Goal: Task Accomplishment & Management: Complete application form

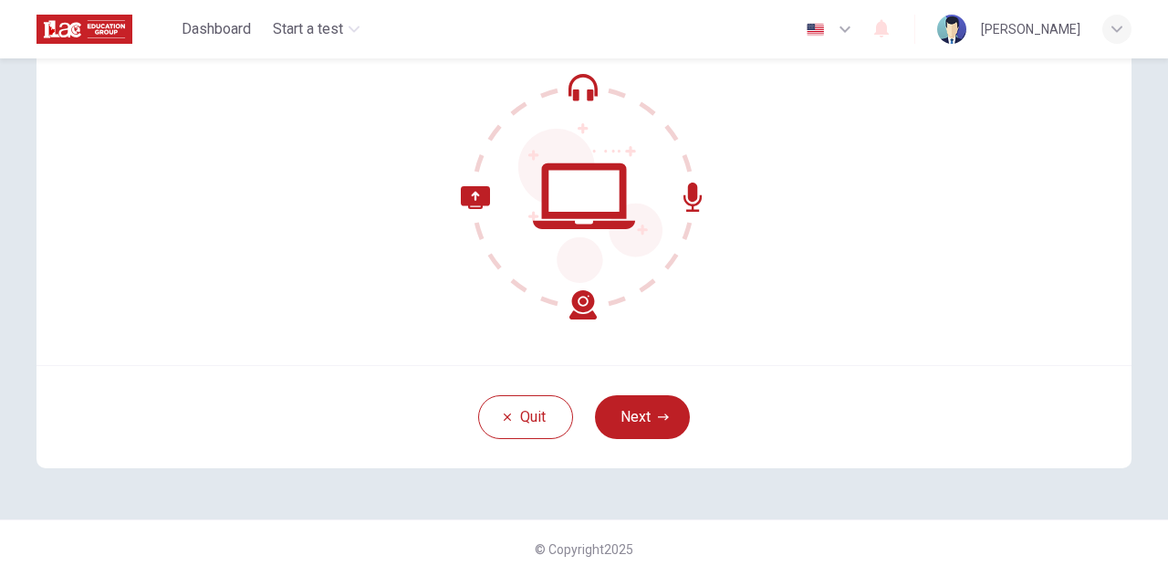
scroll to position [183, 0]
click at [627, 424] on button "Next" at bounding box center [642, 416] width 95 height 44
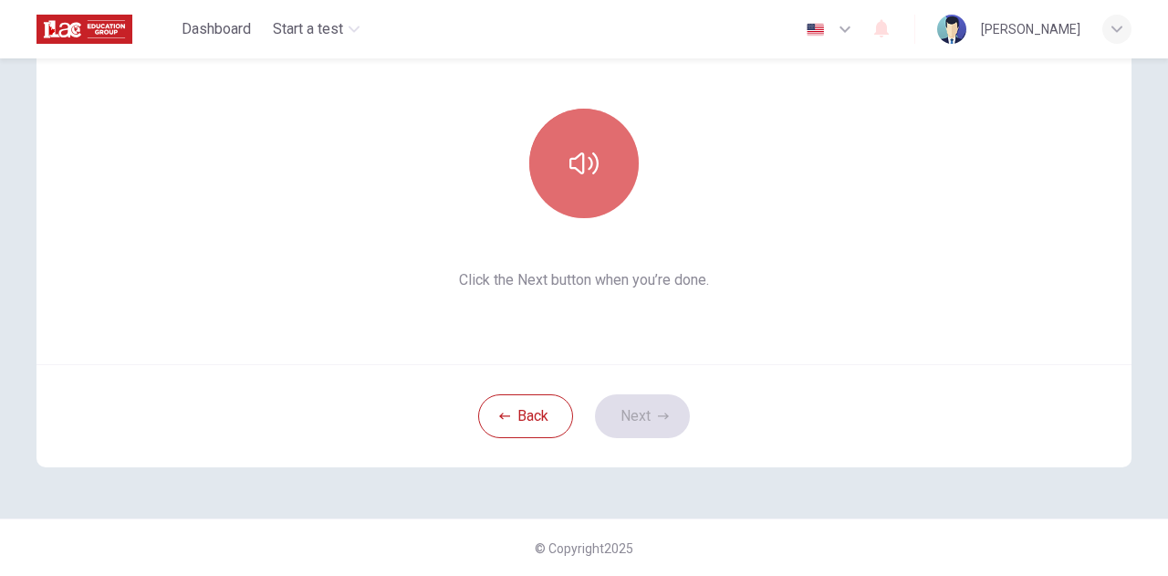
click at [595, 177] on button "button" at bounding box center [583, 163] width 109 height 109
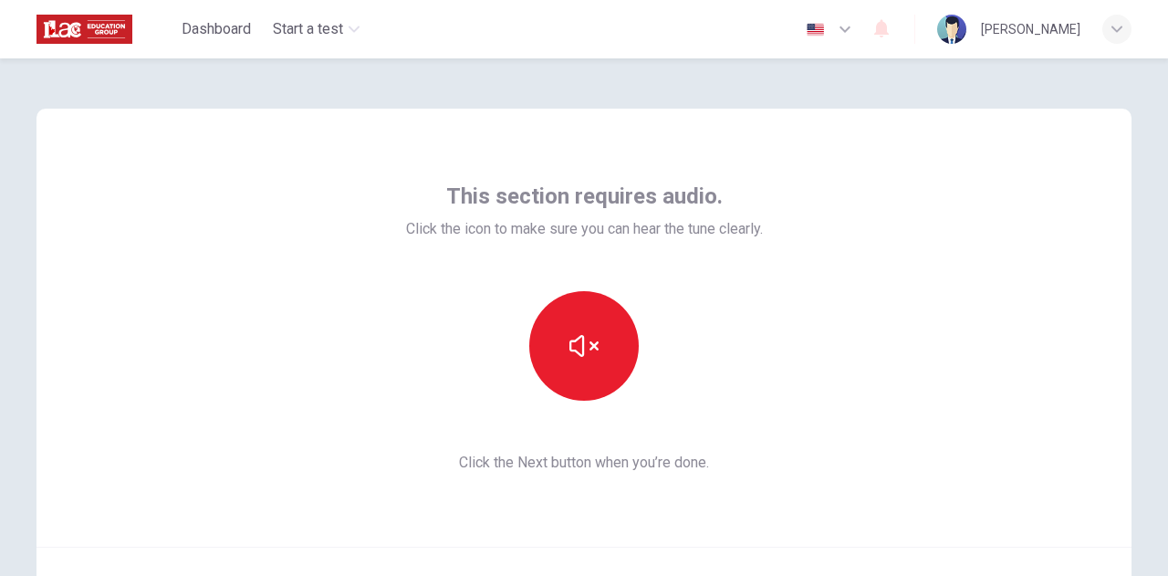
scroll to position [92, 0]
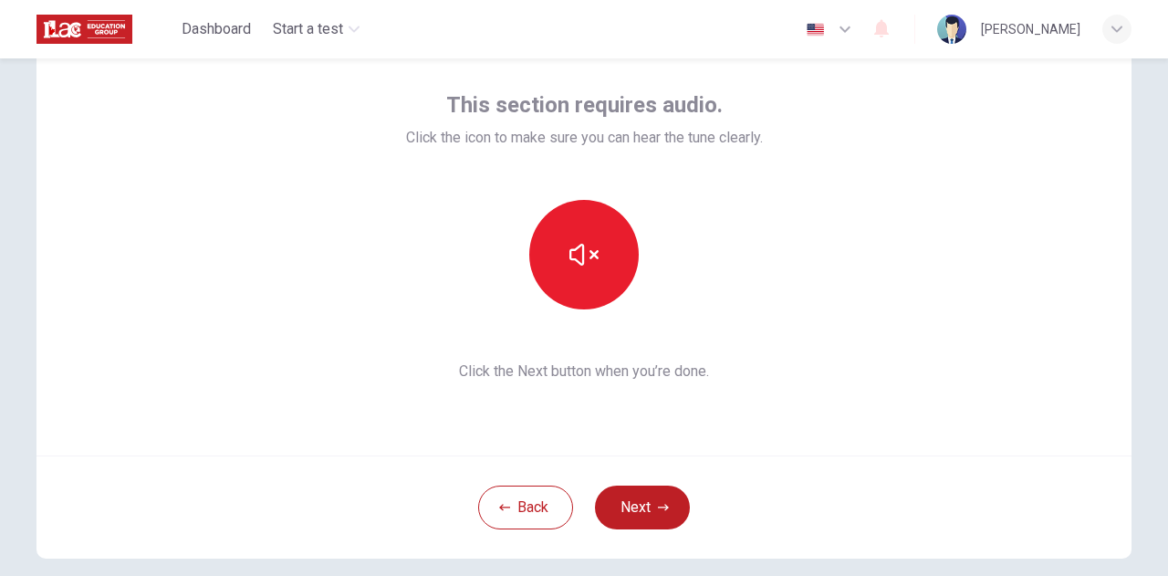
click at [628, 500] on button "Next" at bounding box center [642, 507] width 95 height 44
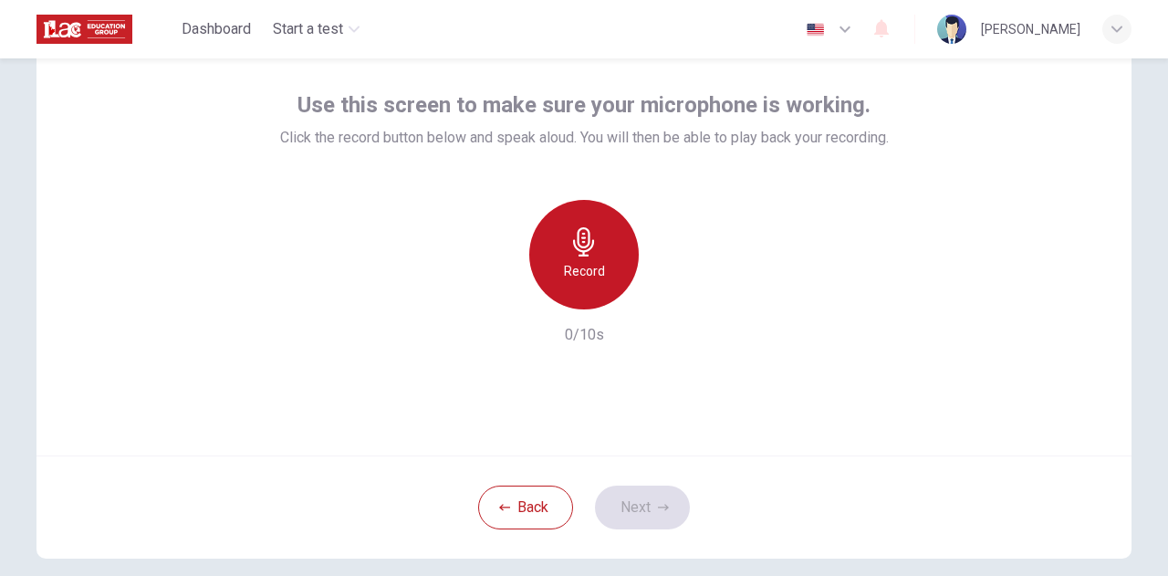
click at [599, 251] on div "Record" at bounding box center [583, 254] width 109 height 109
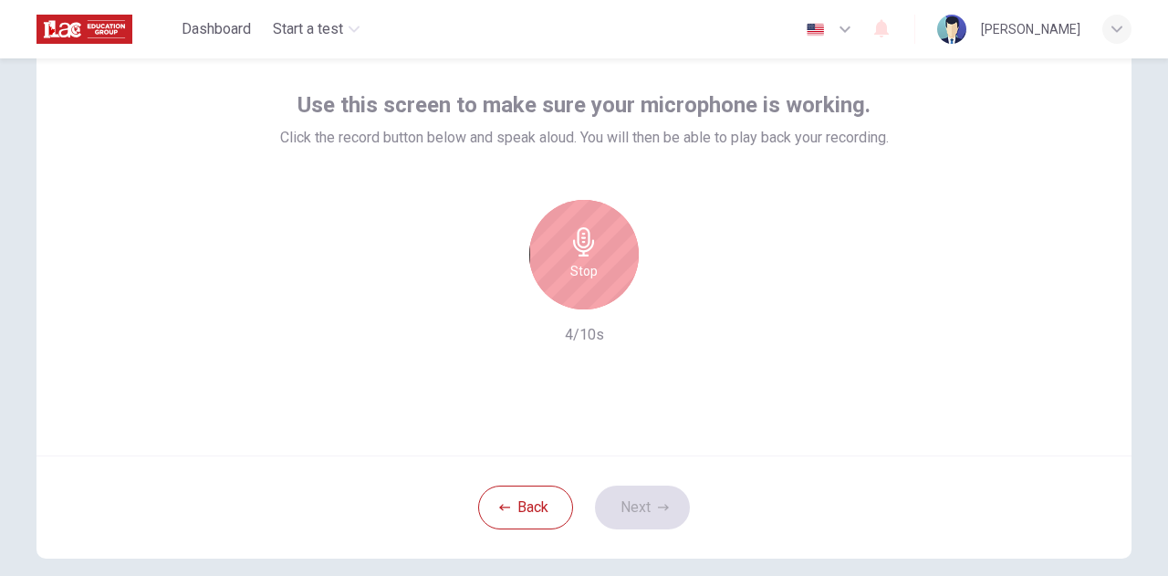
click at [587, 238] on icon "button" at bounding box center [583, 241] width 29 height 29
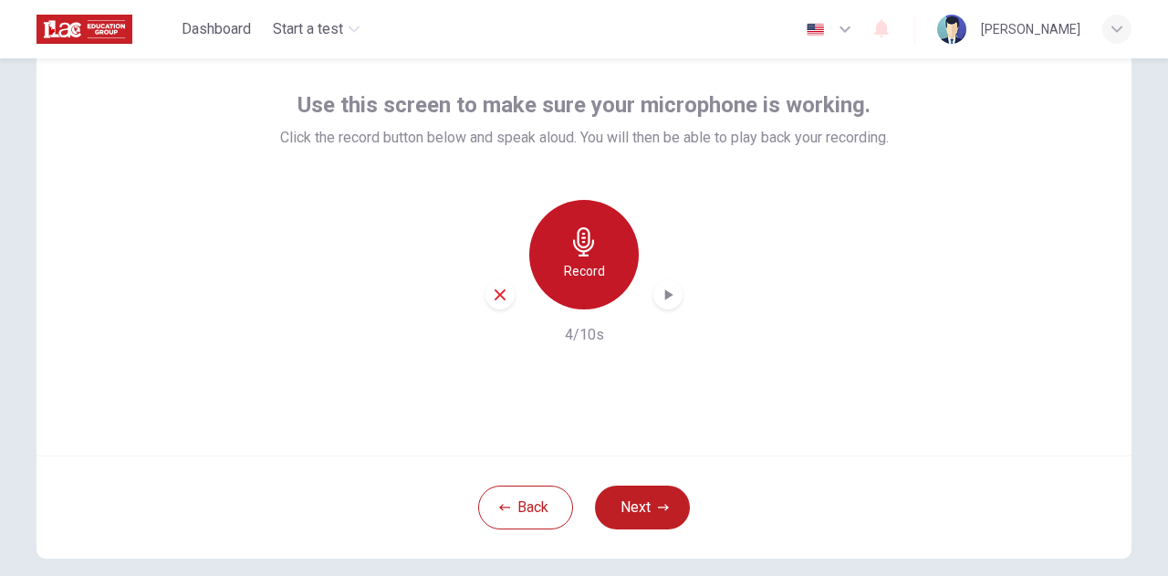
click at [591, 245] on icon "button" at bounding box center [583, 241] width 29 height 29
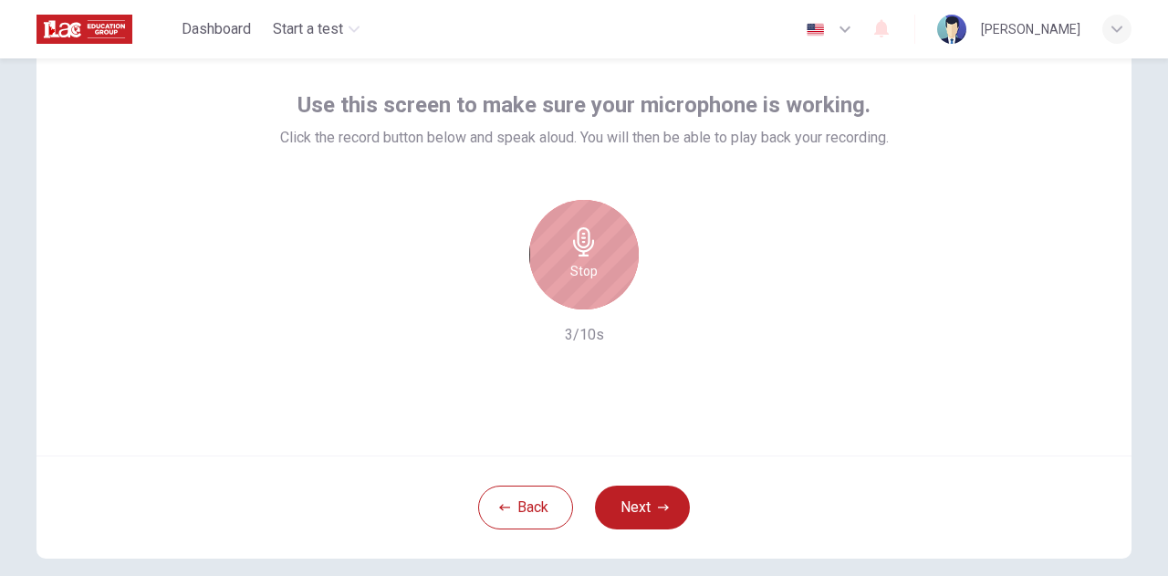
click at [589, 244] on icon "button" at bounding box center [583, 241] width 29 height 29
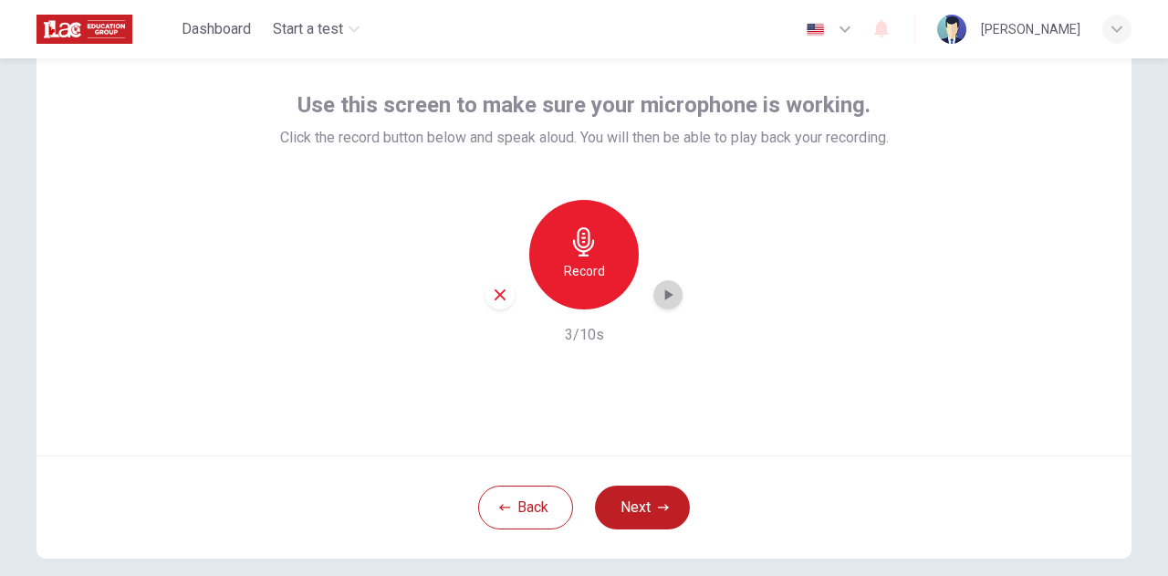
click at [665, 295] on icon "button" at bounding box center [669, 294] width 8 height 11
click at [664, 298] on icon "button" at bounding box center [668, 295] width 18 height 18
click at [623, 503] on button "Next" at bounding box center [642, 507] width 95 height 44
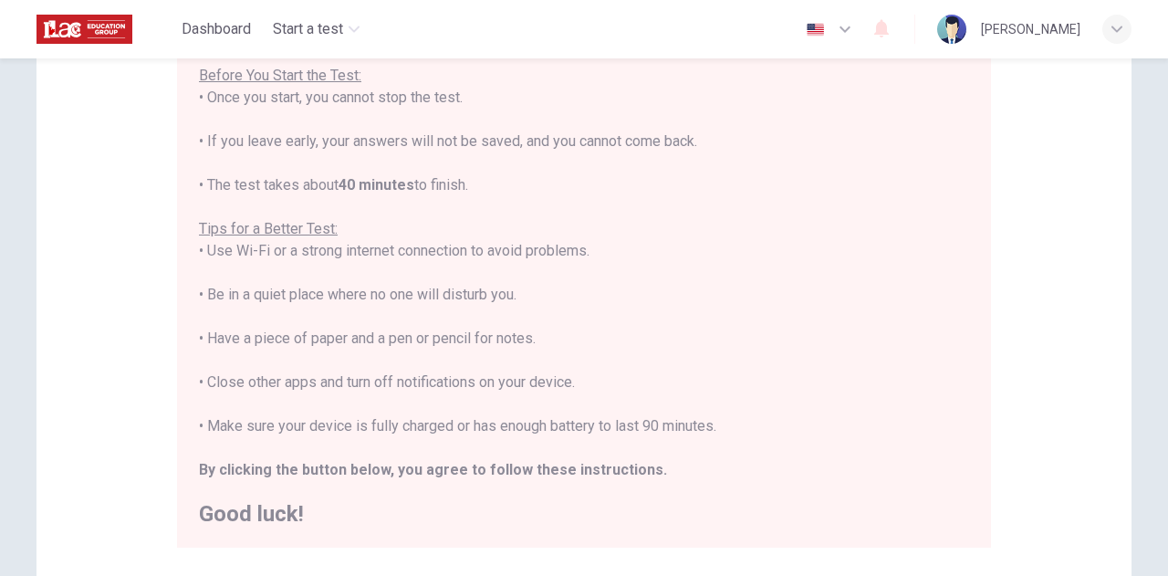
scroll to position [255, 0]
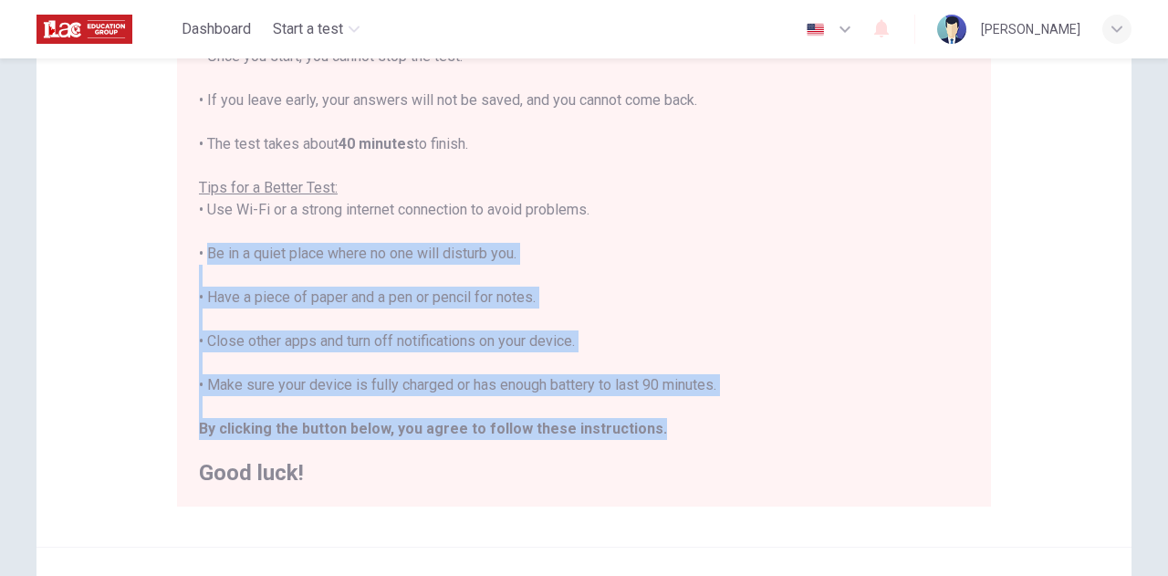
drag, startPoint x: 200, startPoint y: 251, endPoint x: 730, endPoint y: 422, distance: 556.9
click at [730, 422] on div "You are about to start a Placement Test . Before You Start the Test: • Once you…" at bounding box center [584, 232] width 770 height 504
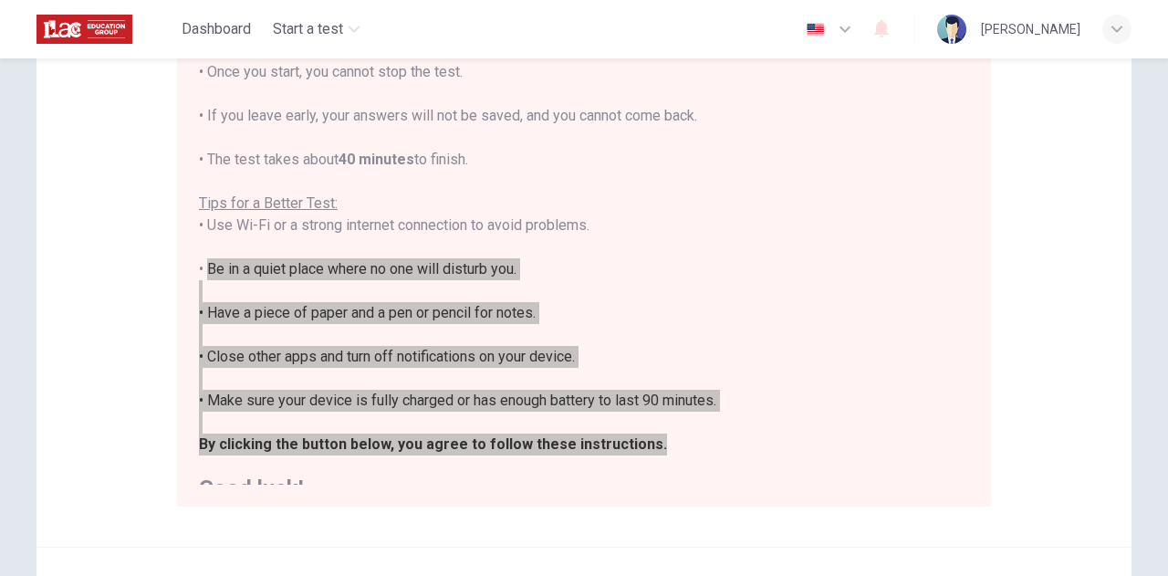
scroll to position [0, 0]
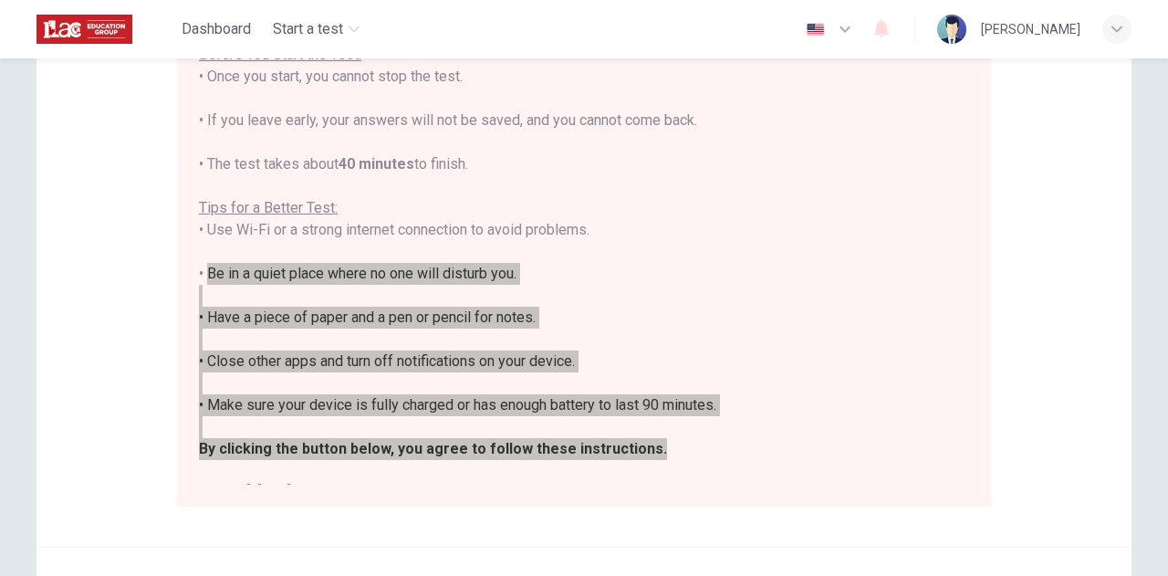
click at [614, 258] on div "You are about to start a Placement Test . Before You Start the Test: • Once you…" at bounding box center [584, 252] width 770 height 504
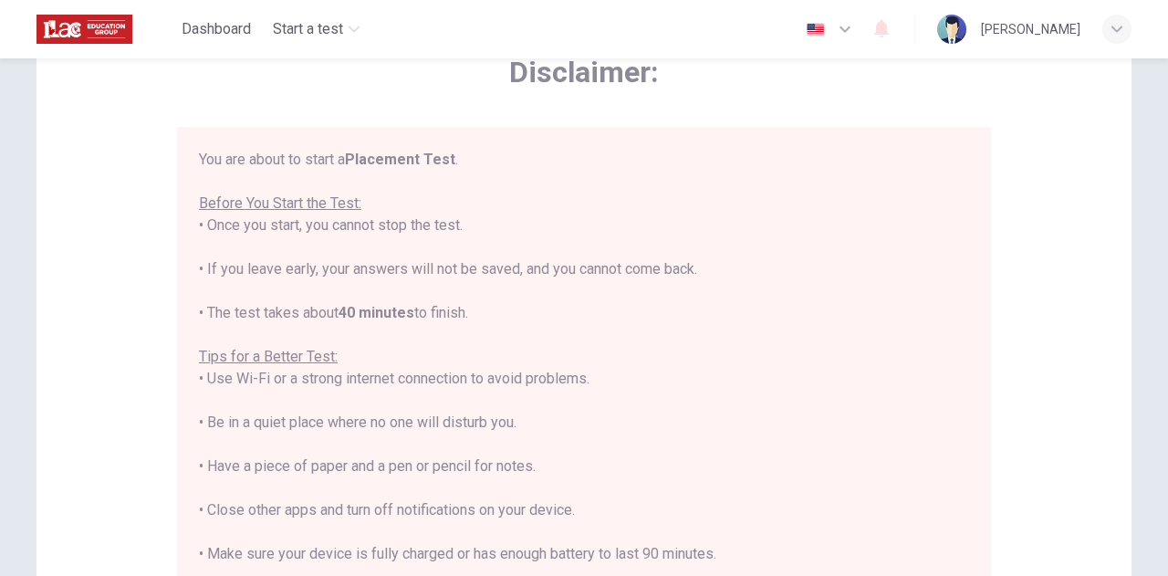
scroll to position [73, 0]
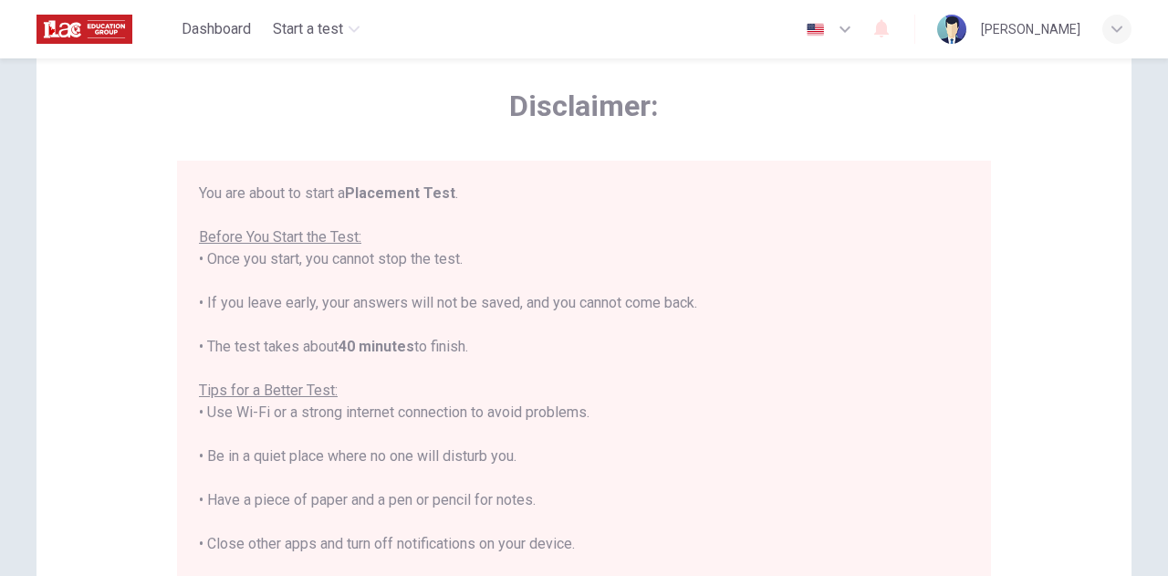
drag, startPoint x: 194, startPoint y: 258, endPoint x: 573, endPoint y: 340, distance: 387.4
click at [573, 340] on div "You are about to start a Placement Test . Before You Start the Test: • Once you…" at bounding box center [584, 434] width 770 height 504
click at [893, 239] on div "You are about to start a Placement Test . Before You Start the Test: • Once you…" at bounding box center [584, 434] width 770 height 504
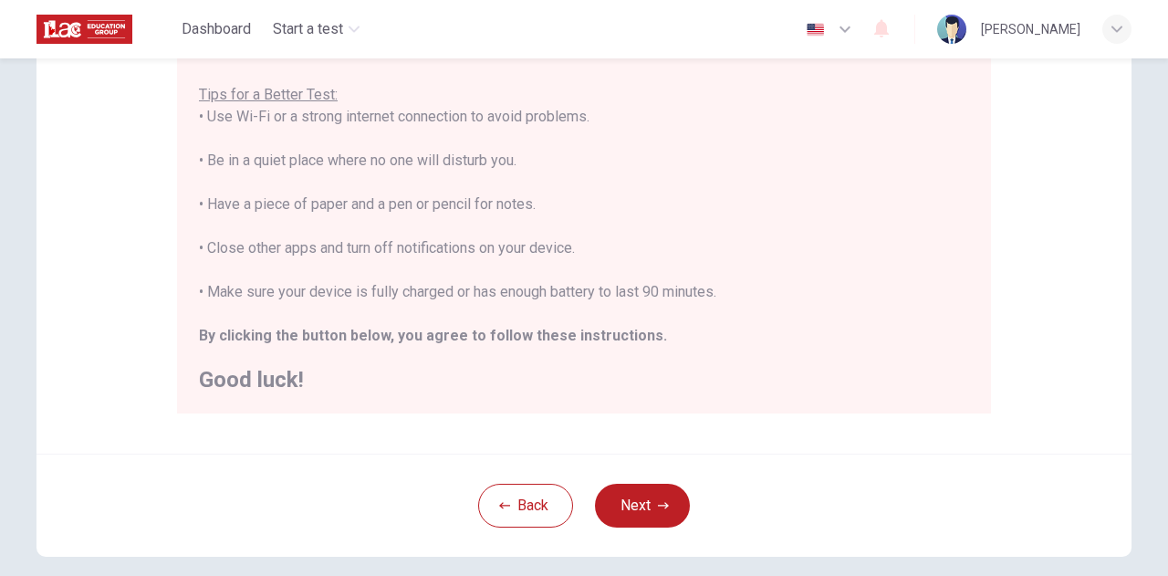
scroll to position [438, 0]
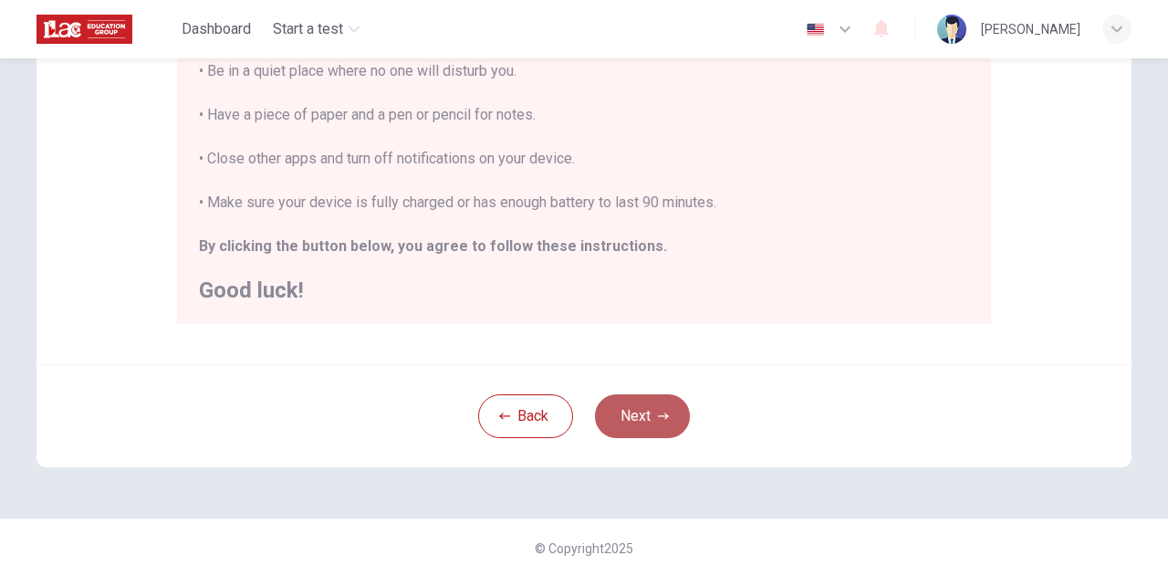
click at [637, 404] on button "Next" at bounding box center [642, 416] width 95 height 44
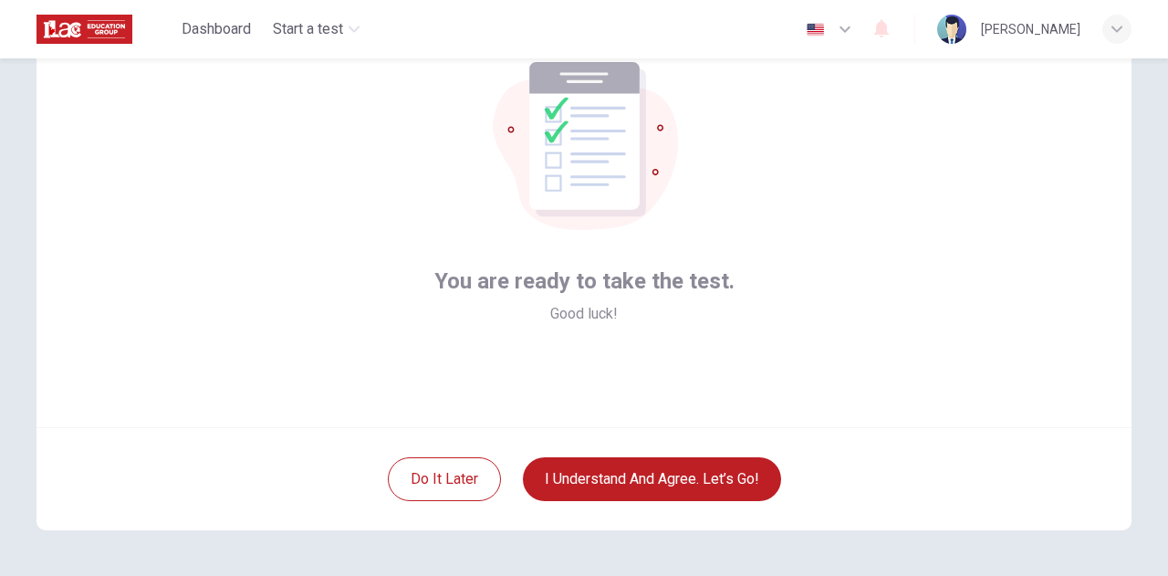
scroll to position [92, 0]
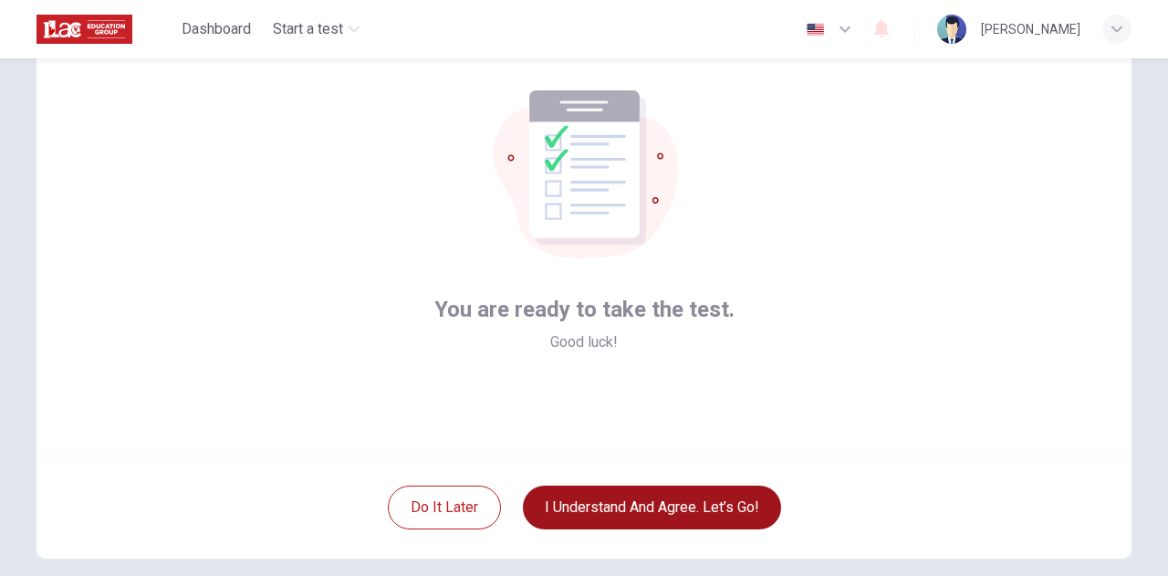
click at [677, 498] on button "I understand and agree. Let’s go!" at bounding box center [652, 507] width 258 height 44
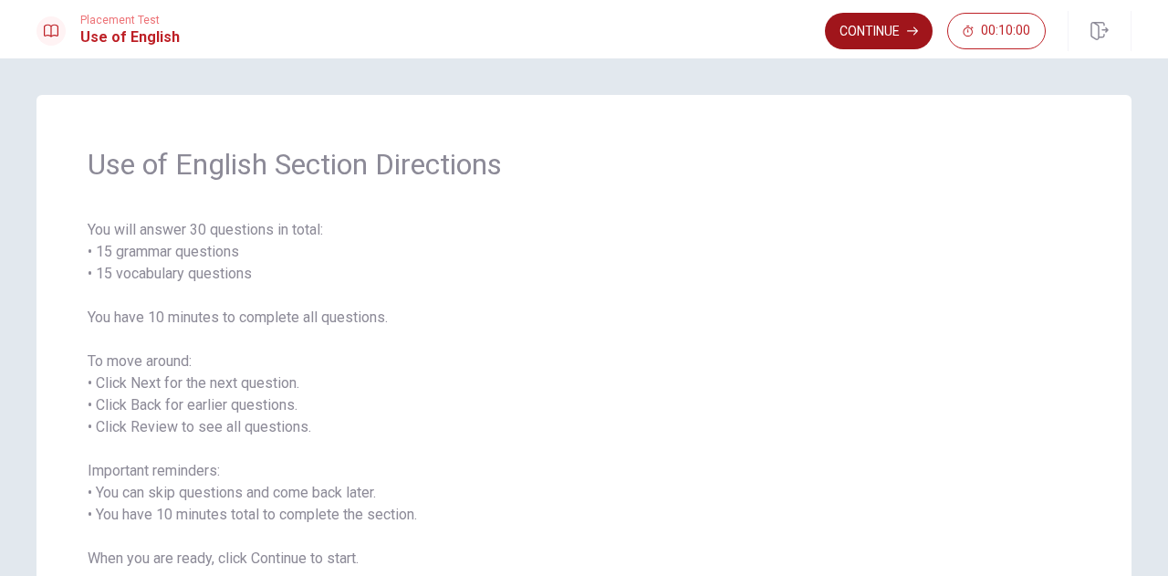
click at [894, 26] on button "Continue" at bounding box center [879, 31] width 108 height 36
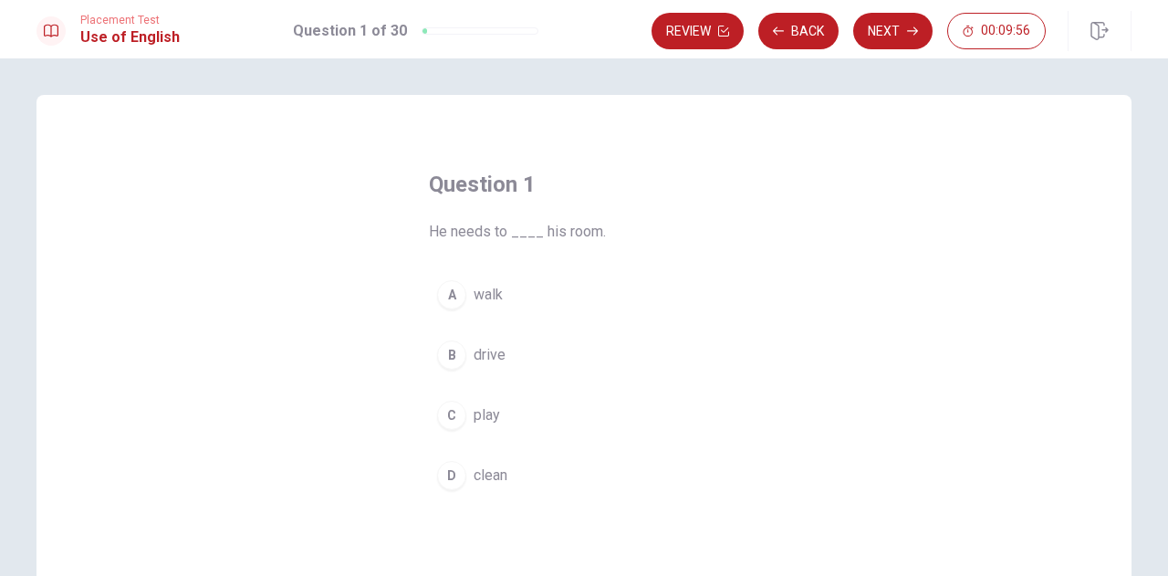
scroll to position [91, 0]
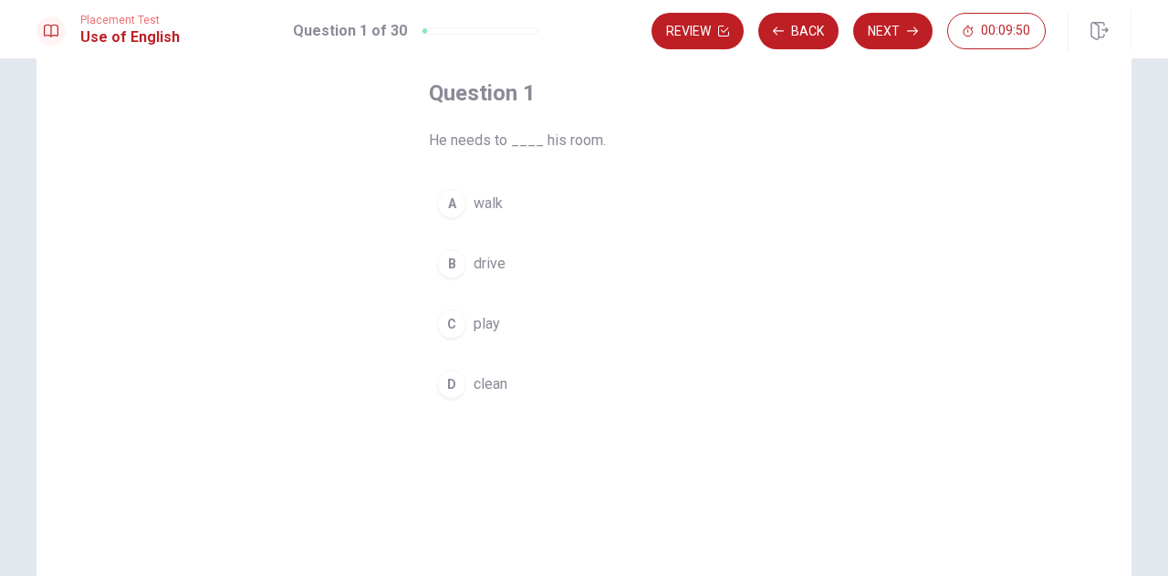
click at [449, 383] on div "D" at bounding box center [451, 384] width 29 height 29
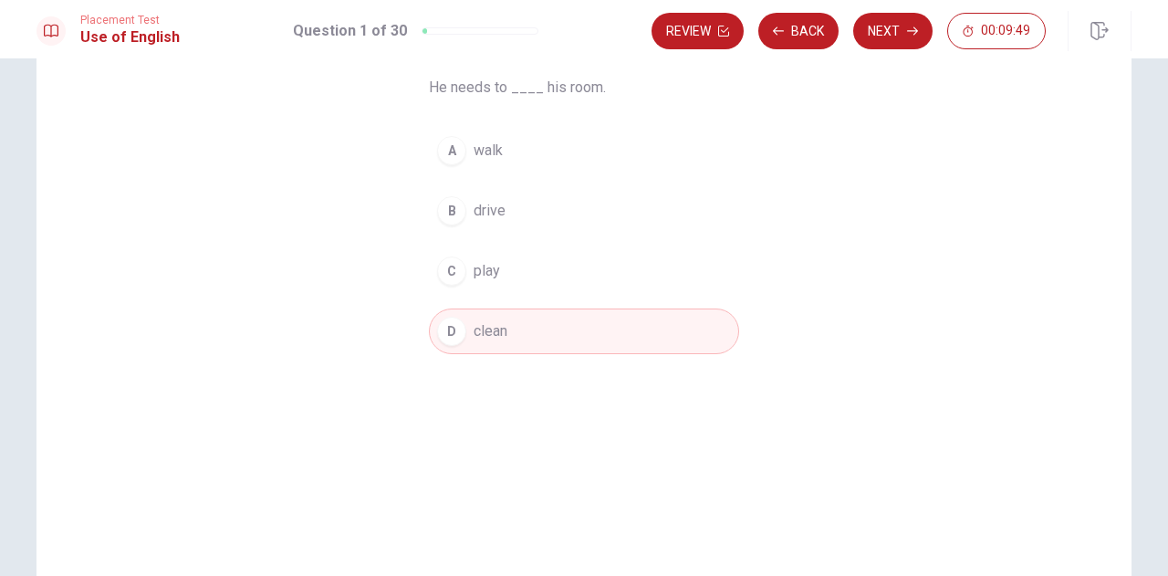
scroll to position [182, 0]
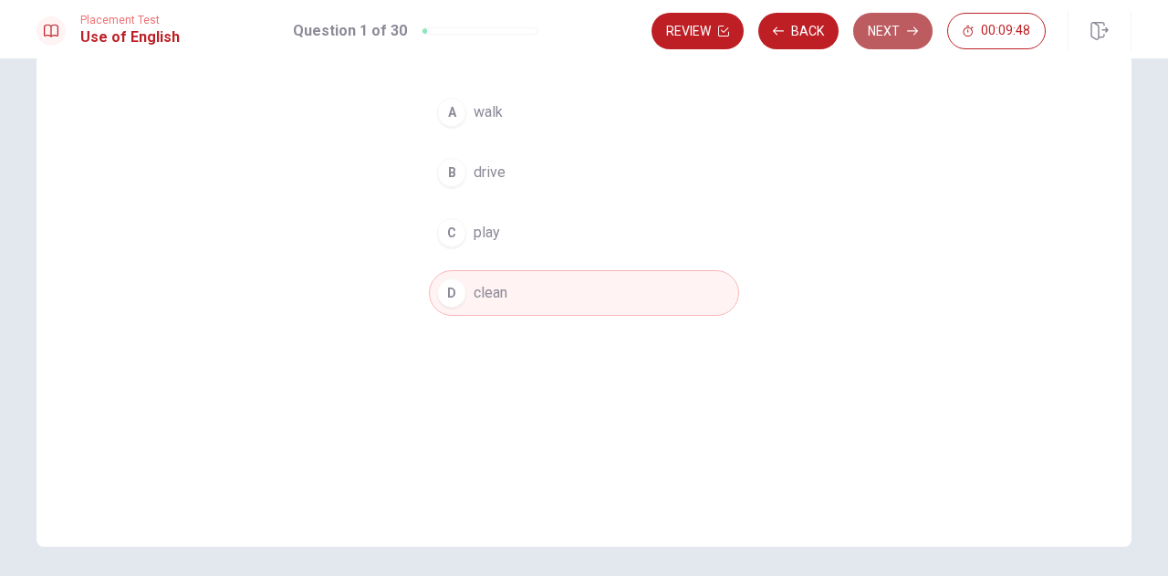
click at [881, 30] on button "Next" at bounding box center [892, 31] width 79 height 36
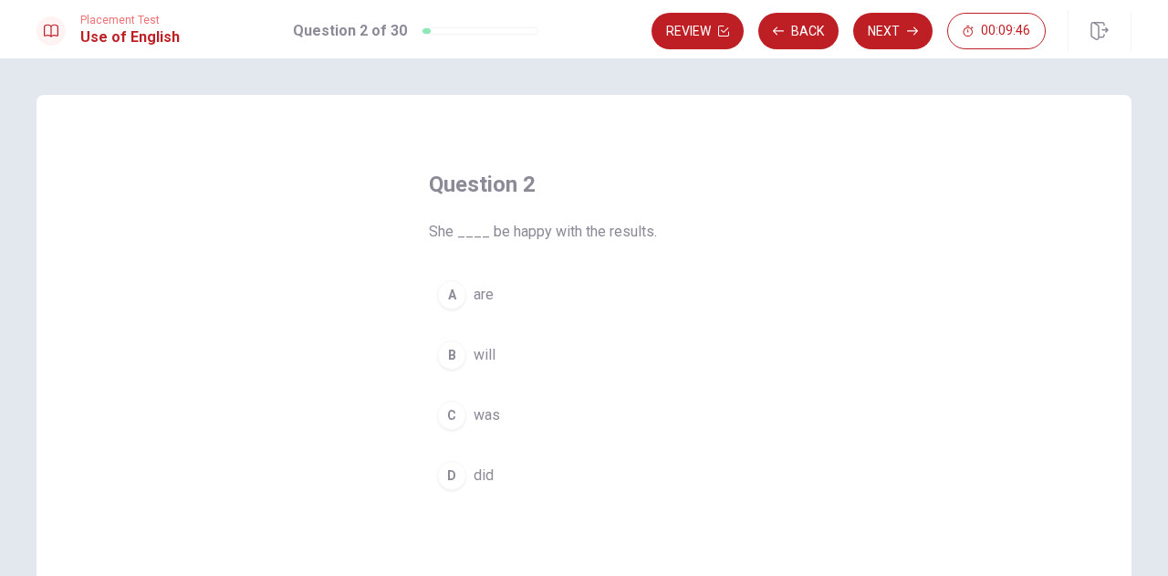
scroll to position [91, 0]
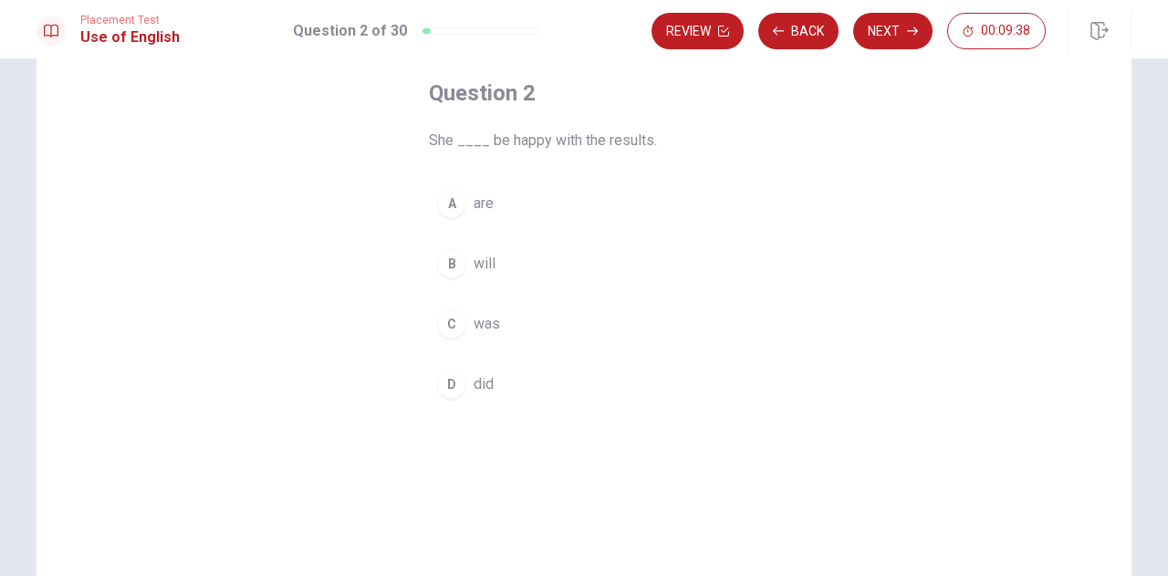
click at [445, 265] on div "B" at bounding box center [451, 263] width 29 height 29
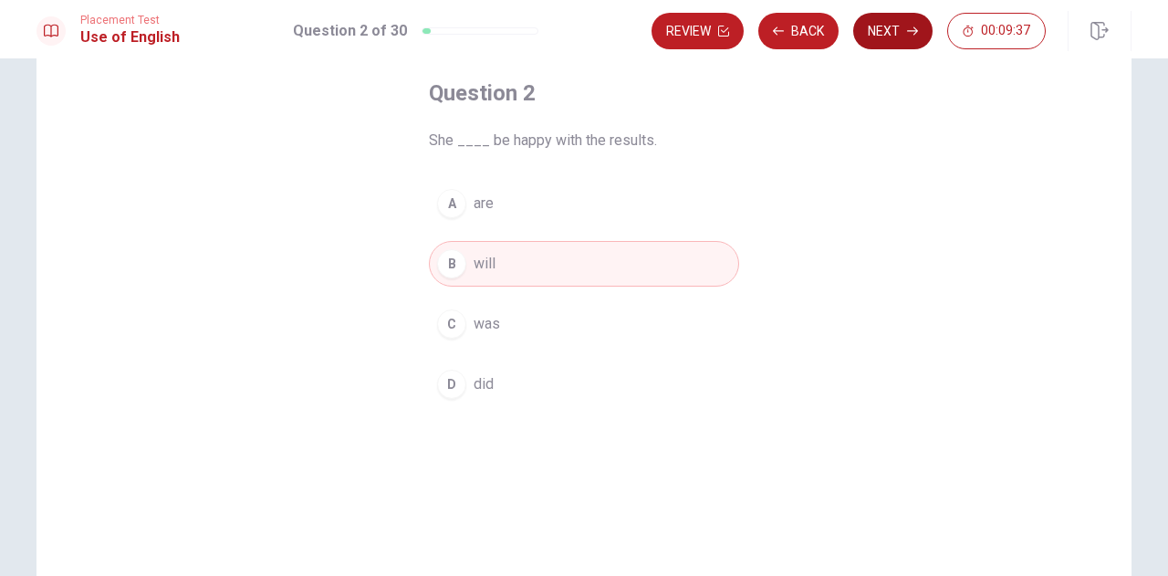
click at [903, 39] on button "Next" at bounding box center [892, 31] width 79 height 36
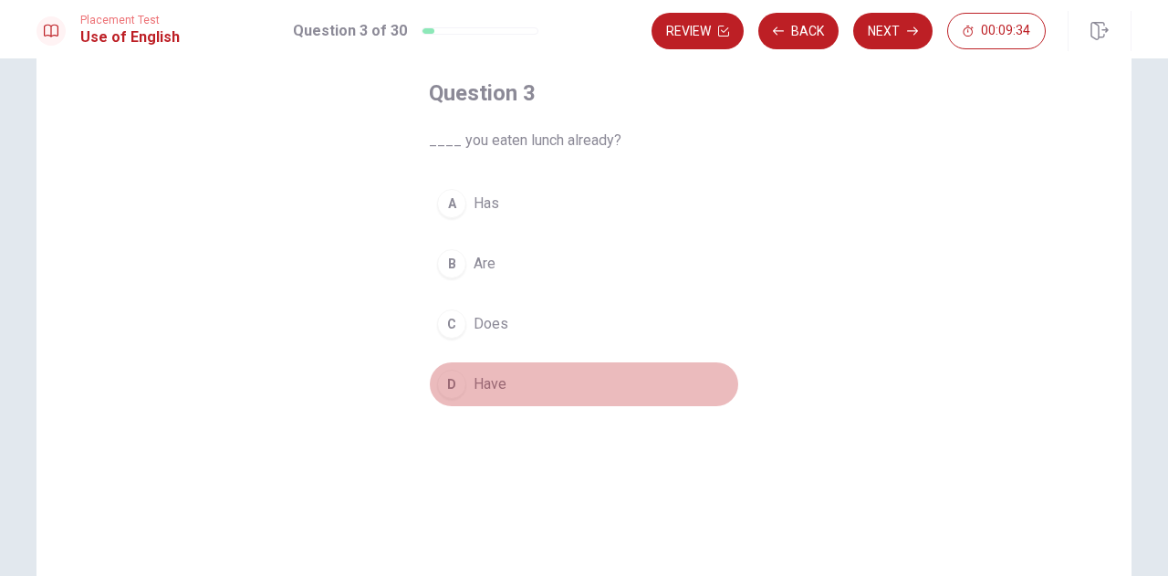
click at [457, 388] on div "D" at bounding box center [451, 384] width 29 height 29
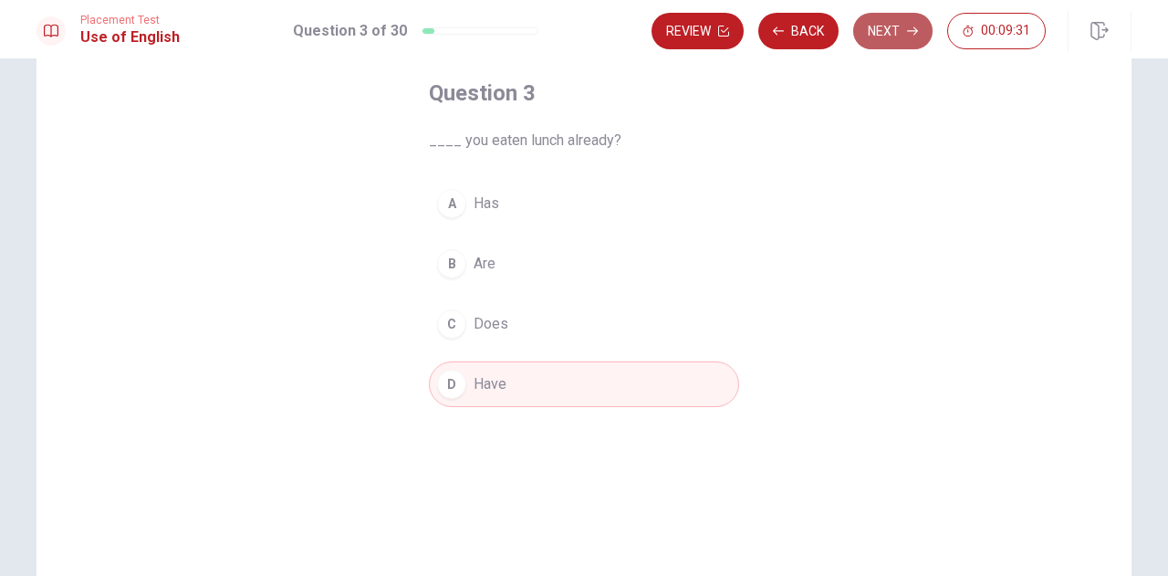
click at [900, 34] on button "Next" at bounding box center [892, 31] width 79 height 36
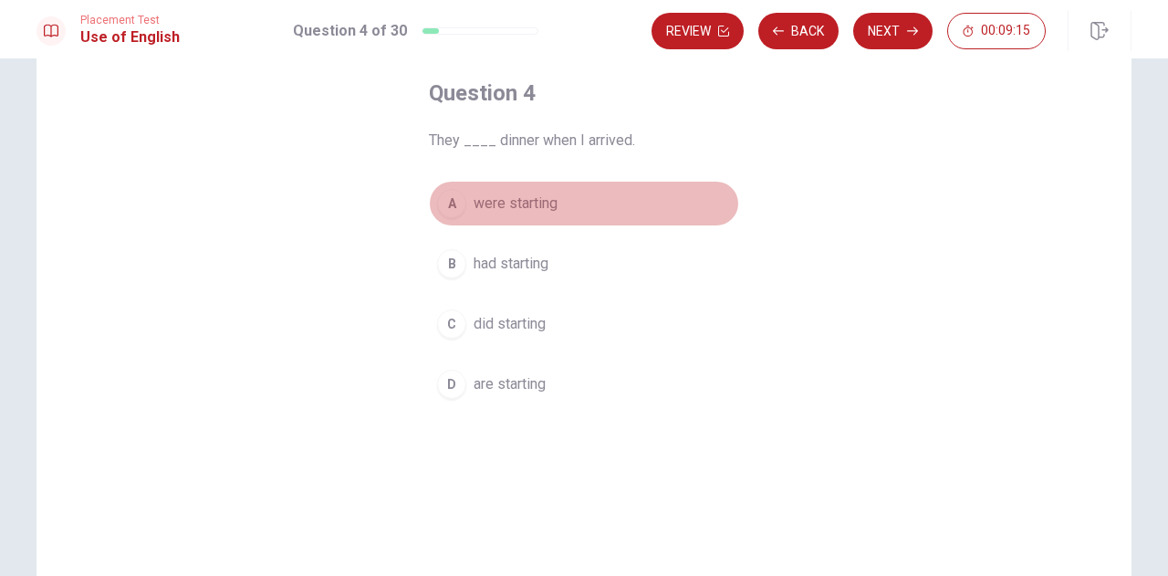
click at [453, 205] on div "A" at bounding box center [451, 203] width 29 height 29
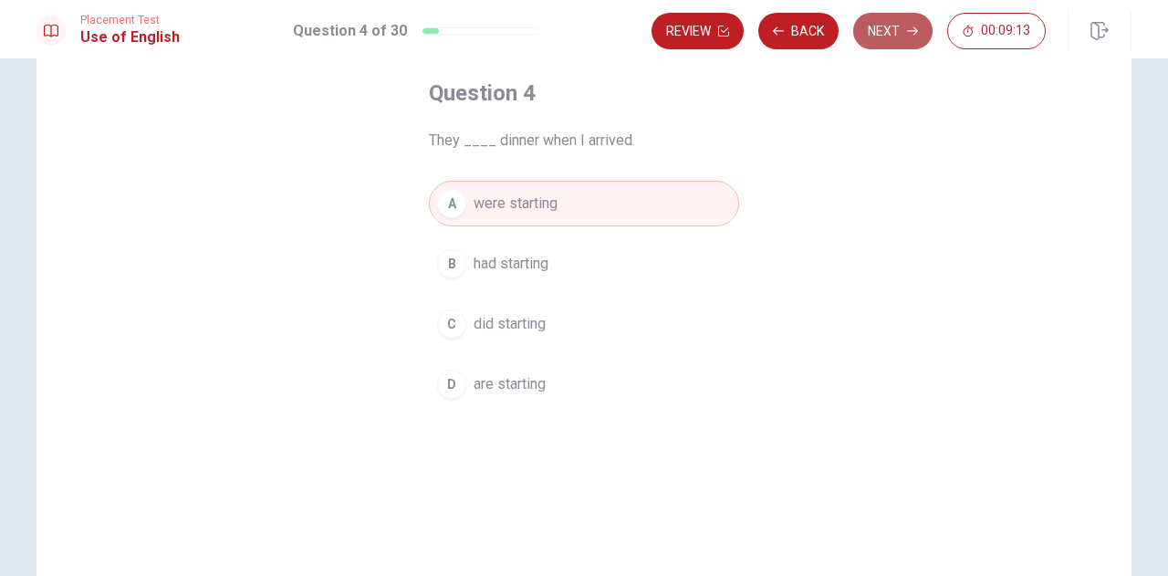
click at [901, 35] on button "Next" at bounding box center [892, 31] width 79 height 36
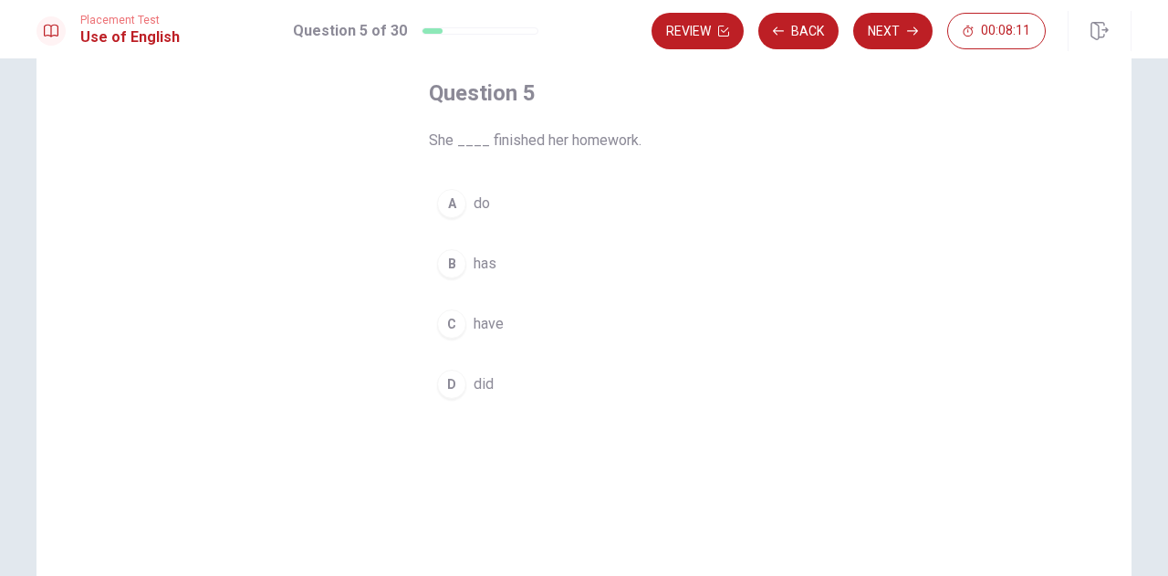
click at [446, 276] on div "B" at bounding box center [451, 263] width 29 height 29
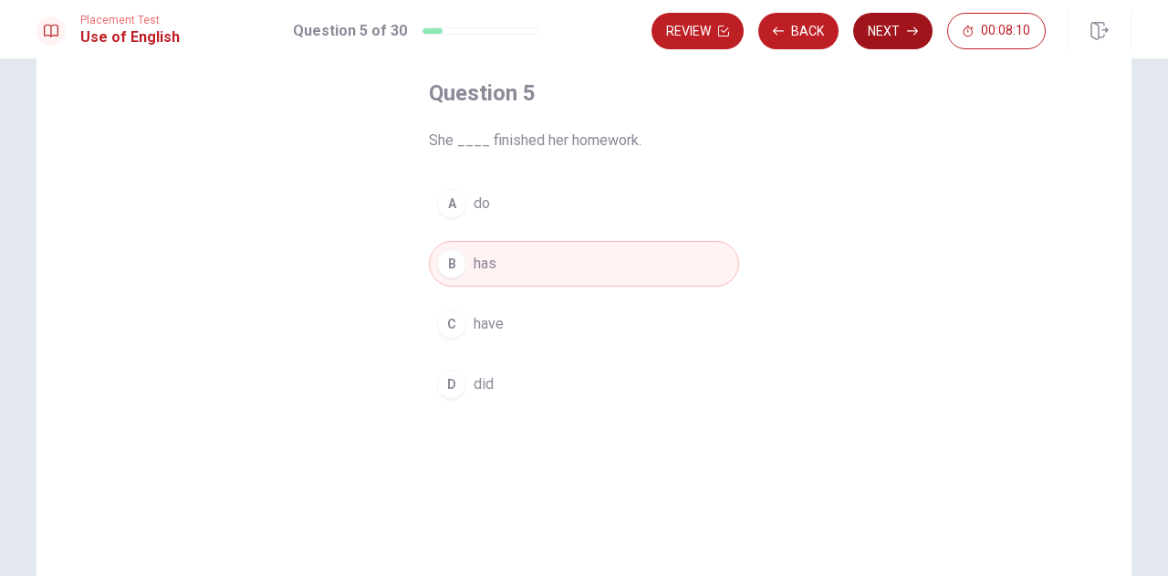
click at [903, 37] on button "Next" at bounding box center [892, 31] width 79 height 36
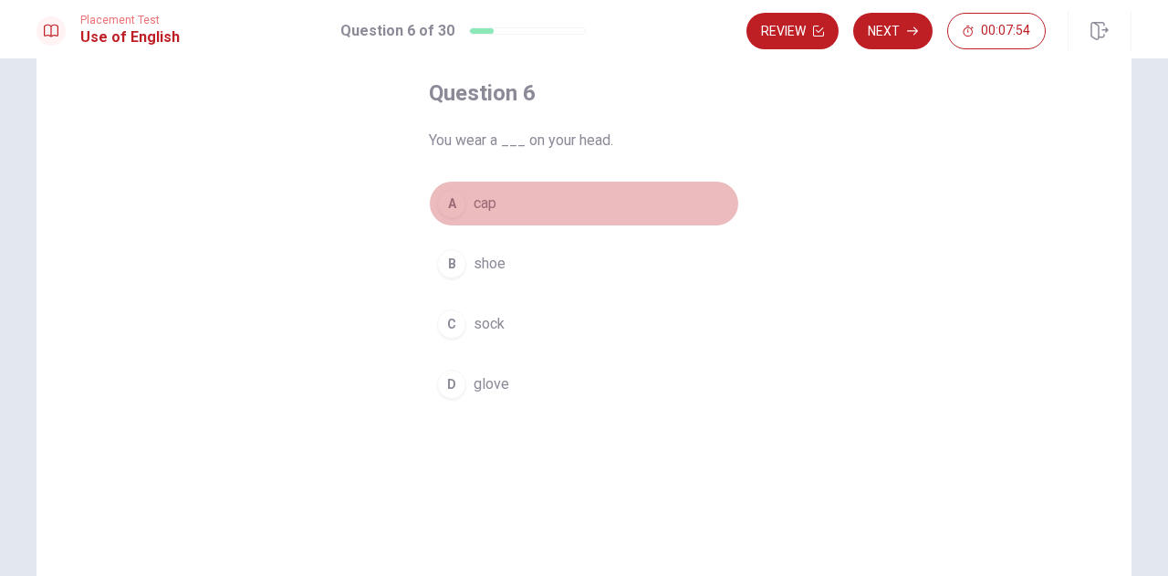
click at [448, 205] on div "A" at bounding box center [451, 203] width 29 height 29
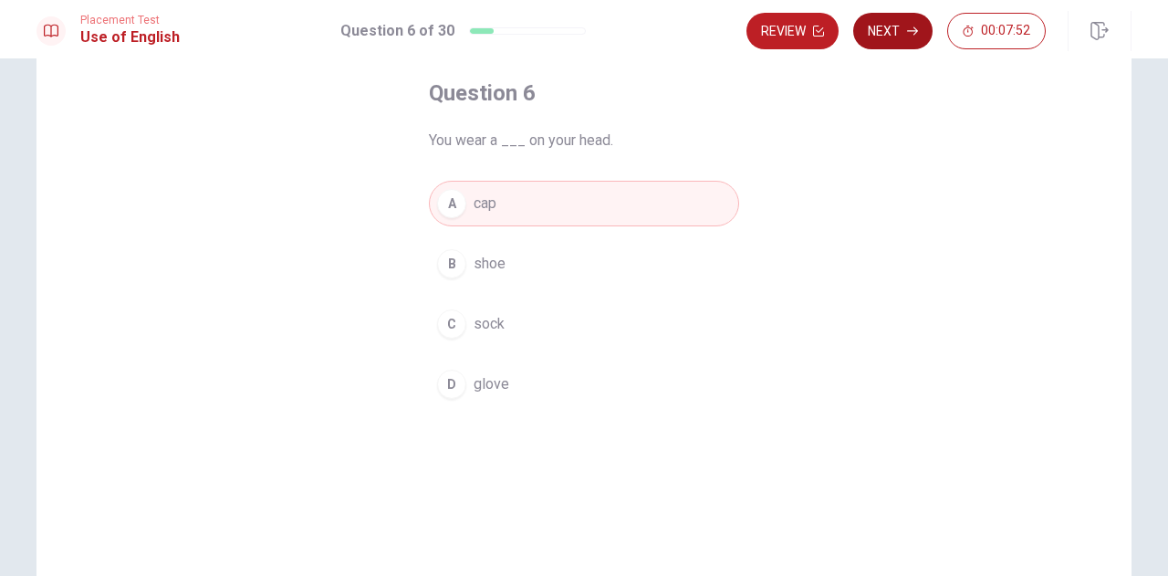
click at [874, 30] on button "Next" at bounding box center [892, 31] width 79 height 36
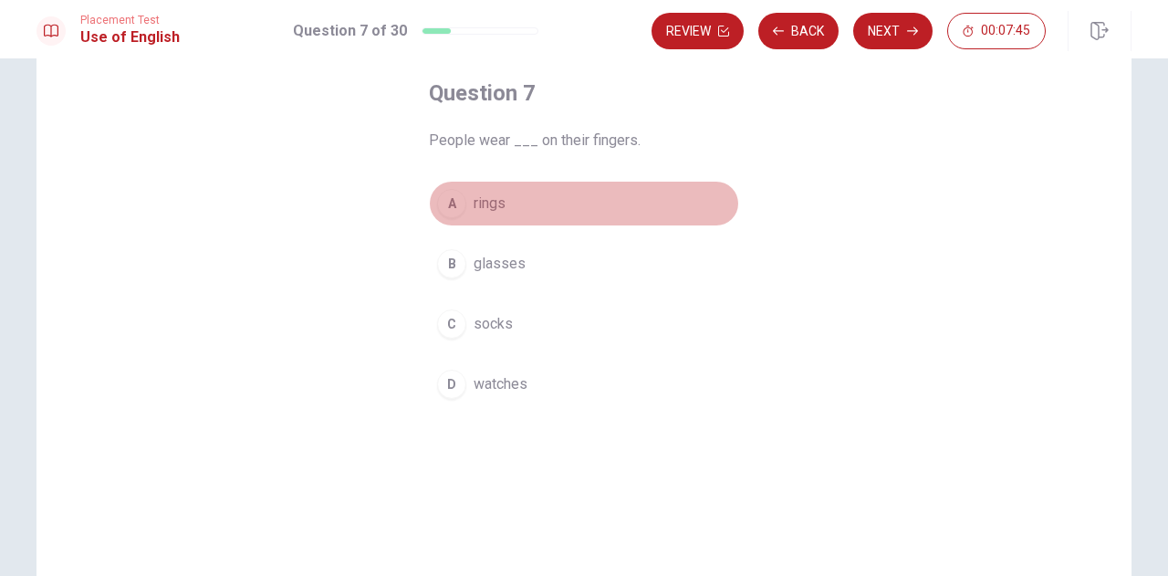
click at [445, 202] on div "A" at bounding box center [451, 203] width 29 height 29
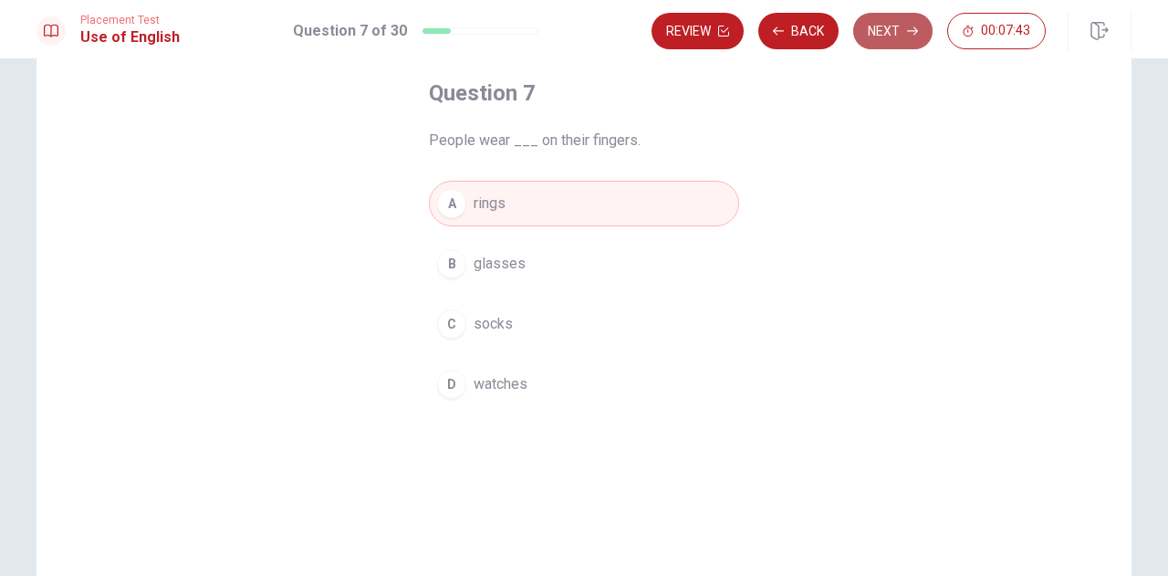
click at [883, 30] on button "Next" at bounding box center [892, 31] width 79 height 36
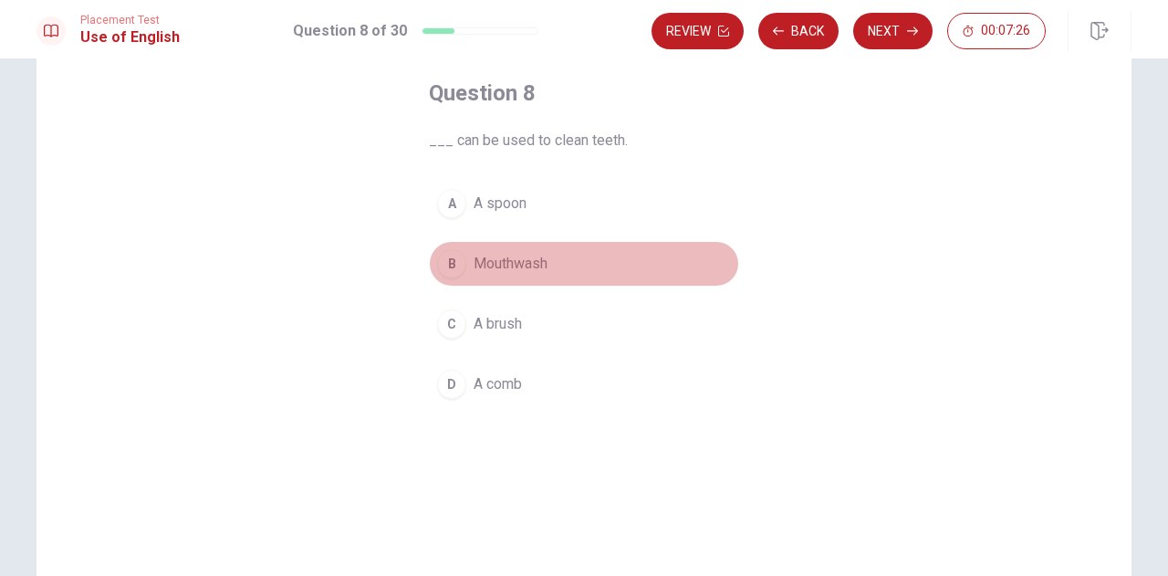
click at [443, 263] on div "B" at bounding box center [451, 263] width 29 height 29
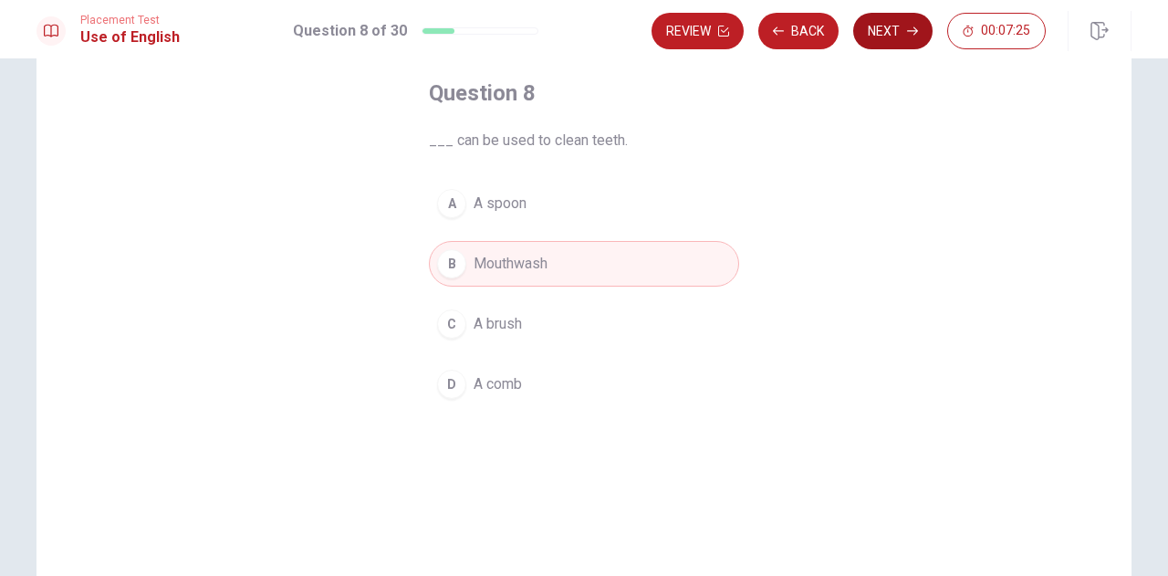
click at [894, 30] on button "Next" at bounding box center [892, 31] width 79 height 36
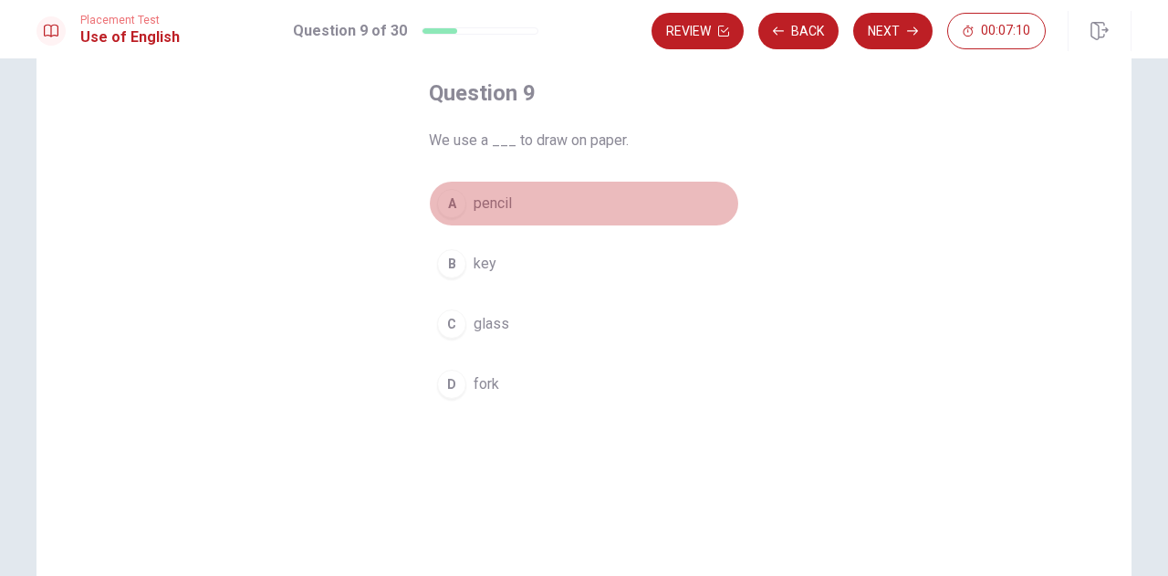
click at [453, 196] on div "A" at bounding box center [451, 203] width 29 height 29
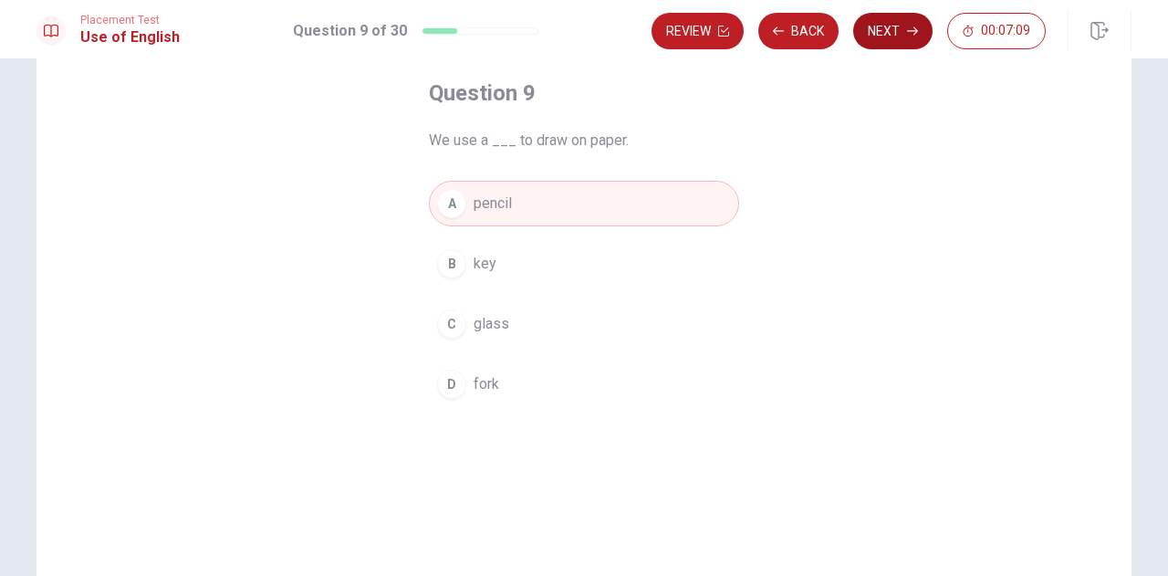
click at [907, 35] on icon "button" at bounding box center [912, 31] width 11 height 11
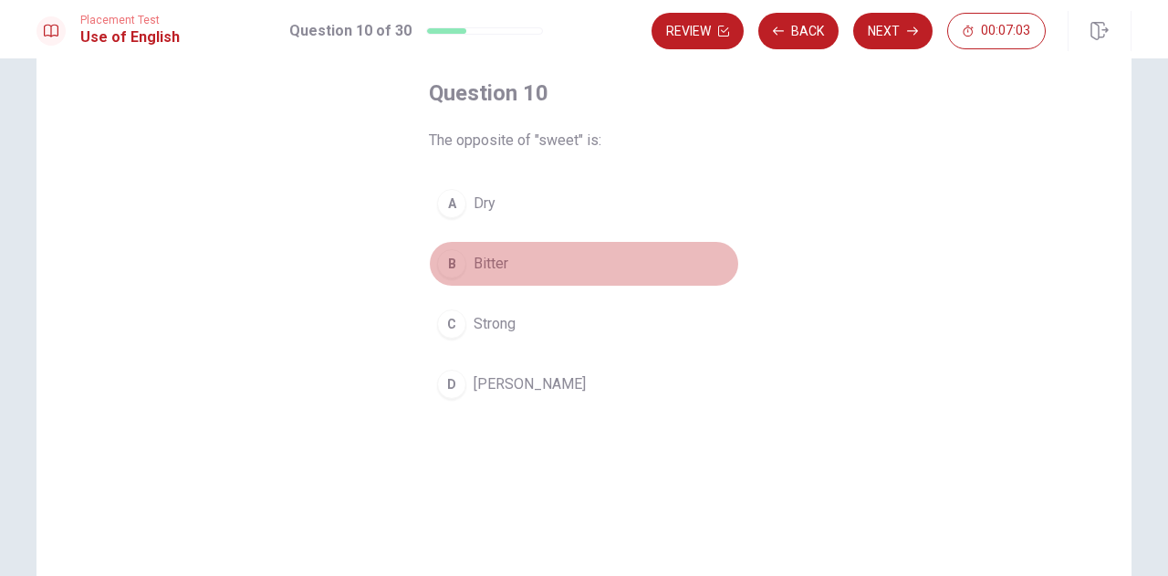
click at [451, 267] on div "B" at bounding box center [451, 263] width 29 height 29
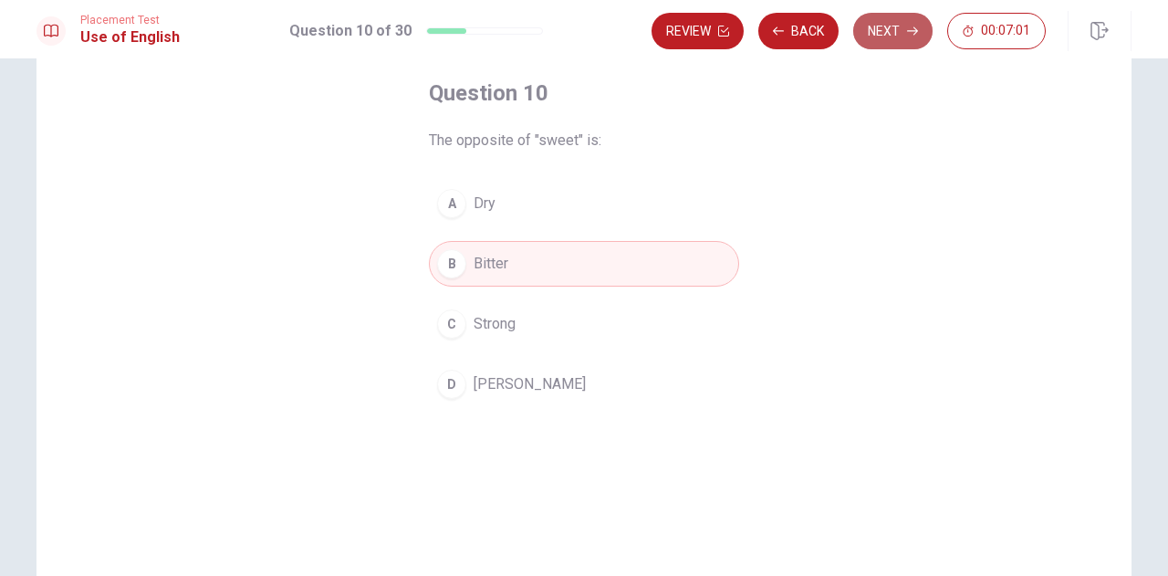
click at [901, 27] on button "Next" at bounding box center [892, 31] width 79 height 36
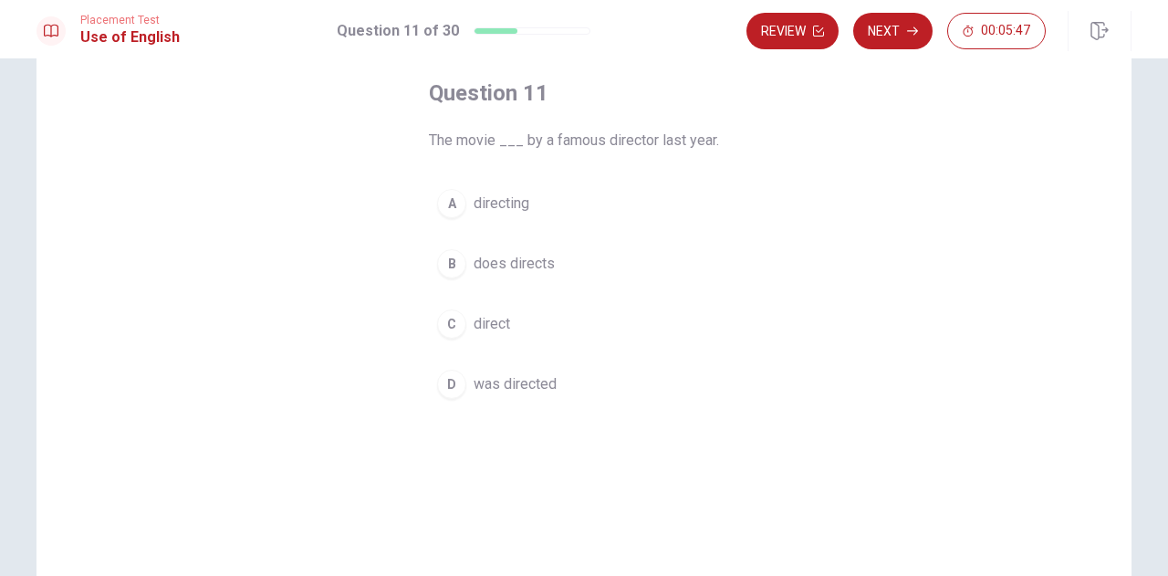
click at [463, 375] on button "D was directed" at bounding box center [584, 384] width 310 height 46
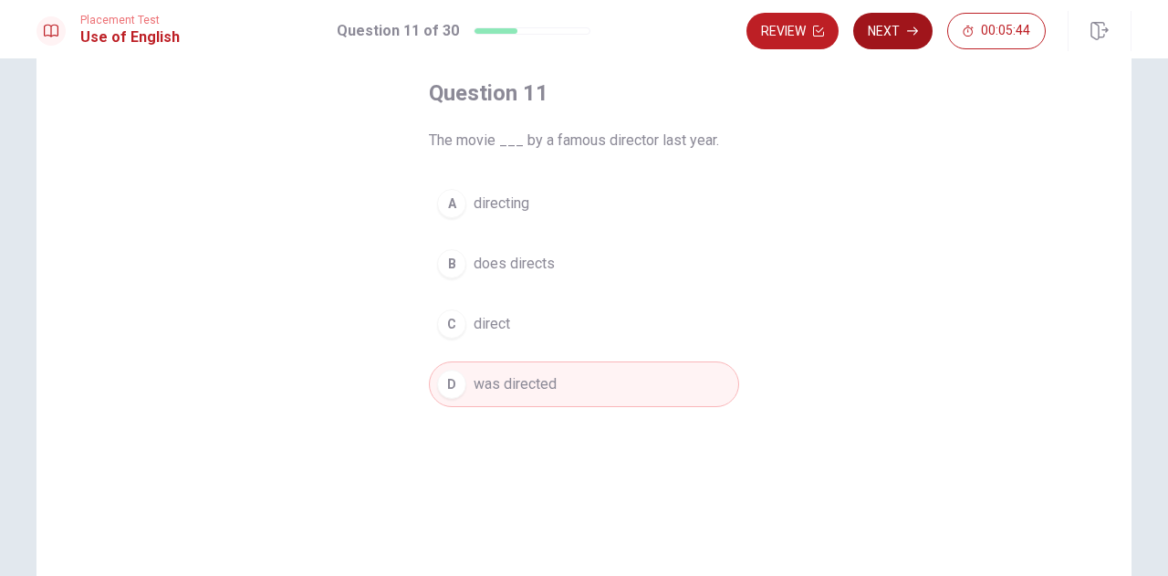
click at [904, 28] on button "Next" at bounding box center [892, 31] width 79 height 36
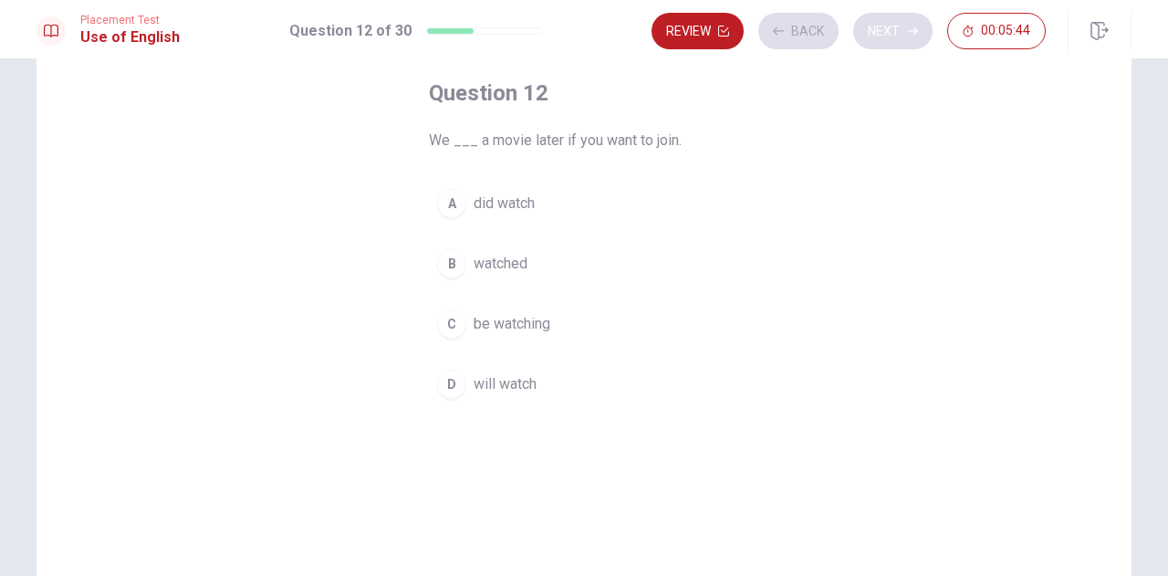
click at [904, 28] on div "Review Back Next 00:05:44" at bounding box center [848, 31] width 394 height 36
click at [449, 391] on div "D" at bounding box center [451, 384] width 29 height 29
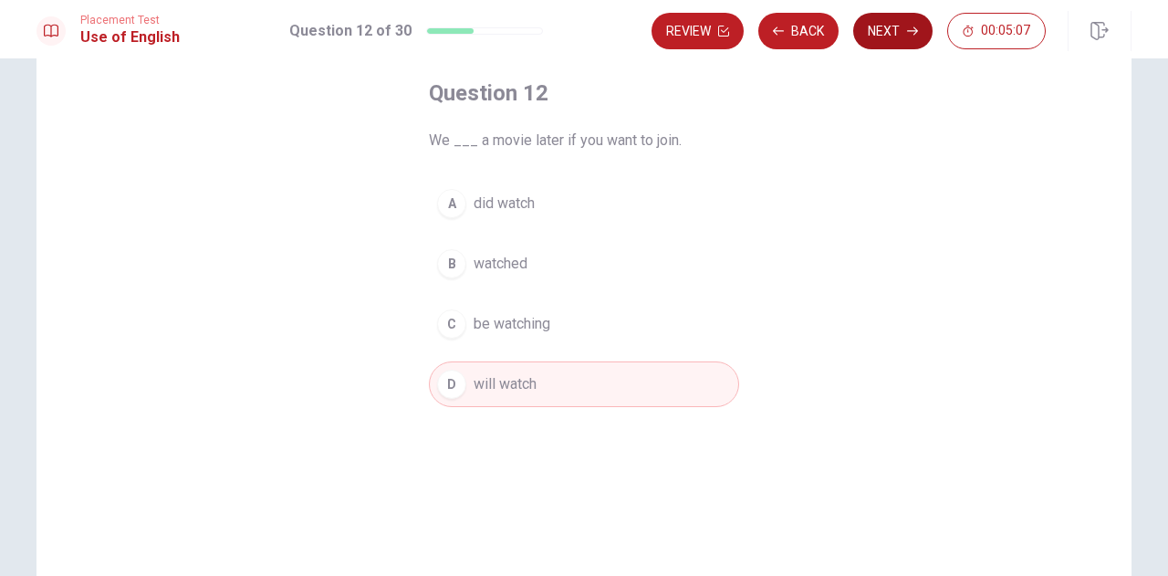
click at [873, 36] on button "Next" at bounding box center [892, 31] width 79 height 36
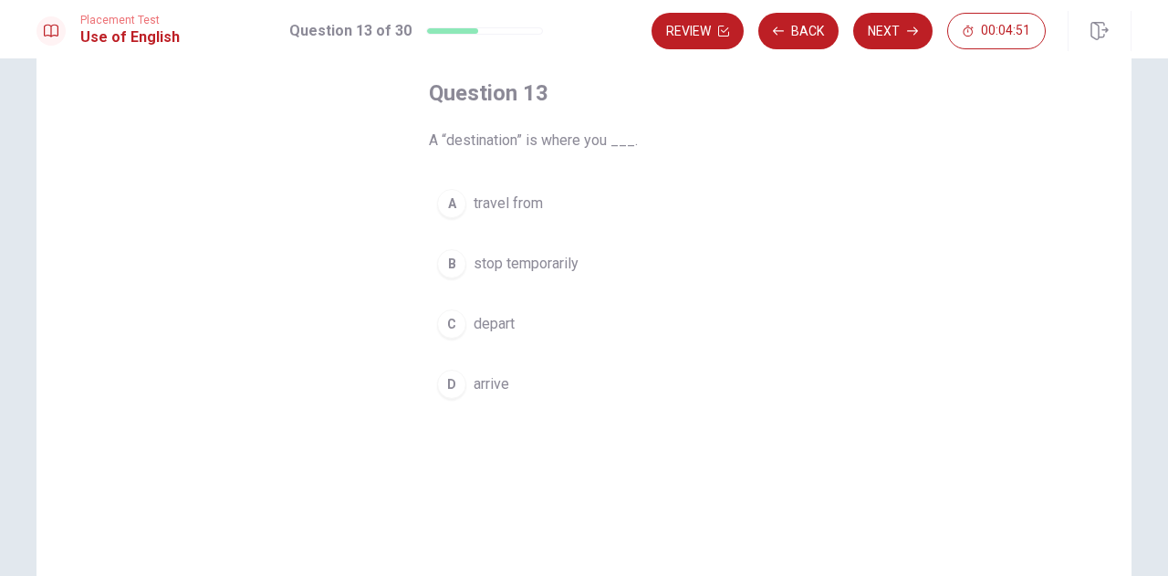
click at [456, 380] on div "D" at bounding box center [451, 384] width 29 height 29
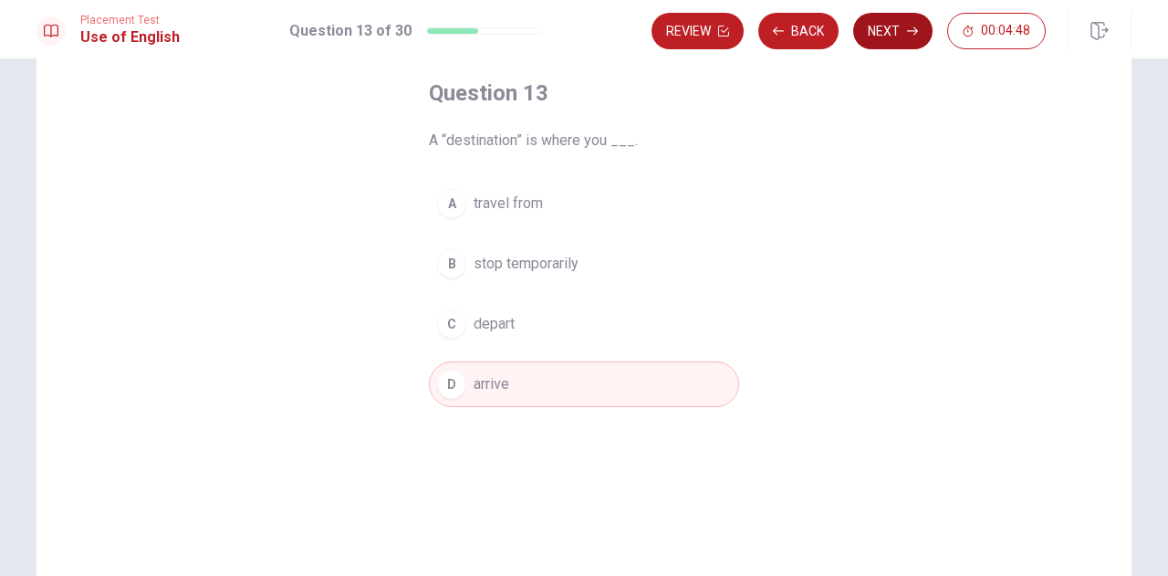
click at [891, 28] on button "Next" at bounding box center [892, 31] width 79 height 36
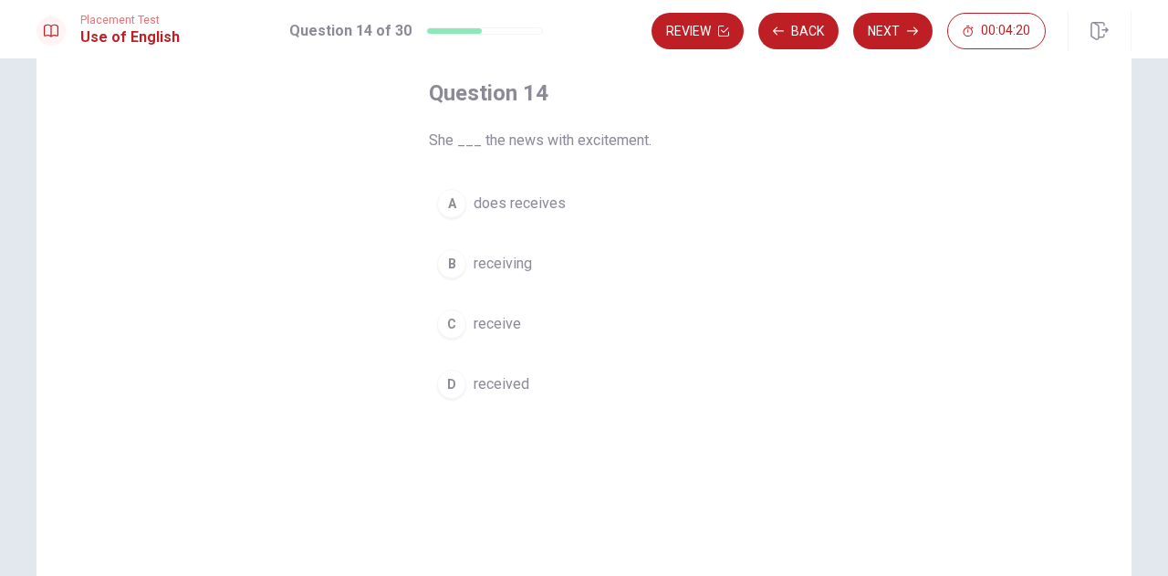
click at [487, 381] on span "received" at bounding box center [502, 384] width 56 height 22
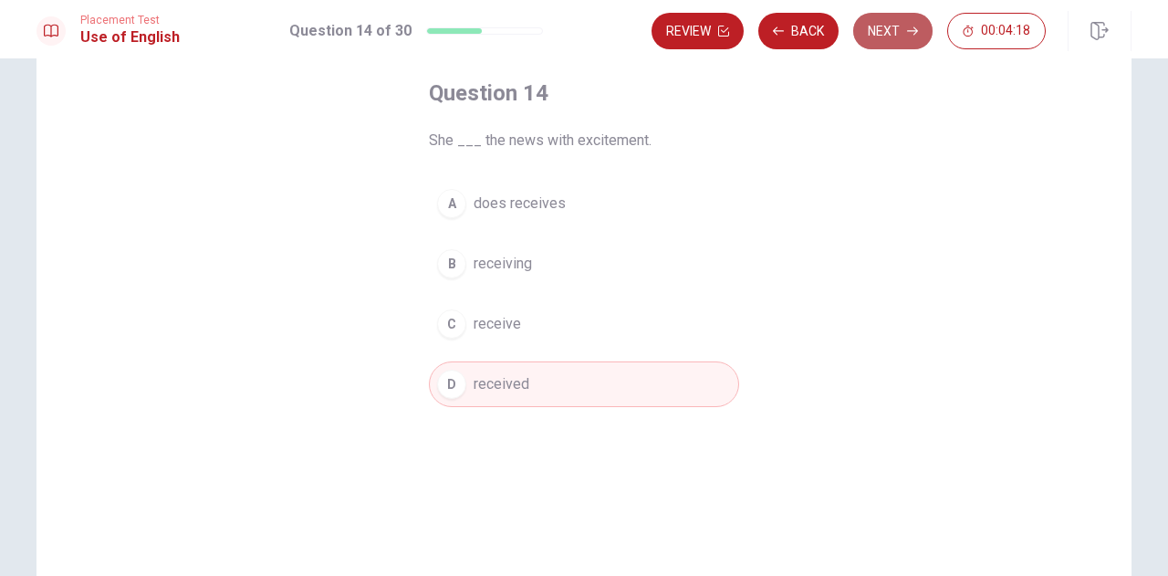
click at [901, 37] on button "Next" at bounding box center [892, 31] width 79 height 36
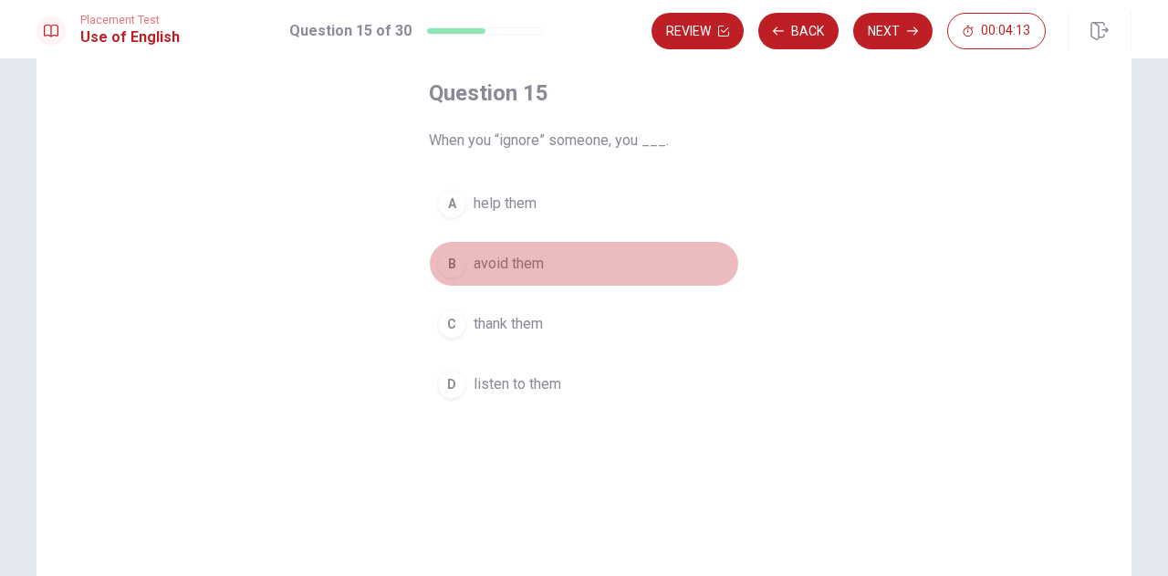
click at [502, 262] on span "avoid them" at bounding box center [509, 264] width 70 height 22
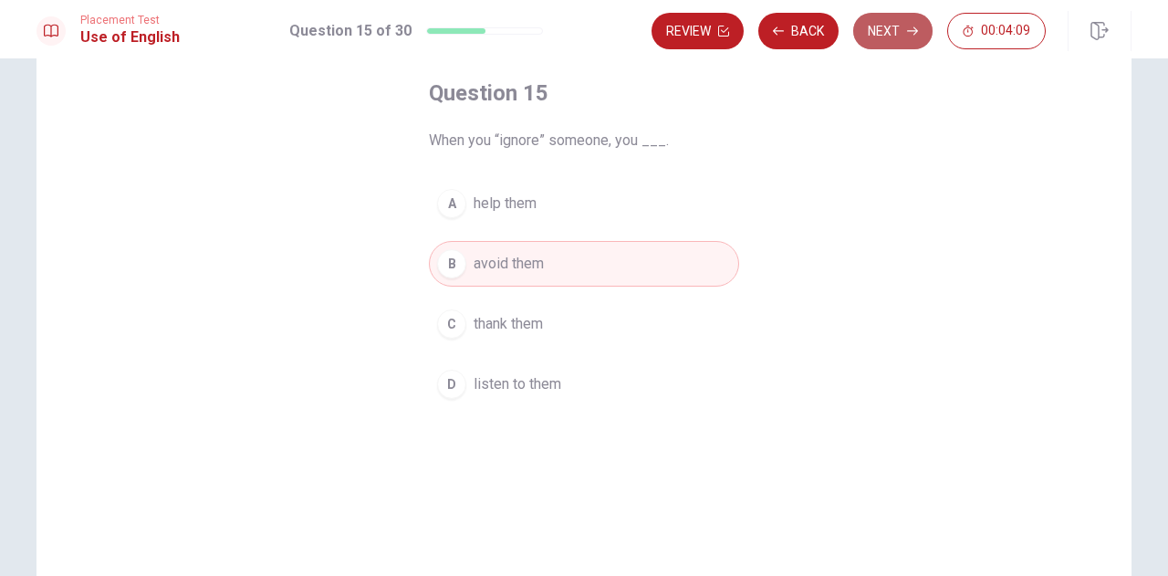
click at [880, 29] on button "Next" at bounding box center [892, 31] width 79 height 36
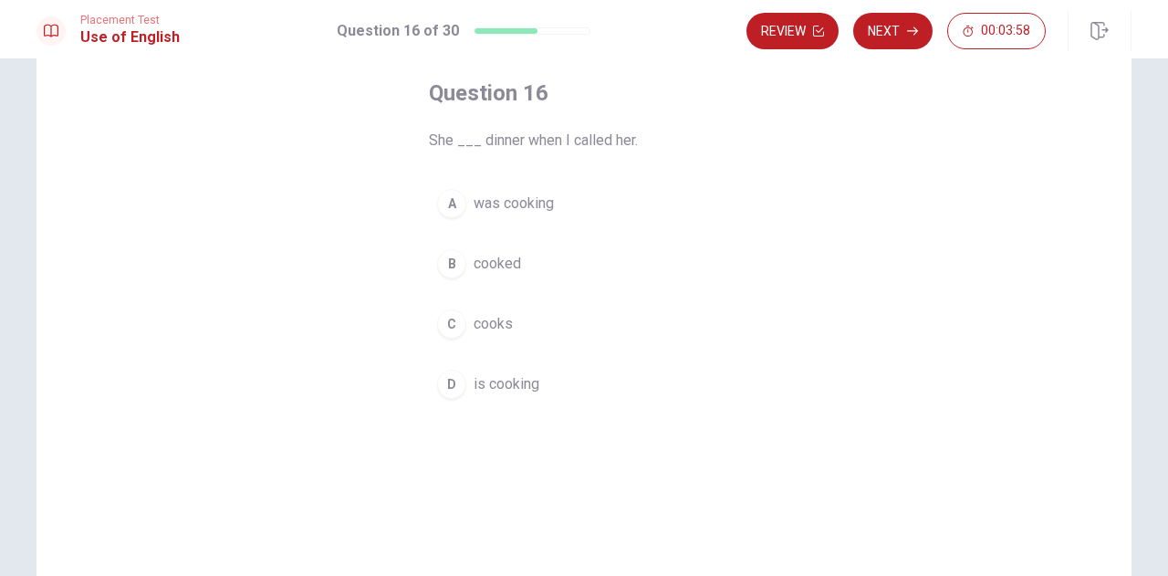
click at [495, 200] on span "was cooking" at bounding box center [514, 204] width 80 height 22
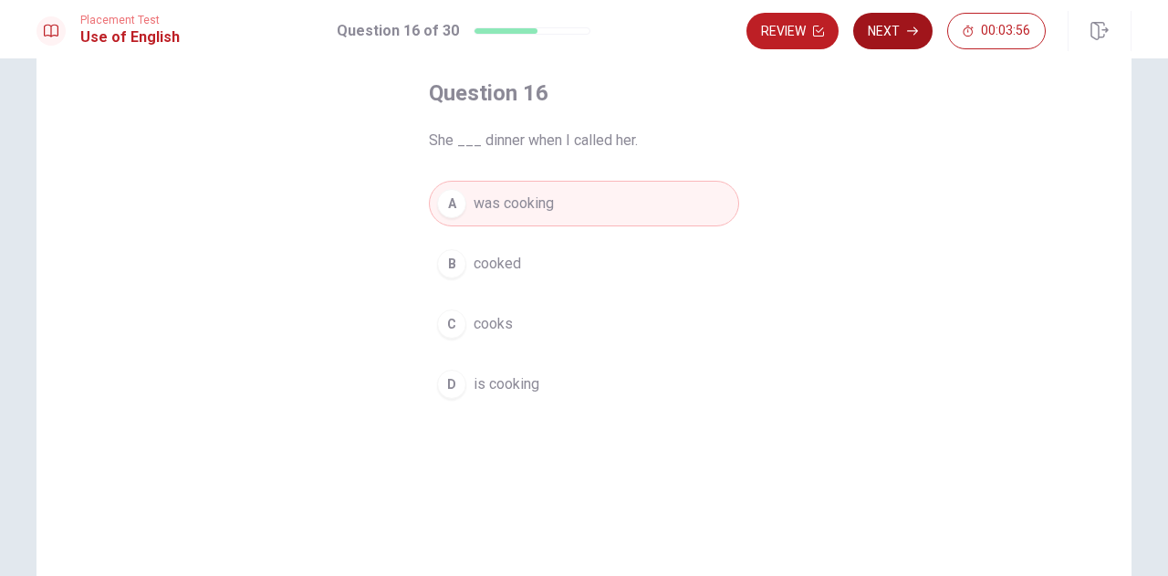
click at [894, 29] on button "Next" at bounding box center [892, 31] width 79 height 36
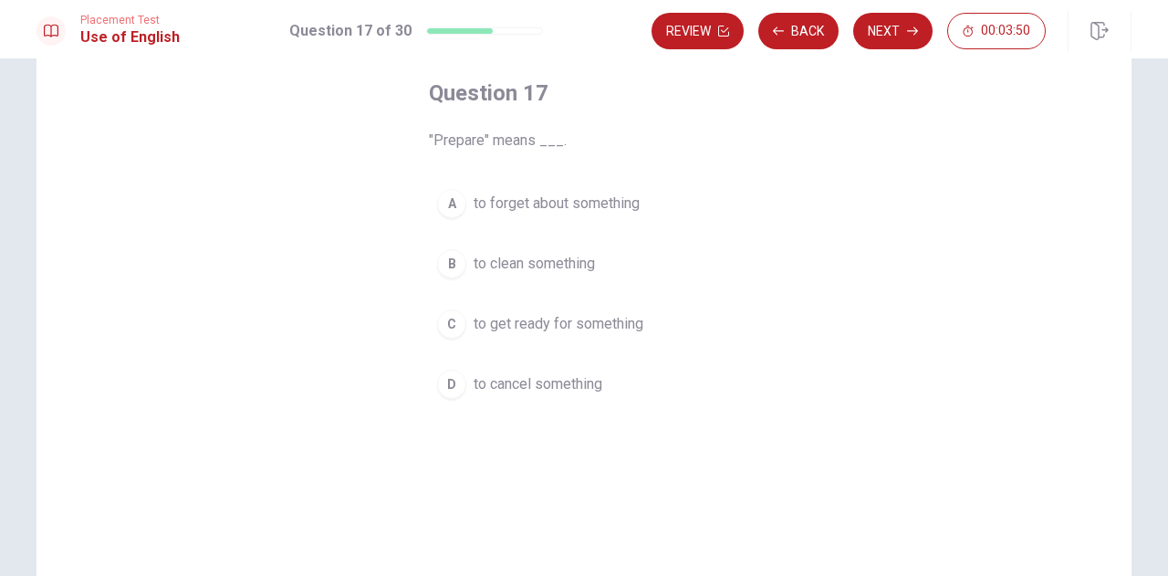
click at [478, 322] on span "to get ready for something" at bounding box center [559, 324] width 170 height 22
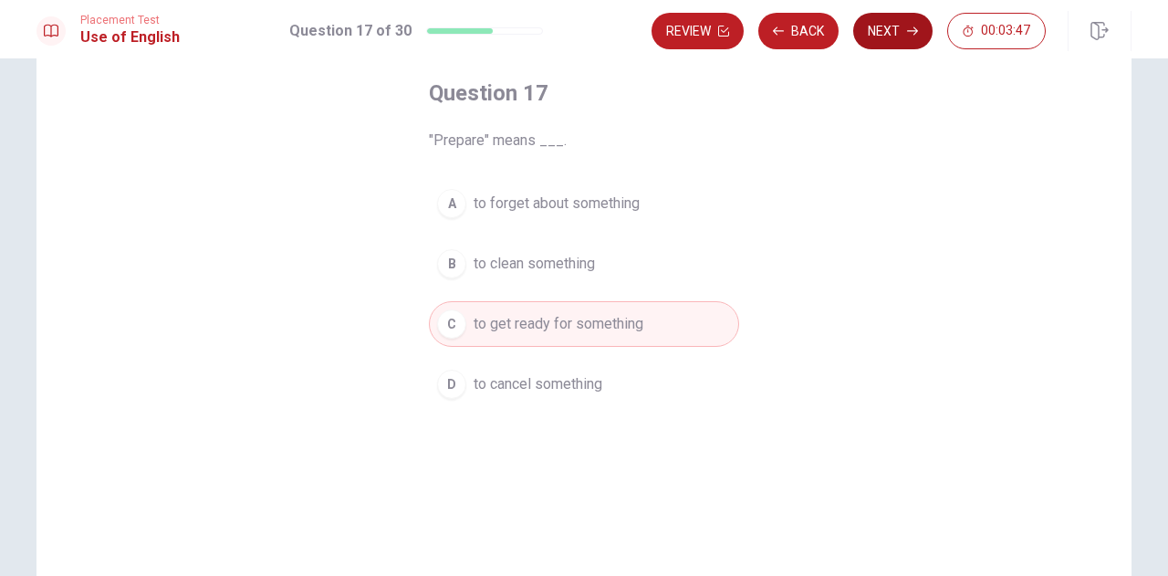
click at [890, 34] on button "Next" at bounding box center [892, 31] width 79 height 36
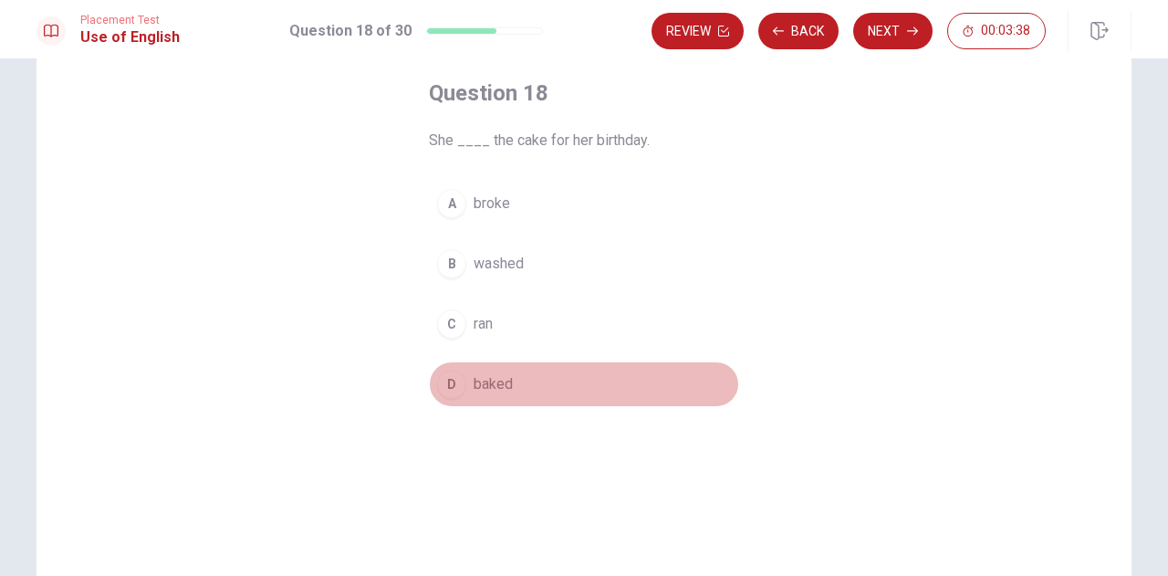
click at [499, 381] on span "baked" at bounding box center [493, 384] width 39 height 22
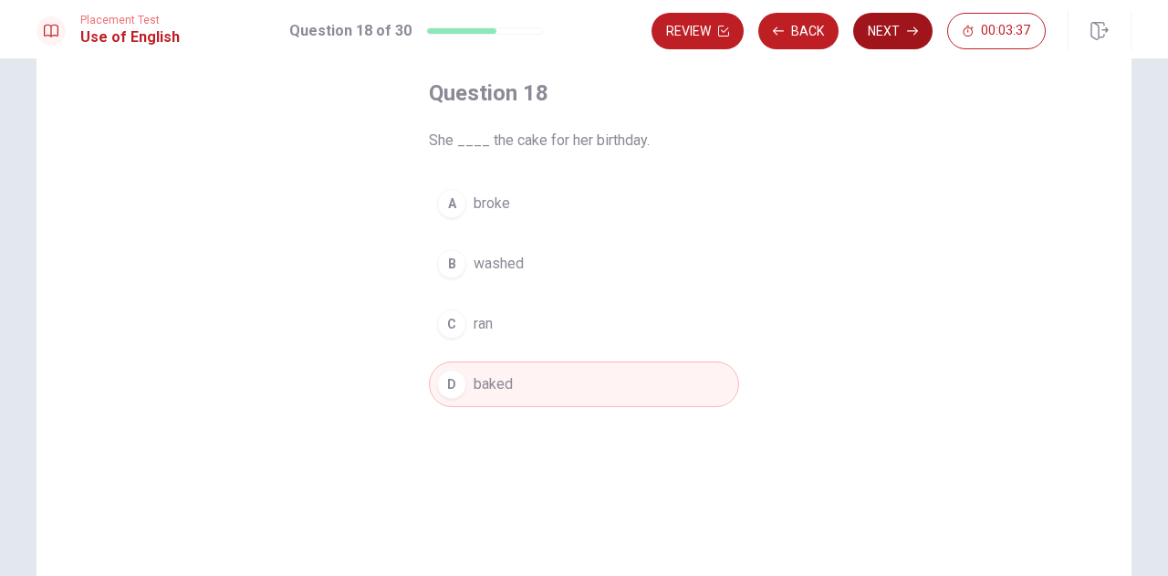
click at [872, 35] on button "Next" at bounding box center [892, 31] width 79 height 36
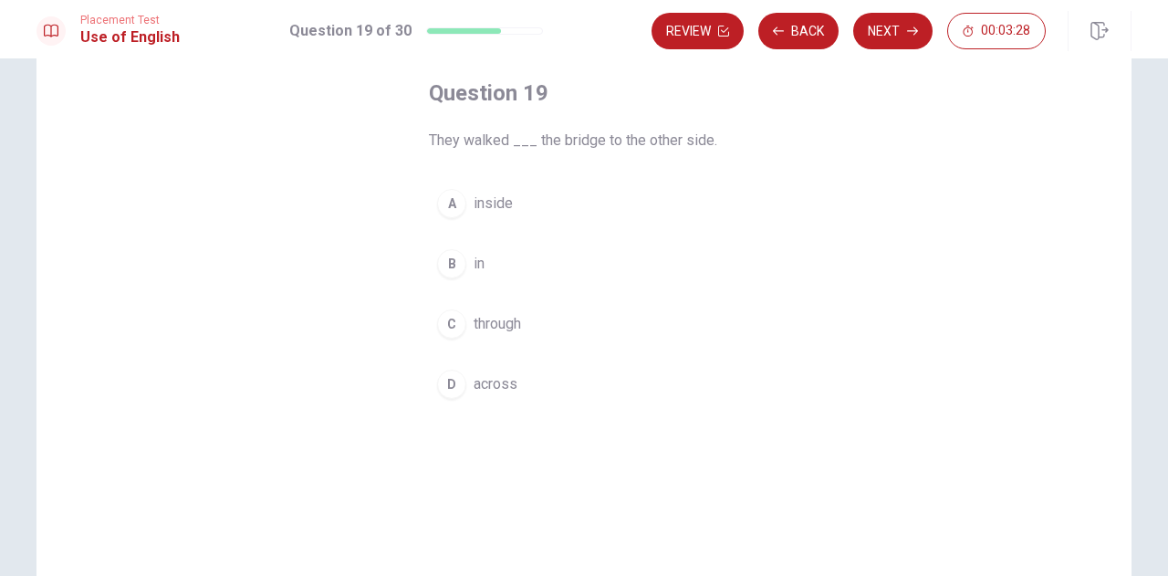
click at [493, 382] on span "across" at bounding box center [496, 384] width 44 height 22
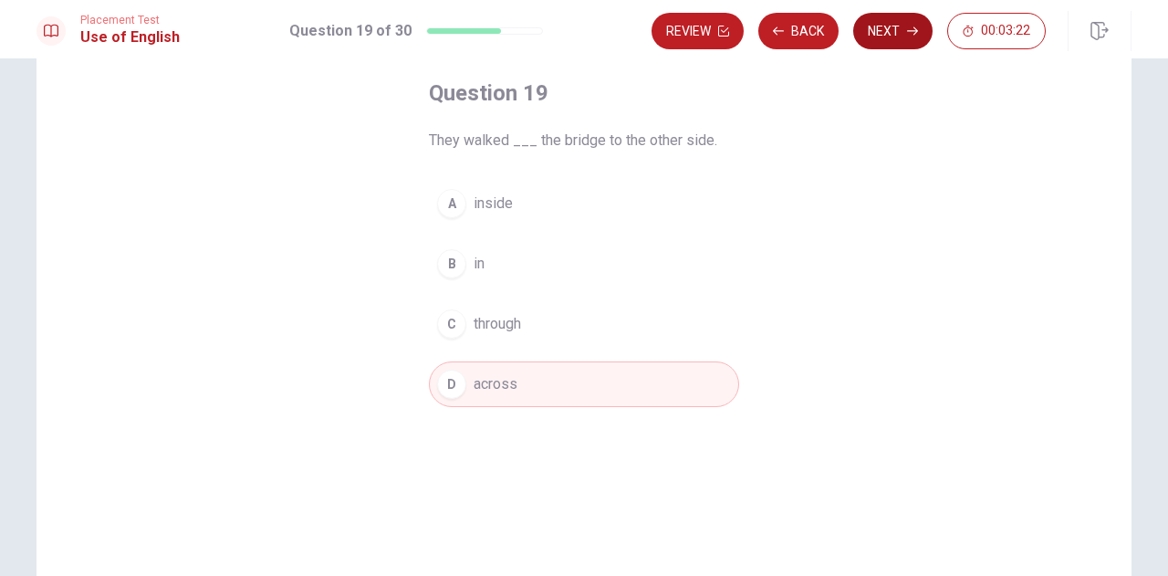
click at [889, 39] on button "Next" at bounding box center [892, 31] width 79 height 36
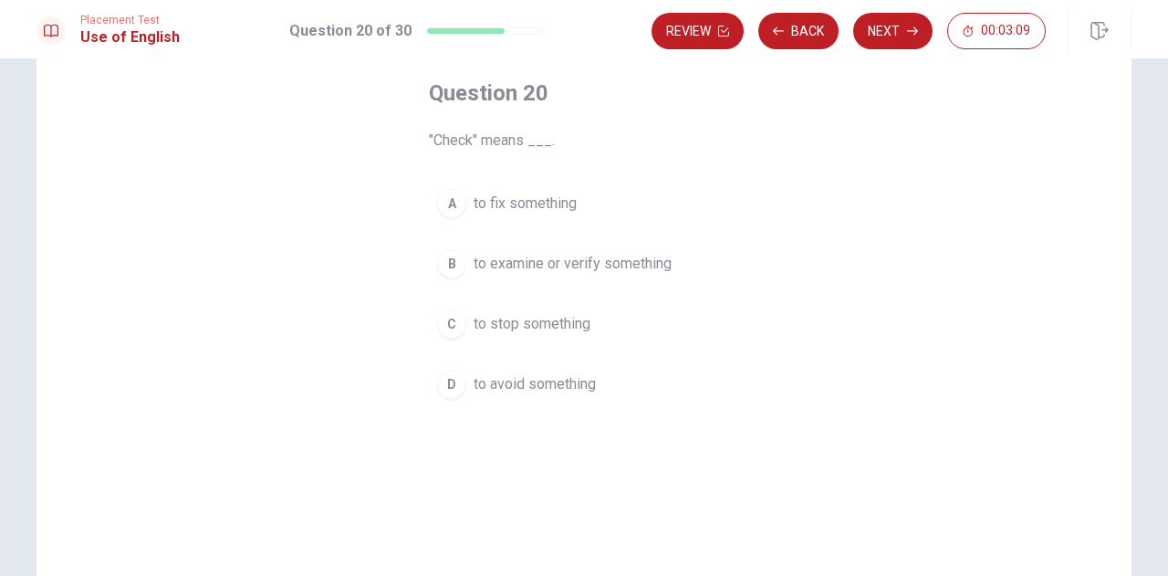
click at [520, 264] on span "to examine or verify something" at bounding box center [573, 264] width 198 height 22
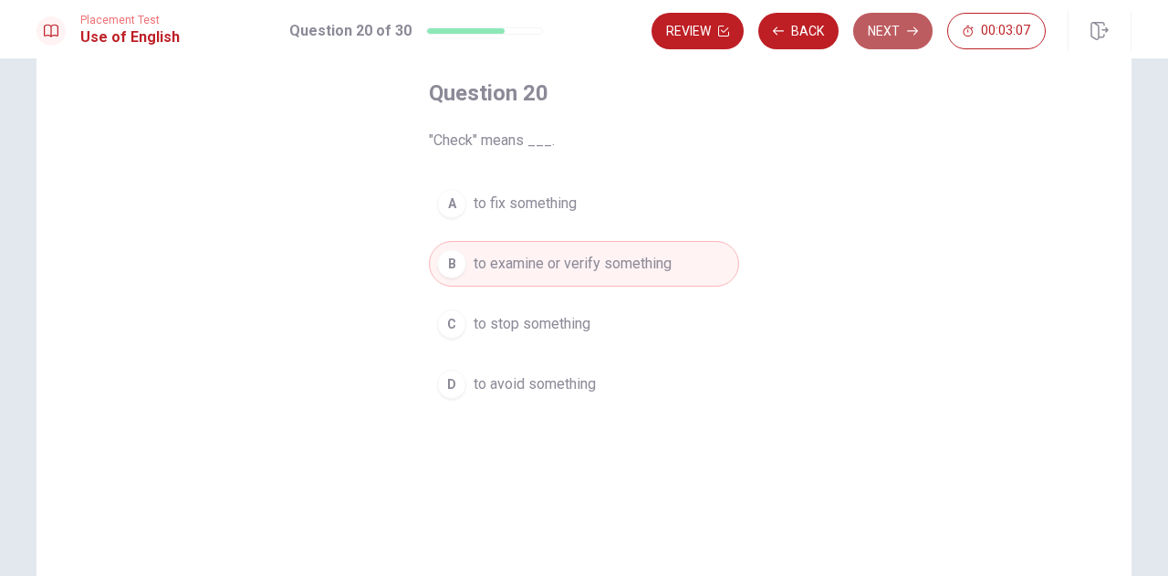
click at [883, 30] on button "Next" at bounding box center [892, 31] width 79 height 36
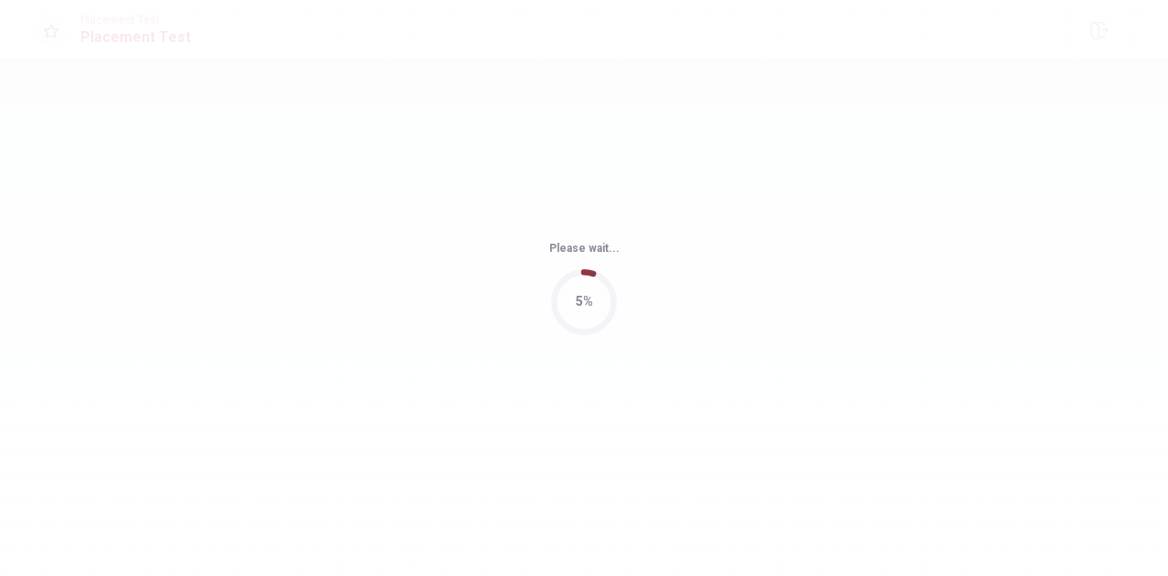
scroll to position [0, 0]
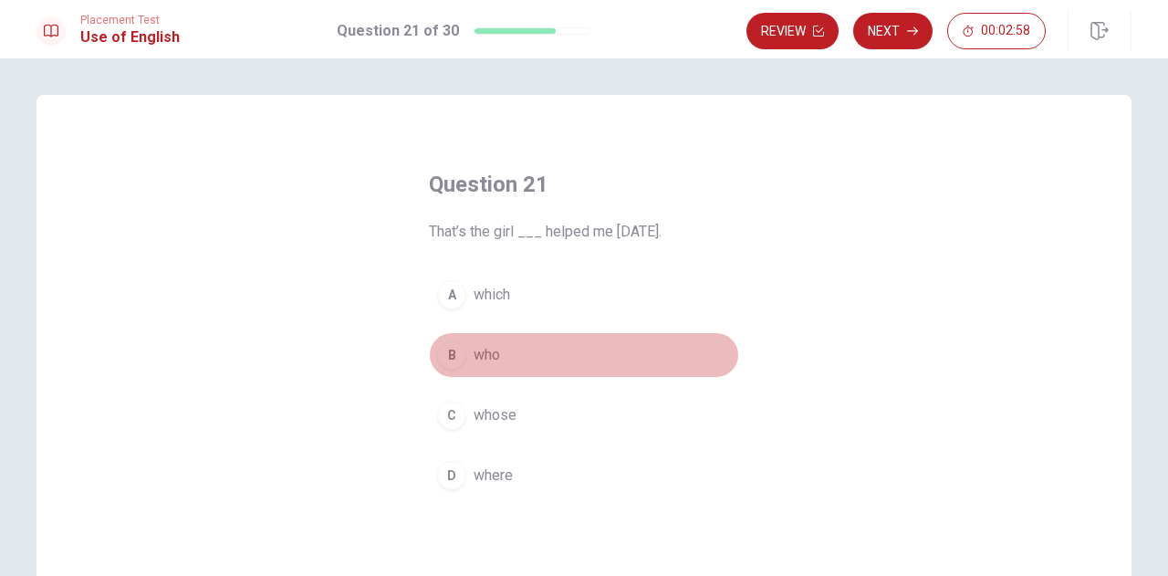
click at [478, 344] on span "who" at bounding box center [487, 355] width 26 height 22
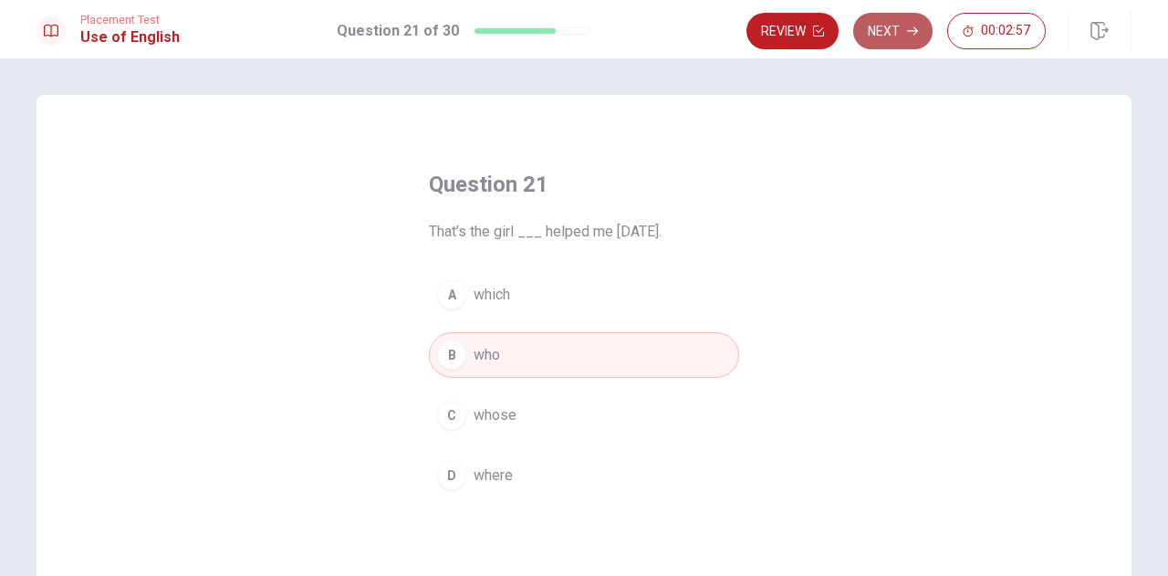
click at [899, 17] on button "Next" at bounding box center [892, 31] width 79 height 36
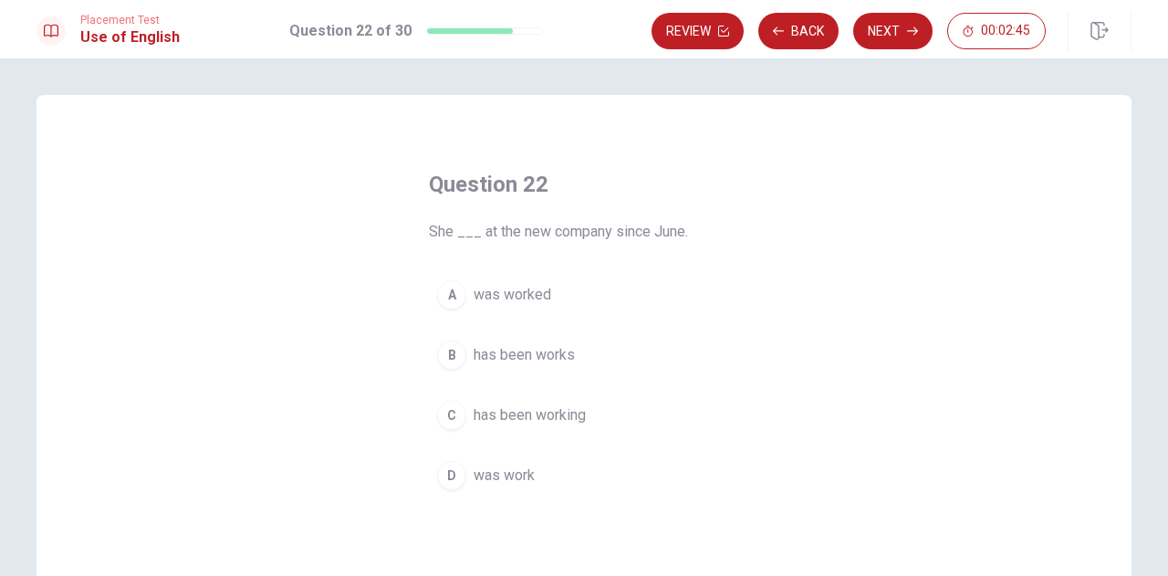
click at [515, 421] on span "has been working" at bounding box center [530, 415] width 112 height 22
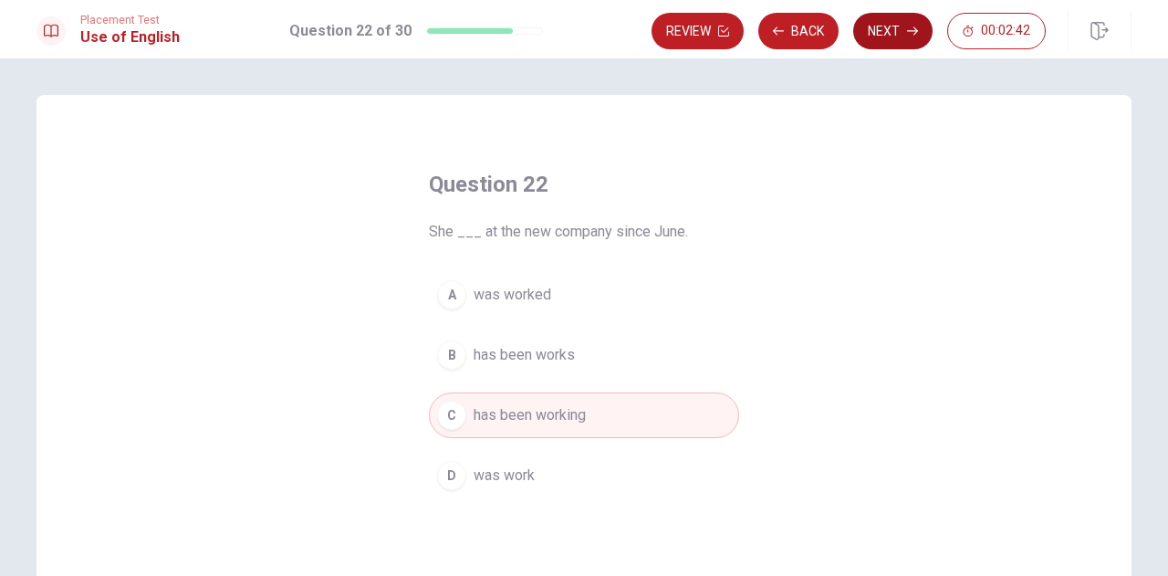
click at [878, 30] on button "Next" at bounding box center [892, 31] width 79 height 36
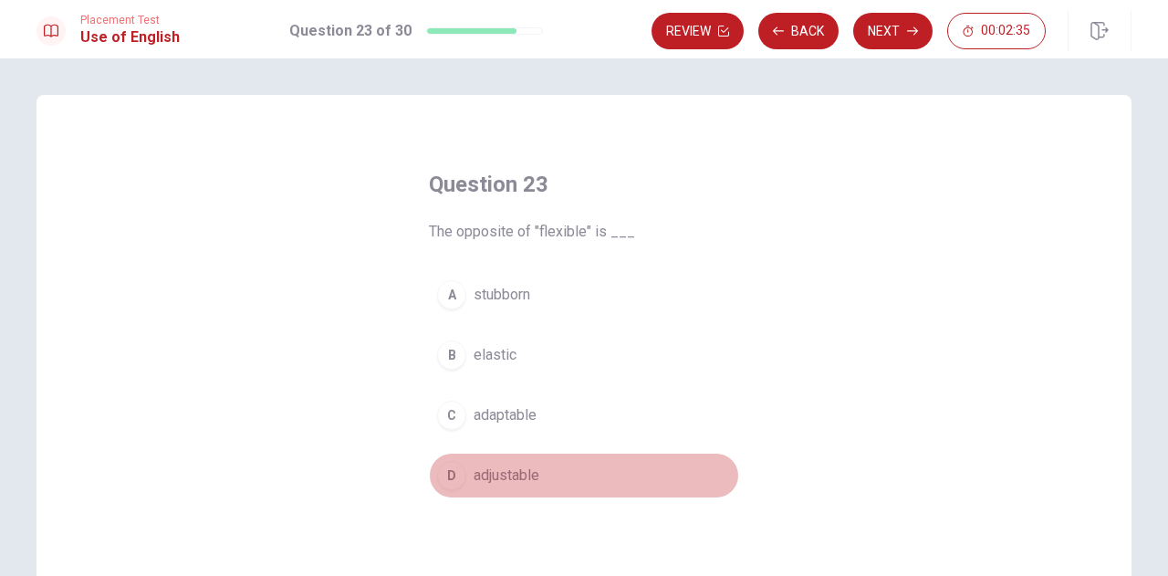
click at [507, 474] on span "adjustable" at bounding box center [507, 475] width 66 height 22
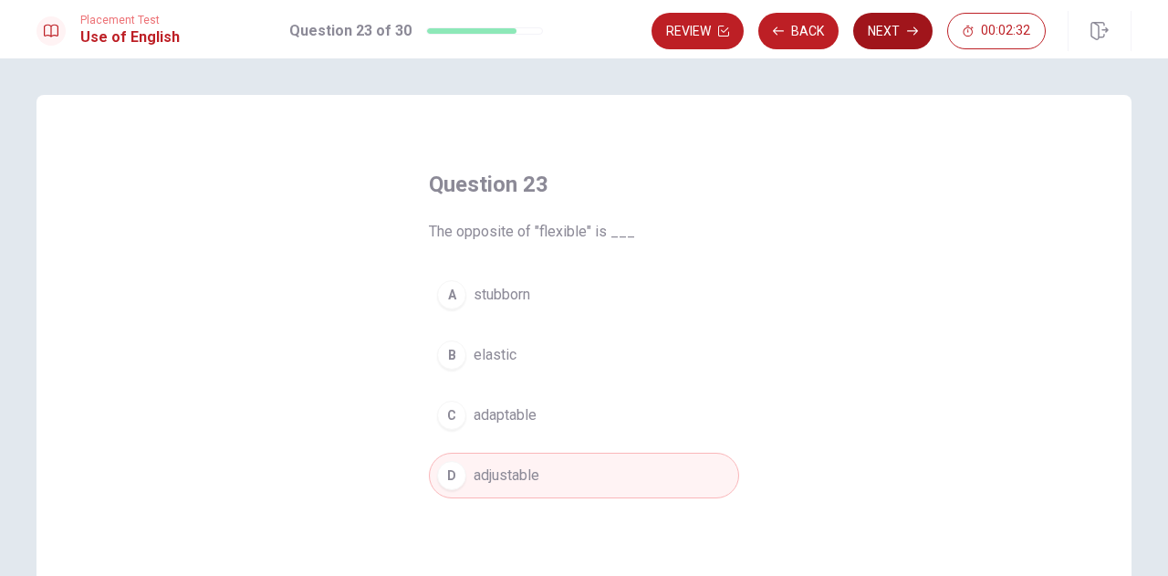
click at [874, 36] on button "Next" at bounding box center [892, 31] width 79 height 36
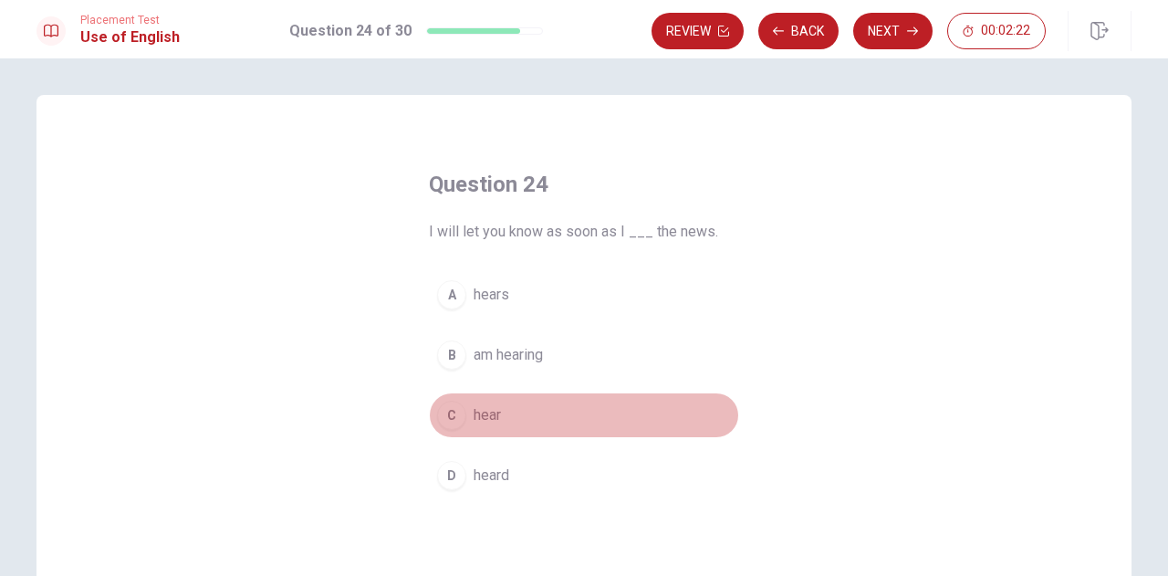
click at [480, 414] on span "hear" at bounding box center [487, 415] width 27 height 22
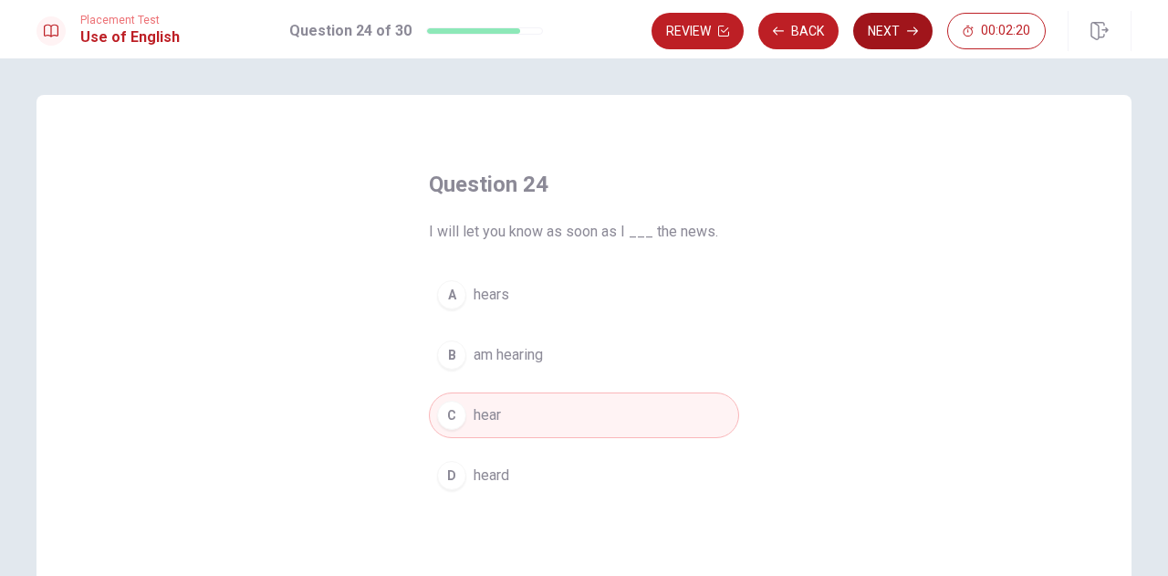
click at [900, 23] on button "Next" at bounding box center [892, 31] width 79 height 36
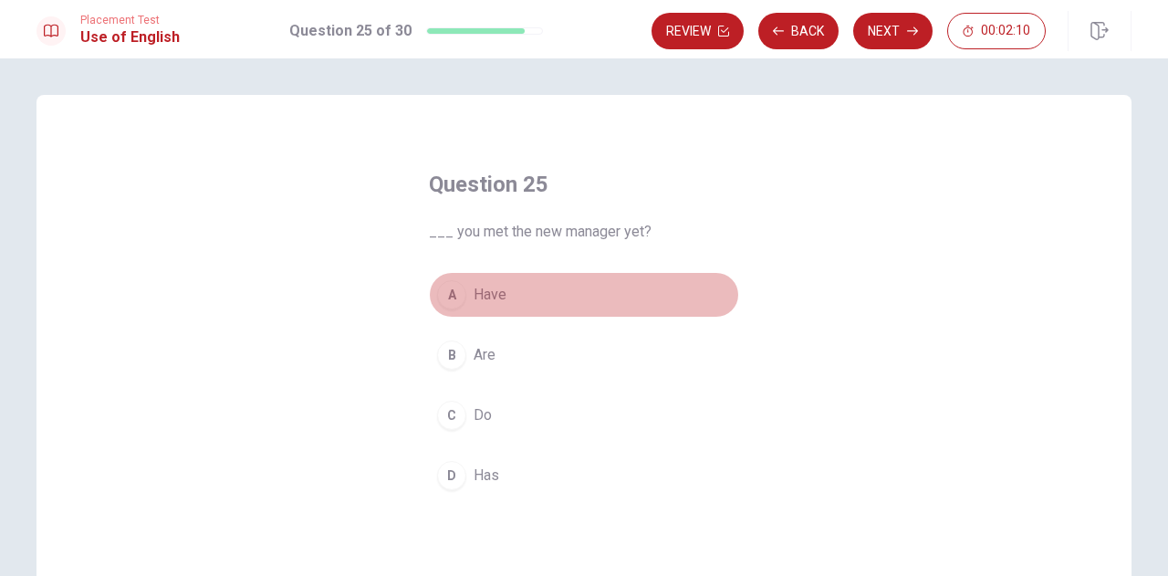
click at [476, 292] on span "Have" at bounding box center [490, 295] width 33 height 22
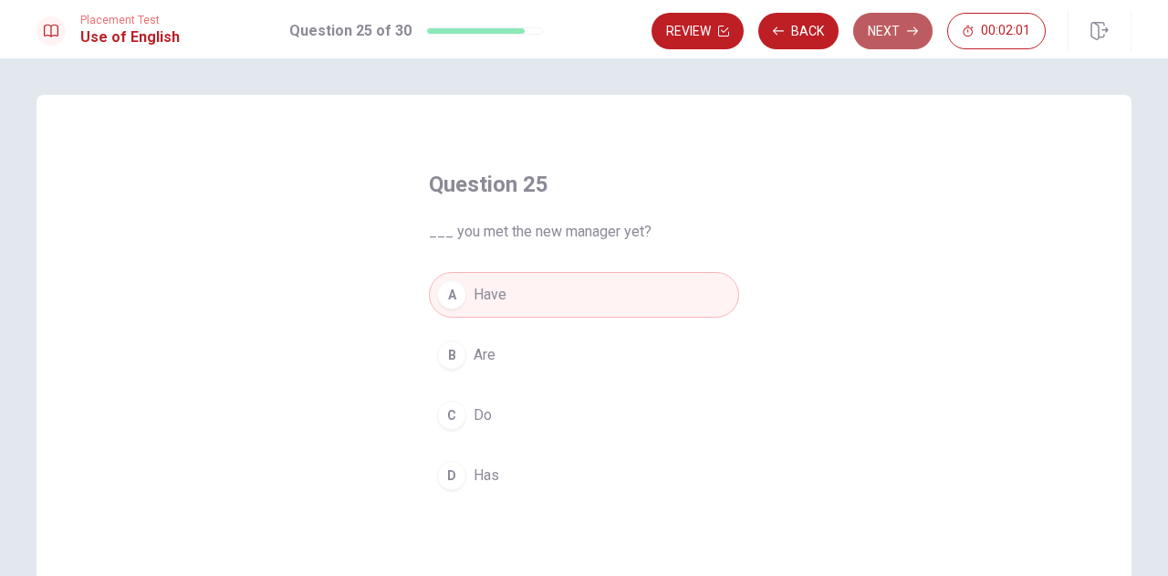
click at [898, 43] on button "Next" at bounding box center [892, 31] width 79 height 36
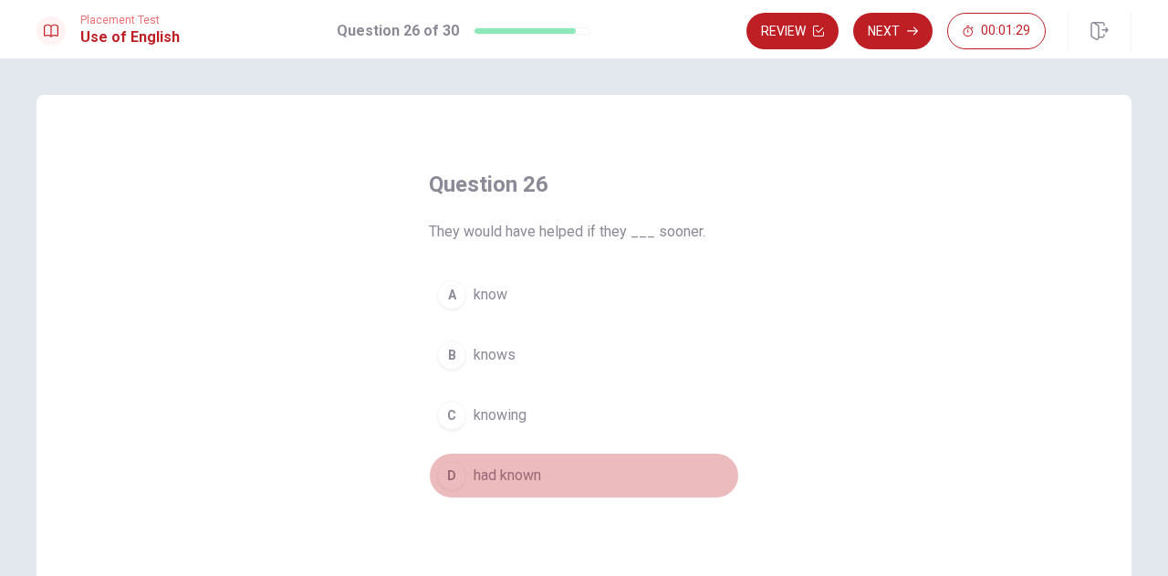
click at [529, 474] on span "had known" at bounding box center [508, 475] width 68 height 22
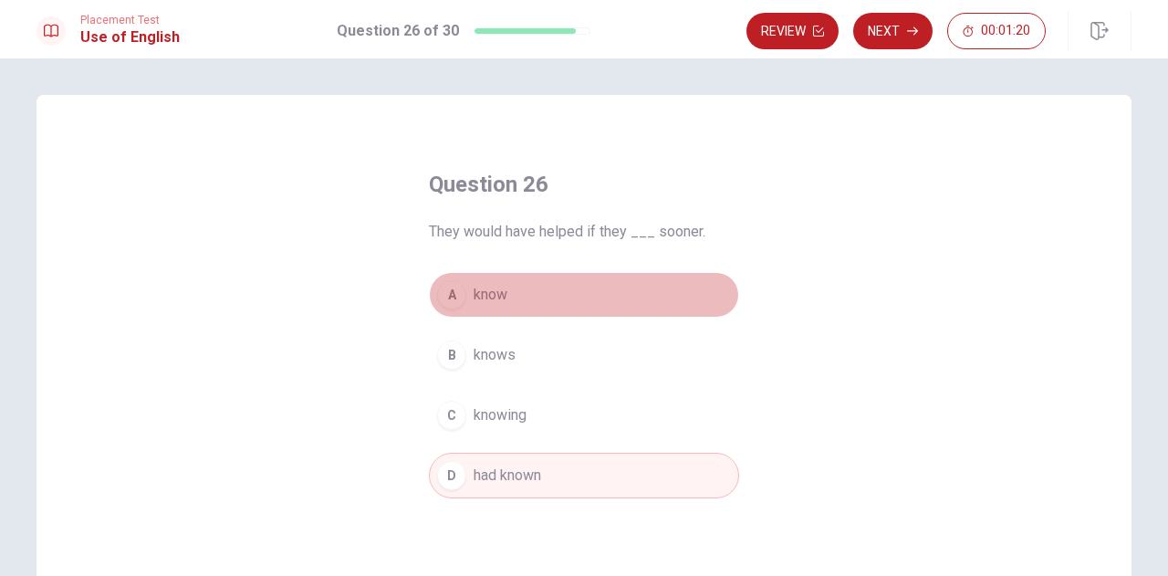
click at [505, 299] on button "A know" at bounding box center [584, 295] width 310 height 46
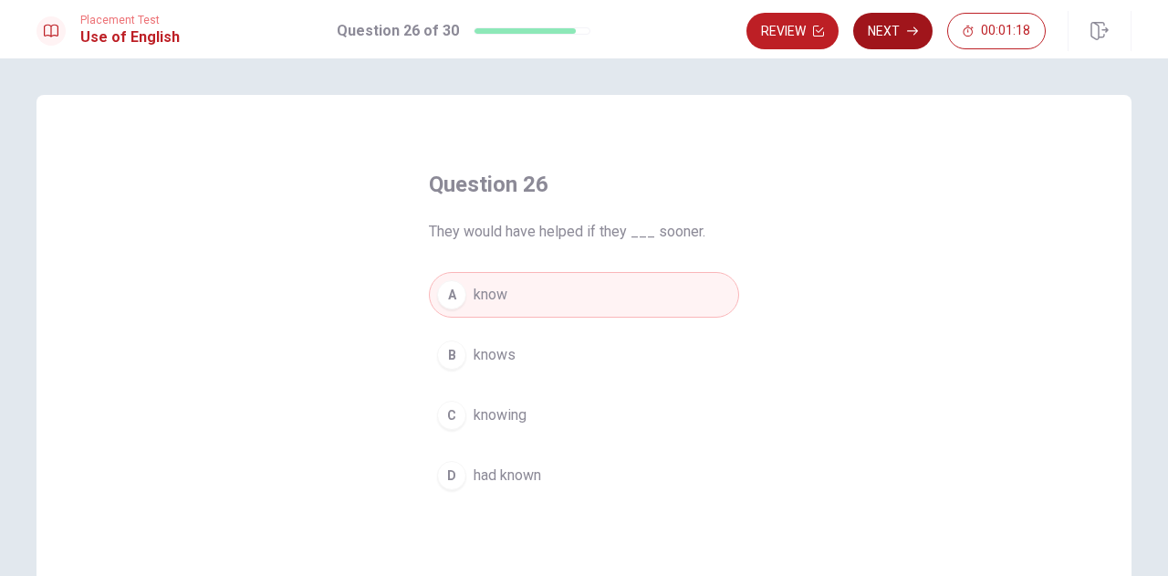
click at [899, 28] on button "Next" at bounding box center [892, 31] width 79 height 36
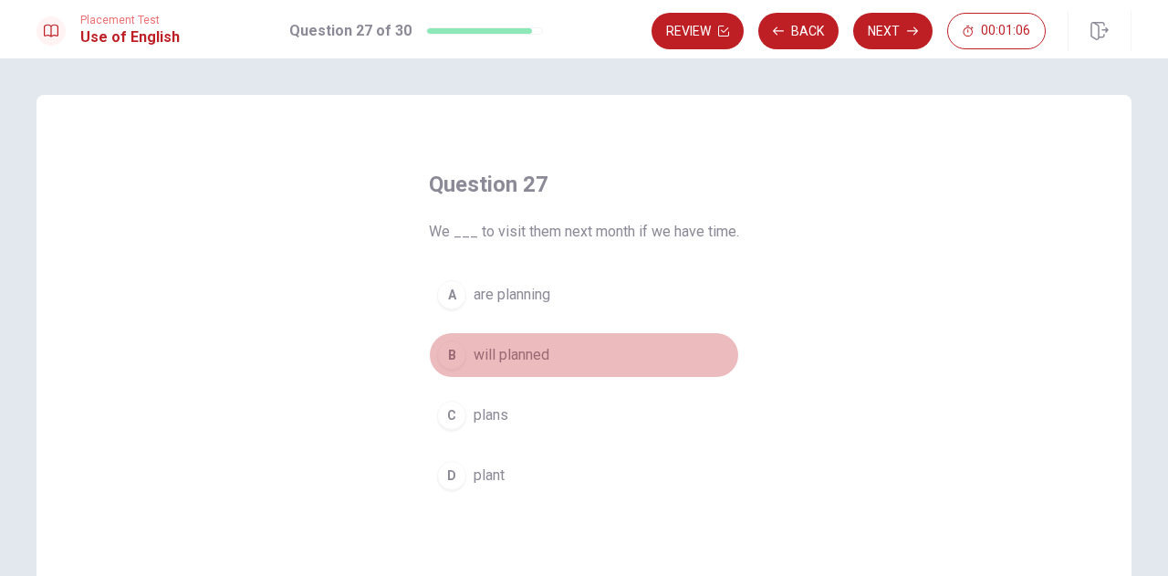
click at [522, 353] on span "will planned" at bounding box center [512, 355] width 76 height 22
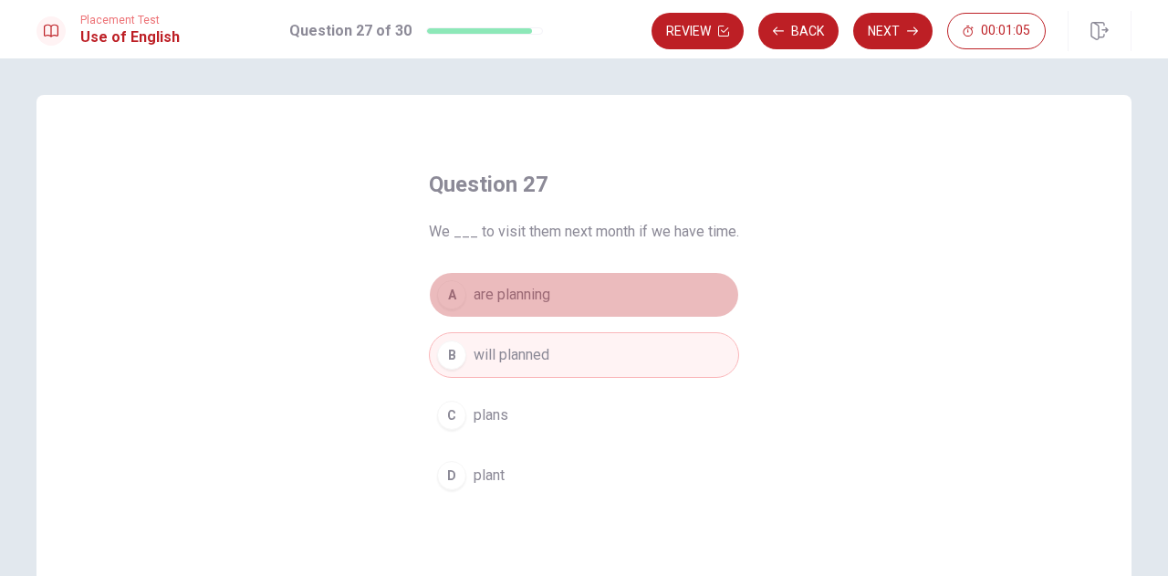
click at [526, 297] on span "are planning" at bounding box center [512, 295] width 77 height 22
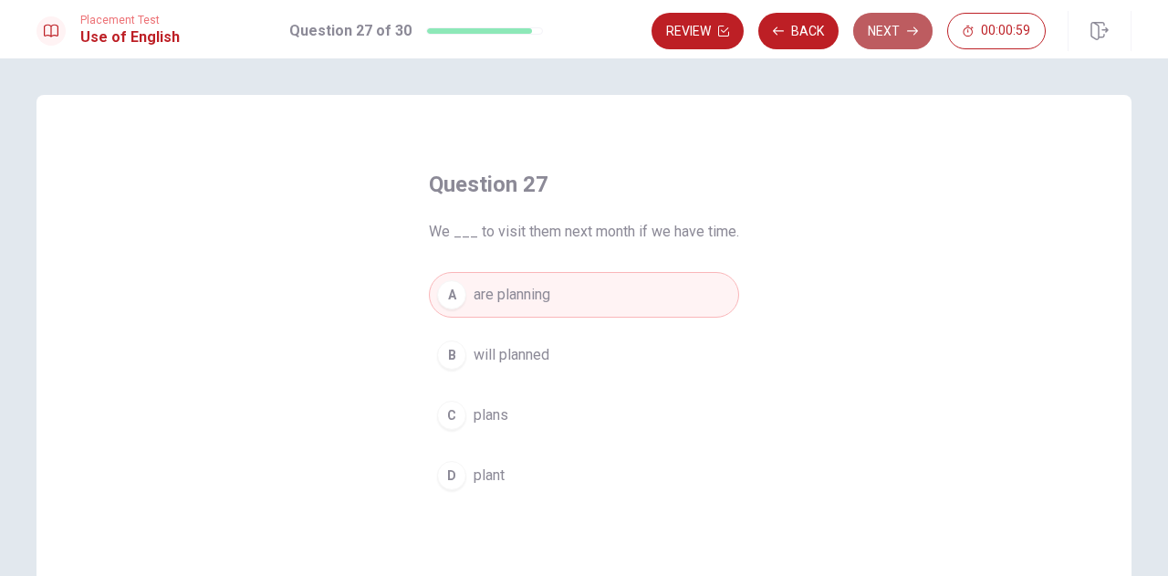
click at [887, 40] on button "Next" at bounding box center [892, 31] width 79 height 36
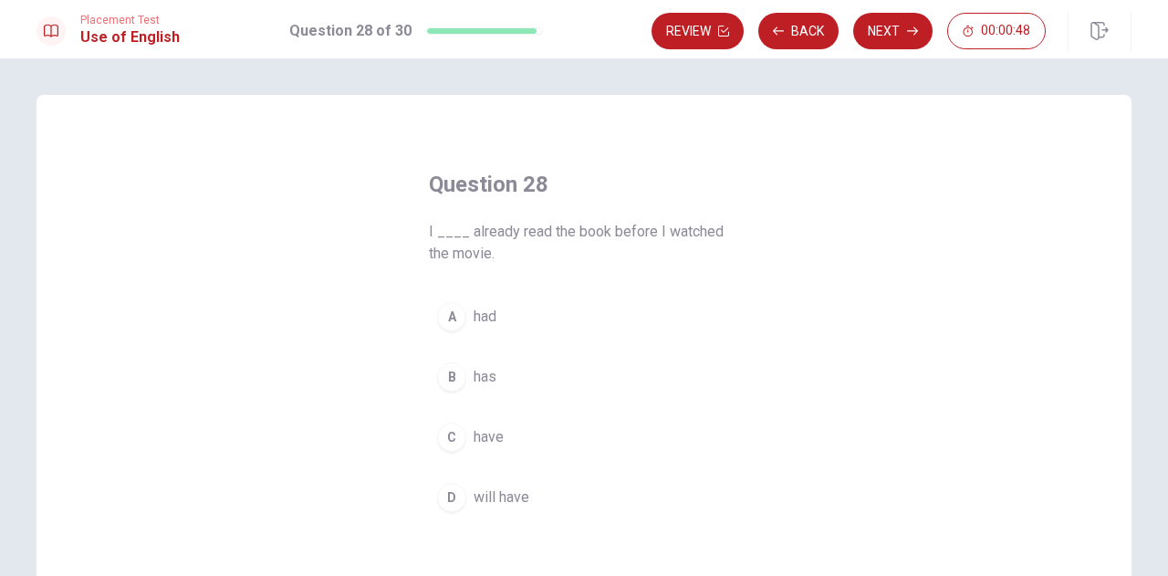
click at [479, 318] on span "had" at bounding box center [485, 317] width 23 height 22
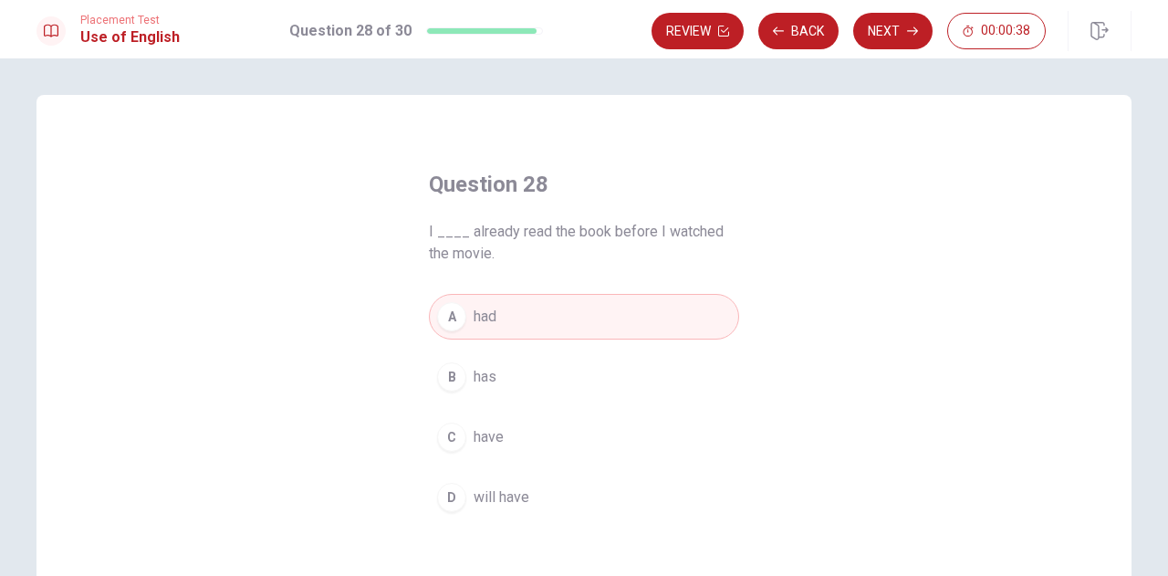
click at [491, 435] on span "have" at bounding box center [489, 437] width 30 height 22
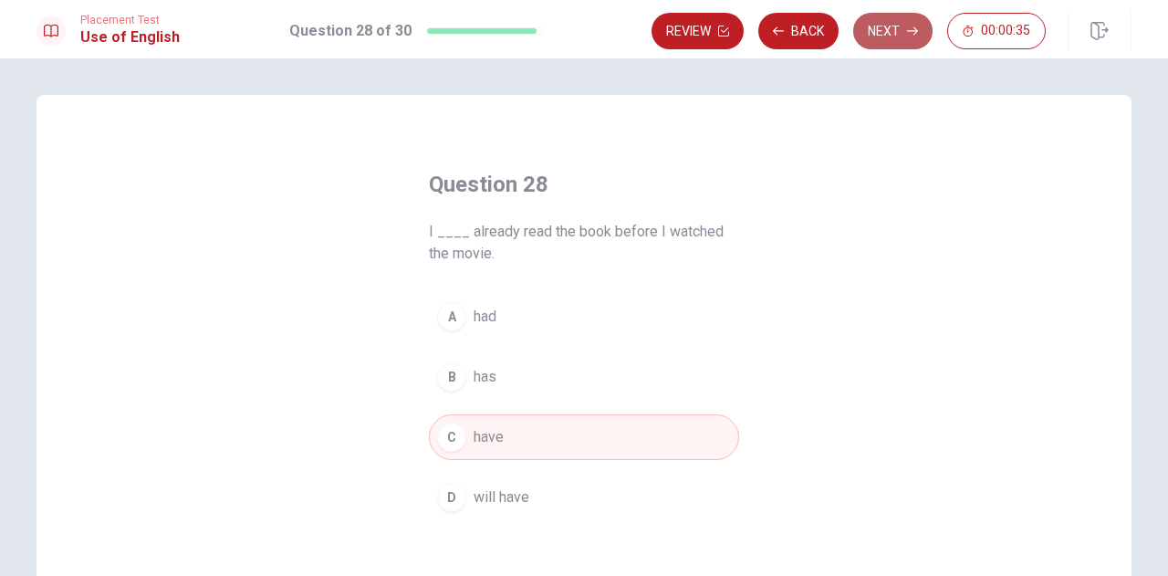
click at [878, 32] on button "Next" at bounding box center [892, 31] width 79 height 36
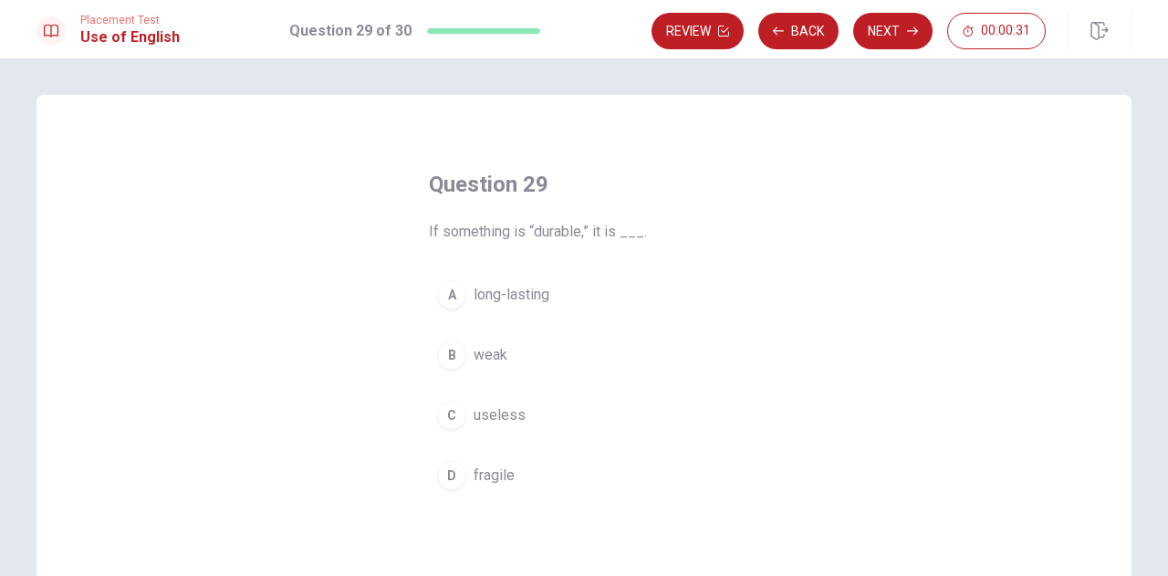
scroll to position [91, 0]
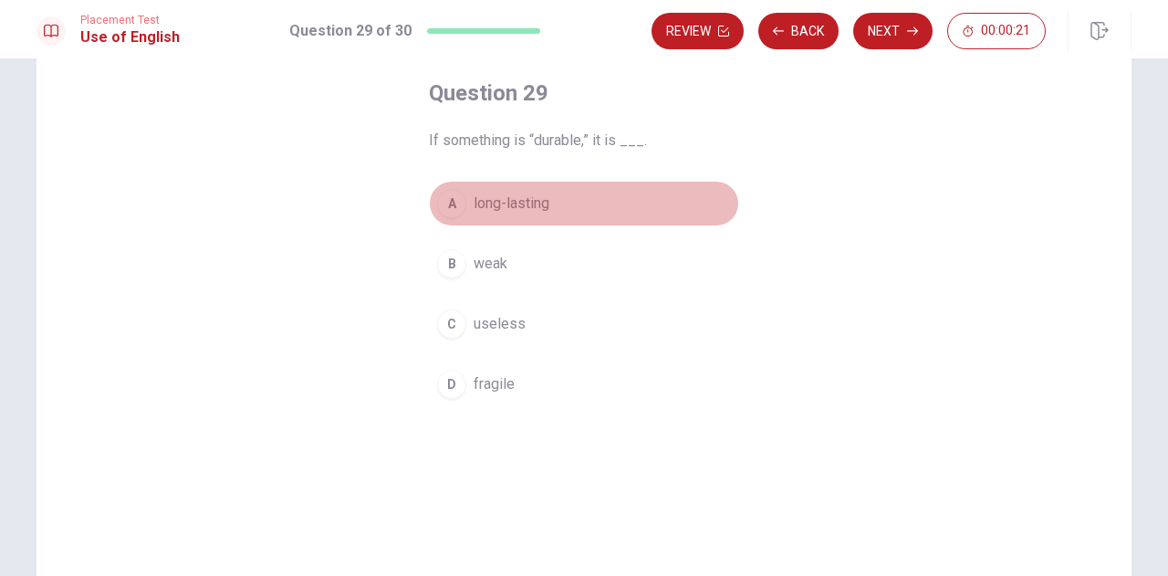
click at [497, 205] on span "long-lasting" at bounding box center [512, 204] width 76 height 22
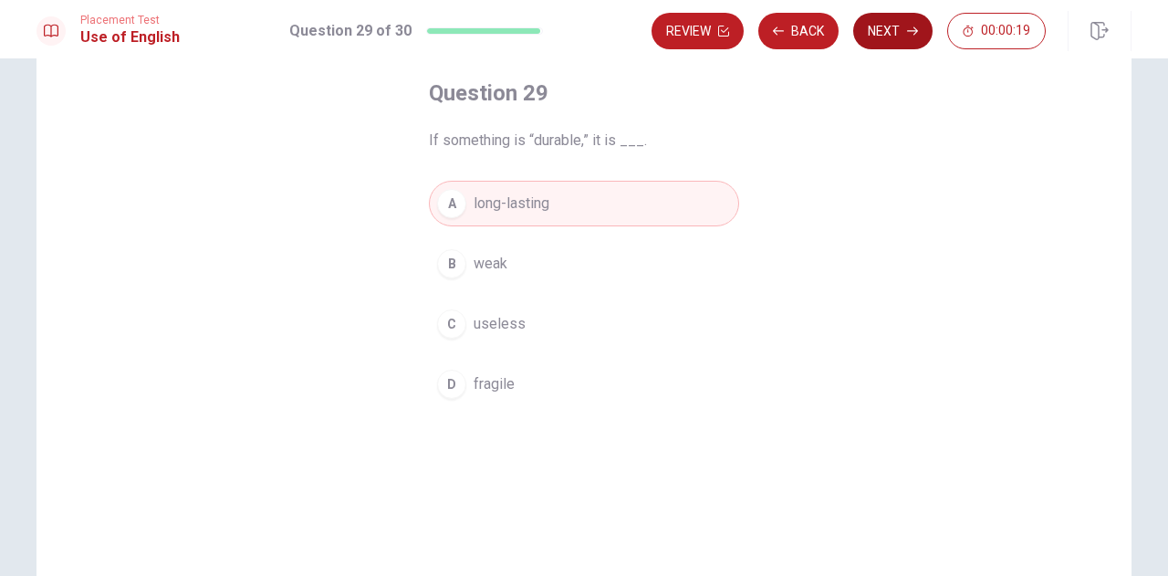
click at [892, 34] on button "Next" at bounding box center [892, 31] width 79 height 36
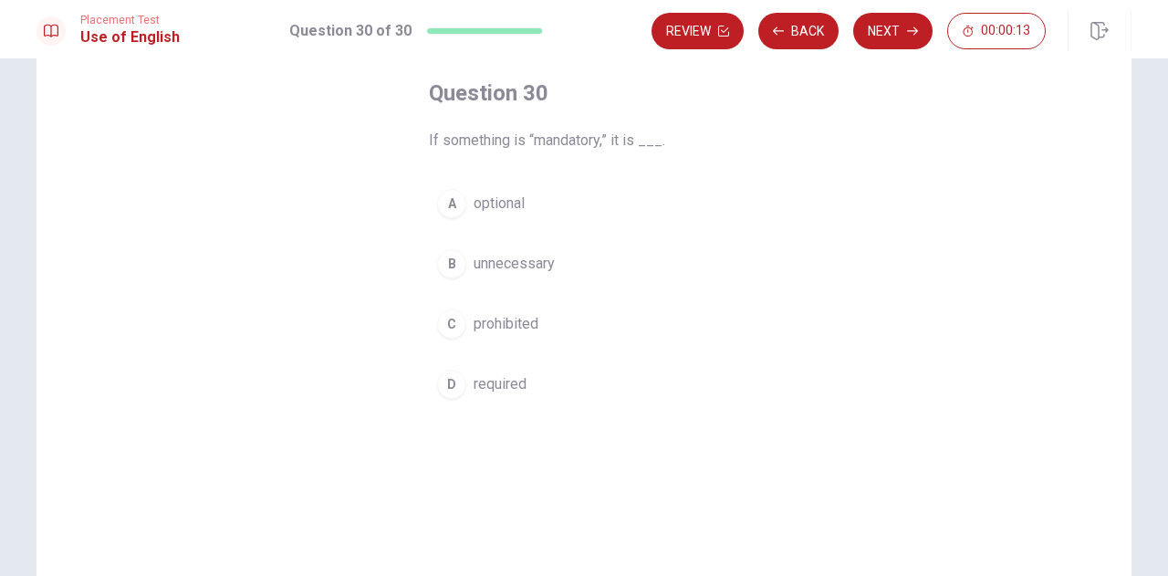
click at [514, 268] on span "unnecessary" at bounding box center [514, 264] width 81 height 22
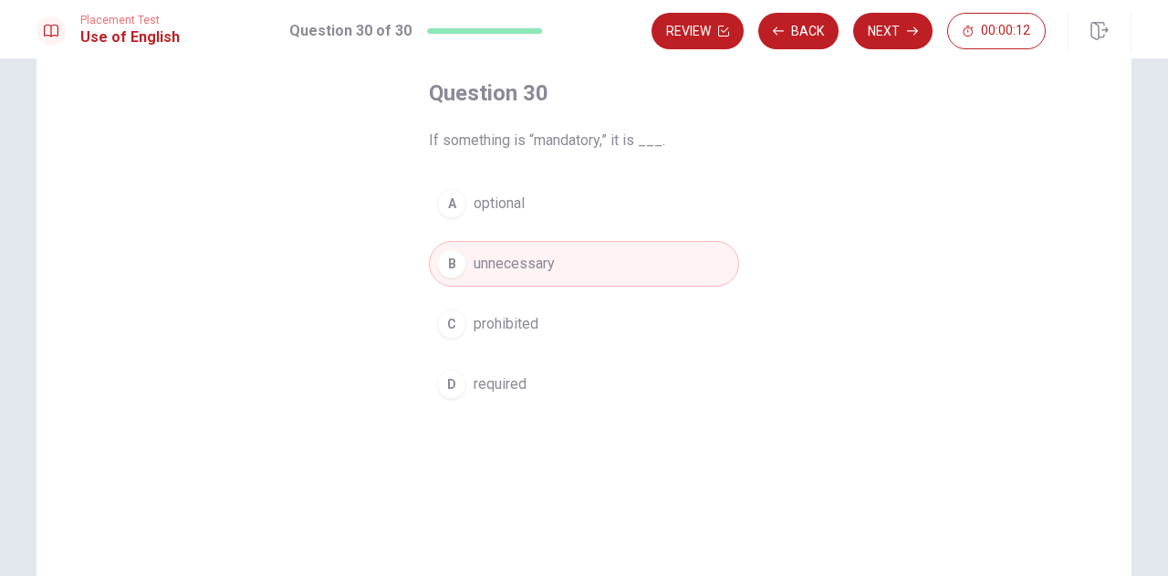
click at [515, 315] on span "prohibited" at bounding box center [506, 324] width 65 height 22
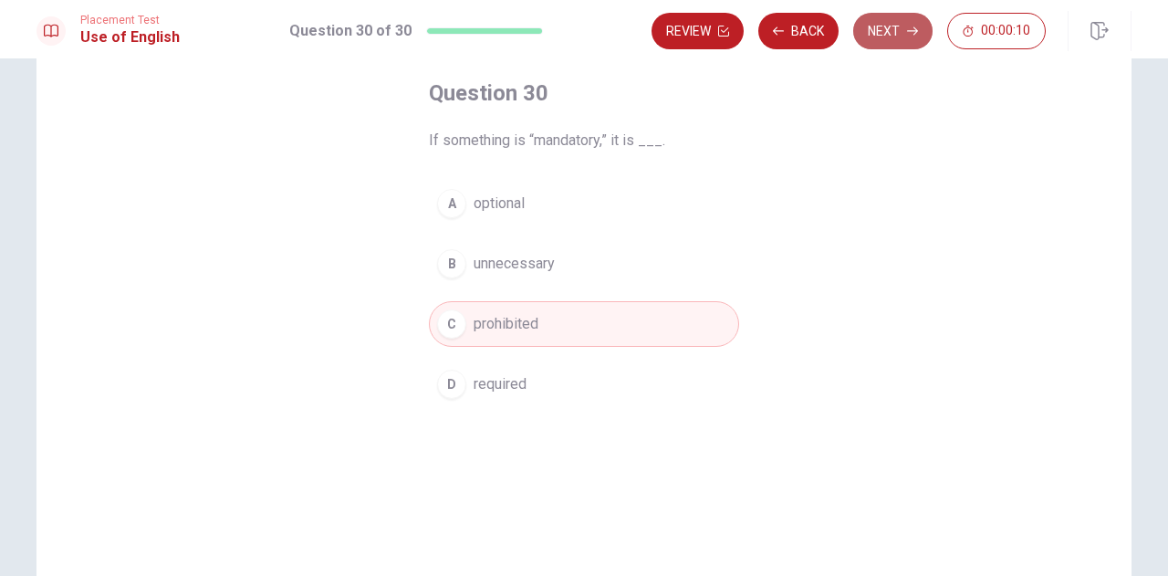
click at [878, 25] on button "Next" at bounding box center [892, 31] width 79 height 36
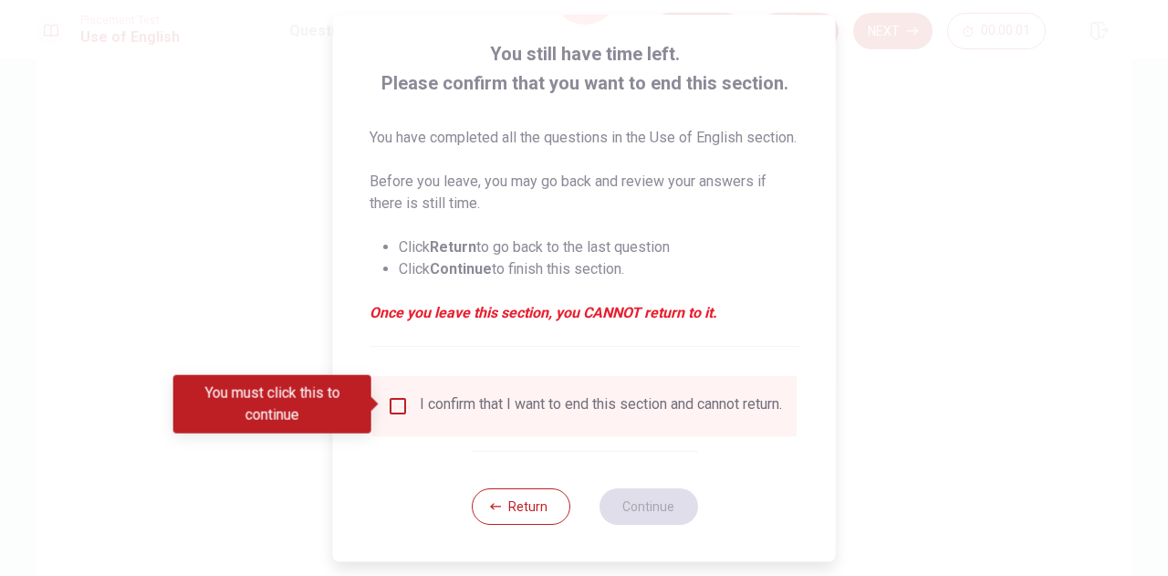
scroll to position [126, 0]
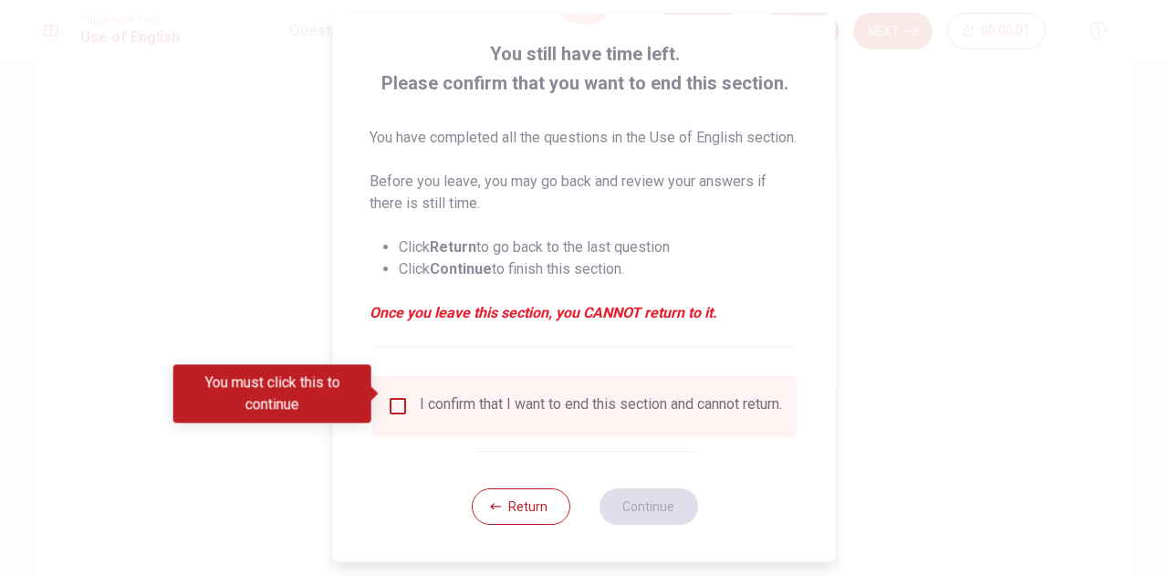
click at [432, 407] on div "I confirm that I want to end this section and cannot return." at bounding box center [601, 406] width 362 height 22
click at [394, 395] on input "You must click this to continue" at bounding box center [398, 406] width 22 height 22
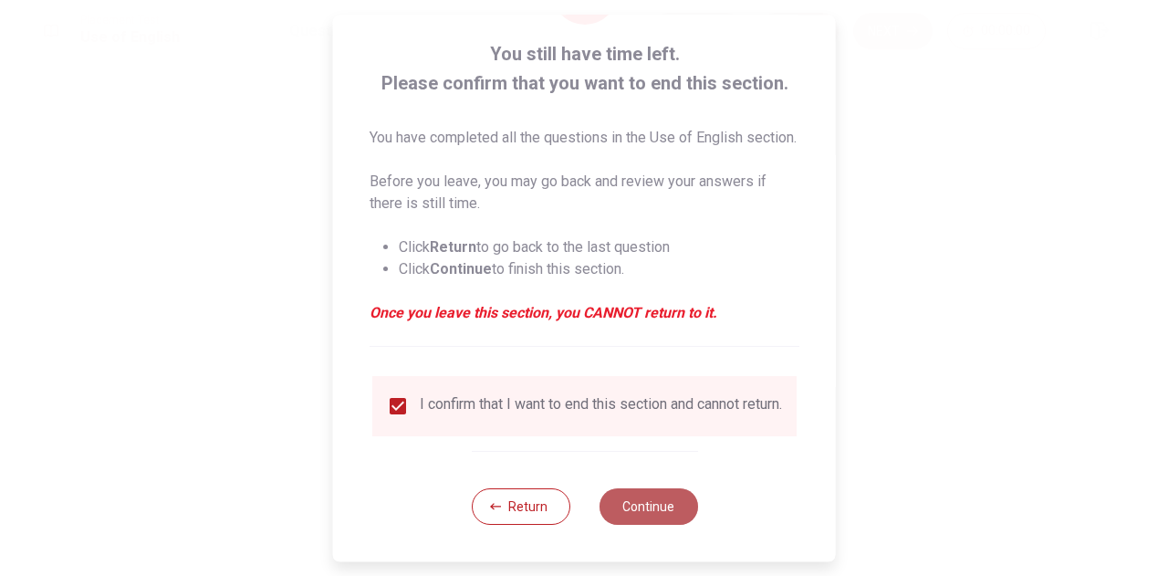
click at [670, 503] on button "Continue" at bounding box center [648, 506] width 99 height 36
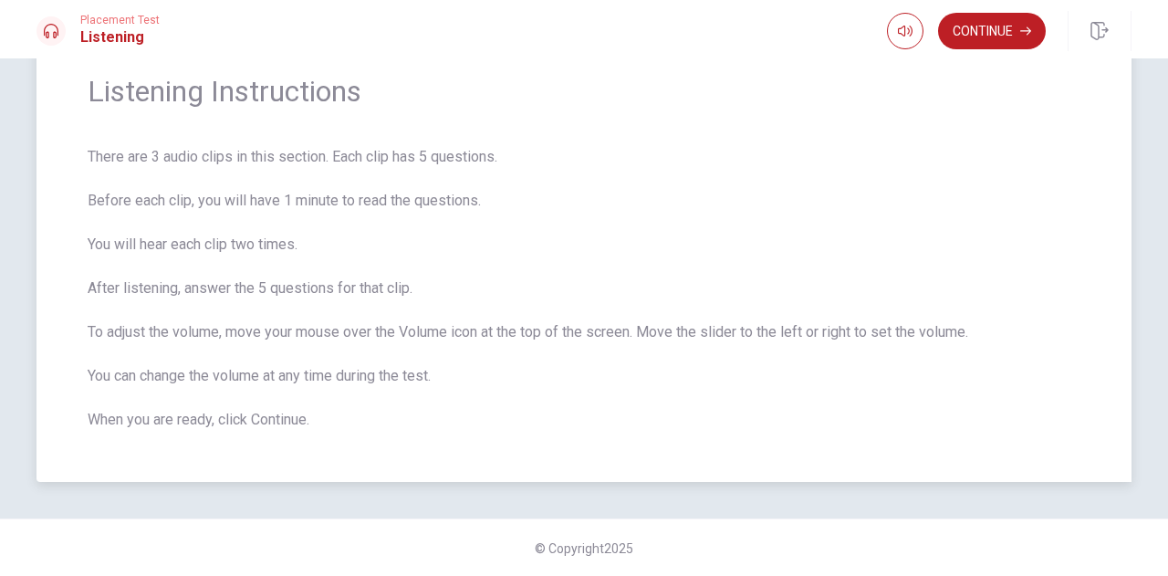
scroll to position [73, 0]
drag, startPoint x: 78, startPoint y: 160, endPoint x: 319, endPoint y: 420, distance: 354.5
click at [319, 420] on div "Listening Instructions There are 3 audio clips in this section. Each clip has 5…" at bounding box center [583, 252] width 1095 height 460
click at [305, 422] on span "There are 3 audio clips in this section. Each clip has 5 questions. Before each…" at bounding box center [584, 288] width 993 height 285
drag, startPoint x: 316, startPoint y: 422, endPoint x: 66, endPoint y: 155, distance: 366.0
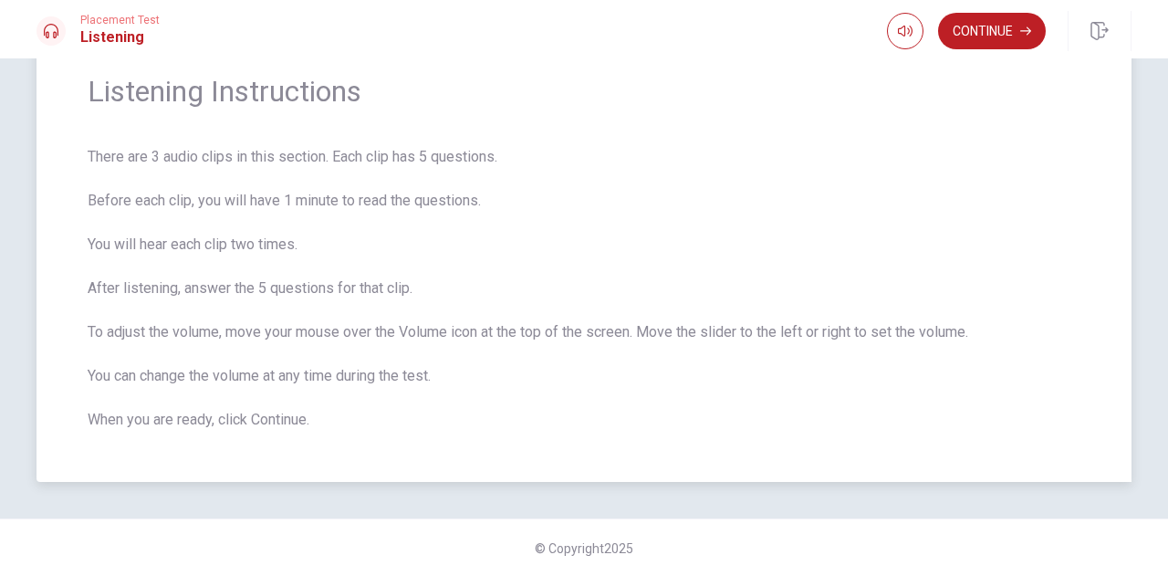
click at [57, 151] on div "Listening Instructions There are 3 audio clips in this section. Each clip has 5…" at bounding box center [583, 252] width 1095 height 460
drag, startPoint x: 82, startPoint y: 159, endPoint x: 392, endPoint y: 152, distance: 310.3
click at [392, 152] on span "There are 3 audio clips in this section. Each clip has 5 questions. Before each…" at bounding box center [584, 288] width 993 height 285
click at [986, 16] on button "Continue" at bounding box center [992, 31] width 108 height 36
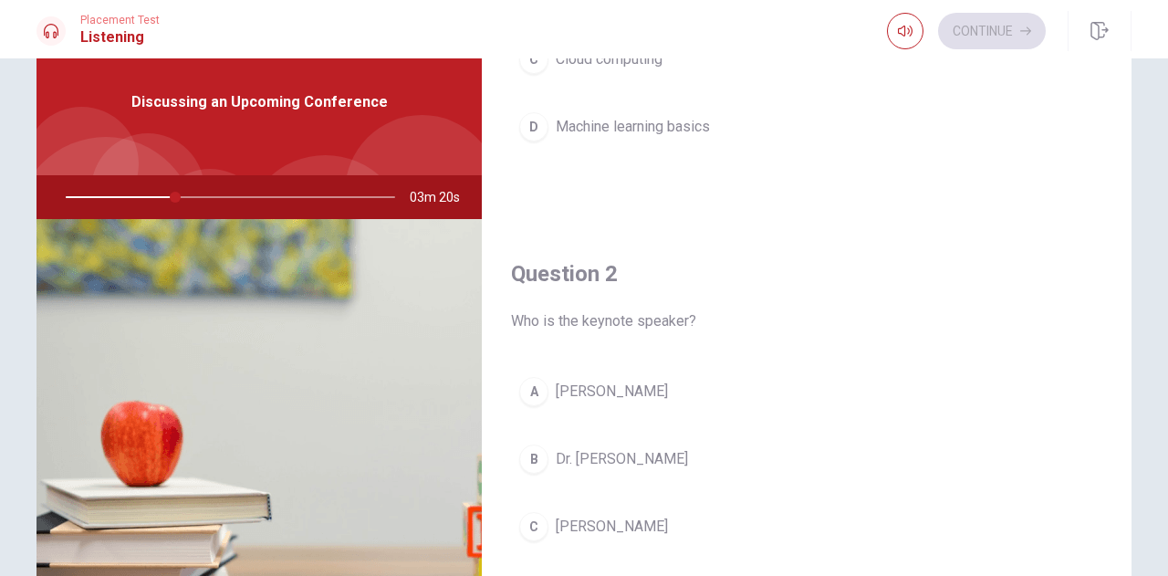
scroll to position [365, 0]
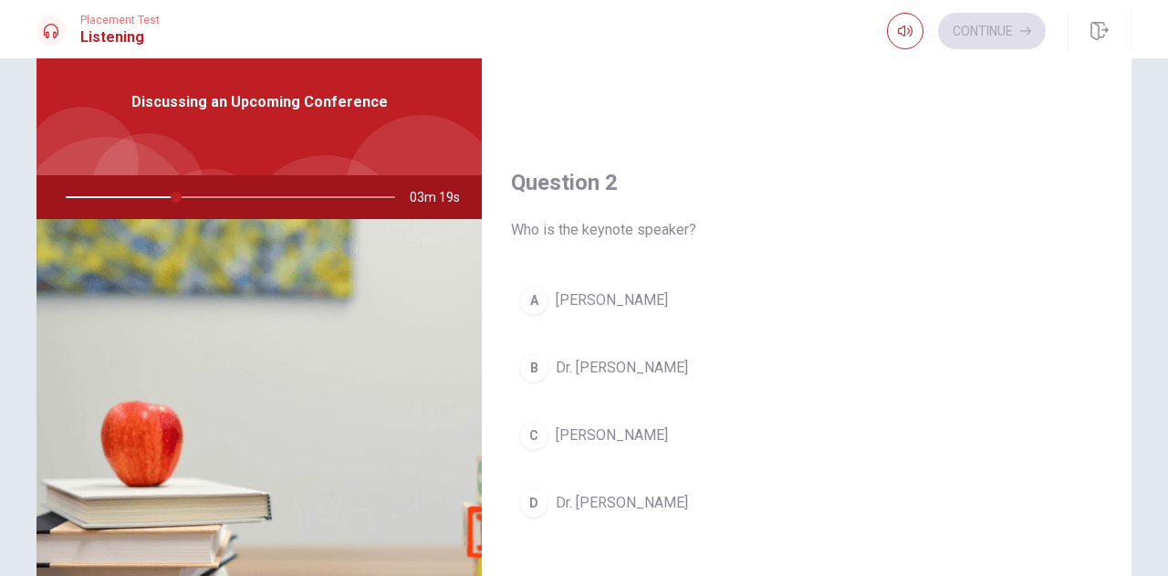
click at [623, 298] on span "[PERSON_NAME]" at bounding box center [612, 300] width 112 height 22
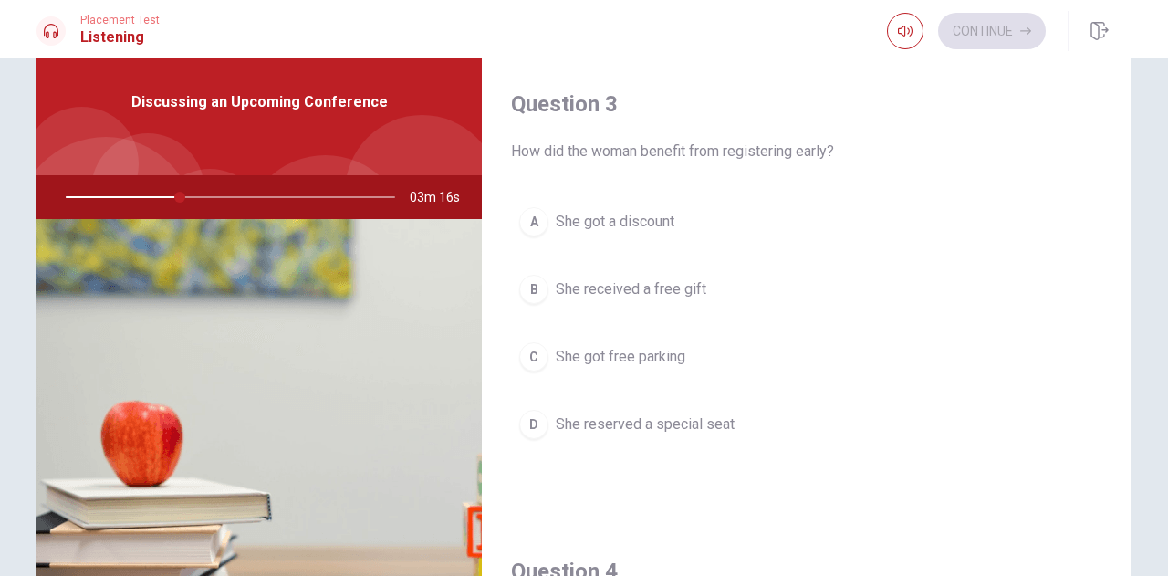
scroll to position [912, 0]
type input "36"
click at [622, 222] on span "She got a discount" at bounding box center [615, 220] width 119 height 22
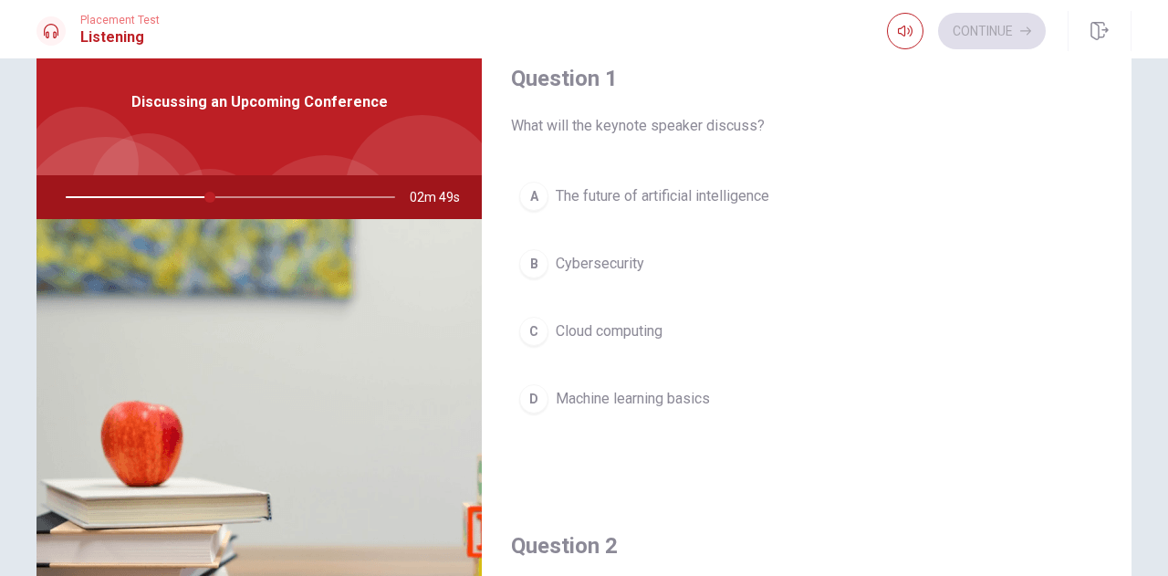
scroll to position [0, 0]
click at [672, 196] on span "The future of artificial intelligence" at bounding box center [663, 198] width 214 height 22
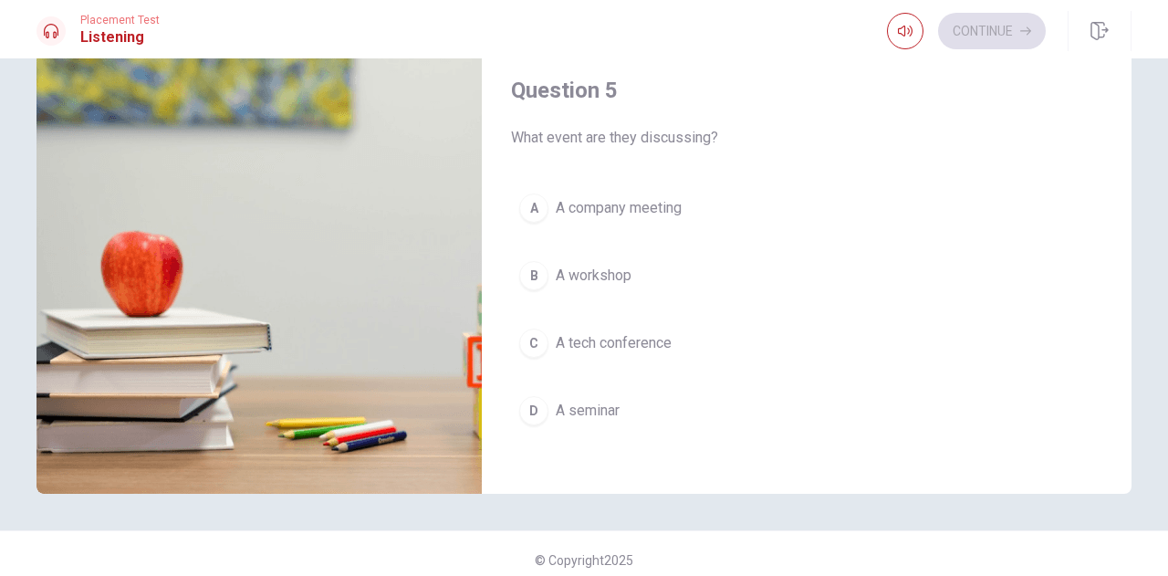
scroll to position [248, 0]
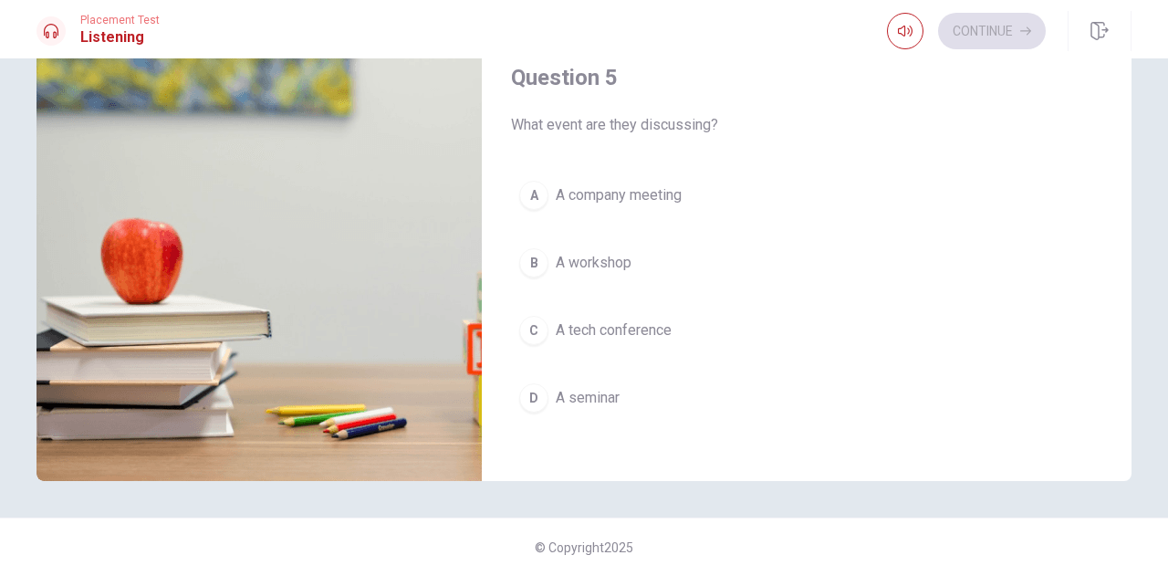
click at [639, 319] on span "A tech conference" at bounding box center [614, 330] width 116 height 22
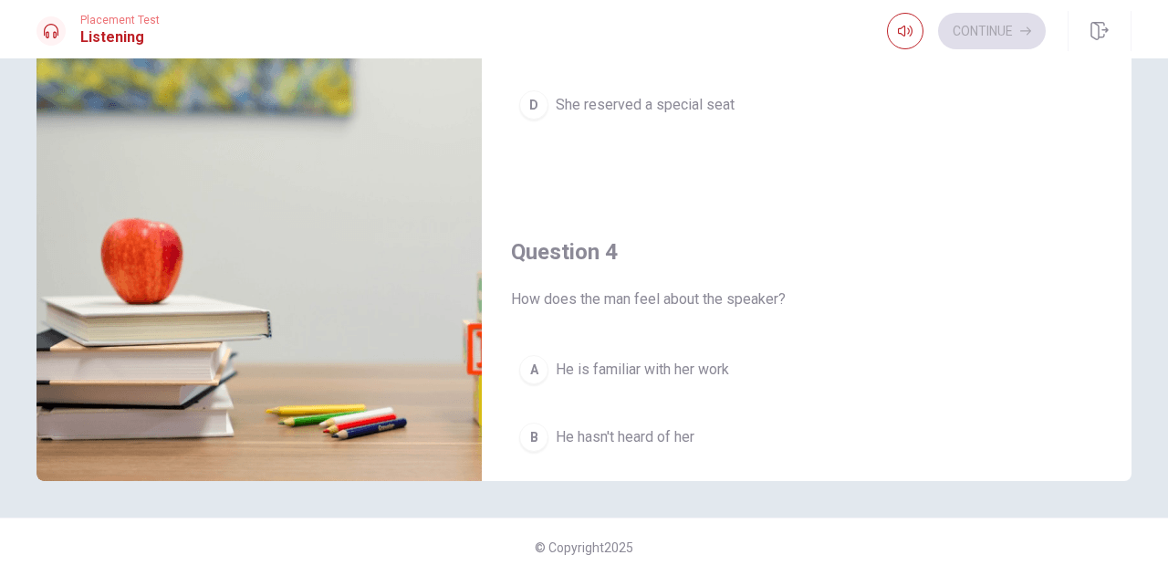
scroll to position [1233, 0]
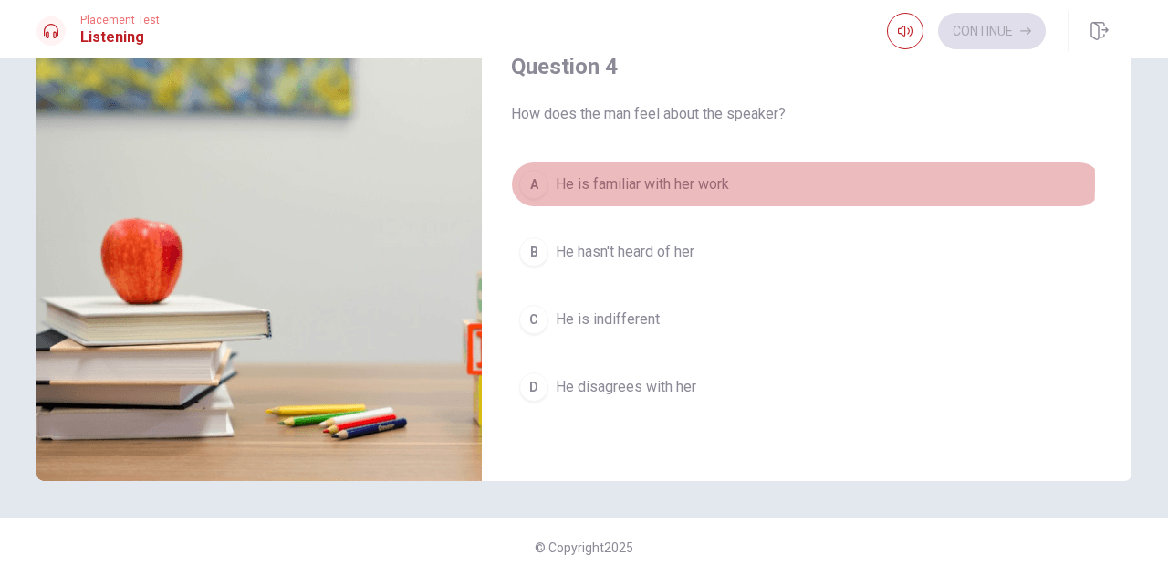
click at [590, 173] on span "He is familiar with her work" at bounding box center [642, 184] width 173 height 22
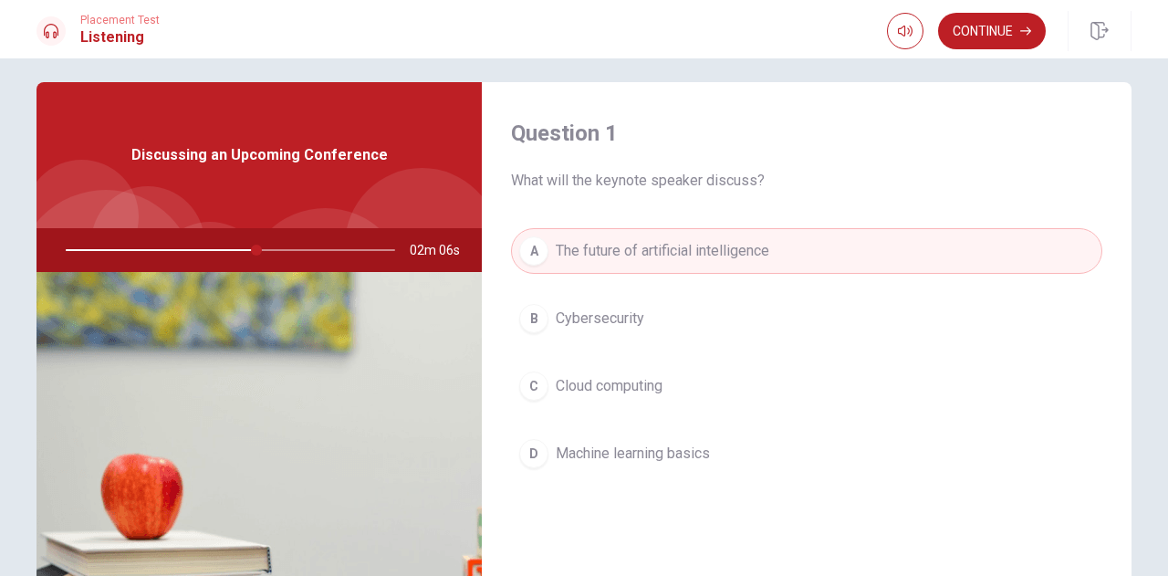
scroll to position [0, 0]
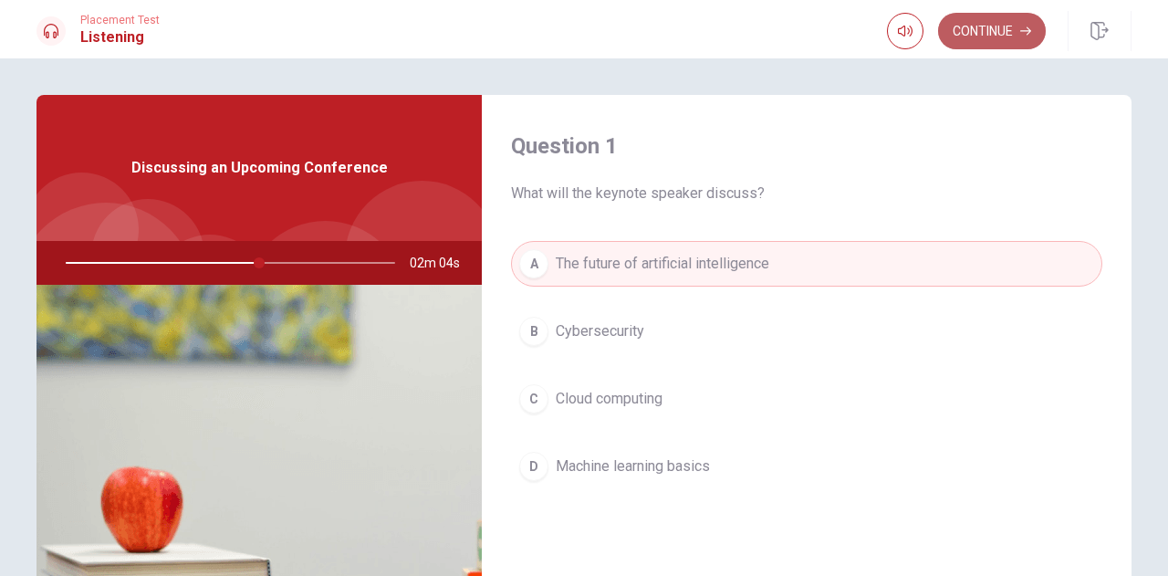
click at [984, 23] on button "Continue" at bounding box center [992, 31] width 108 height 36
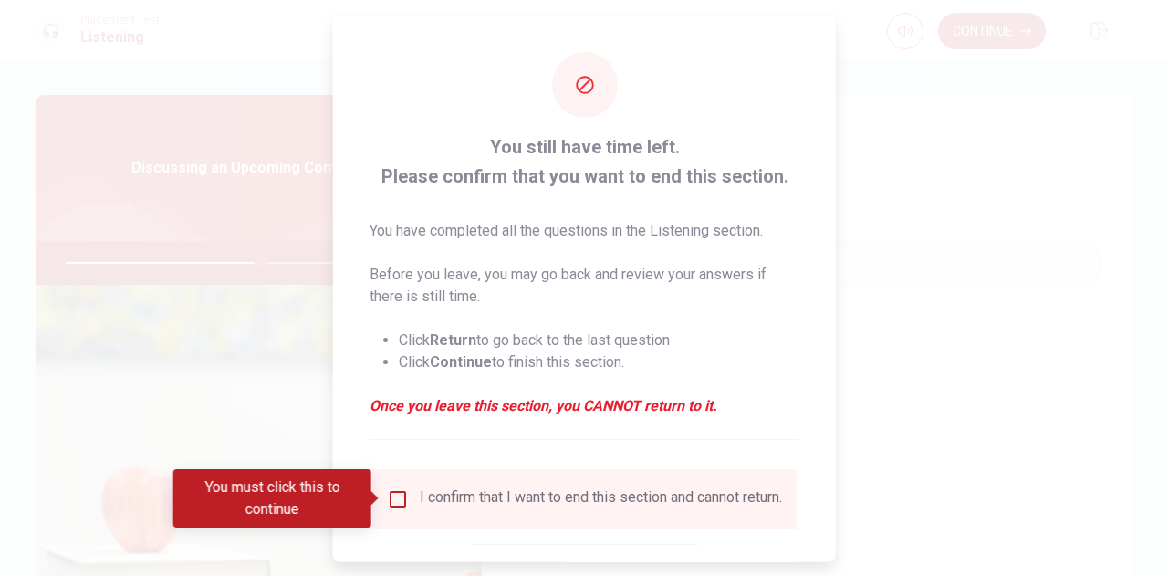
click at [399, 495] on input "You must click this to continue" at bounding box center [398, 498] width 22 height 22
click at [387, 505] on input "You must click this to continue" at bounding box center [398, 498] width 22 height 22
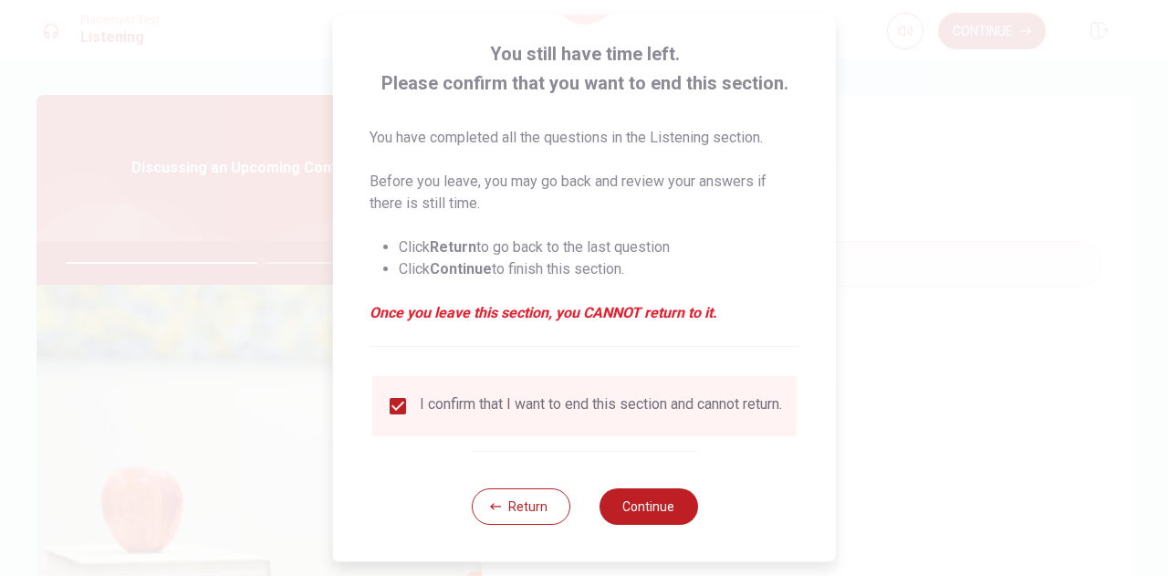
scroll to position [104, 0]
click at [630, 514] on button "Continue" at bounding box center [648, 506] width 99 height 36
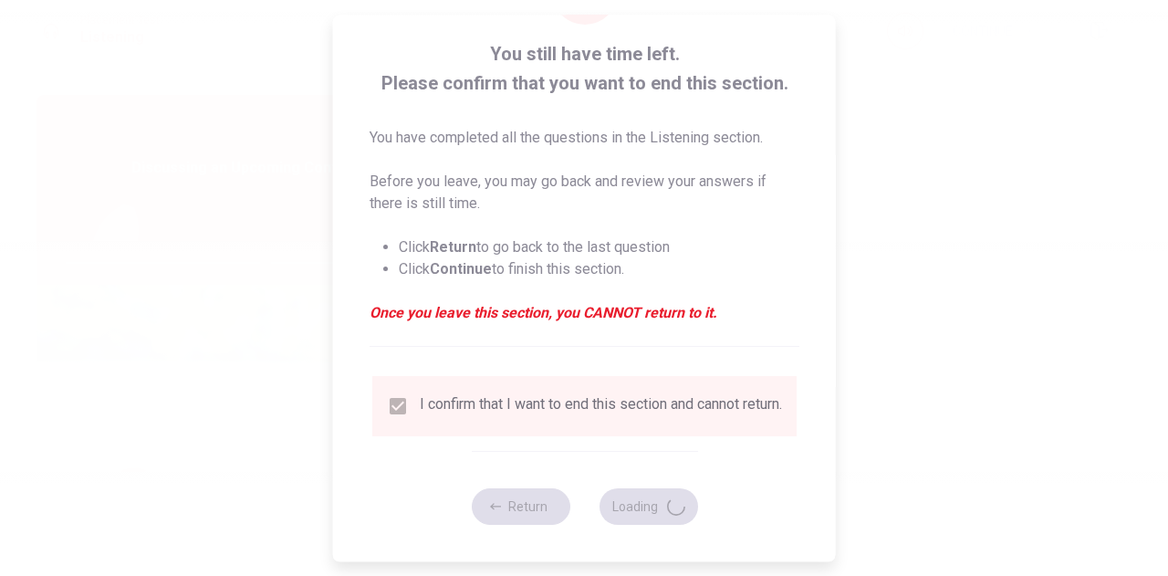
type input "61"
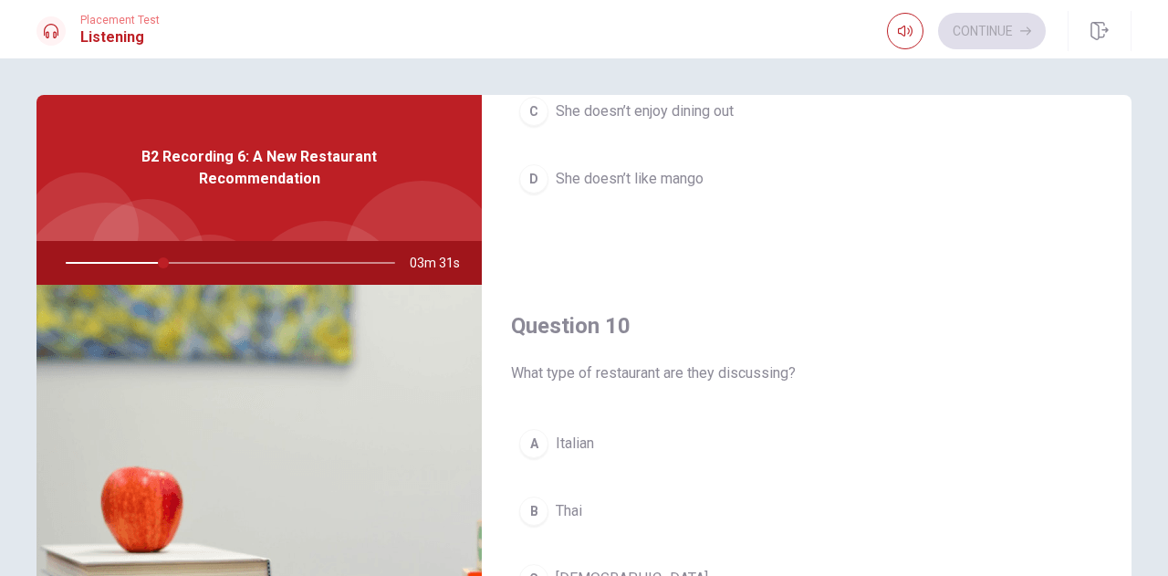
scroll to position [182, 0]
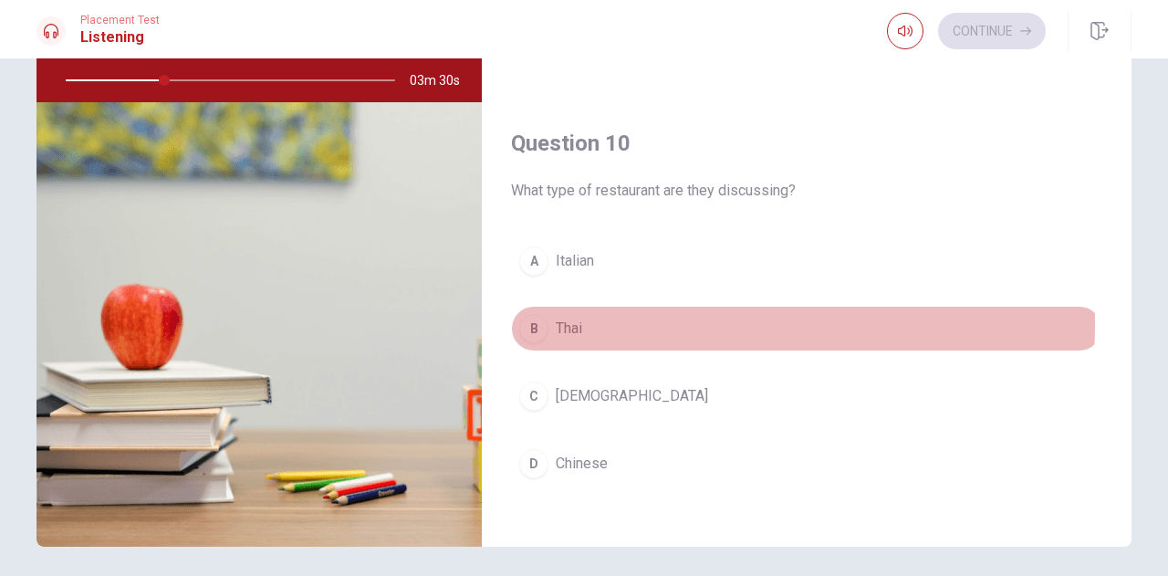
click at [569, 318] on span "Thai" at bounding box center [569, 329] width 26 height 22
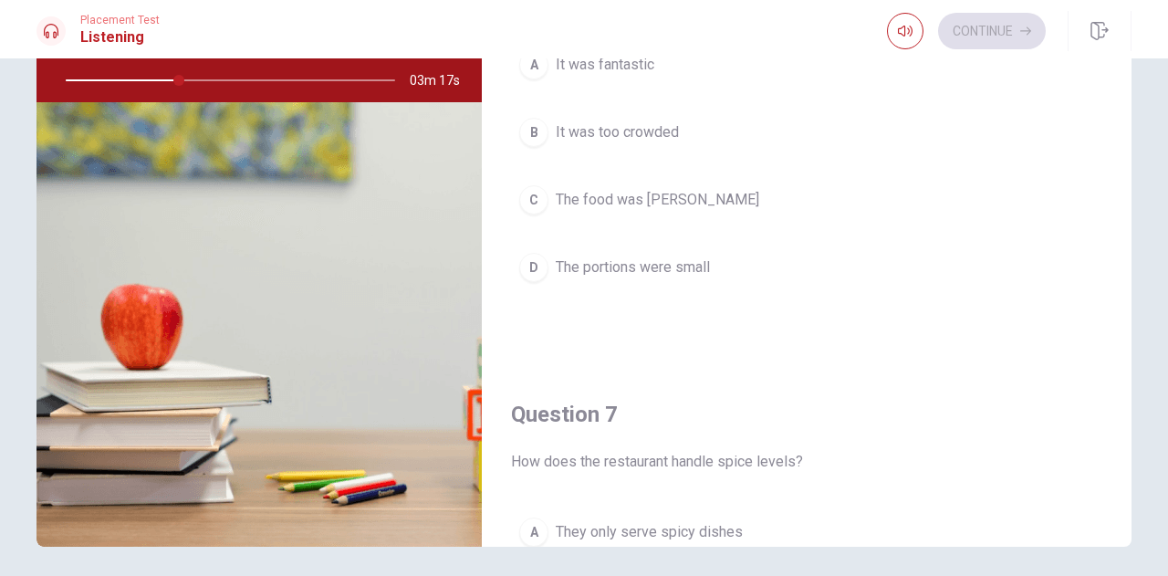
scroll to position [0, 0]
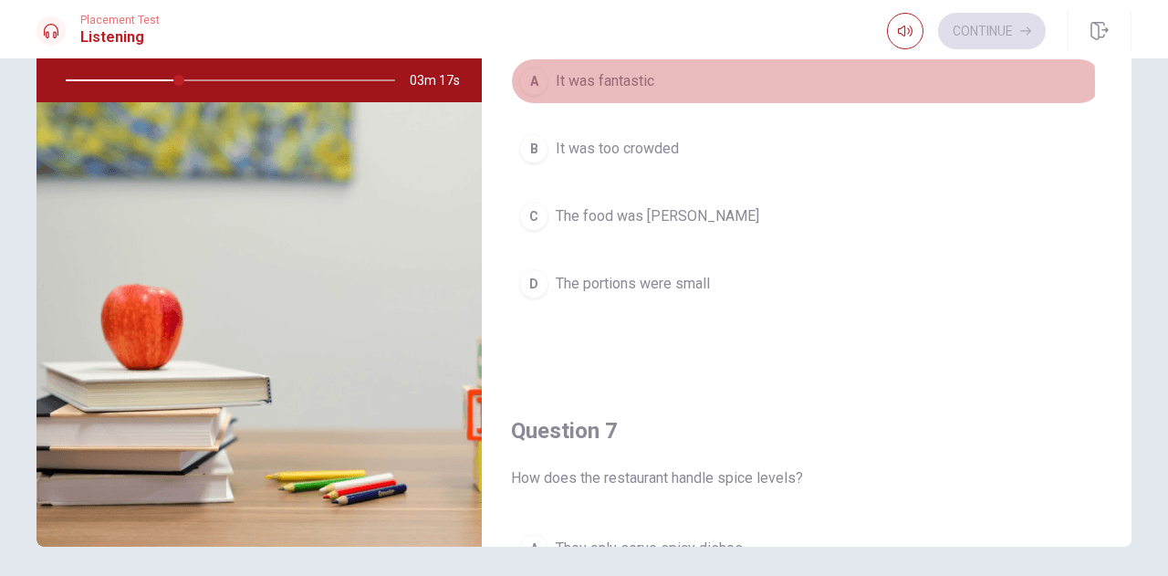
click at [610, 83] on span "It was fantastic" at bounding box center [605, 81] width 99 height 22
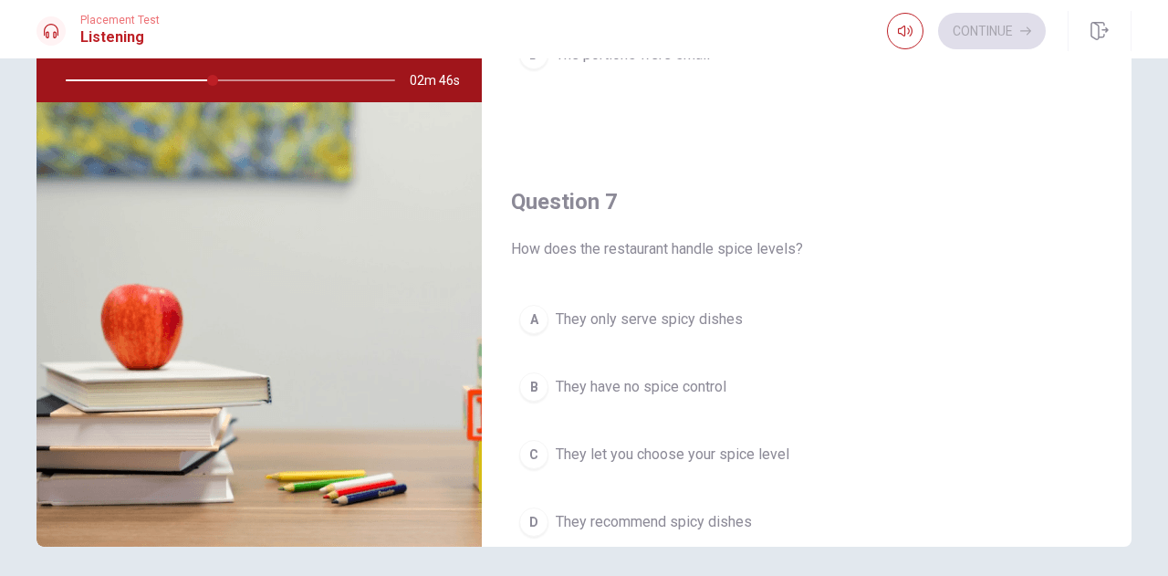
scroll to position [365, 0]
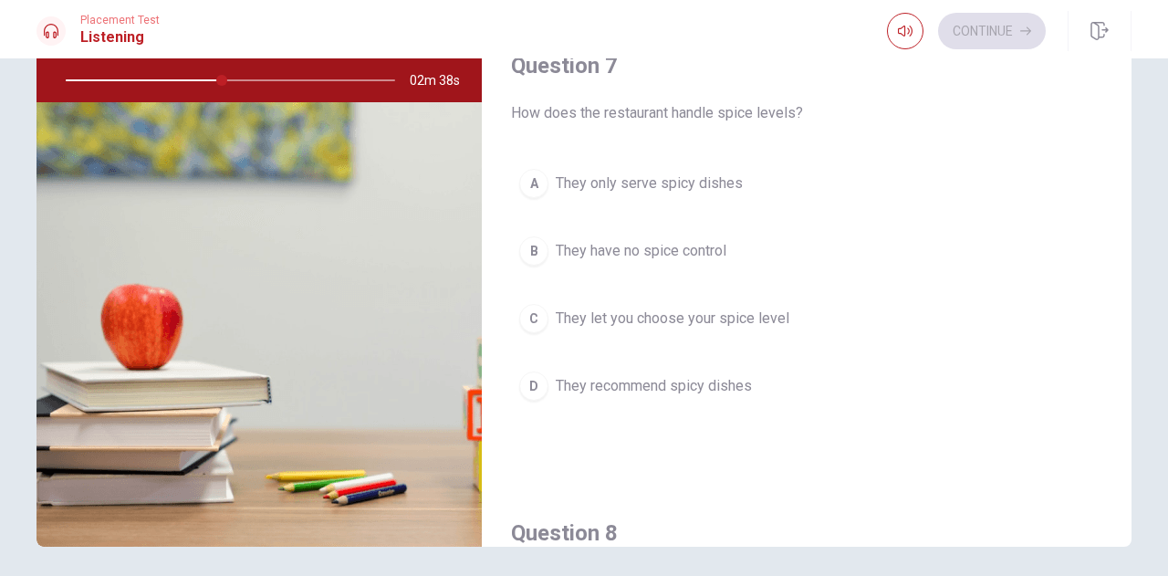
click at [669, 324] on span "They let you choose your spice level" at bounding box center [673, 318] width 234 height 22
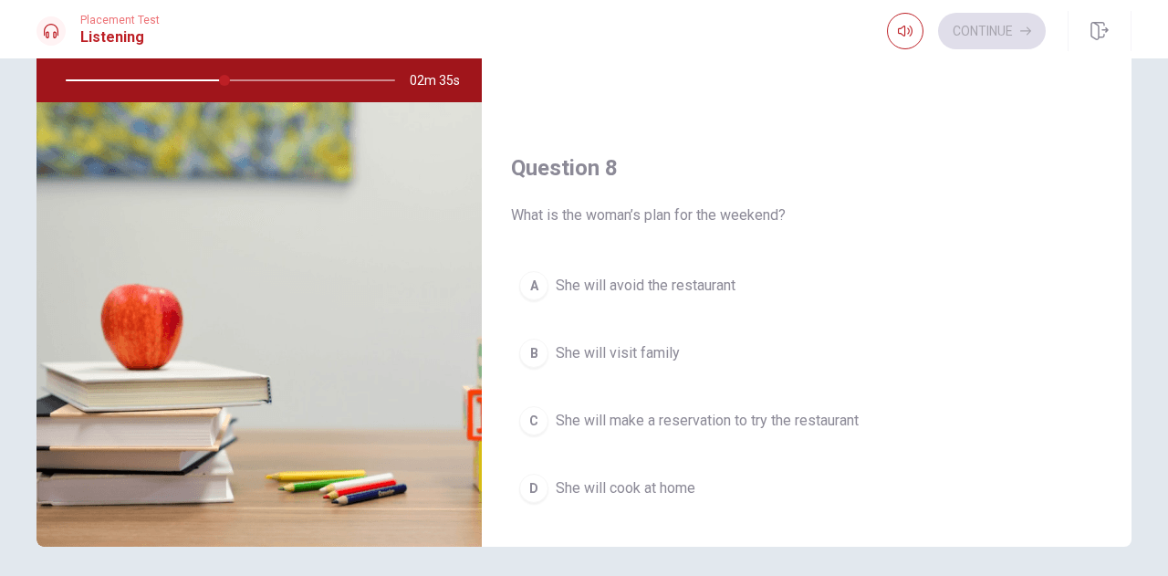
scroll to position [821, 0]
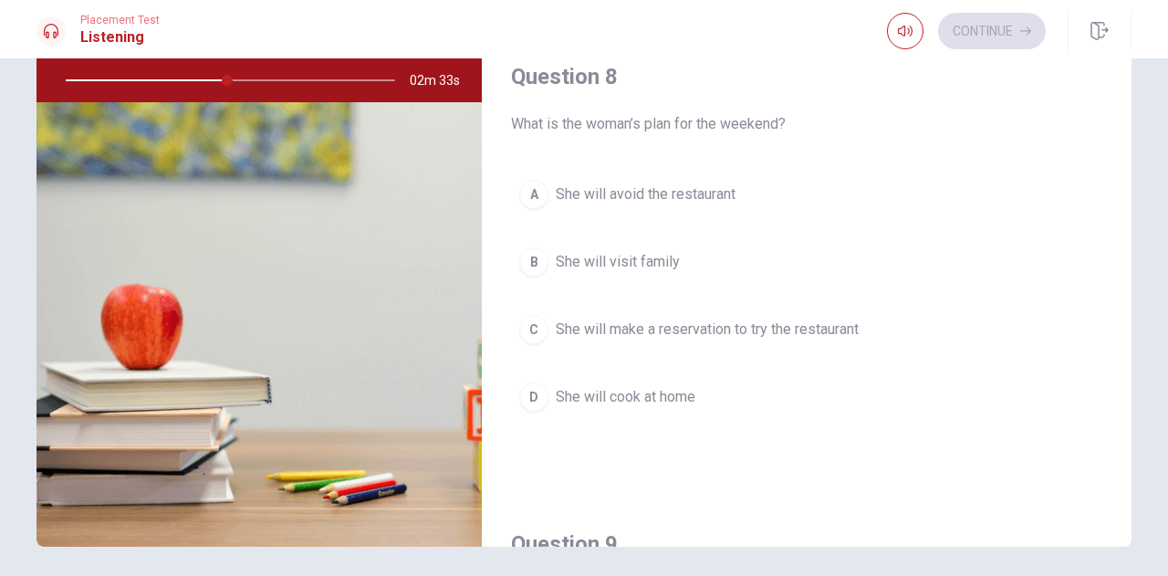
click at [617, 387] on span "She will cook at home" at bounding box center [626, 397] width 140 height 22
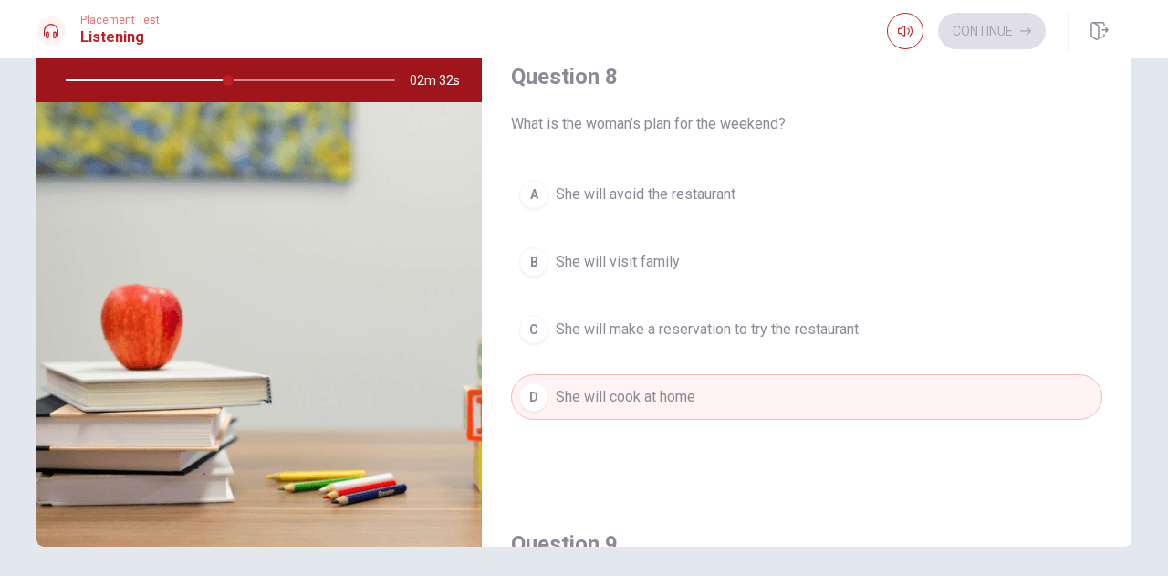
click at [608, 327] on span "She will make a reservation to try the restaurant" at bounding box center [707, 329] width 303 height 22
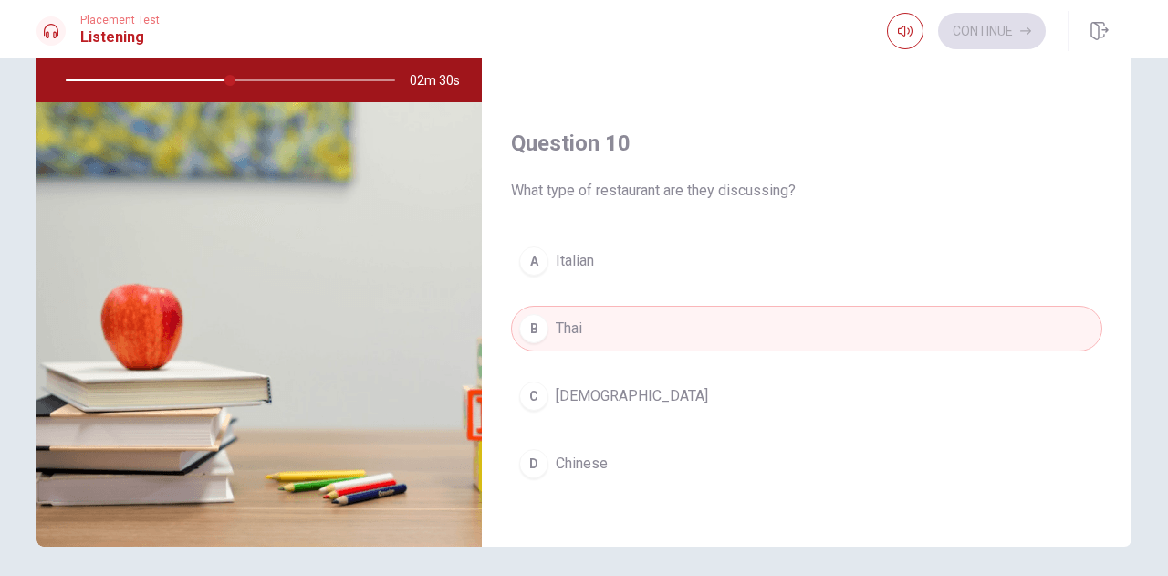
scroll to position [1233, 0]
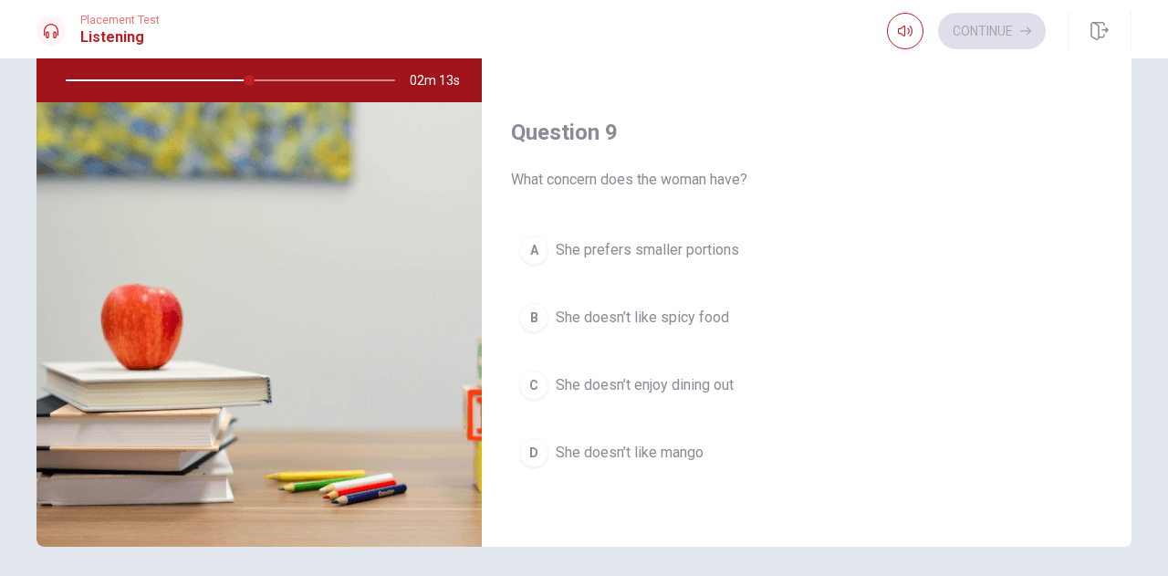
click at [590, 318] on span "She doesn’t like spicy food" at bounding box center [642, 318] width 173 height 22
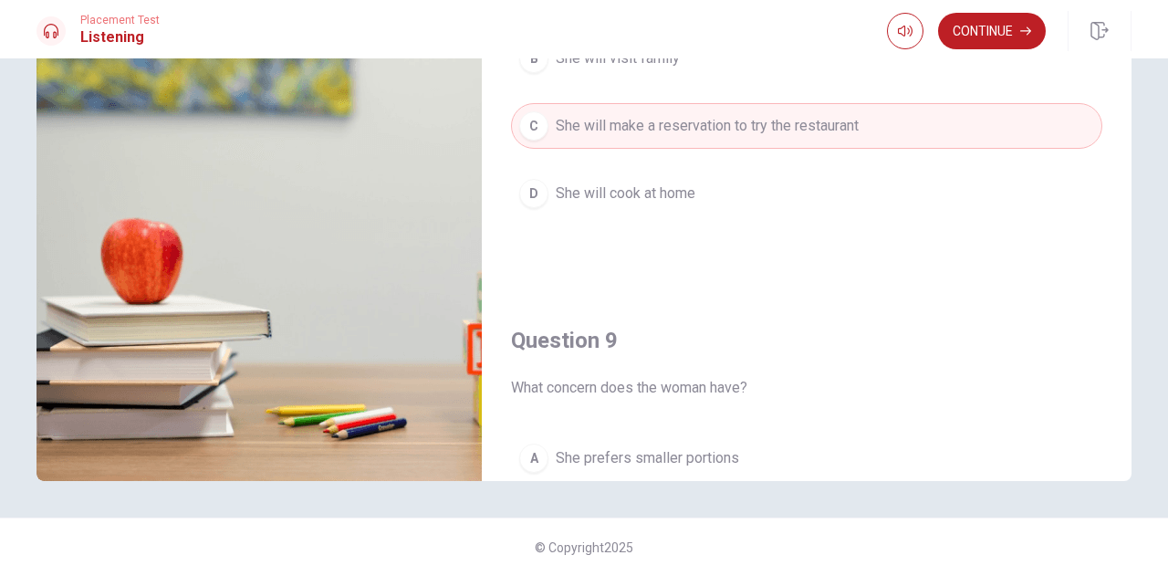
scroll to position [868, 0]
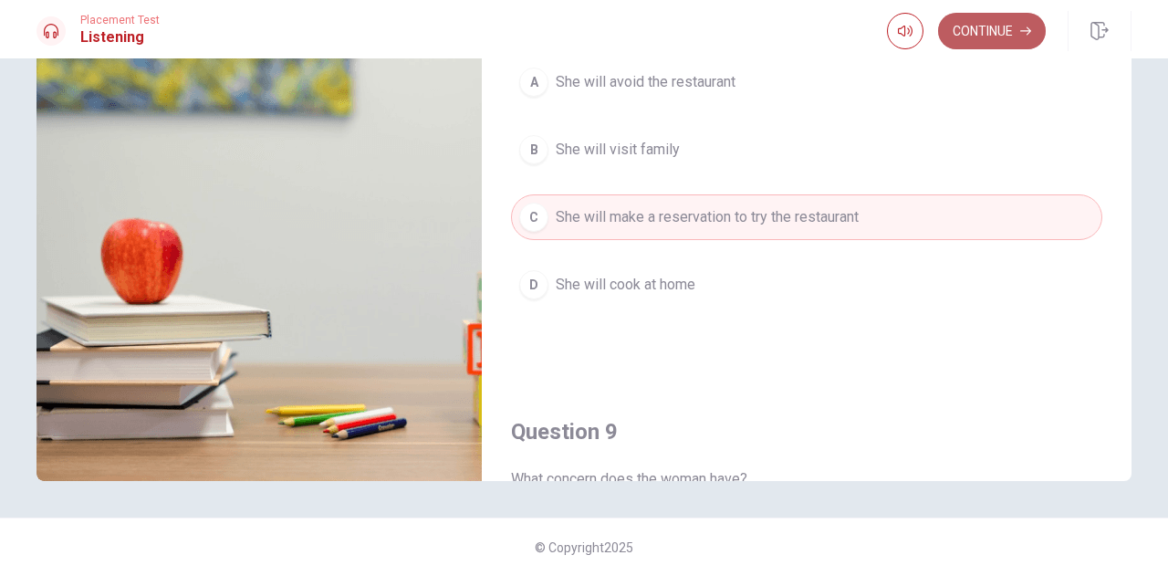
click at [980, 22] on button "Continue" at bounding box center [992, 31] width 108 height 36
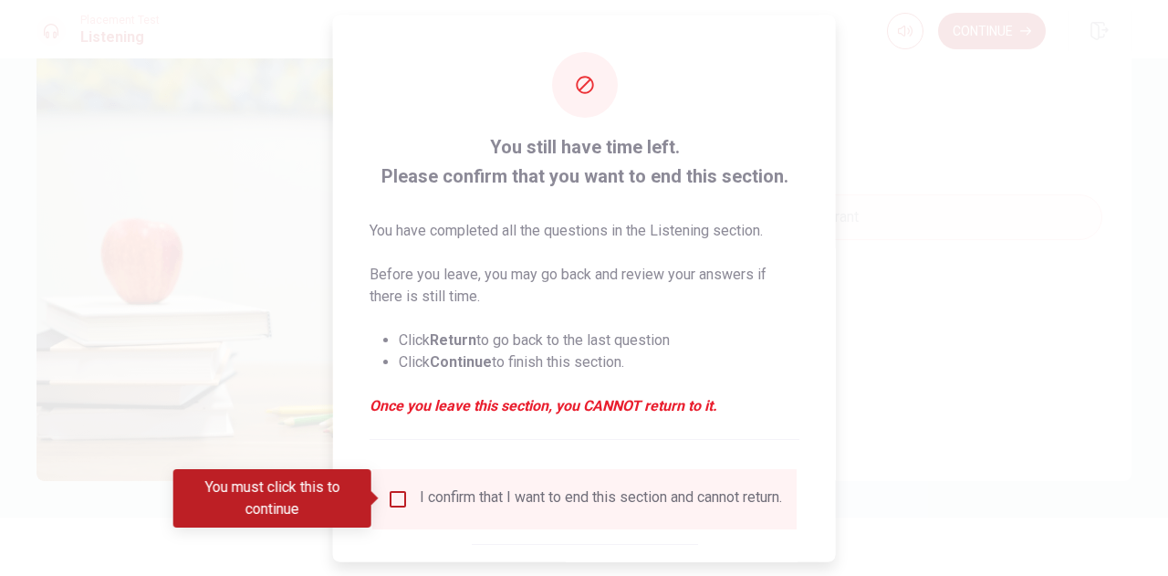
drag, startPoint x: 399, startPoint y: 498, endPoint x: 428, endPoint y: 491, distance: 30.1
click at [399, 497] on input "You must click this to continue" at bounding box center [398, 498] width 22 height 22
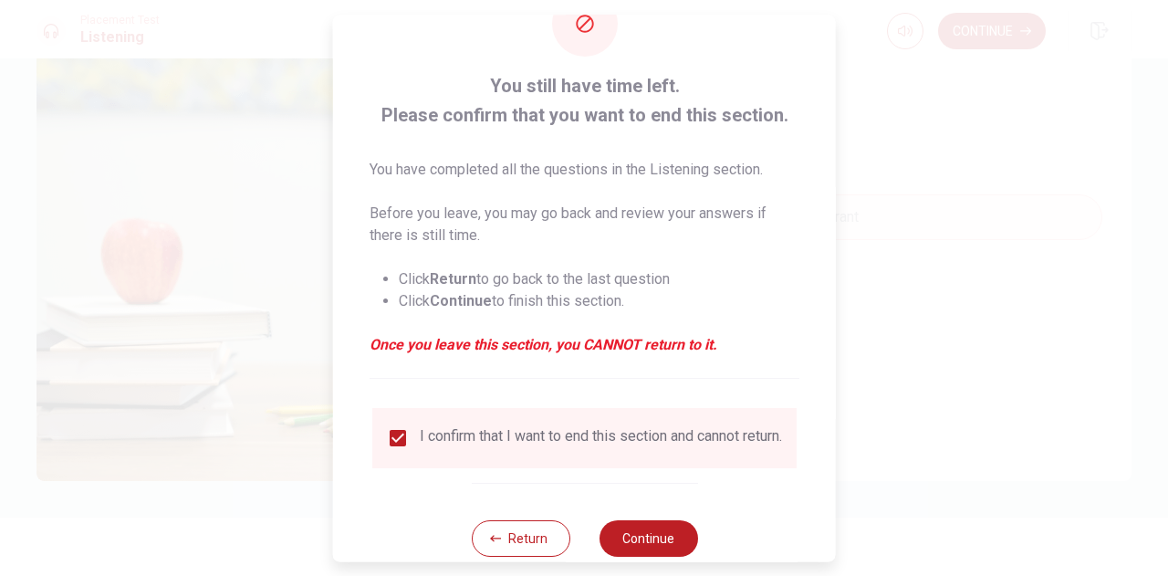
scroll to position [104, 0]
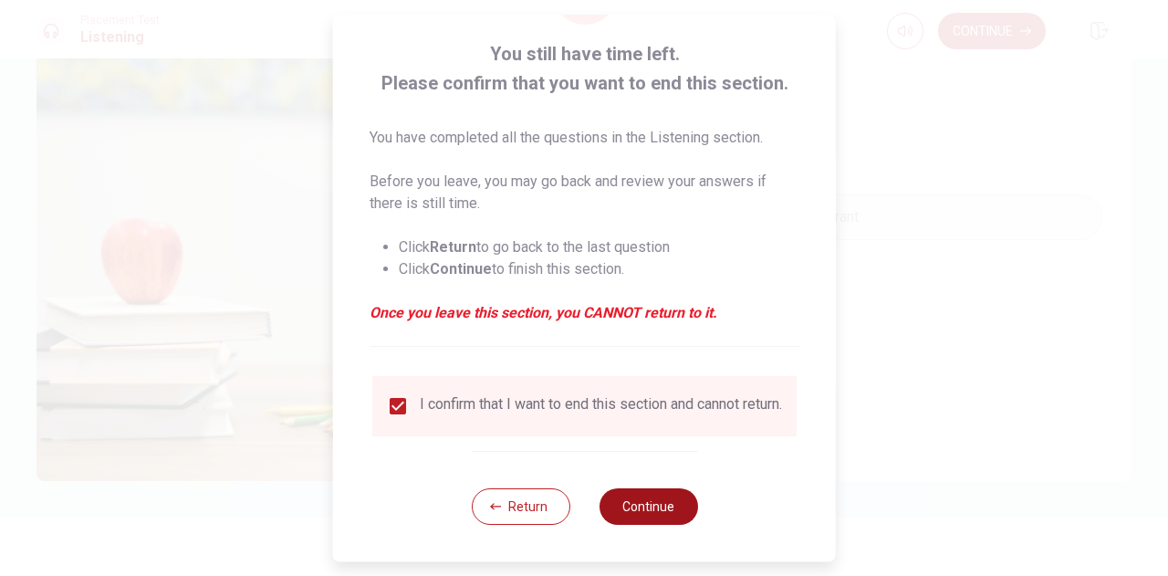
click at [661, 508] on button "Continue" at bounding box center [648, 506] width 99 height 36
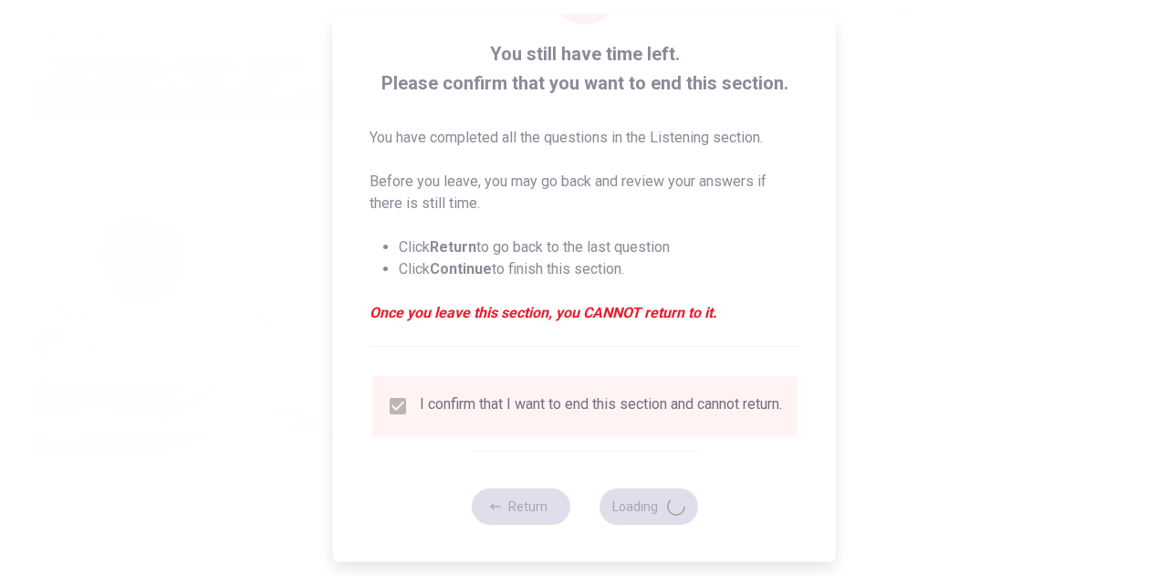
type input "73"
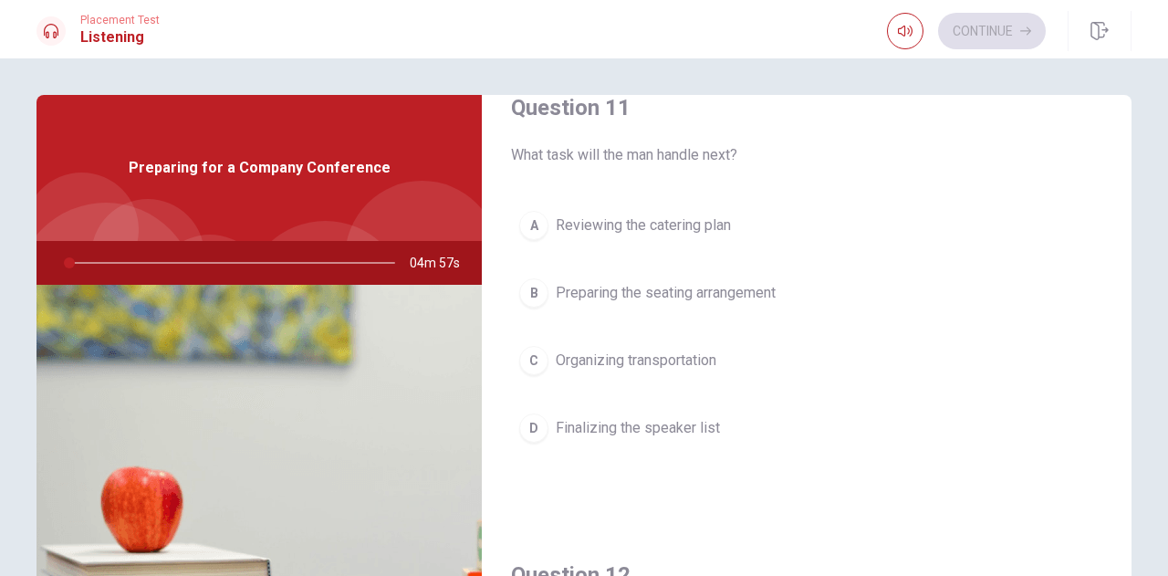
scroll to position [0, 0]
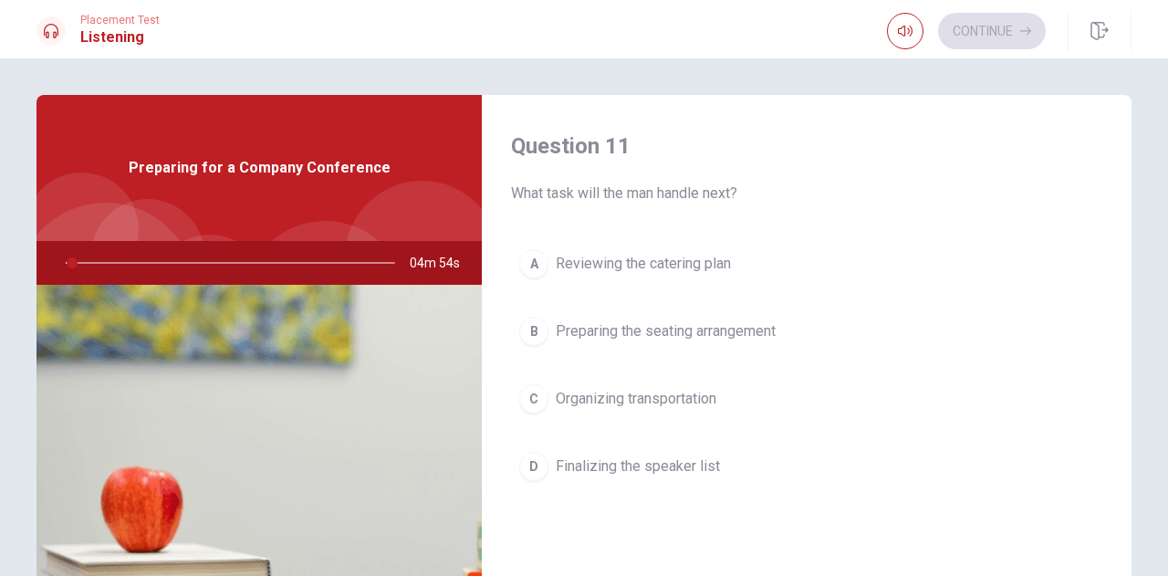
drag, startPoint x: 509, startPoint y: 195, endPoint x: 753, endPoint y: 190, distance: 243.7
click at [753, 190] on span "What task will the man handle next?" at bounding box center [806, 193] width 591 height 22
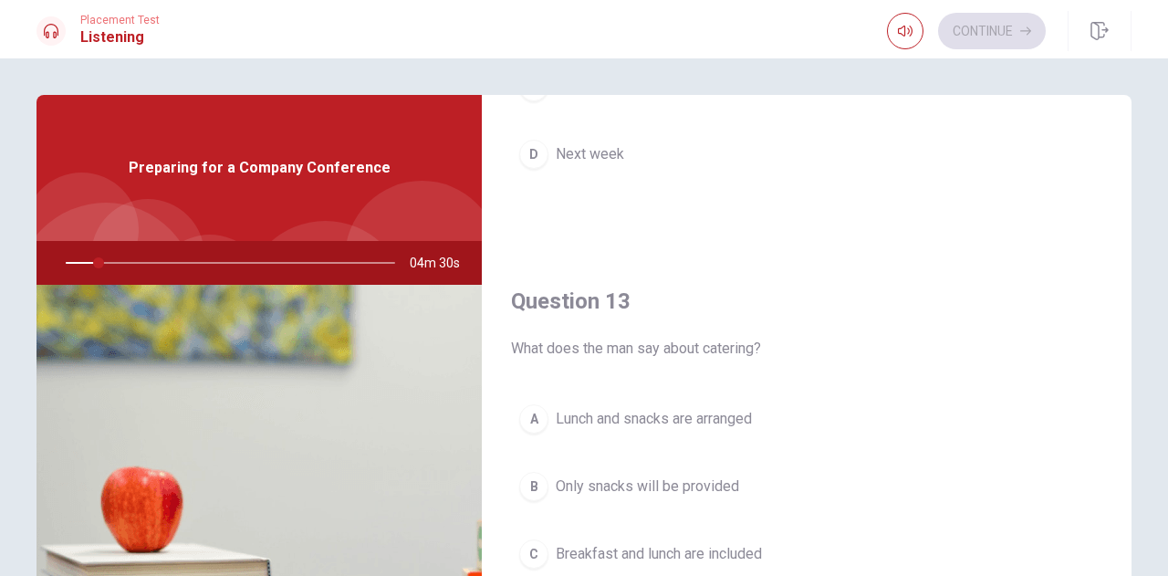
scroll to position [821, 0]
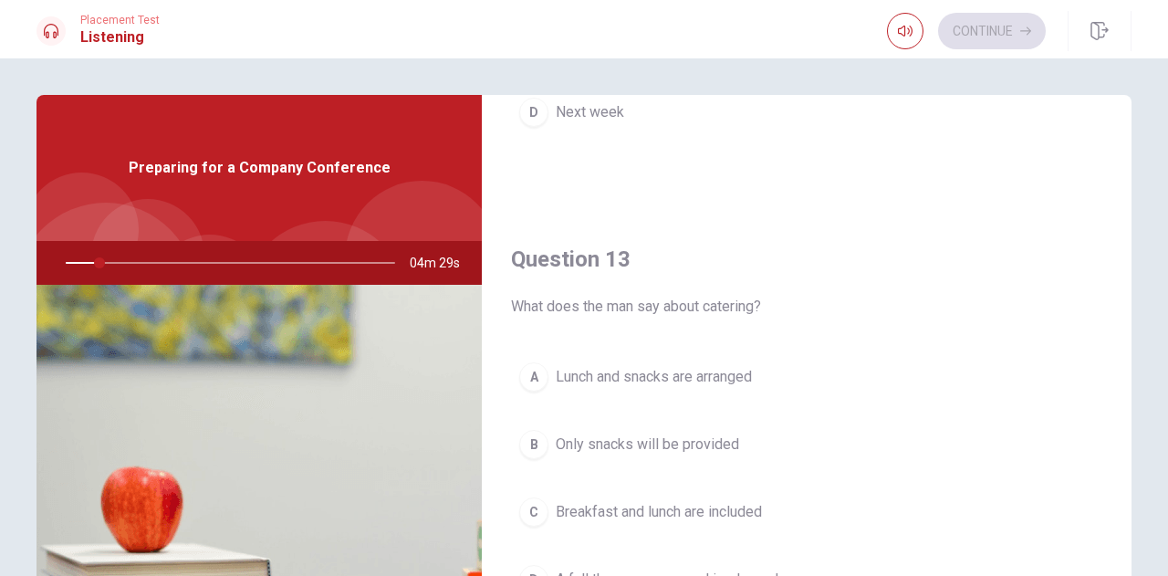
drag, startPoint x: 512, startPoint y: 297, endPoint x: 763, endPoint y: 288, distance: 251.1
click at [763, 288] on div "Question 13 What does the man say about catering?" at bounding box center [806, 281] width 591 height 73
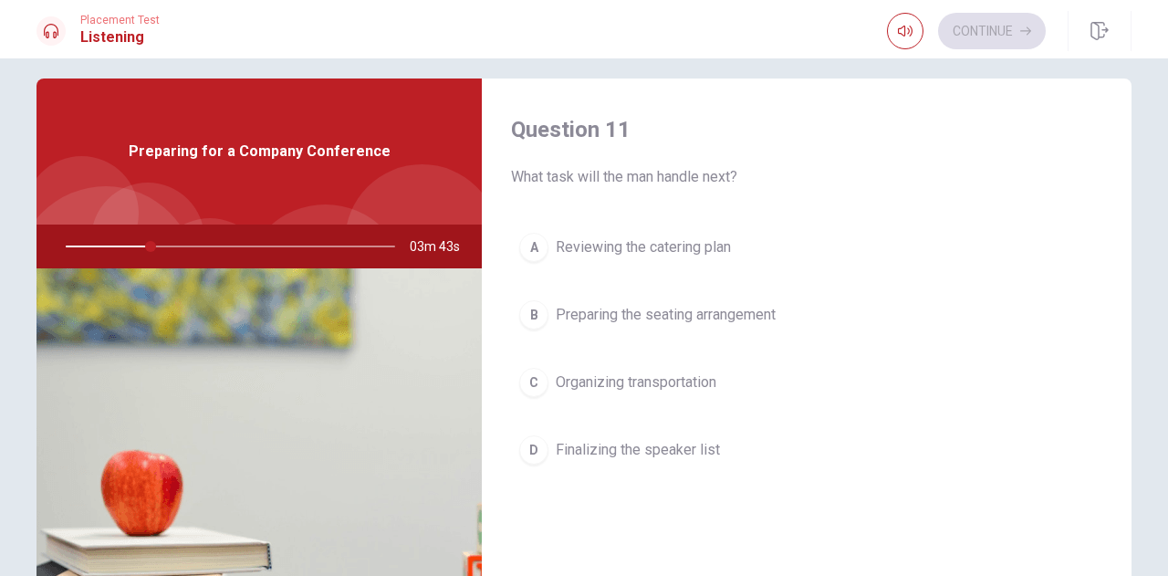
scroll to position [0, 0]
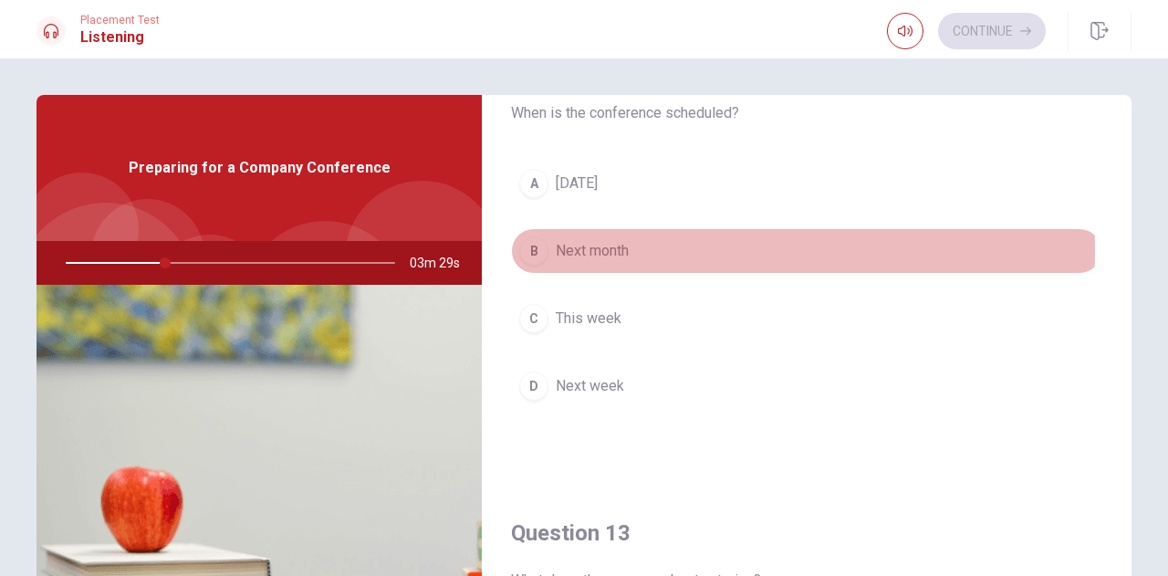
click at [598, 247] on span "Next month" at bounding box center [592, 251] width 73 height 22
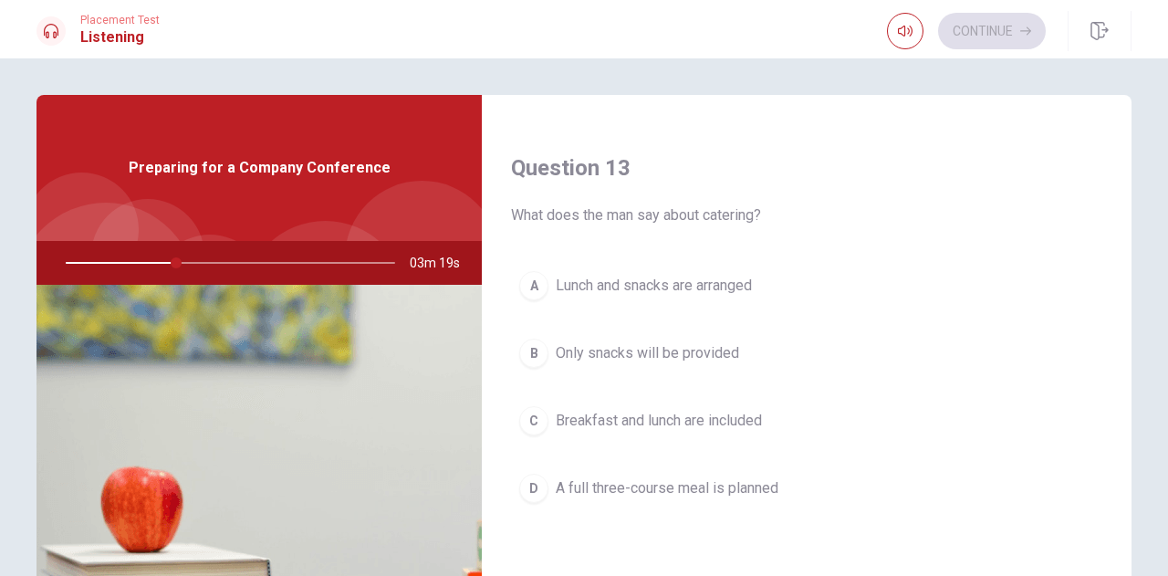
scroll to position [1369, 0]
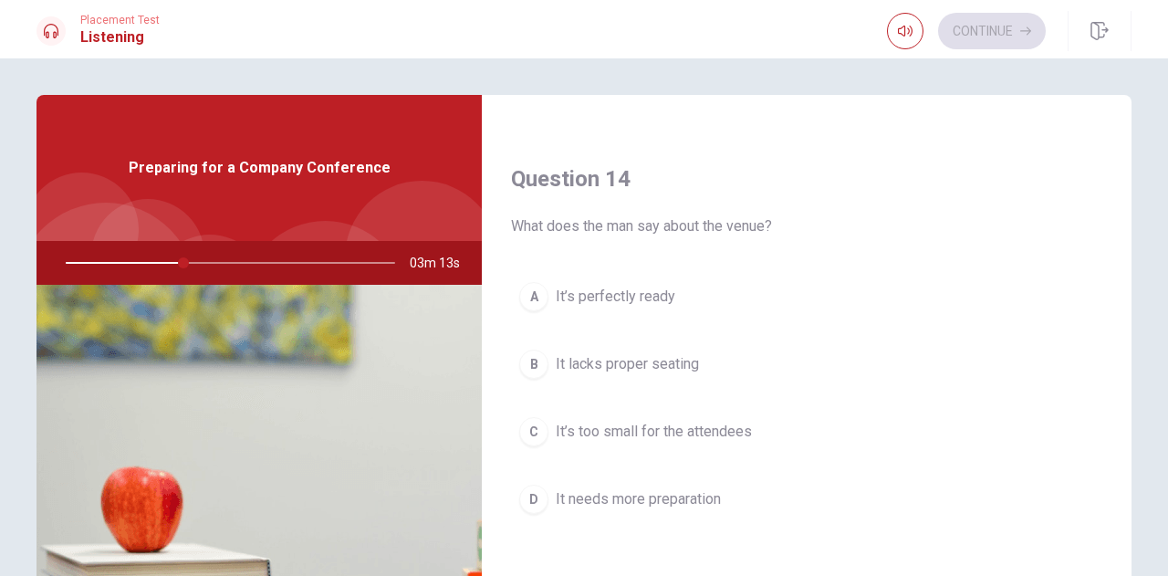
click at [617, 288] on span "It’s perfectly ready" at bounding box center [616, 297] width 120 height 22
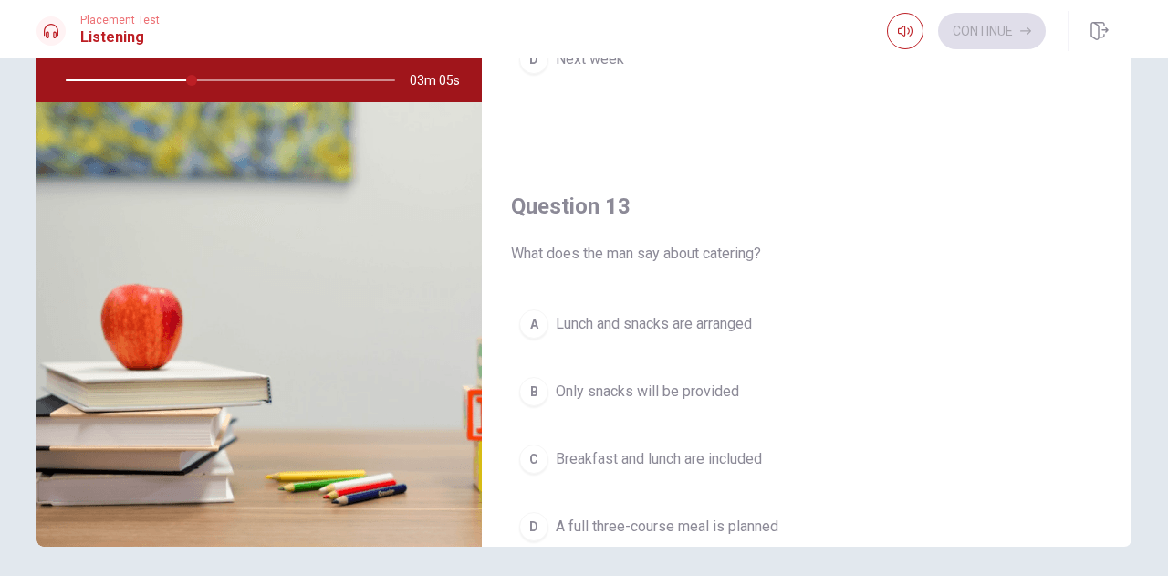
scroll to position [730, 0]
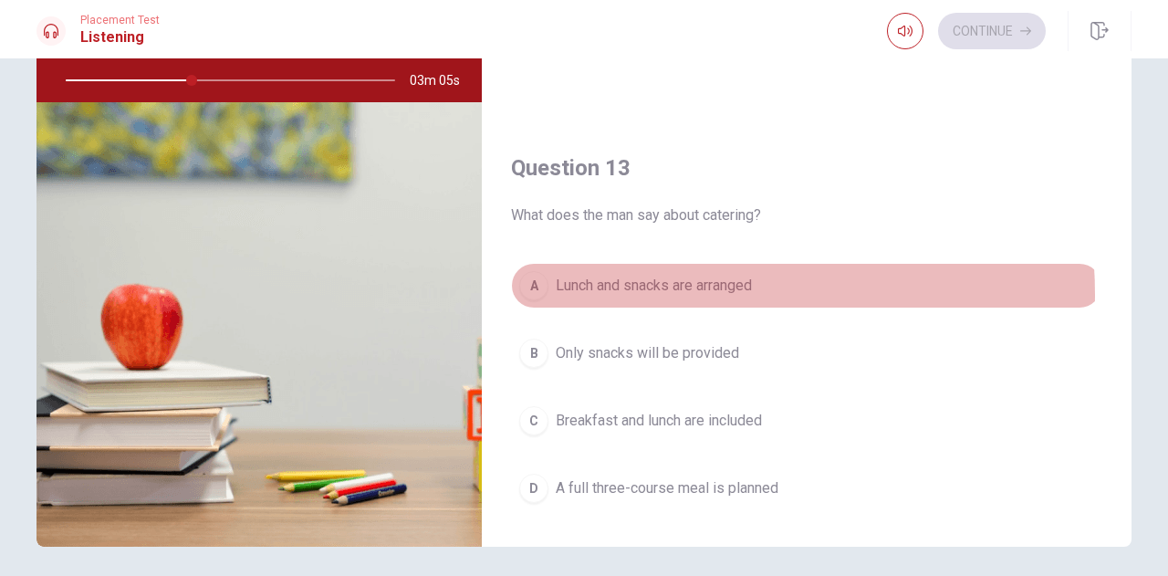
click at [644, 289] on span "Lunch and snacks are arranged" at bounding box center [654, 286] width 196 height 22
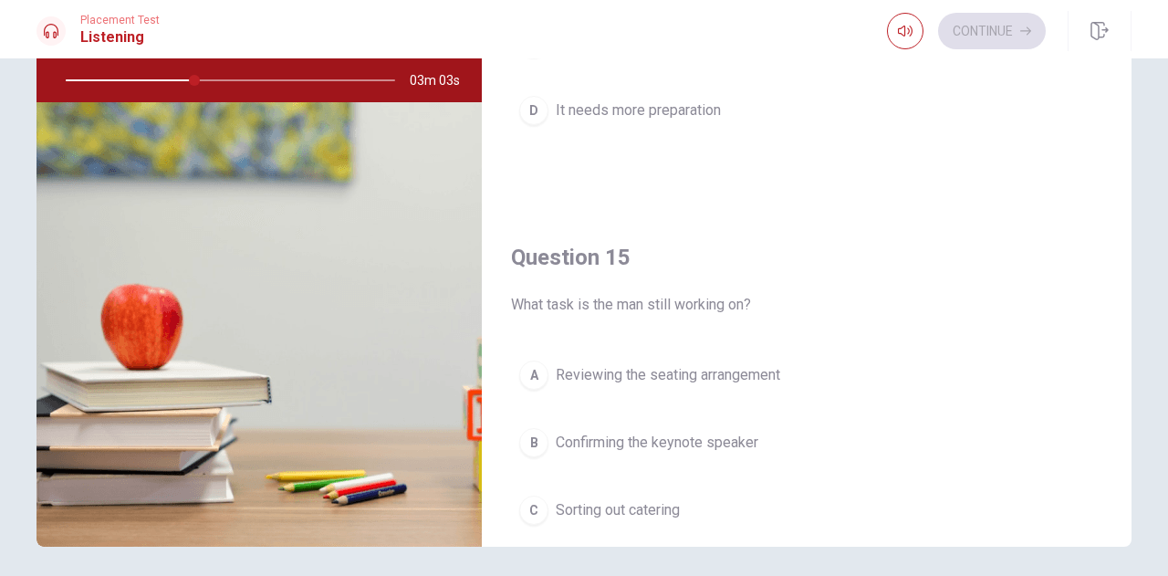
scroll to position [1689, 0]
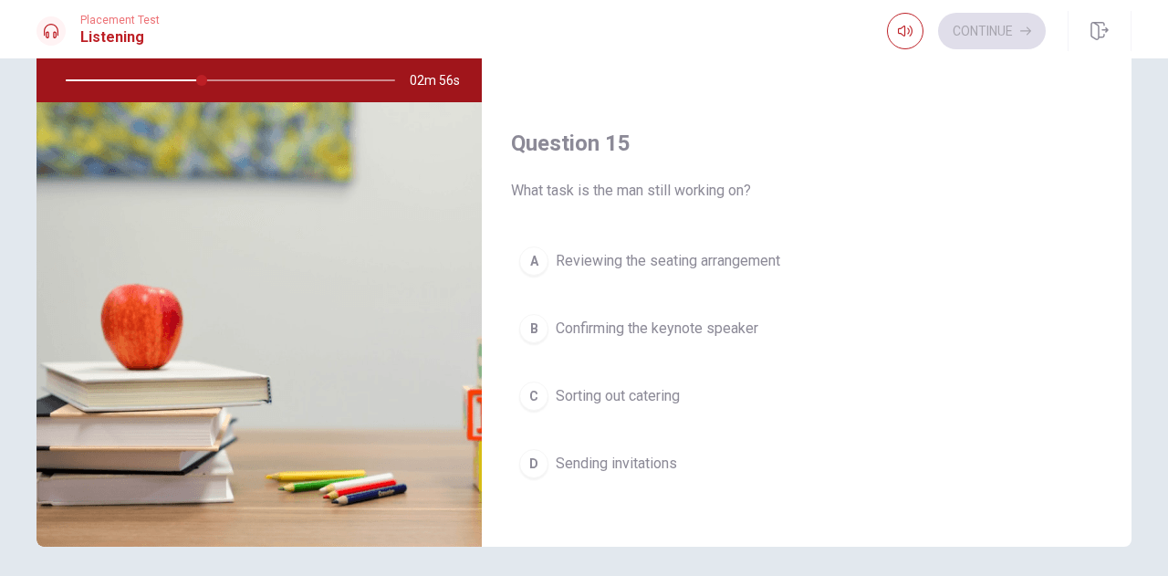
click at [660, 320] on span "Confirming the keynote speaker" at bounding box center [657, 329] width 203 height 22
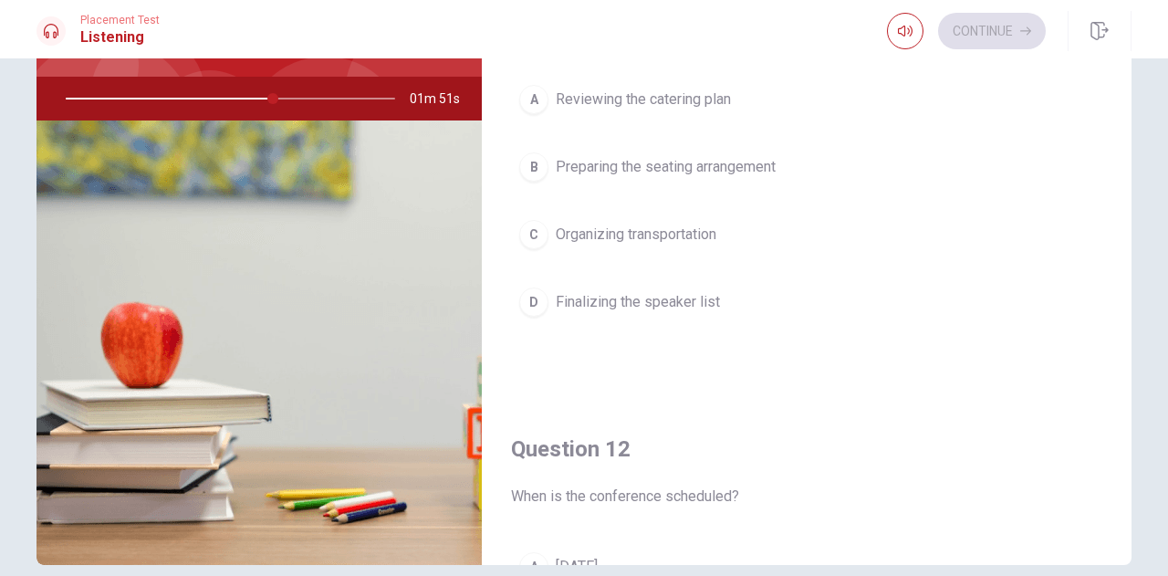
scroll to position [66, 0]
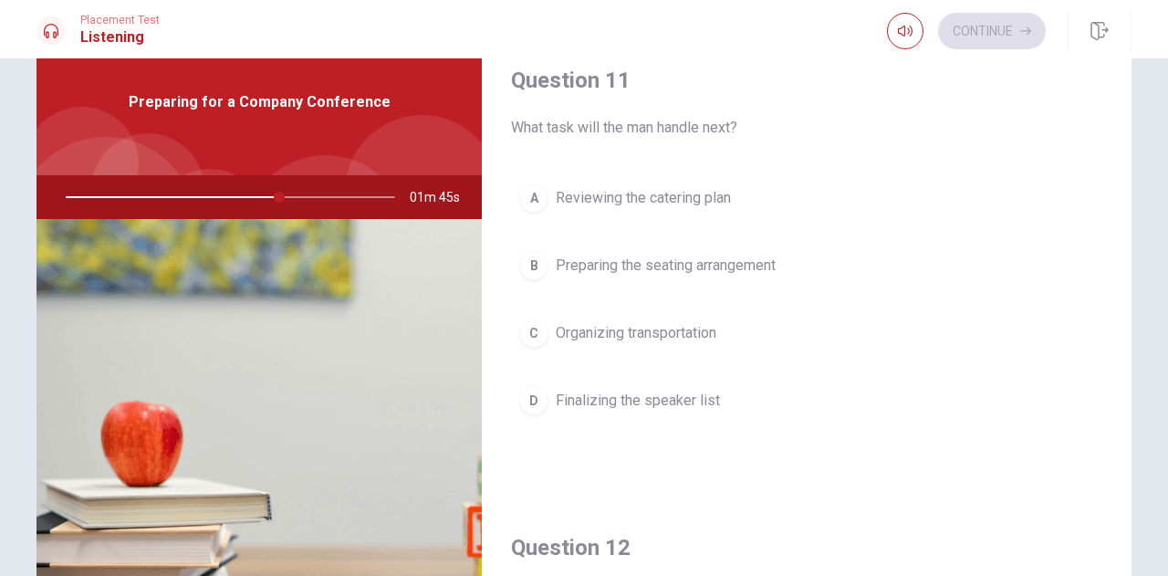
click at [628, 402] on span "Finalizing the speaker list" at bounding box center [638, 401] width 164 height 22
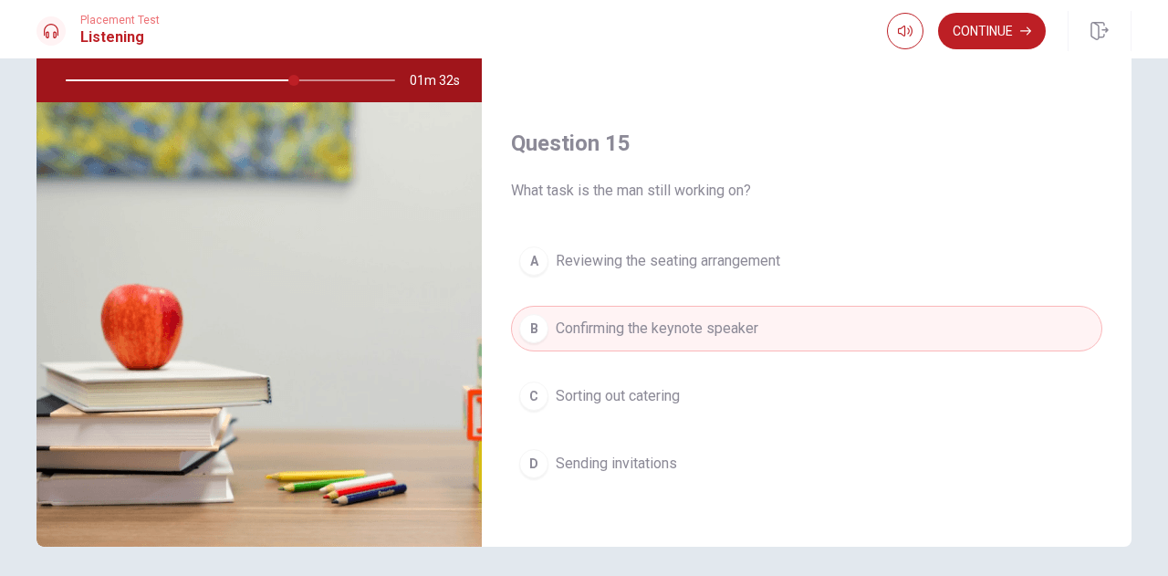
scroll to position [248, 0]
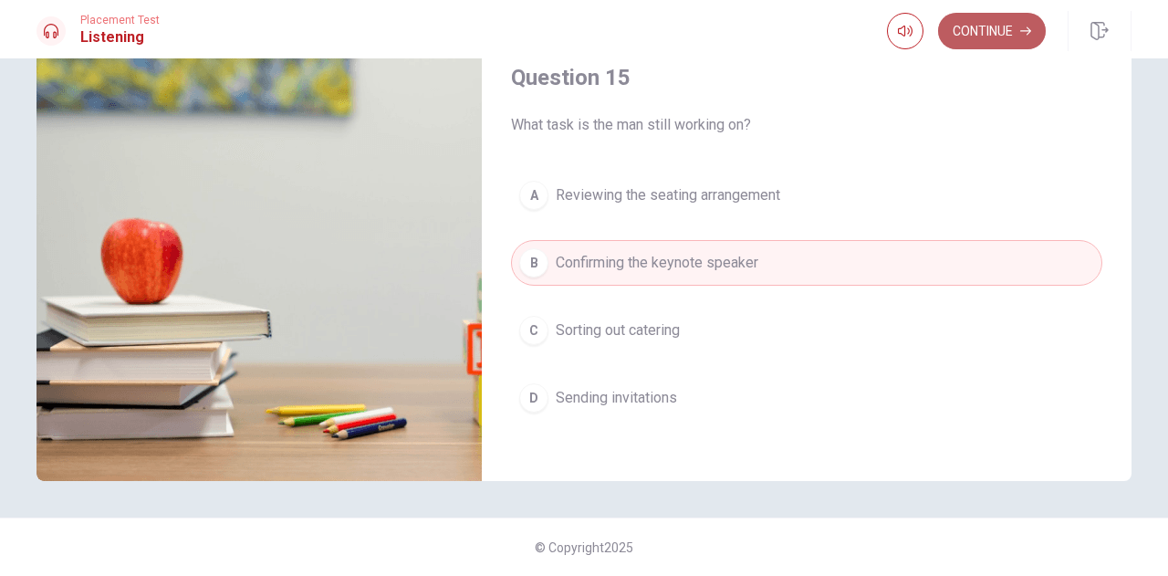
click at [980, 29] on button "Continue" at bounding box center [992, 31] width 108 height 36
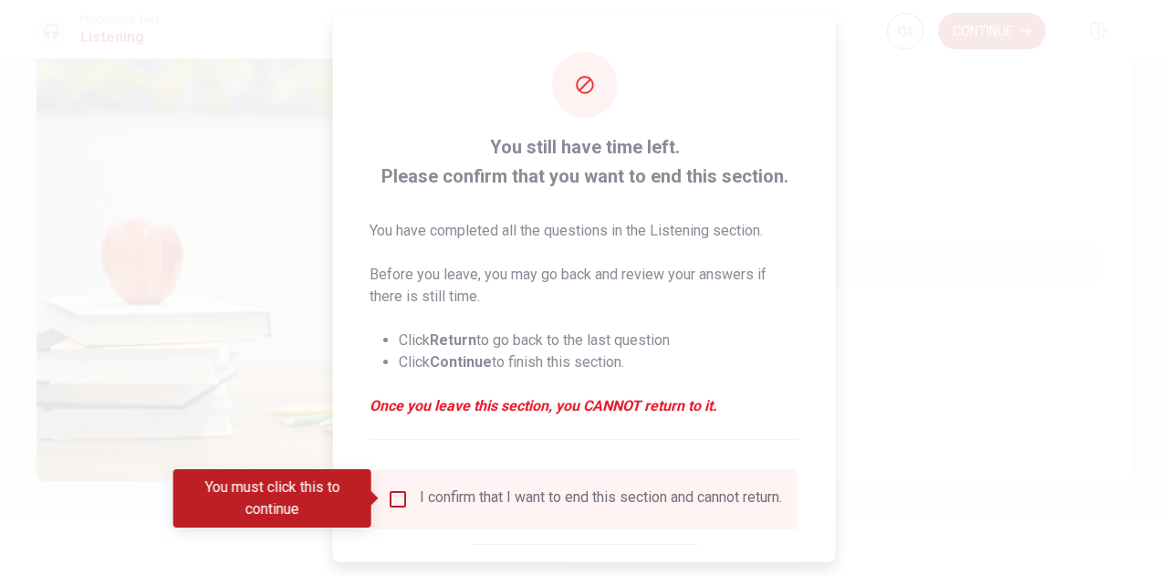
drag, startPoint x: 400, startPoint y: 503, endPoint x: 463, endPoint y: 513, distance: 64.7
click at [400, 503] on input "You must click this to continue" at bounding box center [398, 498] width 22 height 22
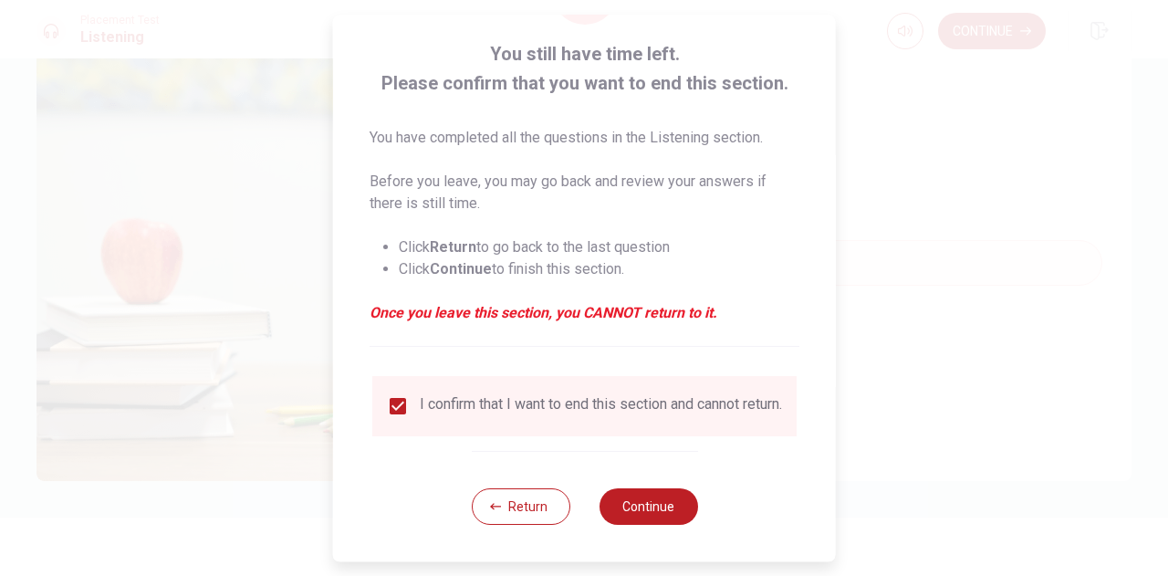
scroll to position [104, 0]
click at [681, 502] on button "Continue" at bounding box center [648, 506] width 99 height 36
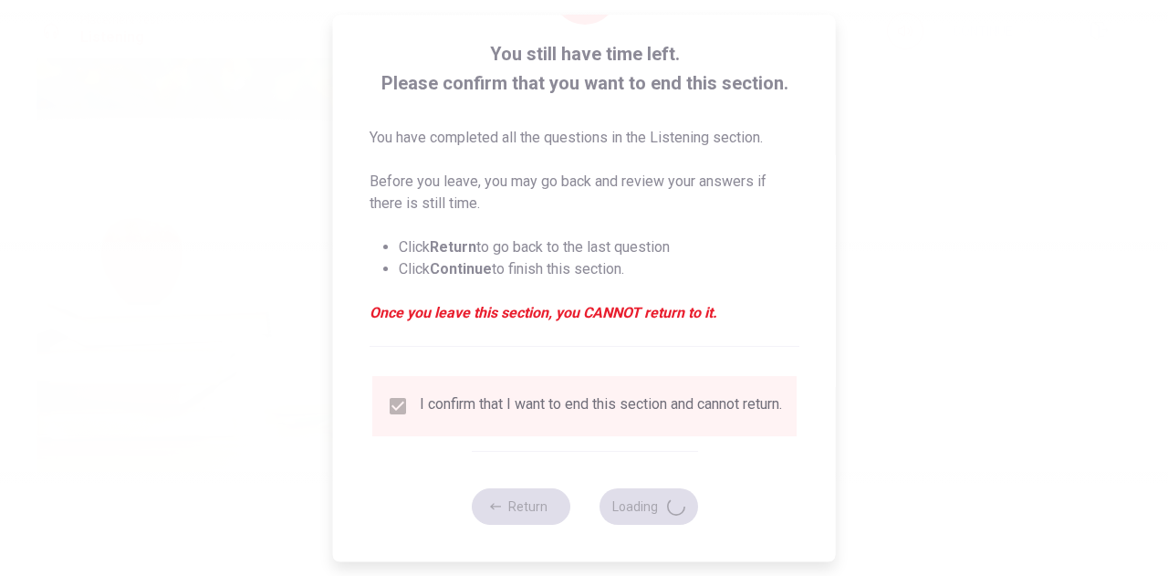
type input "75"
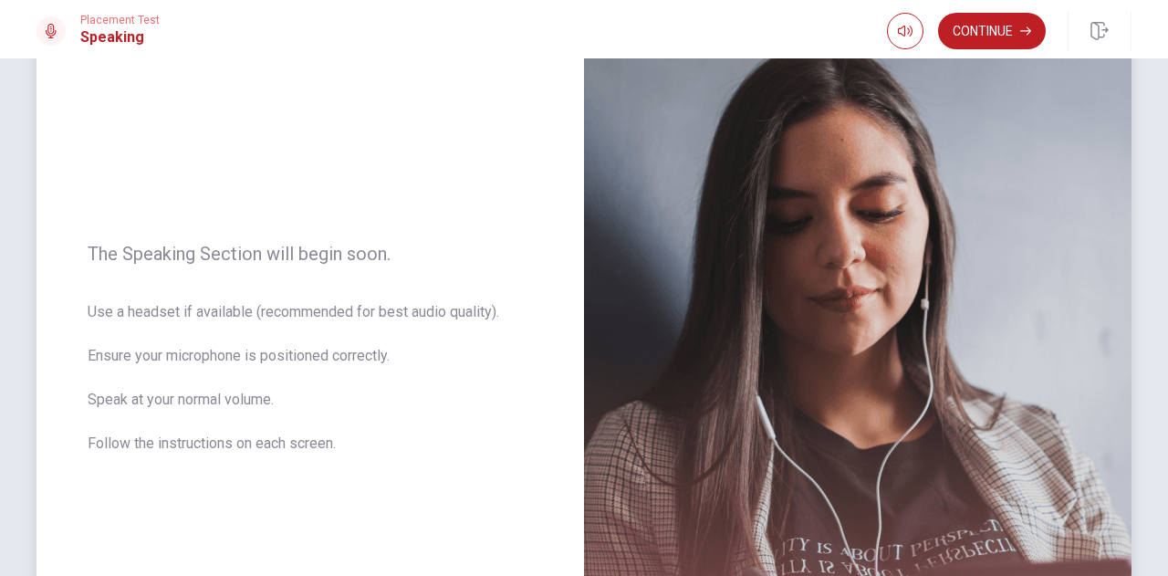
scroll to position [0, 0]
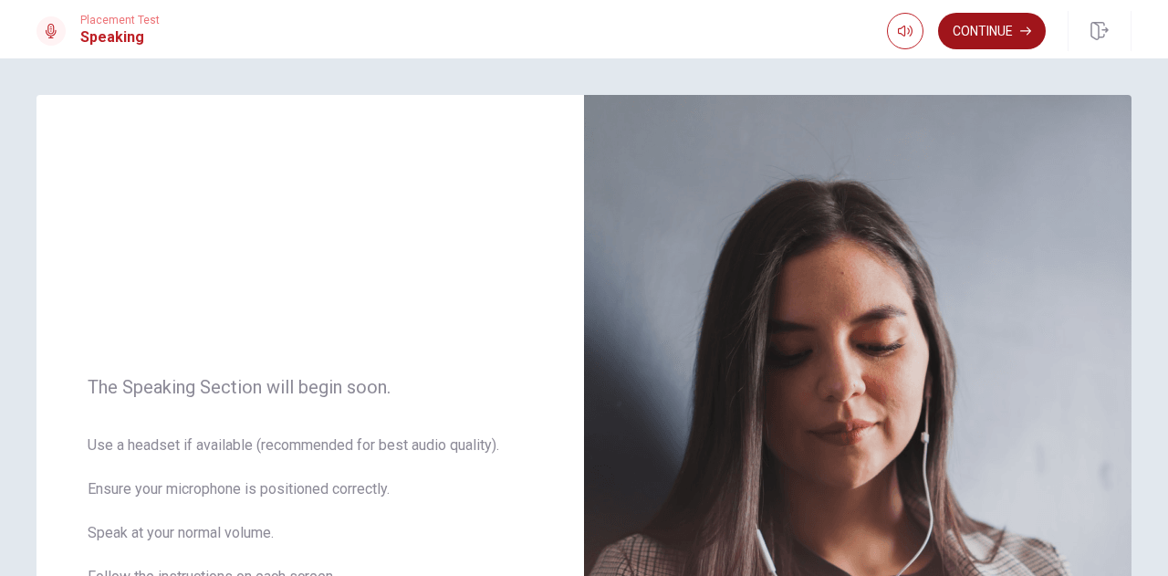
click at [1008, 29] on button "Continue" at bounding box center [992, 31] width 108 height 36
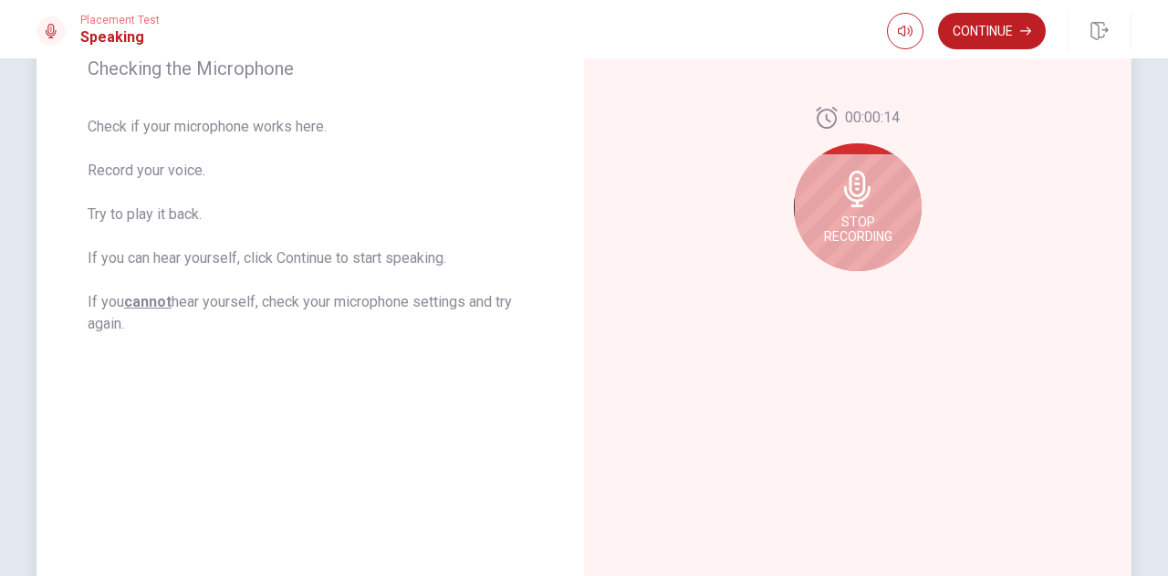
scroll to position [182, 0]
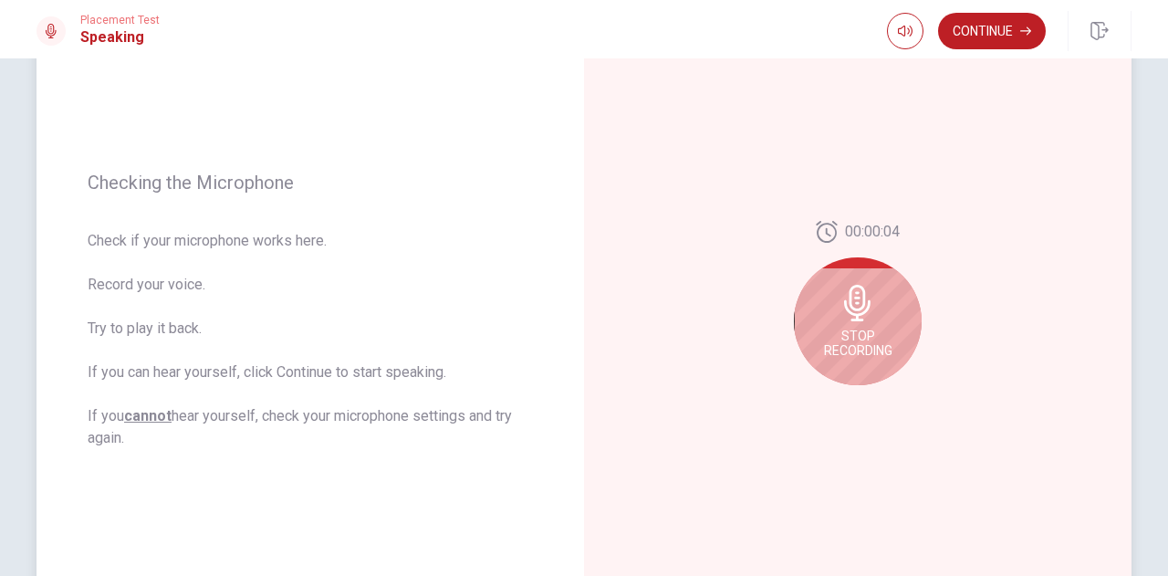
click at [858, 307] on icon at bounding box center [857, 303] width 26 height 36
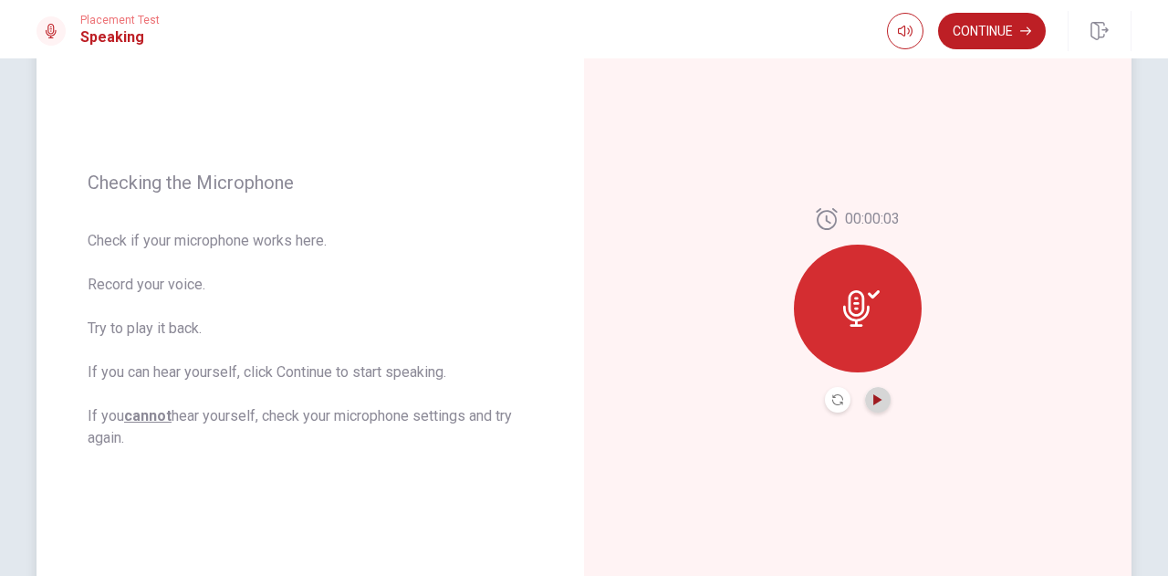
click at [873, 402] on icon "Play Audio" at bounding box center [877, 399] width 8 height 11
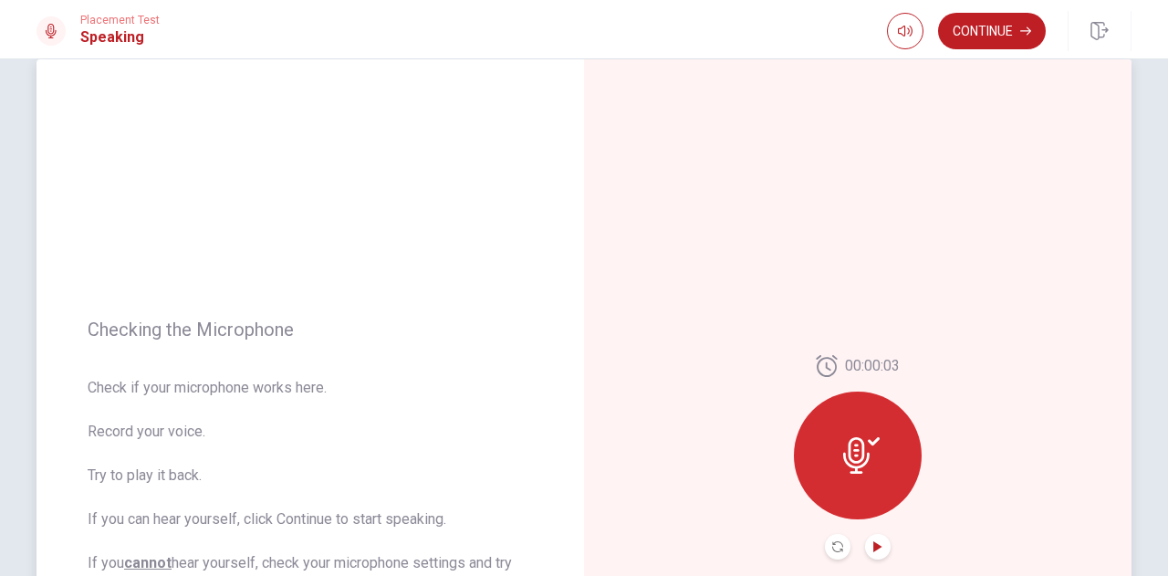
scroll to position [91, 0]
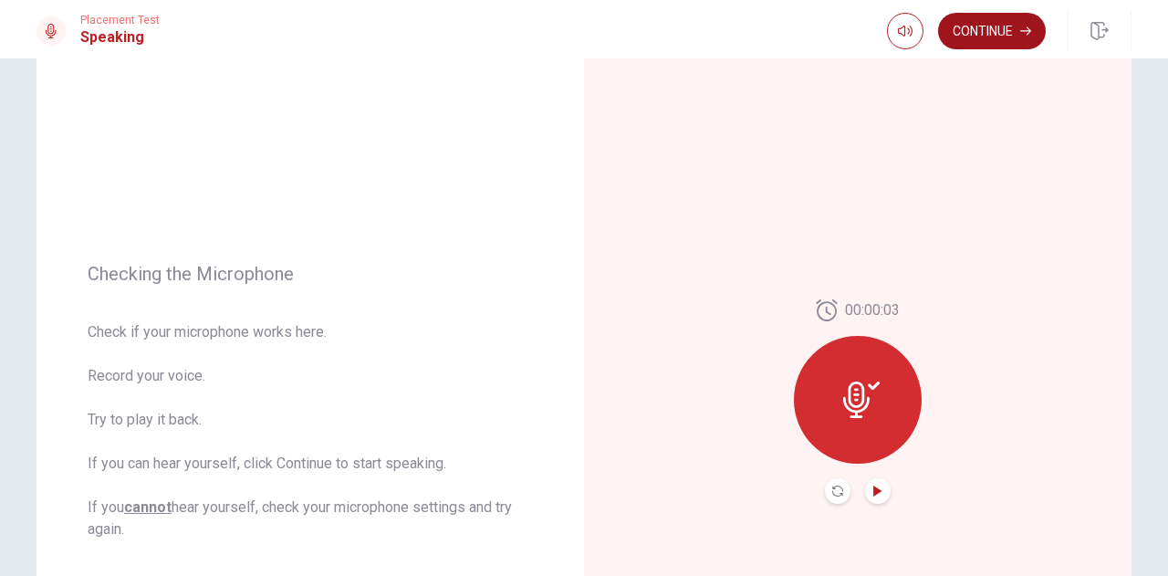
click at [981, 26] on button "Continue" at bounding box center [992, 31] width 108 height 36
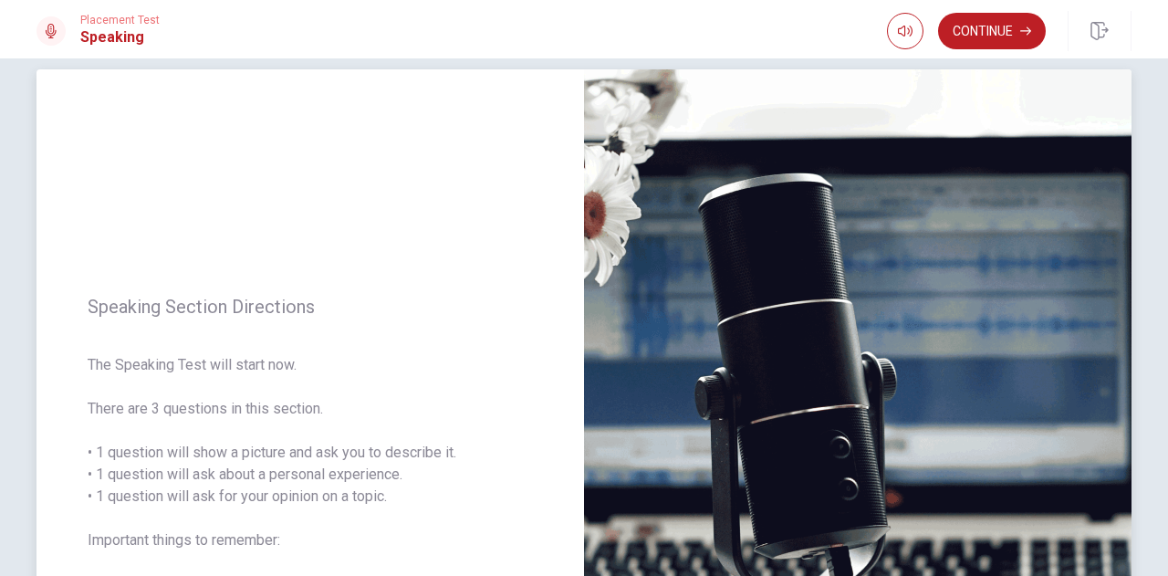
scroll to position [0, 0]
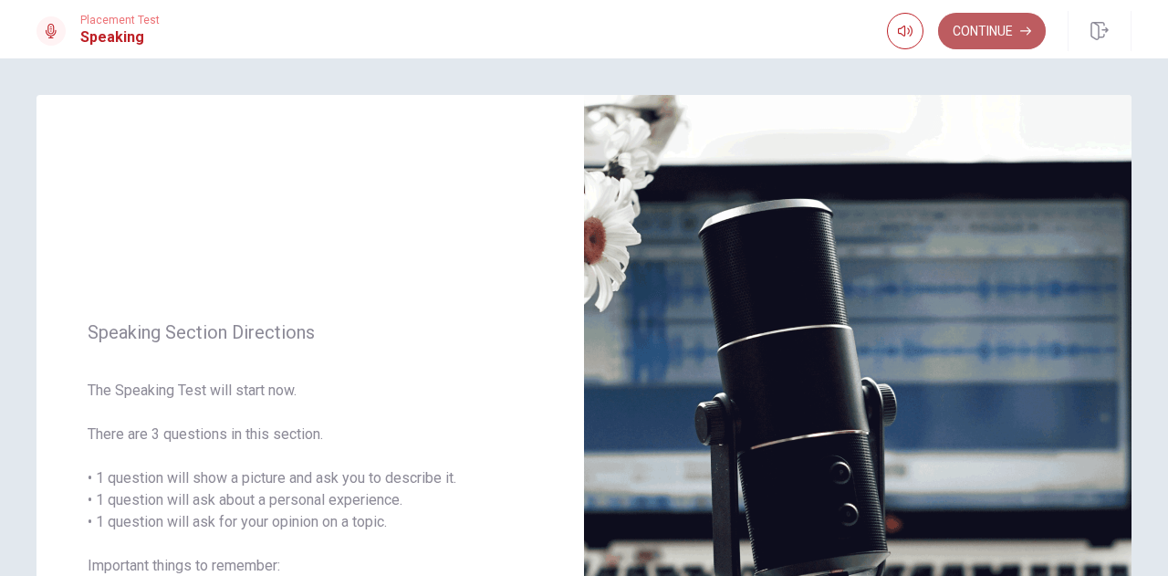
click at [988, 26] on button "Continue" at bounding box center [992, 31] width 108 height 36
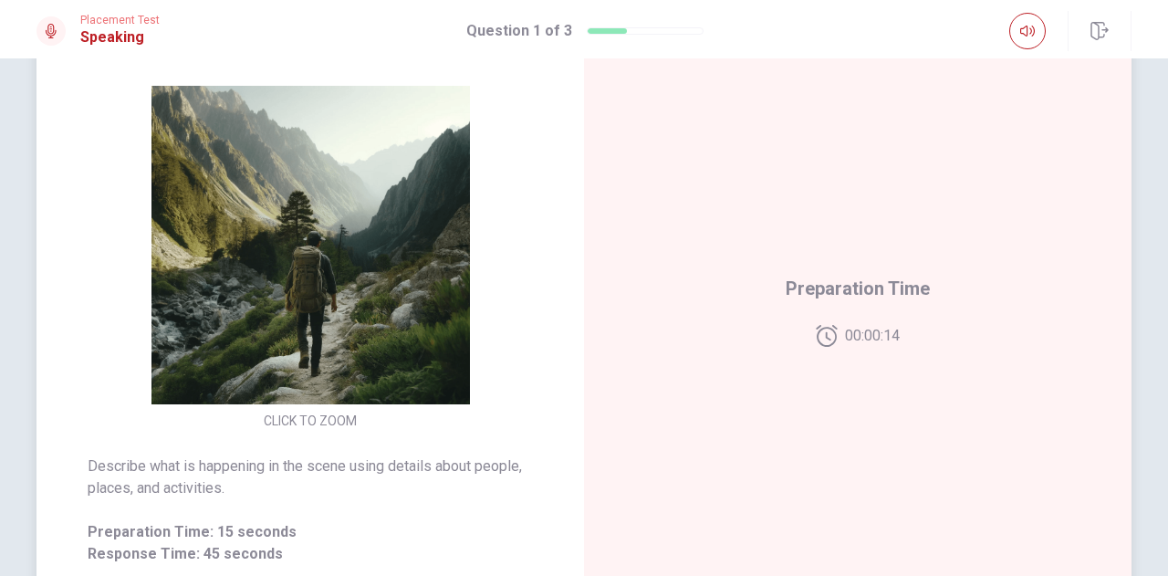
scroll to position [224, 0]
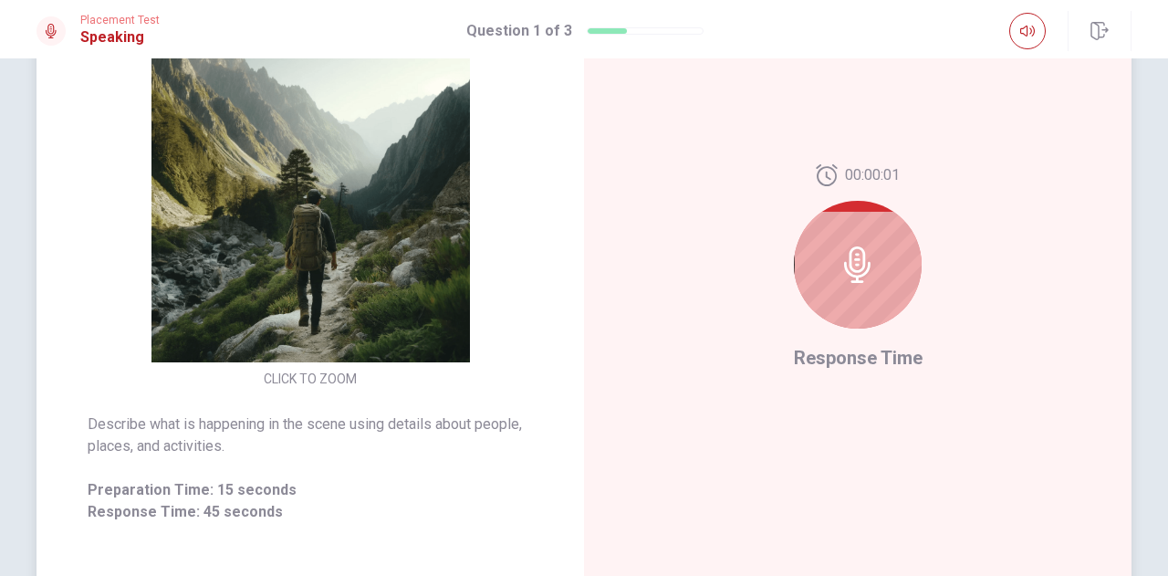
click at [851, 264] on icon at bounding box center [857, 264] width 26 height 36
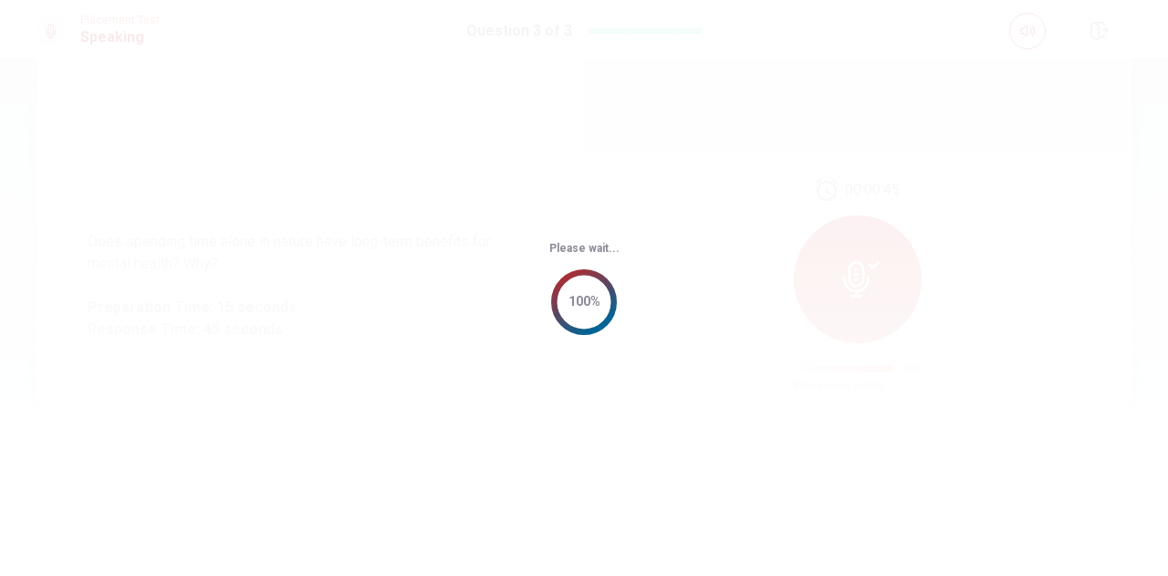
scroll to position [0, 0]
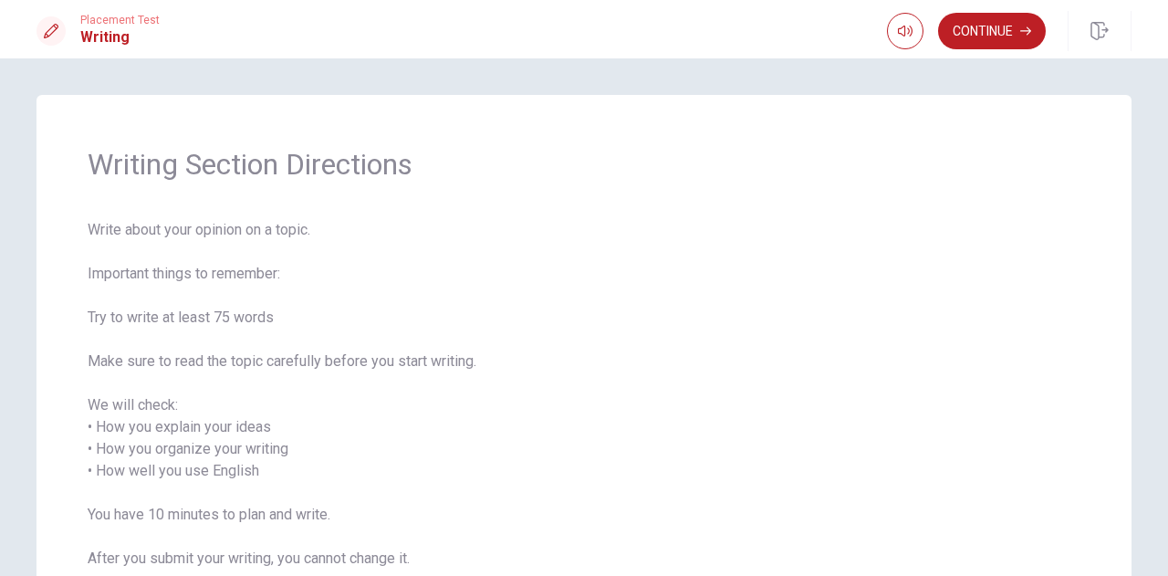
click at [598, 103] on div "Placement Test Writing Continue Continue Writing Section Directions Write about…" at bounding box center [584, 288] width 1168 height 576
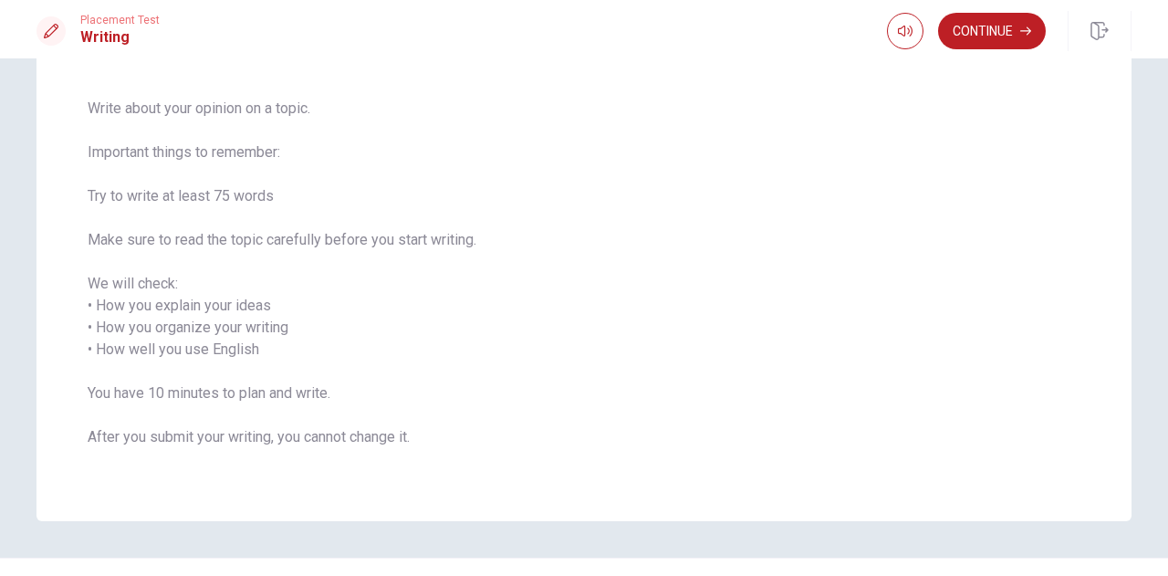
scroll to position [161, 0]
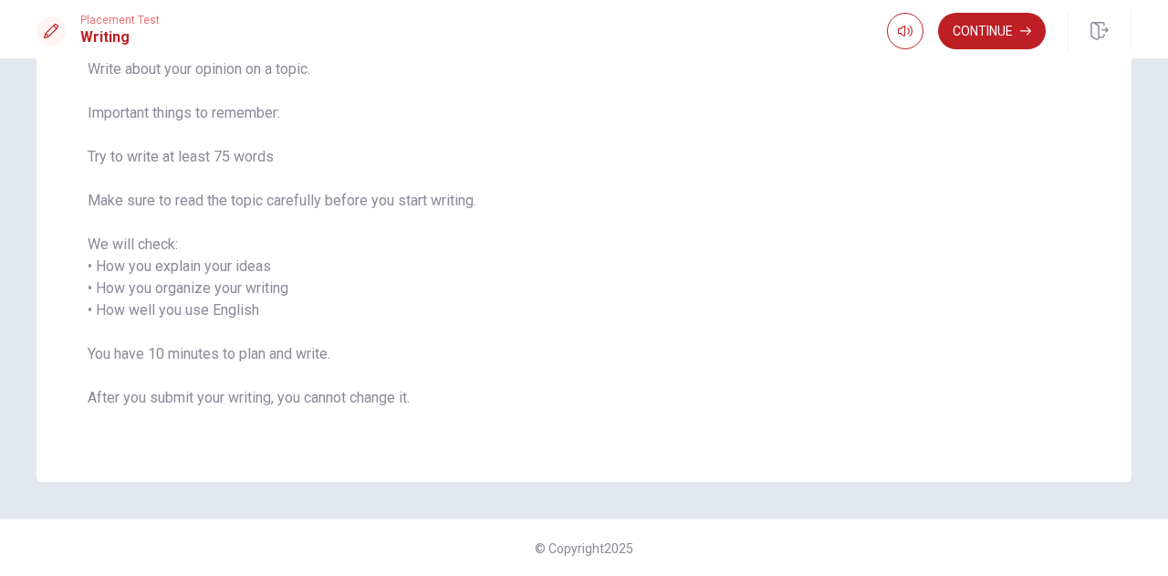
drag, startPoint x: 87, startPoint y: 258, endPoint x: 314, endPoint y: 307, distance: 232.5
click at [318, 302] on span "Write about your opinion on a topic. Important things to remember: Try to write…" at bounding box center [584, 244] width 993 height 372
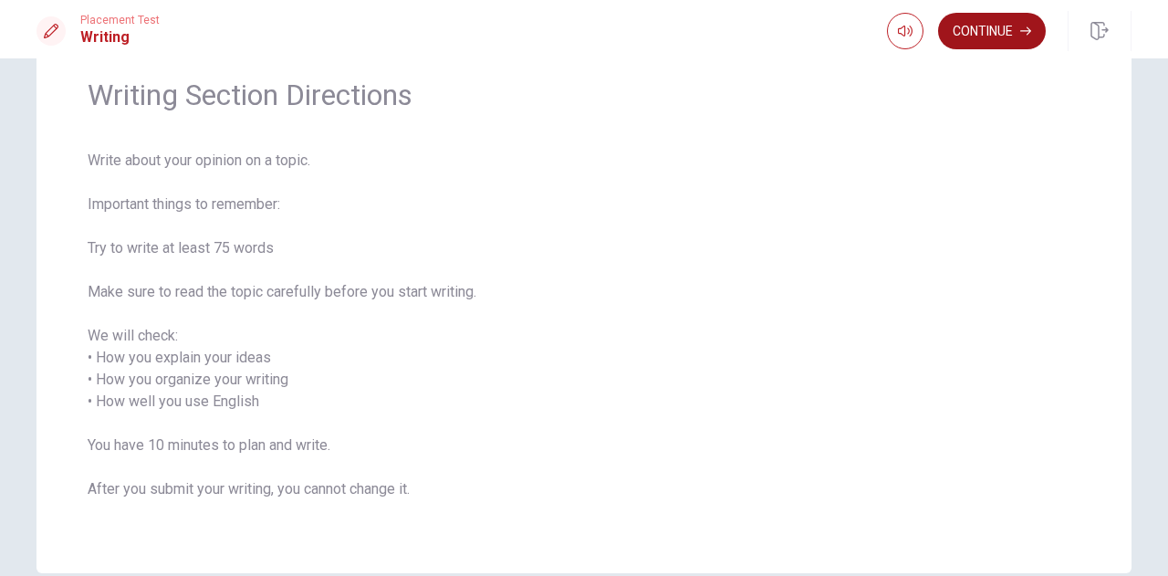
click at [972, 21] on button "Continue" at bounding box center [992, 31] width 108 height 36
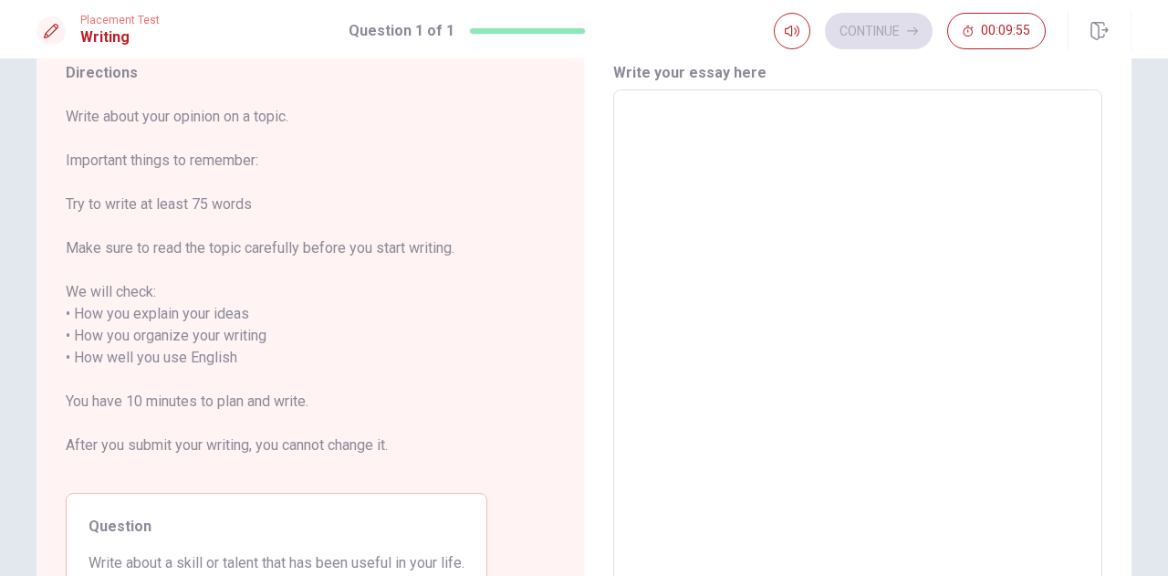
drag, startPoint x: 85, startPoint y: 158, endPoint x: 136, endPoint y: 160, distance: 51.1
click at [88, 158] on span "Write about your opinion on a topic. Important things to remember: Try to write…" at bounding box center [277, 292] width 422 height 372
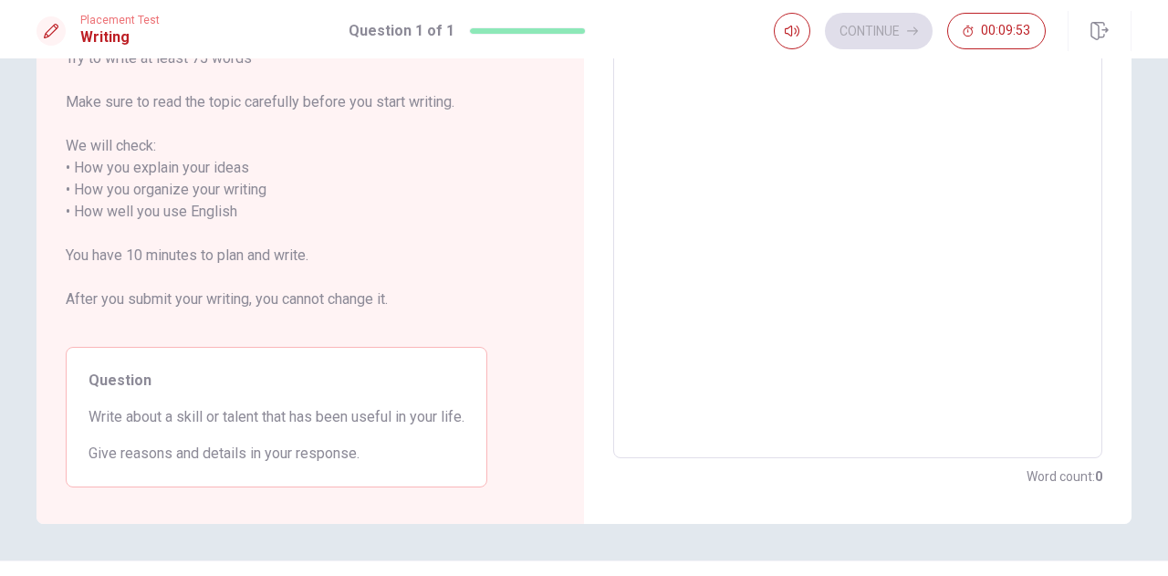
scroll to position [252, 0]
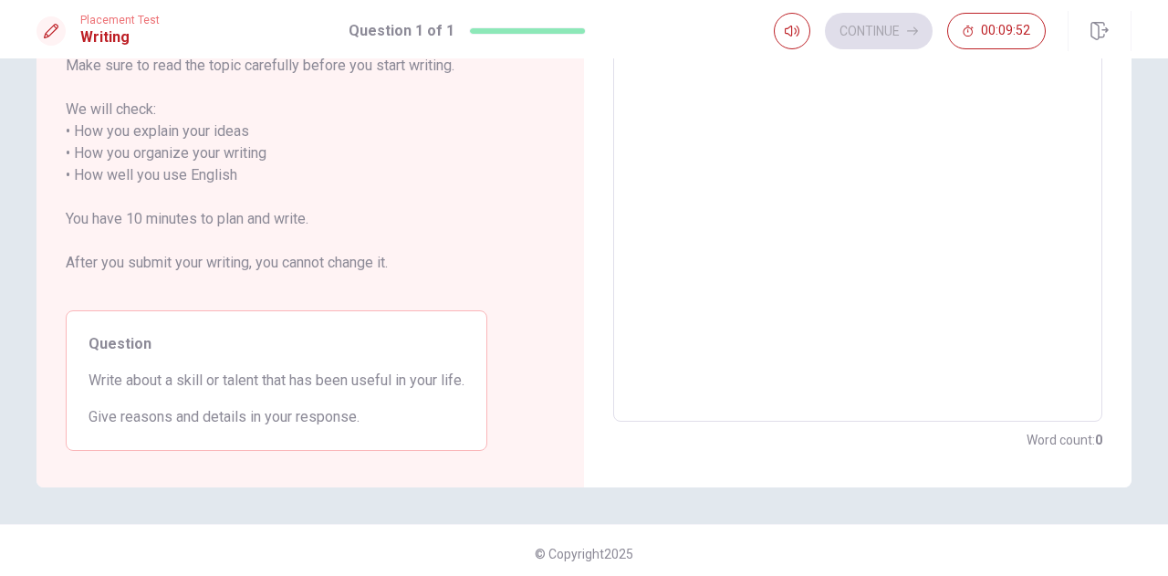
drag, startPoint x: 91, startPoint y: 372, endPoint x: 256, endPoint y: 381, distance: 165.4
click at [255, 380] on span "Write about a skill or talent that has been useful in your life." at bounding box center [277, 381] width 376 height 22
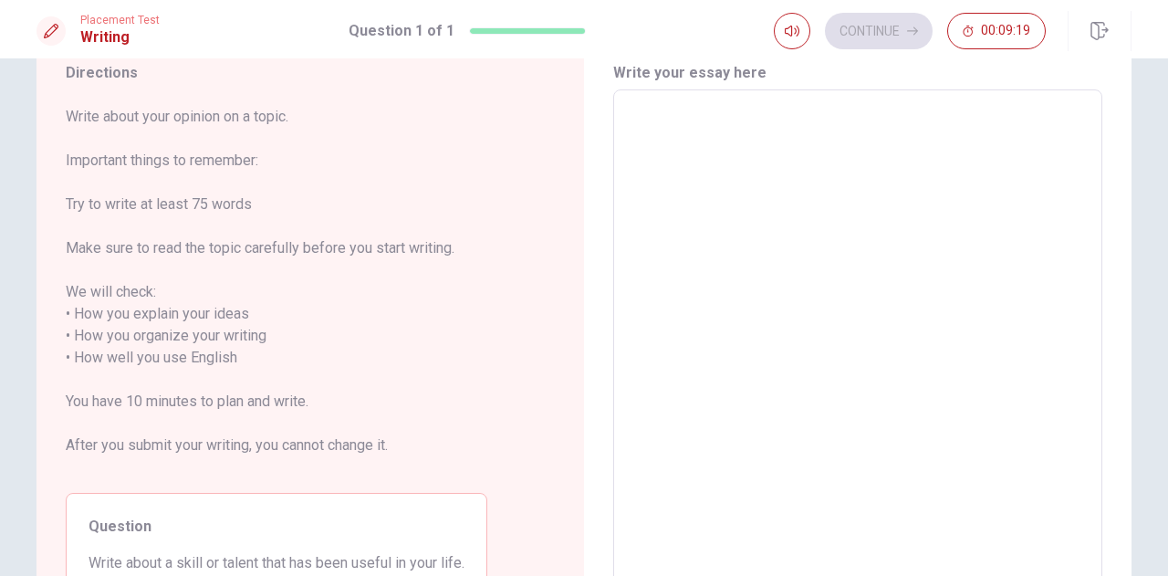
scroll to position [161, 0]
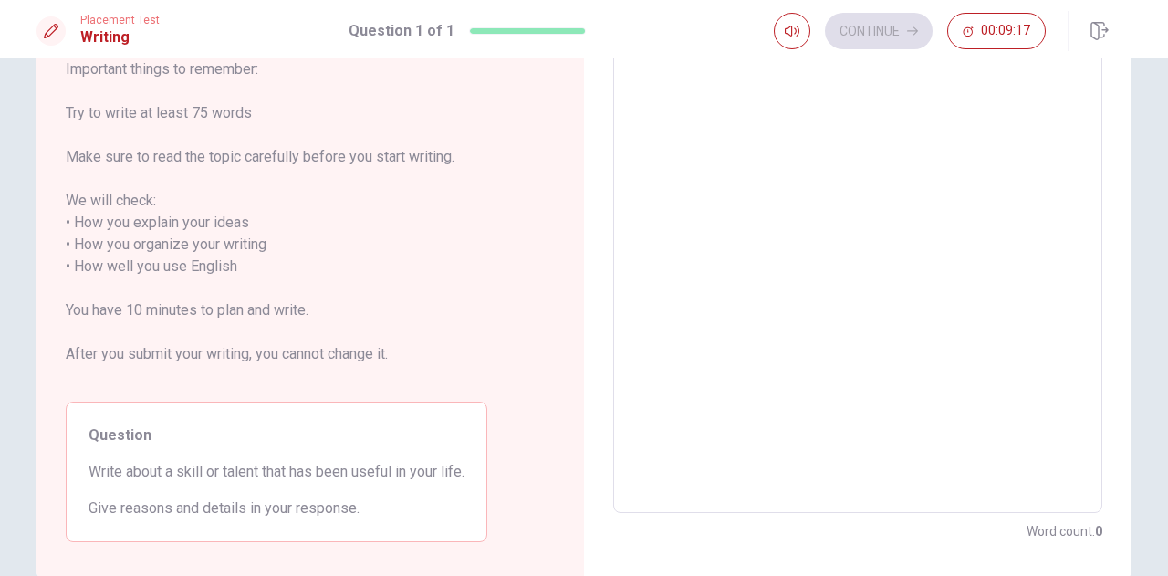
click at [863, 323] on textarea at bounding box center [857, 256] width 463 height 484
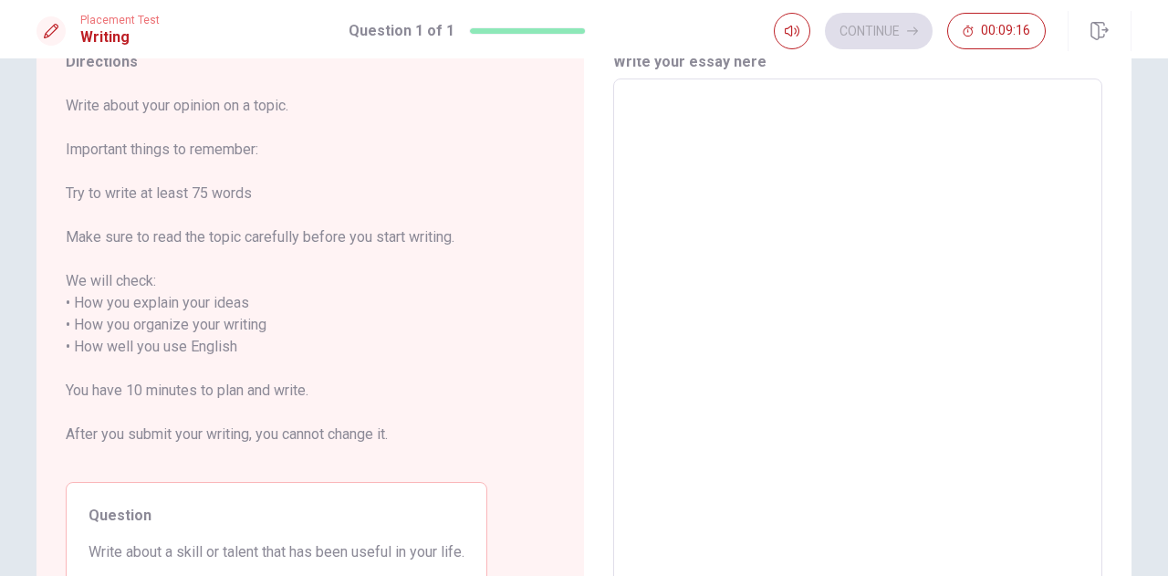
scroll to position [182, 0]
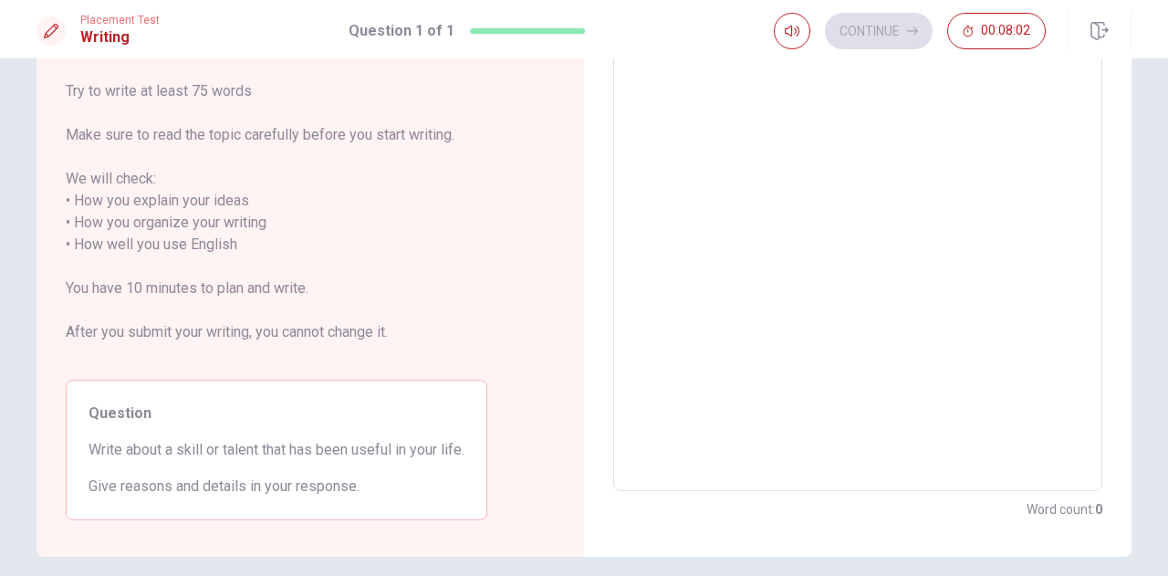
click at [797, 250] on textarea at bounding box center [857, 234] width 463 height 484
click at [745, 357] on textarea at bounding box center [857, 234] width 463 height 484
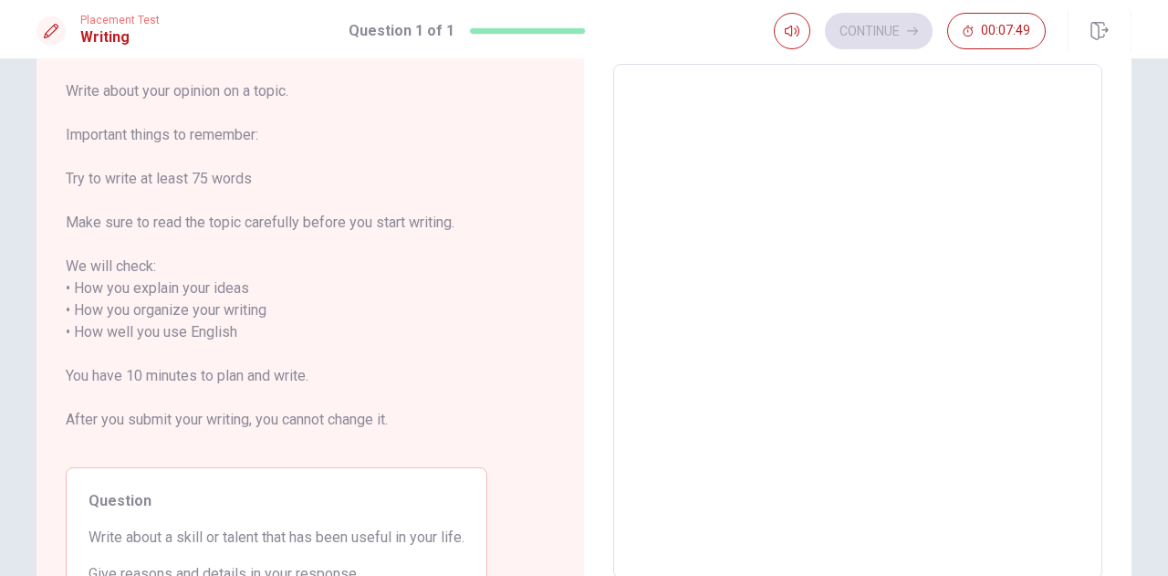
scroll to position [0, 0]
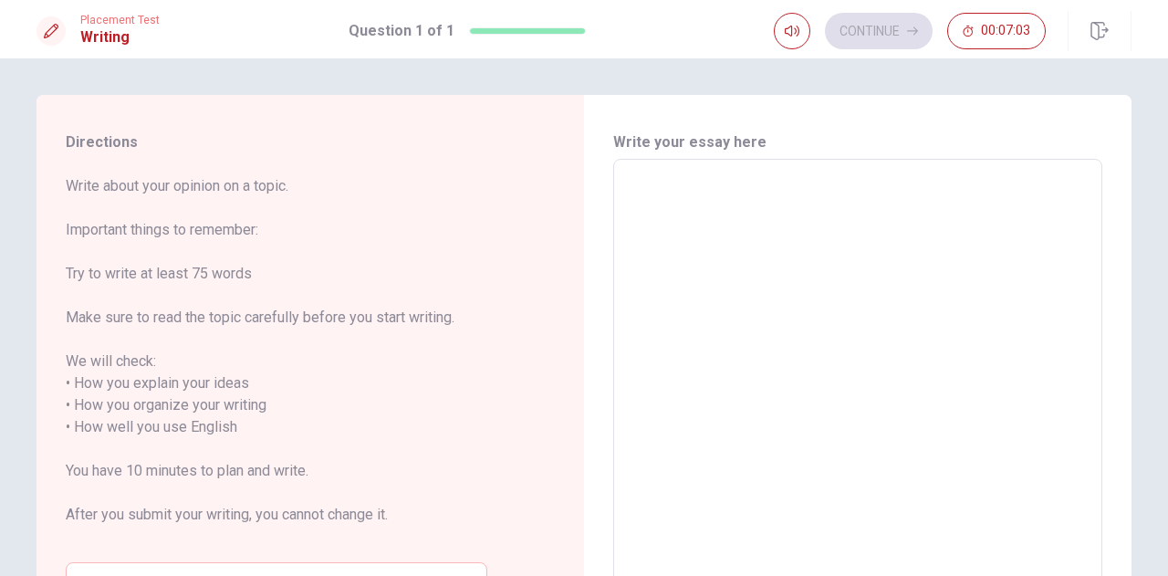
type textarea "M"
type textarea "x"
type textarea "My"
type textarea "x"
type textarea "My"
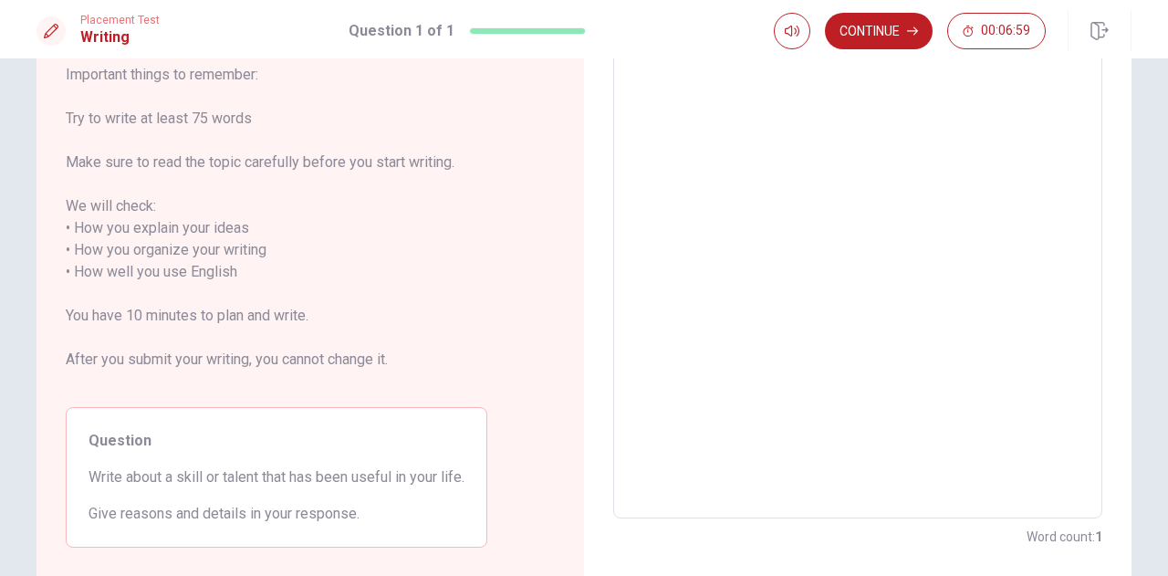
scroll to position [182, 0]
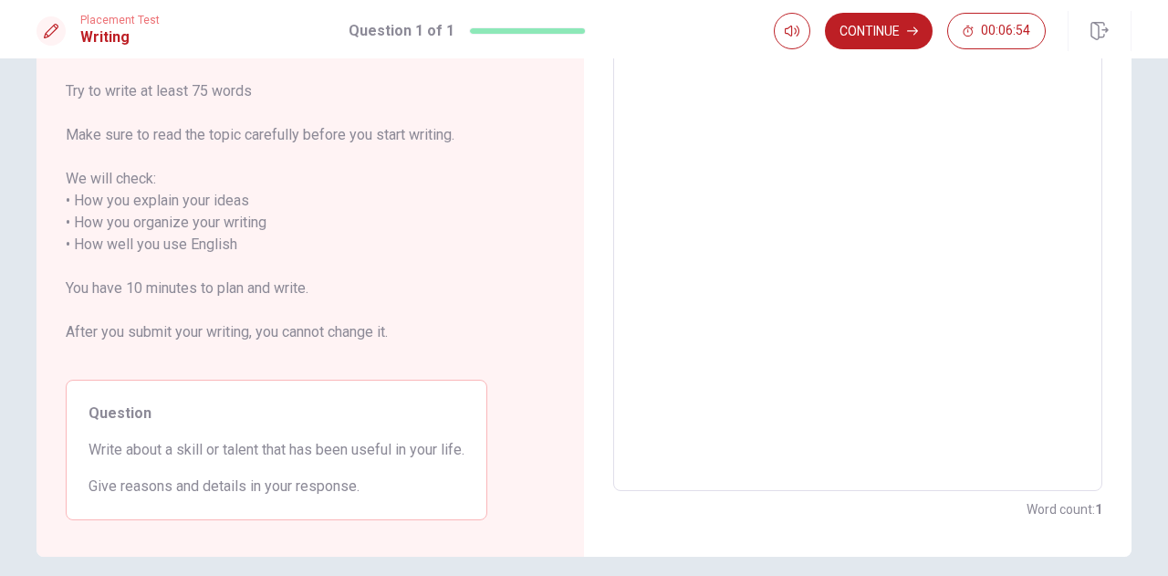
type textarea "x"
type textarea "My u"
type textarea "x"
type textarea "My us"
type textarea "x"
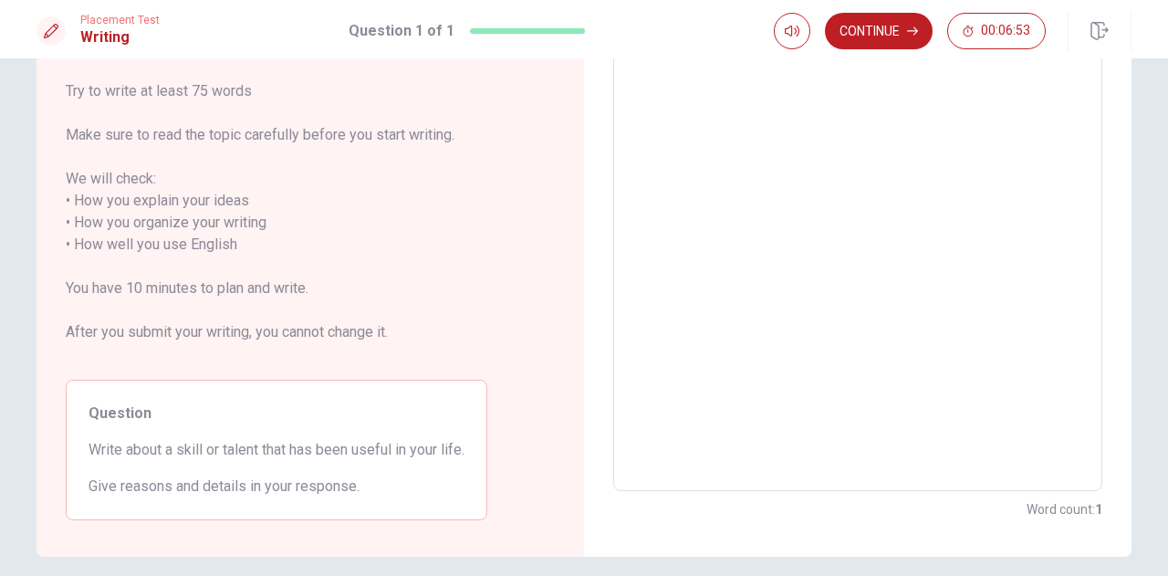
scroll to position [117, 0]
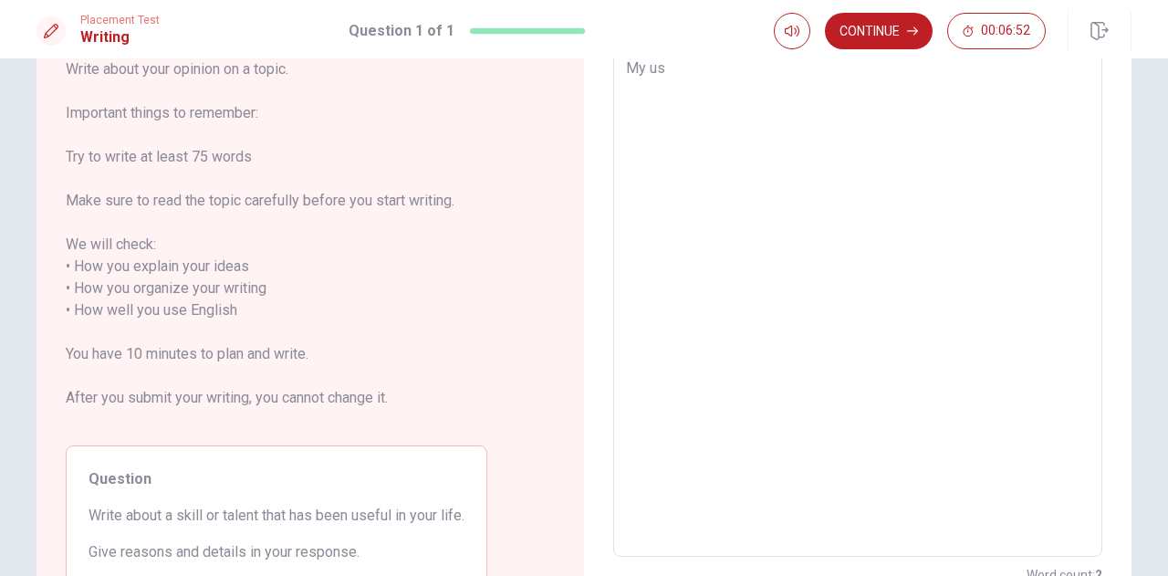
type textarea "My use"
type textarea "x"
type textarea "My usef"
type textarea "x"
type textarea "My usefu"
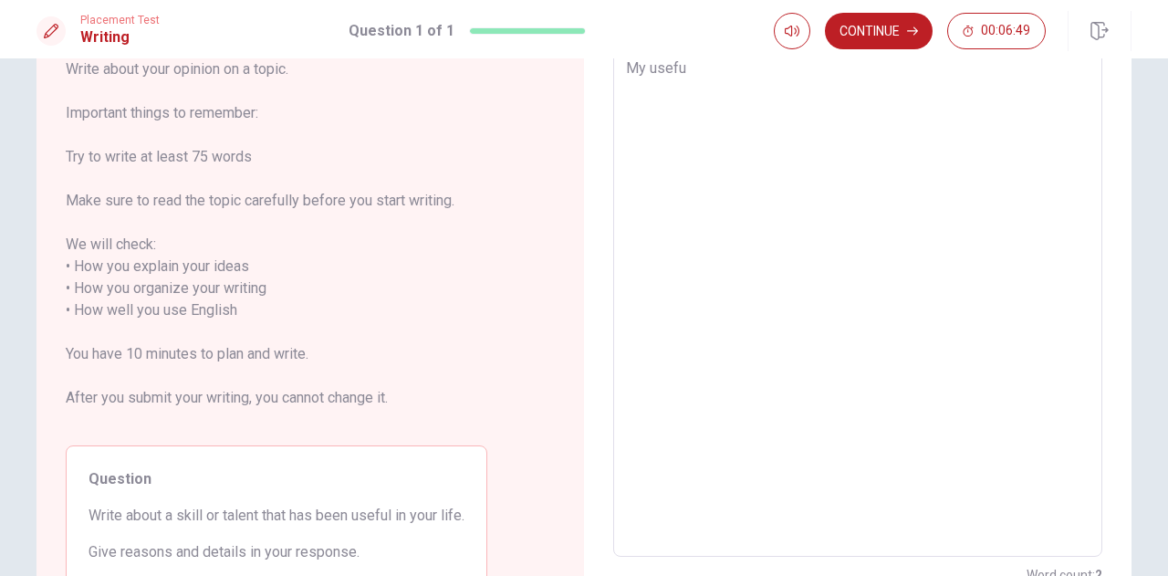
type textarea "x"
type textarea "My useful"
type textarea "x"
type textarea "My useful"
type textarea "x"
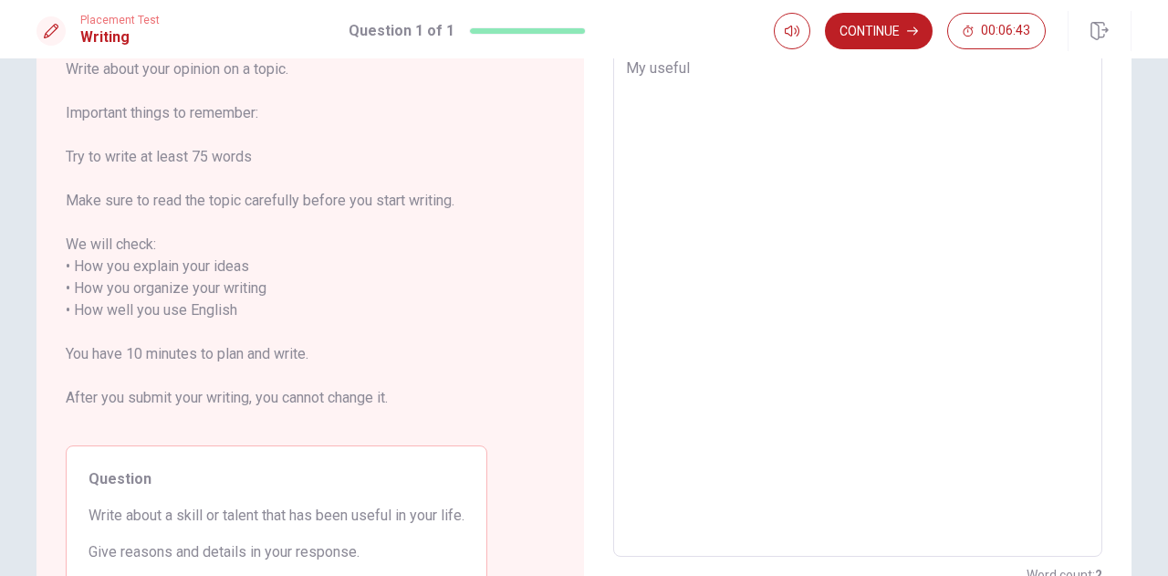
type textarea "My useful t"
type textarea "x"
type textarea "My useful ta"
type textarea "x"
type textarea "My useful tal"
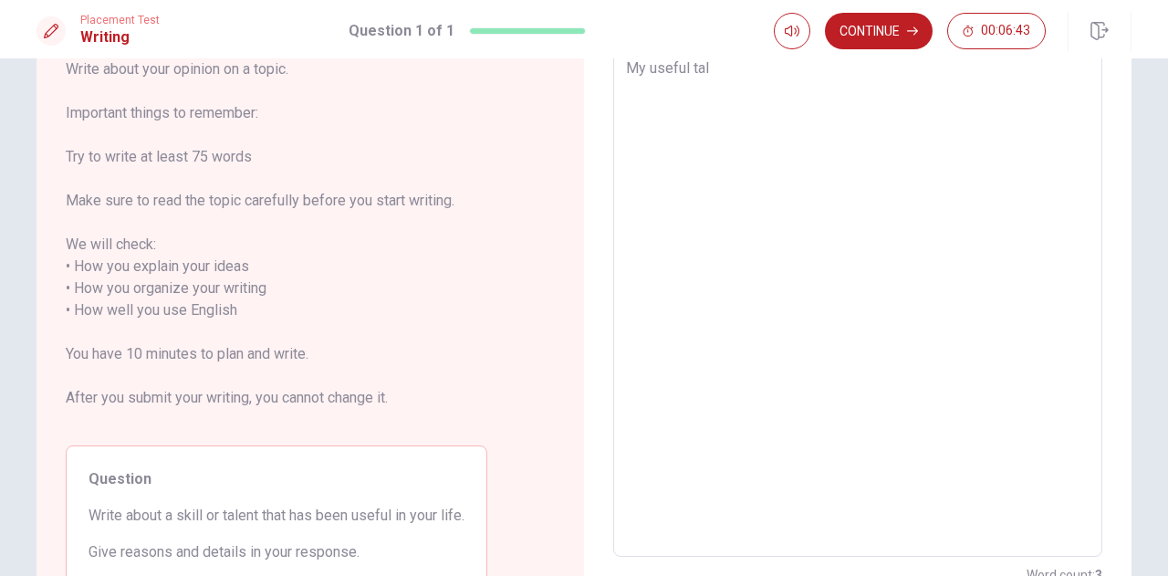
type textarea "x"
type textarea "My useful tale"
type textarea "x"
type textarea "My useful talen"
type textarea "x"
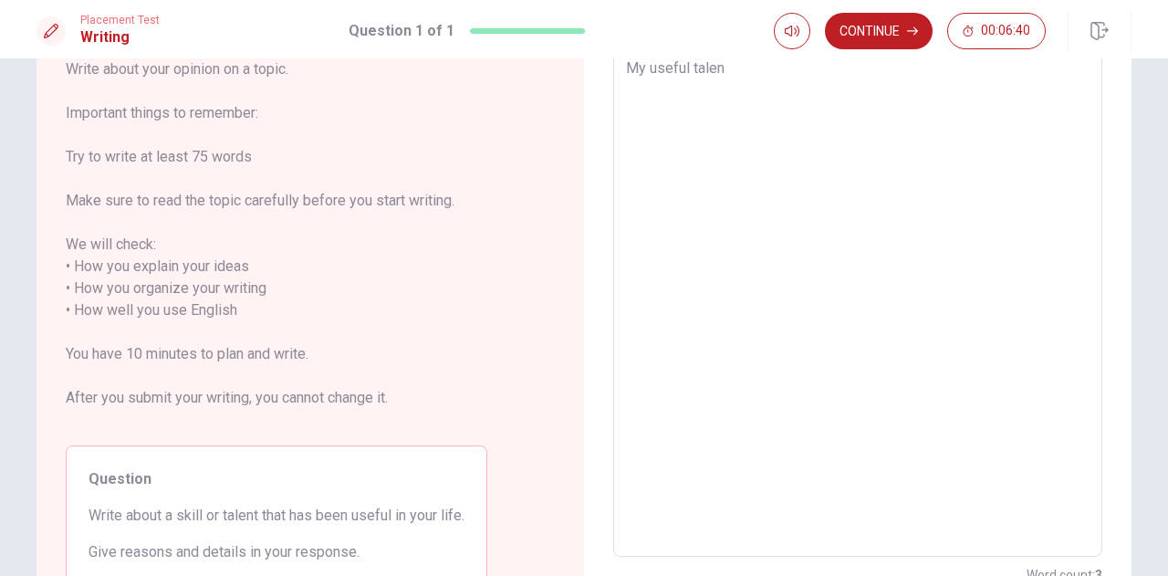
type textarea "My useful talent"
type textarea "x"
type textarea "My useful talent"
type textarea "x"
type textarea "My useful talent i"
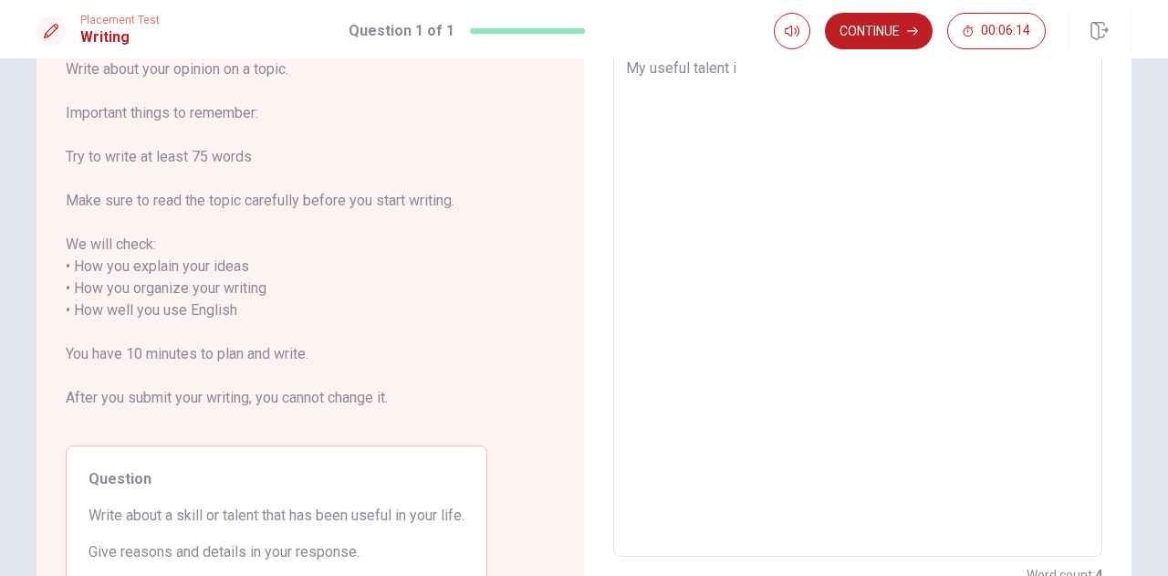
type textarea "x"
type textarea "My useful talent is"
type textarea "x"
type textarea "My useful talent is"
type textarea "x"
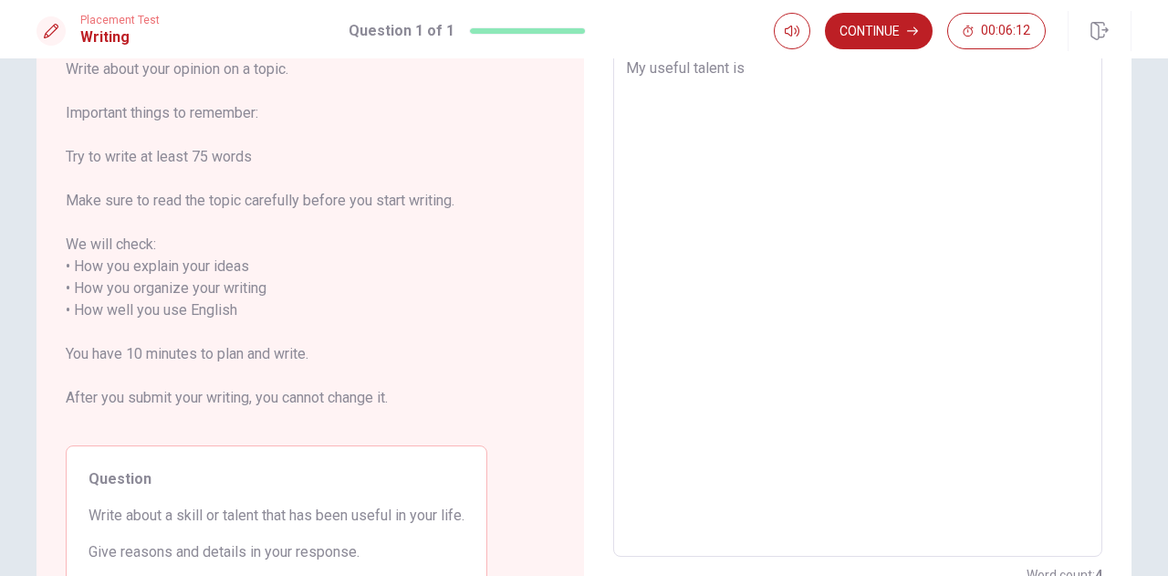
type textarea "My useful talent is p"
type textarea "x"
type textarea "My useful talent is pr"
type textarea "x"
type textarea "My useful talent is pro"
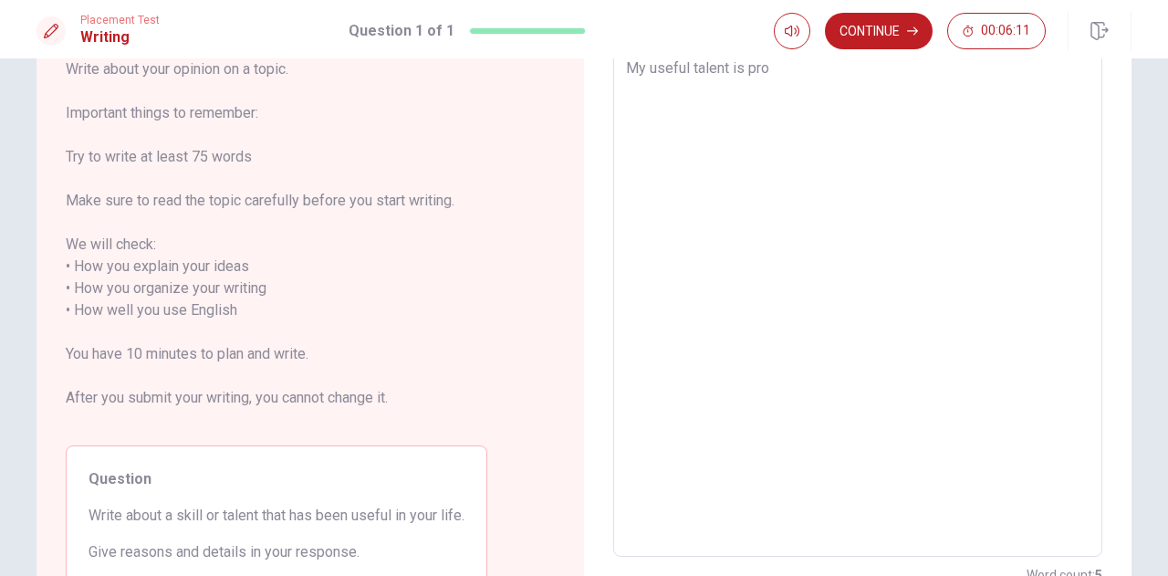
type textarea "x"
type textarea "My useful talent is proa"
type textarea "x"
type textarea "My useful talent is proac"
type textarea "x"
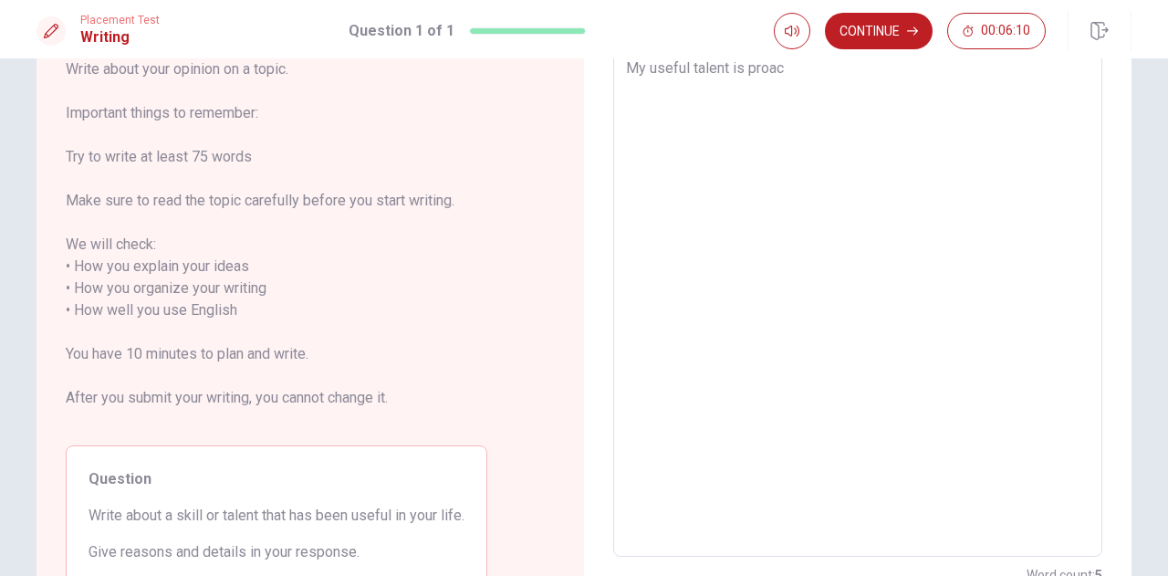
type textarea "My useful talent is proact"
type textarea "x"
type textarea "My useful talent is proacti"
type textarea "x"
type textarea "My useful talent is proactiv"
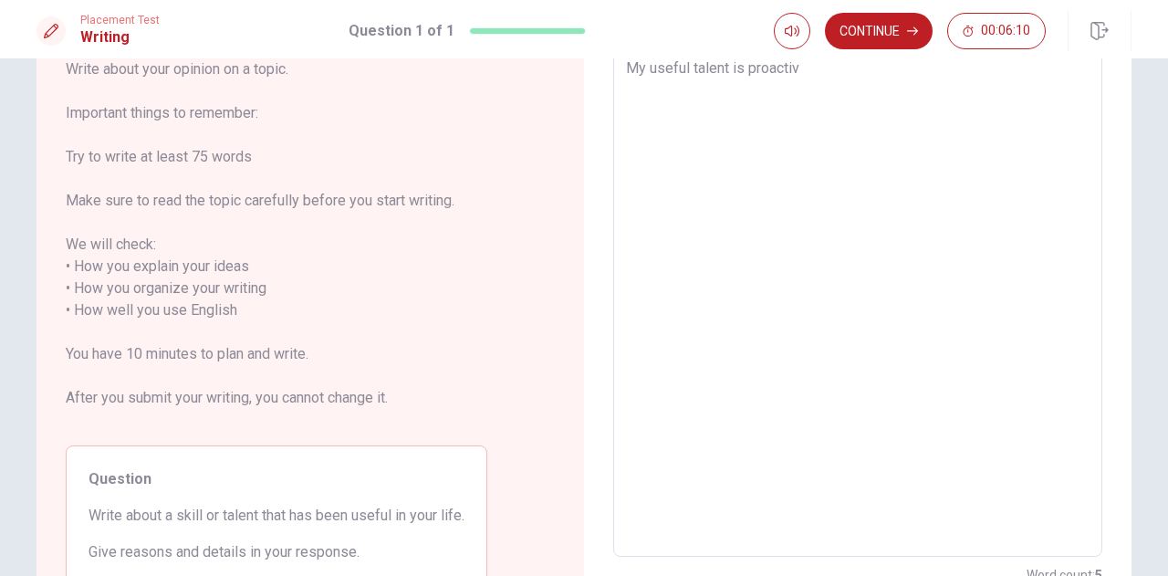
type textarea "x"
type textarea "My useful talent is proactive"
type textarea "x"
type textarea "My useful talent is proactive"
type textarea "x"
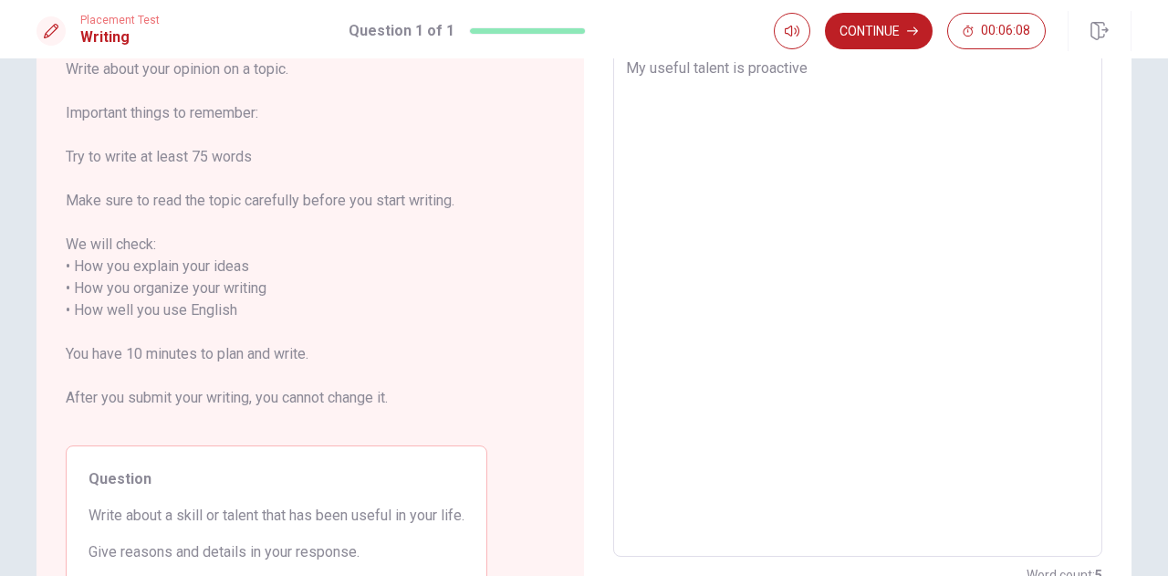
type textarea "My useful talent is proactive a"
type textarea "x"
type textarea "My useful talent is proactive at"
type textarea "x"
type textarea "My useful talent is proactive att"
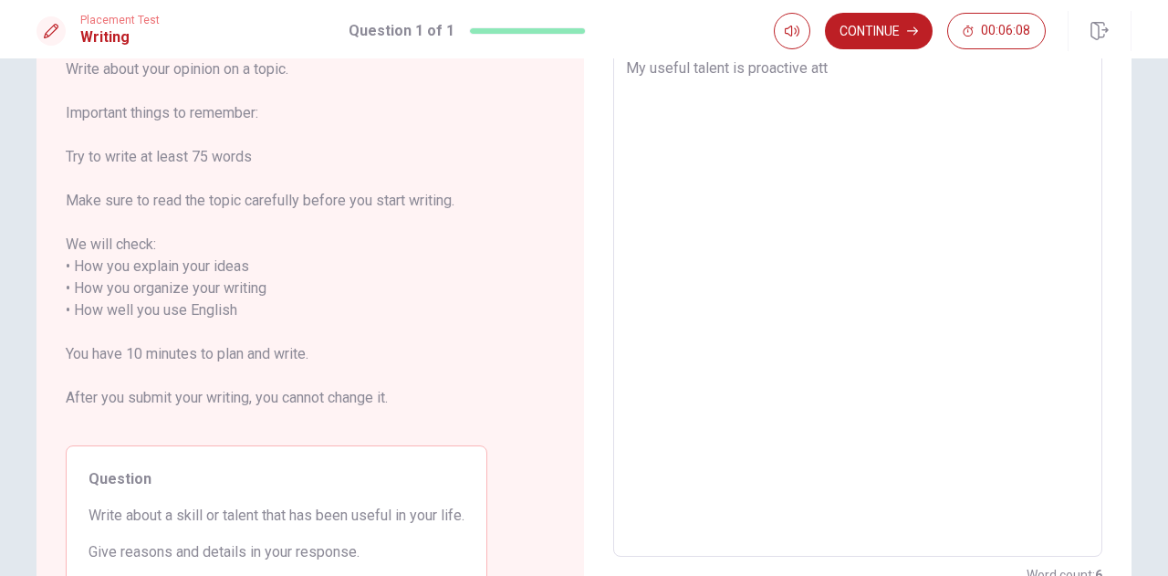
type textarea "x"
type textarea "My useful talent is proactive atti"
type textarea "x"
type textarea "My useful talent is proactive attit"
type textarea "x"
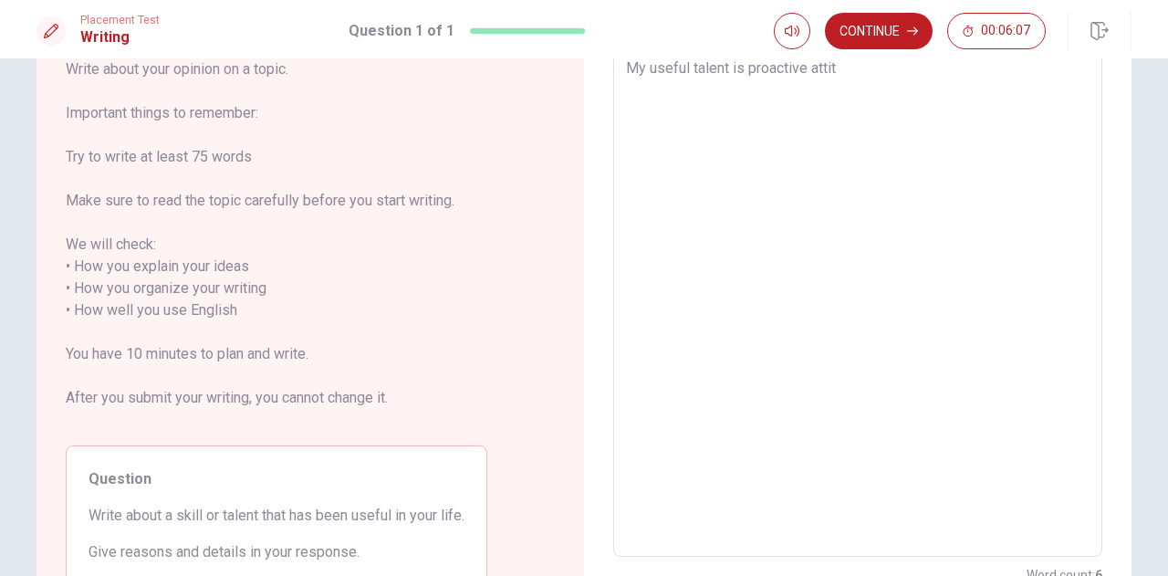
type textarea "My useful talent is proactive attitu"
type textarea "x"
type textarea "My useful talent is proactive attitud"
type textarea "x"
type textarea "My useful talent is proactive attitude"
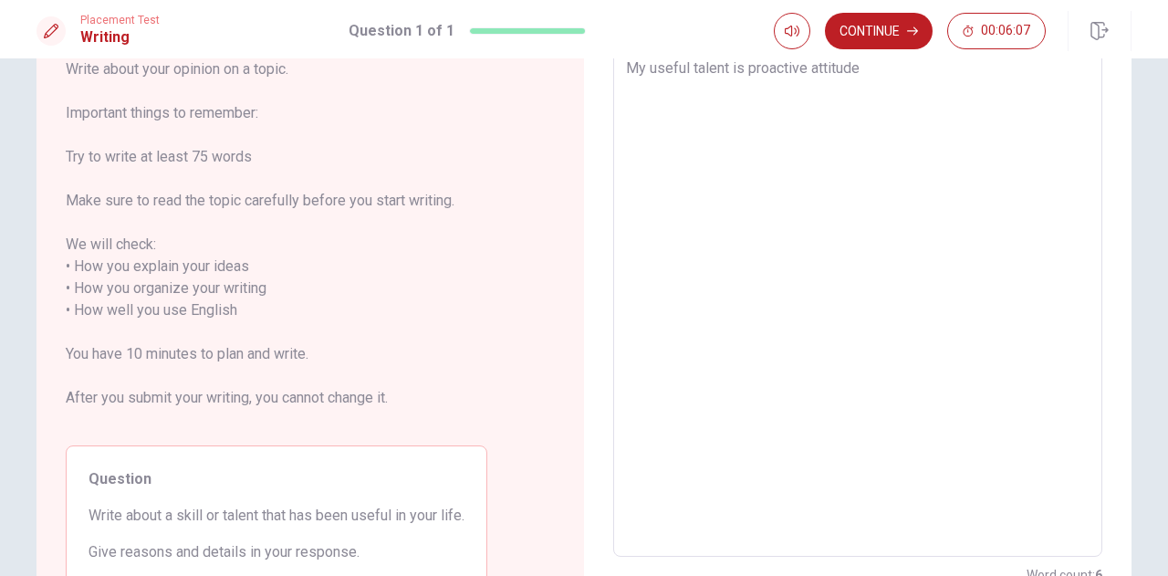
type textarea "x"
type textarea "My useful talent is proactive attitude"
type textarea "x"
type textarea "My useful talent is proactive attitude"
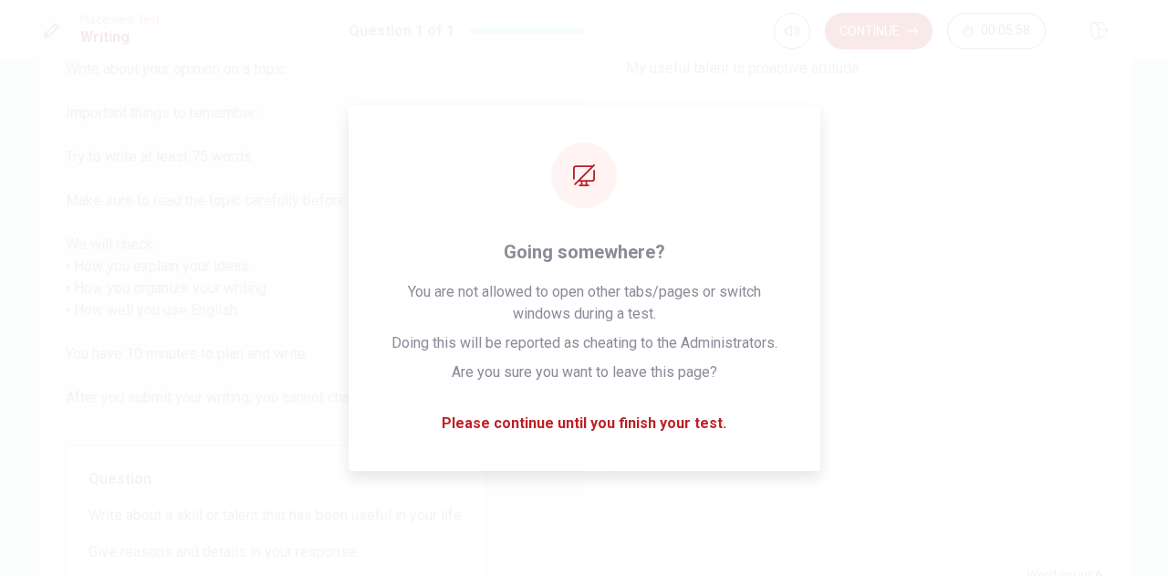
type textarea "x"
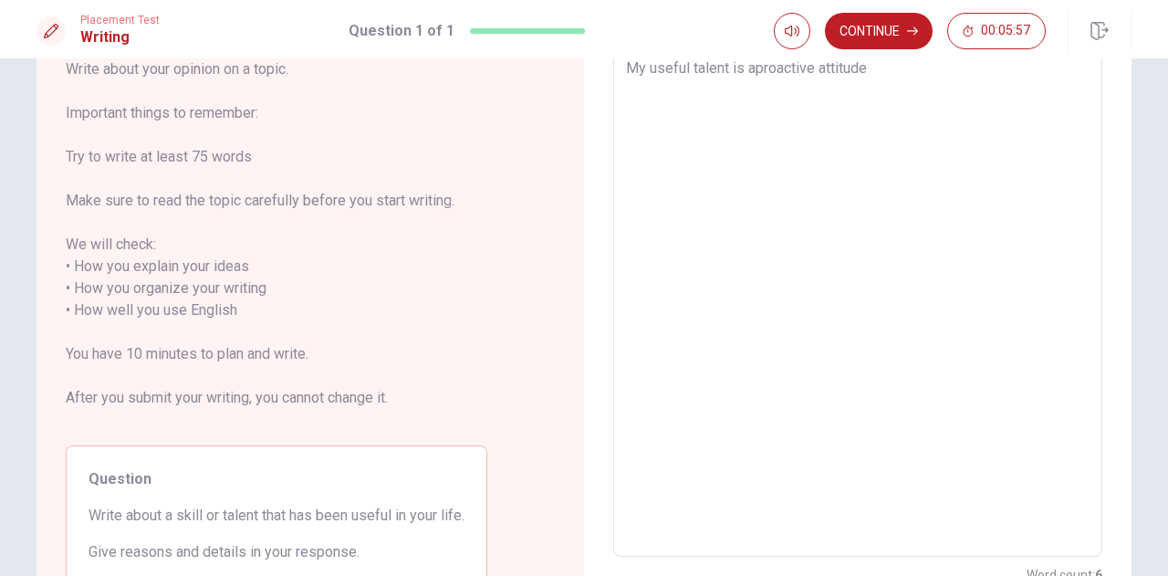
type textarea "My useful talent is a proactive attitude"
click at [891, 75] on textarea "My useful talent is a proactive attitude" at bounding box center [857, 299] width 463 height 484
type textarea "x"
type textarea "My useful talent is a proactive attitude."
type textarea "x"
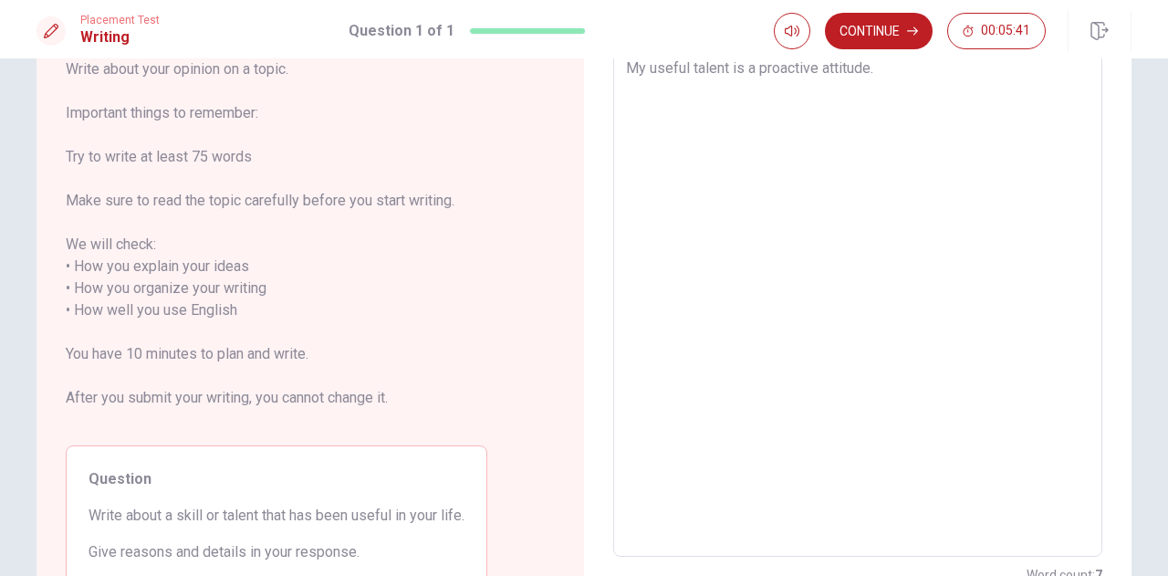
type textarea "My useful talent is a proactive attitude ."
type textarea "x"
type textarea "My useful talent is a proactive attitude."
type textarea "x"
type textarea "My useful talent is a proactive attitude."
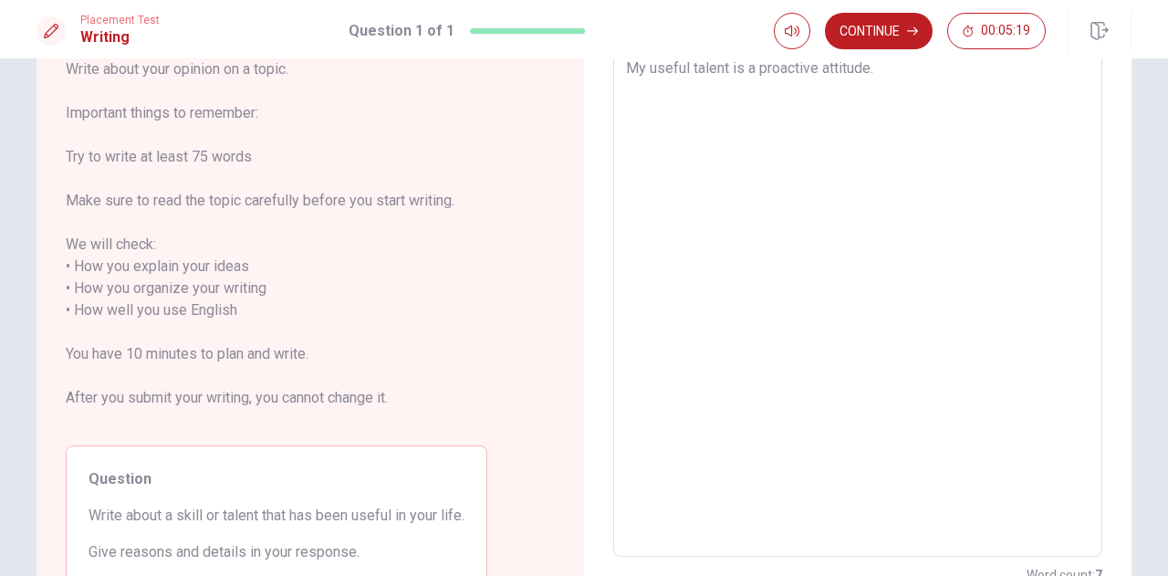
type textarea "x"
type textarea "My useful talent is a proactive attitude. F"
type textarea "x"
type textarea "My useful talent is a proactive attitude. Fo"
type textarea "x"
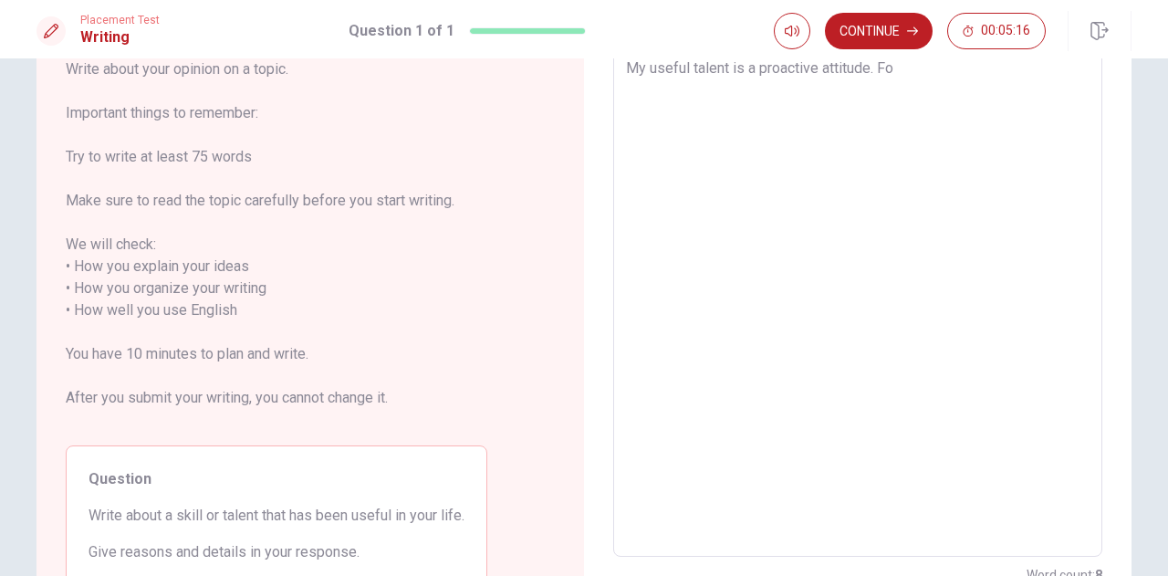
type textarea "My useful talent is a proactive attitude. F"
type textarea "x"
type textarea "My useful talent is a proactive attitude."
type textarea "x"
type textarea "My useful talent is a proactive attitude. F"
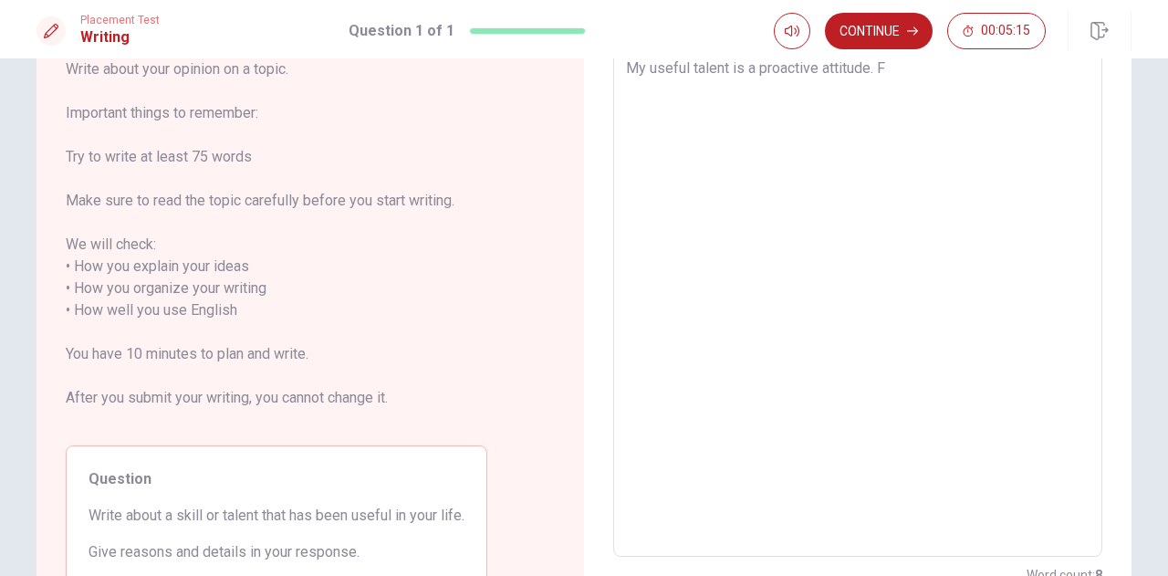
type textarea "x"
type textarea "My useful talent is a proactive attitude. Fi"
type textarea "x"
type textarea "My useful talent is a proactive attitude. Fir"
type textarea "x"
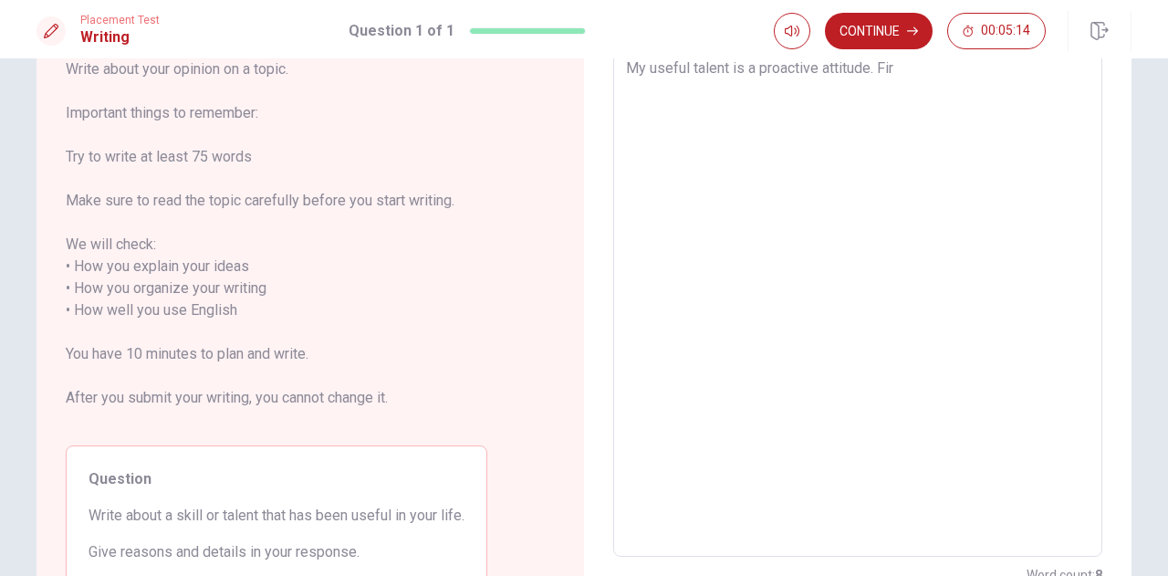
type textarea "My useful talent is a proactive attitude. Firs"
type textarea "x"
type textarea "My useful talent is a proactive attitude. First"
type textarea "x"
type textarea "My useful talent is a proactive attitude. Firstl"
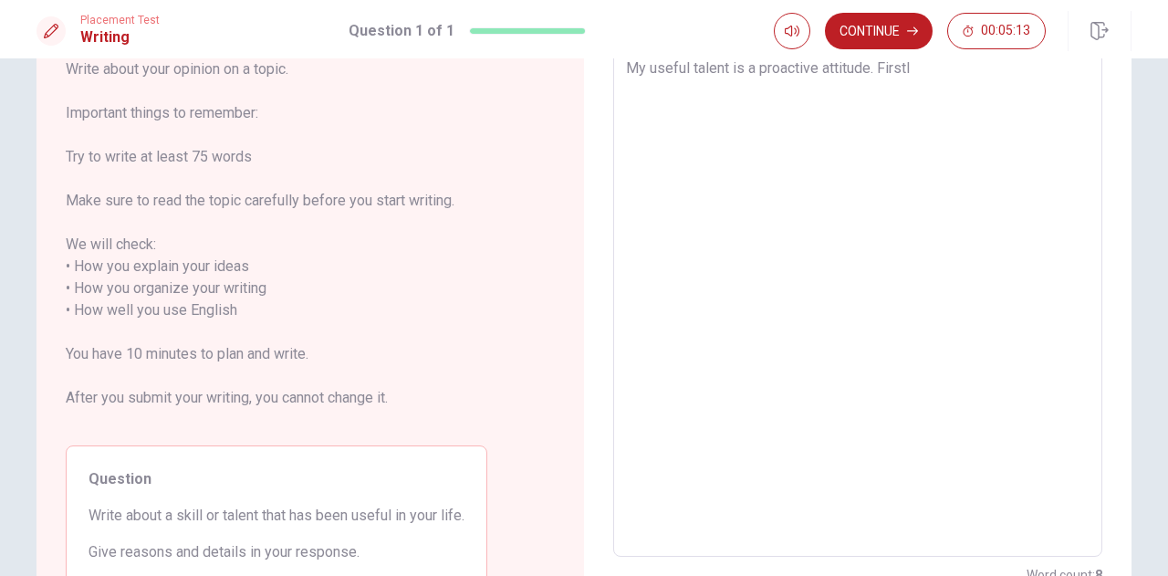
type textarea "x"
type textarea "My useful talent is a proactive attitude. Firstly"
type textarea "x"
type textarea "My useful talent is a proactive attitude. Firstly,"
type textarea "x"
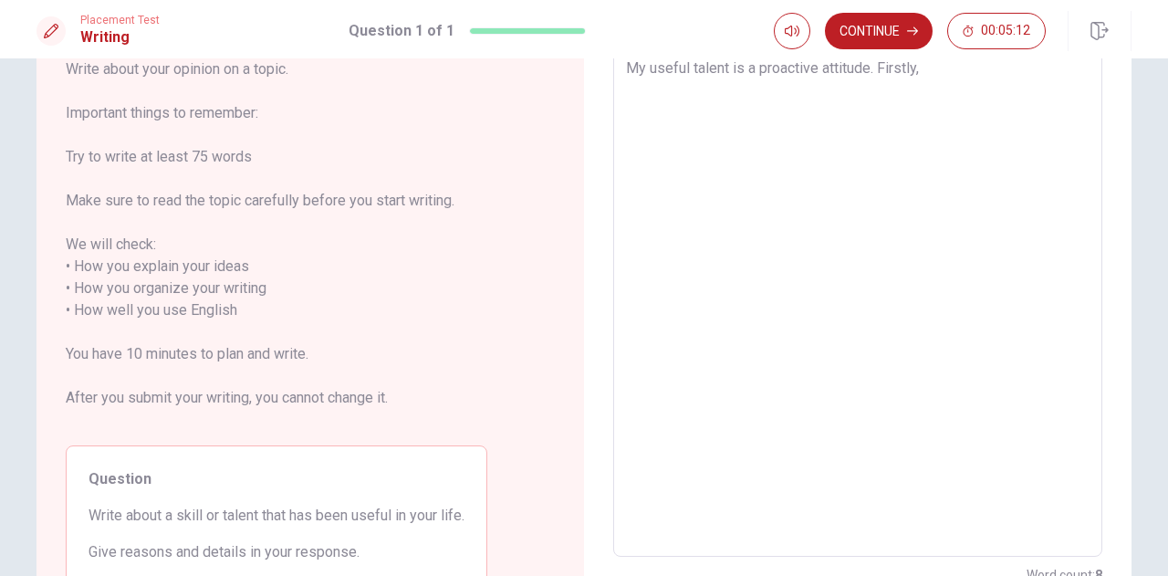
type textarea "My useful talent is a proactive attitude. Firstly,"
type textarea "x"
type textarea "My useful talent is a proactive attitude. Firstly, I"
type textarea "x"
type textarea "My useful talent is a proactive attitude. Firstly, I"
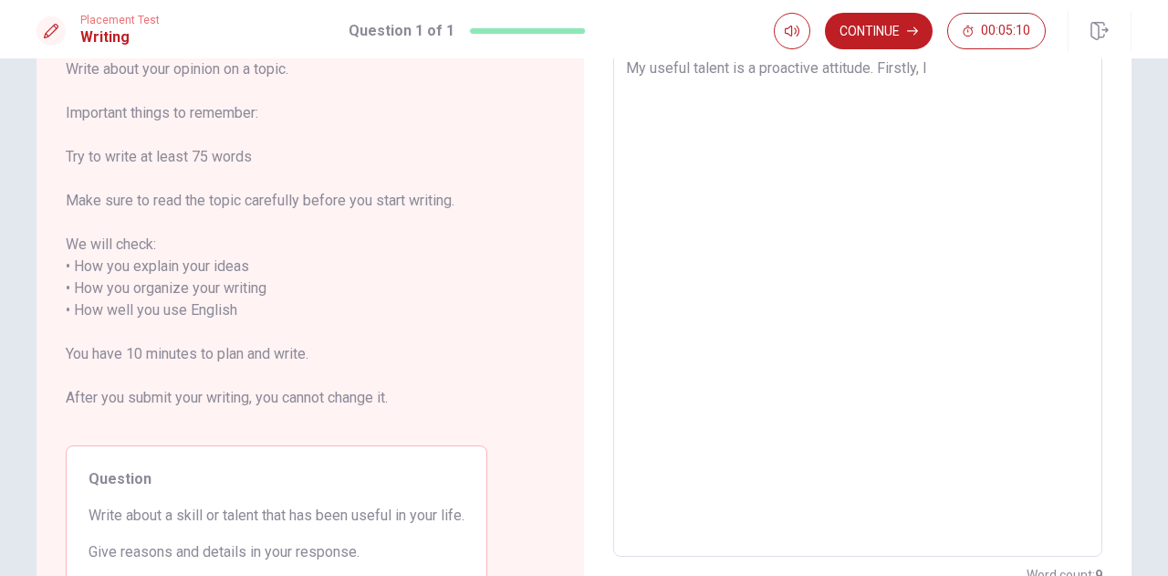
type textarea "x"
type textarea "My useful talent is a proactive attitude. Firstly, I c"
type textarea "x"
type textarea "My useful talent is a proactive attitude. Firstly, I ca"
type textarea "x"
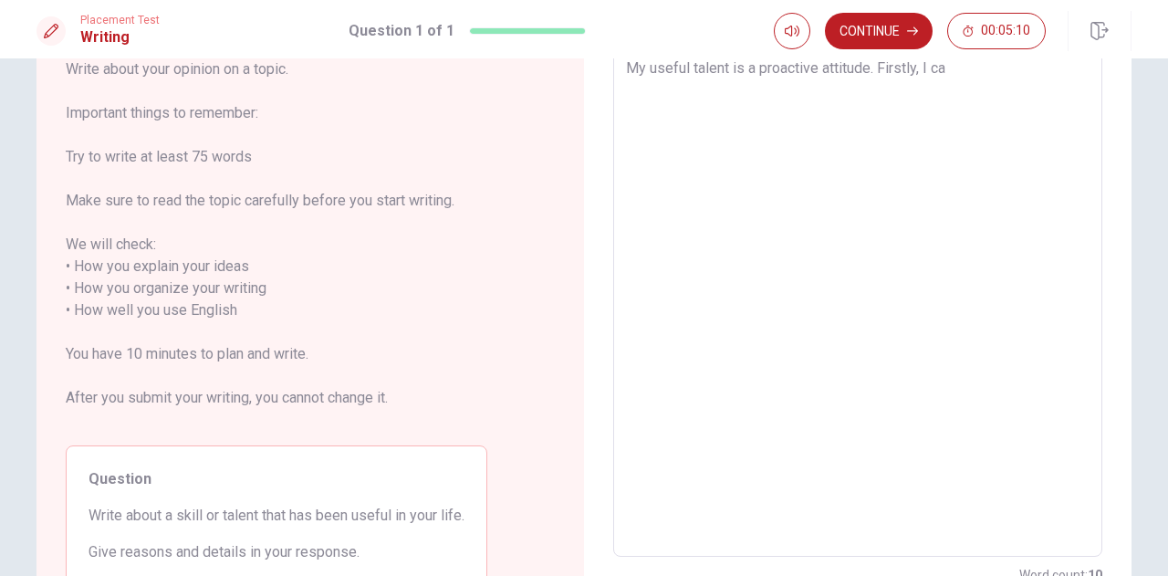
type textarea "My useful talent is a proactive attitude. Firstly, I can"
type textarea "x"
type textarea "My useful talent is a proactive attitude. Firstly, I can"
type textarea "x"
type textarea "My useful talent is a proactive attitude. Firstly, I can c"
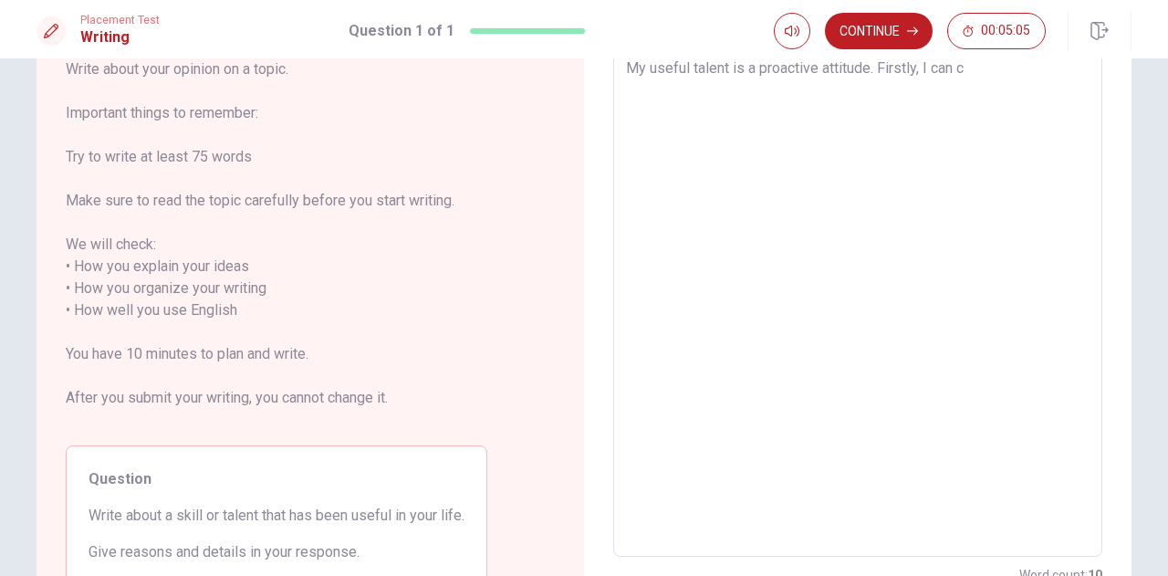
type textarea "x"
type textarea "My useful talent is a proactive attitude. Firstly, I can co"
type textarea "x"
type textarea "My useful talent is a proactive attitude. Firstly, I can con"
type textarea "x"
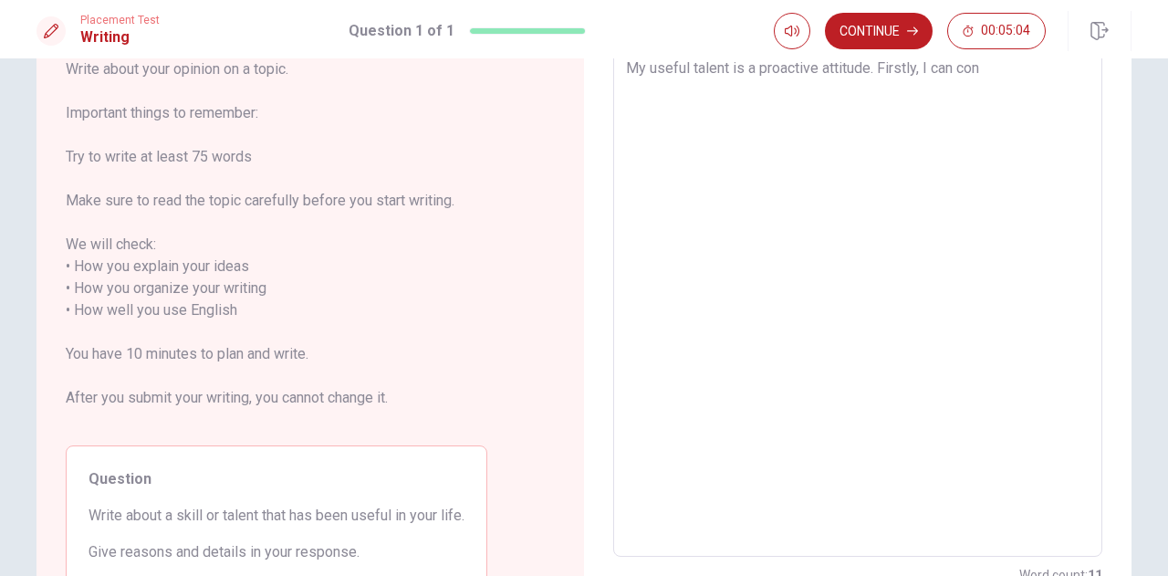
type textarea "My useful talent is a proactive attitude. Firstly, I can conf"
type textarea "x"
type textarea "My useful talent is a proactive attitude. Firstly, I can confi"
type textarea "x"
type textarea "My useful talent is a proactive attitude. Firstly, I can confid"
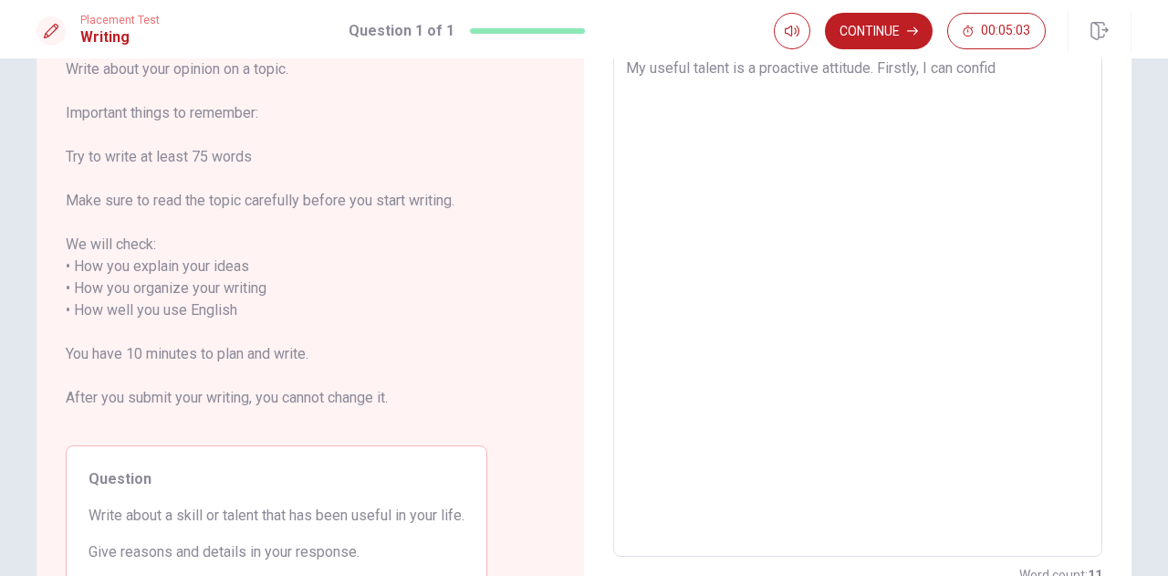
type textarea "x"
type textarea "My useful talent is a proactive attitude. Firstly, I can confide"
type textarea "x"
type textarea "My useful talent is a proactive attitude. Firstly, I can confiden"
type textarea "x"
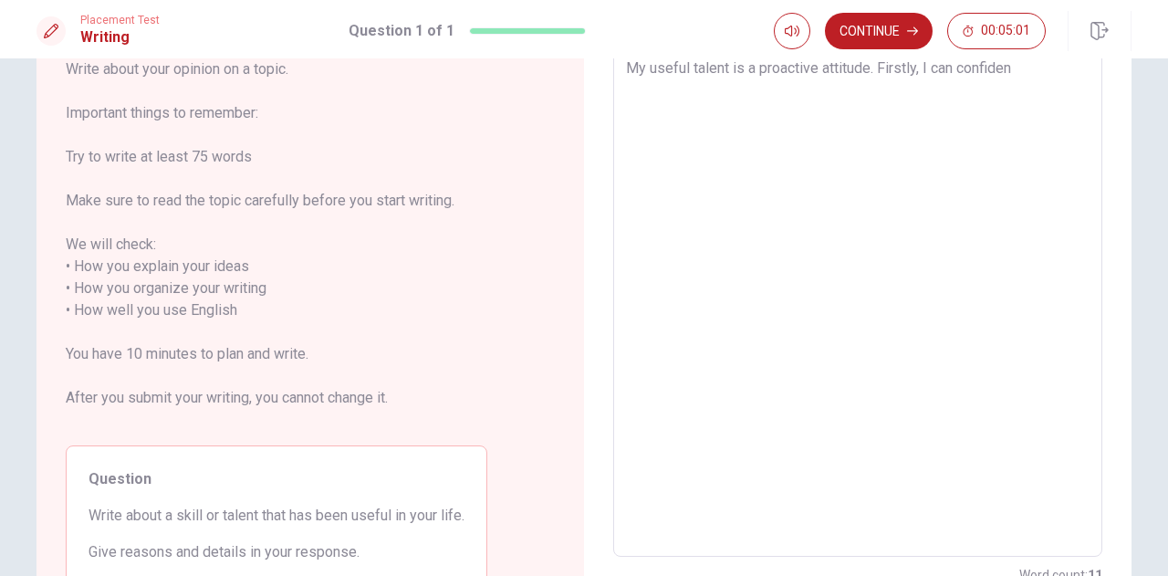
type textarea "My useful talent is a proactive attitude. Firstly, I can confident"
type textarea "x"
type textarea "My useful talent is a proactive attitude. Firstly, I can confidentl"
type textarea "x"
type textarea "My useful talent is a proactive attitude. Firstly, I can confidently"
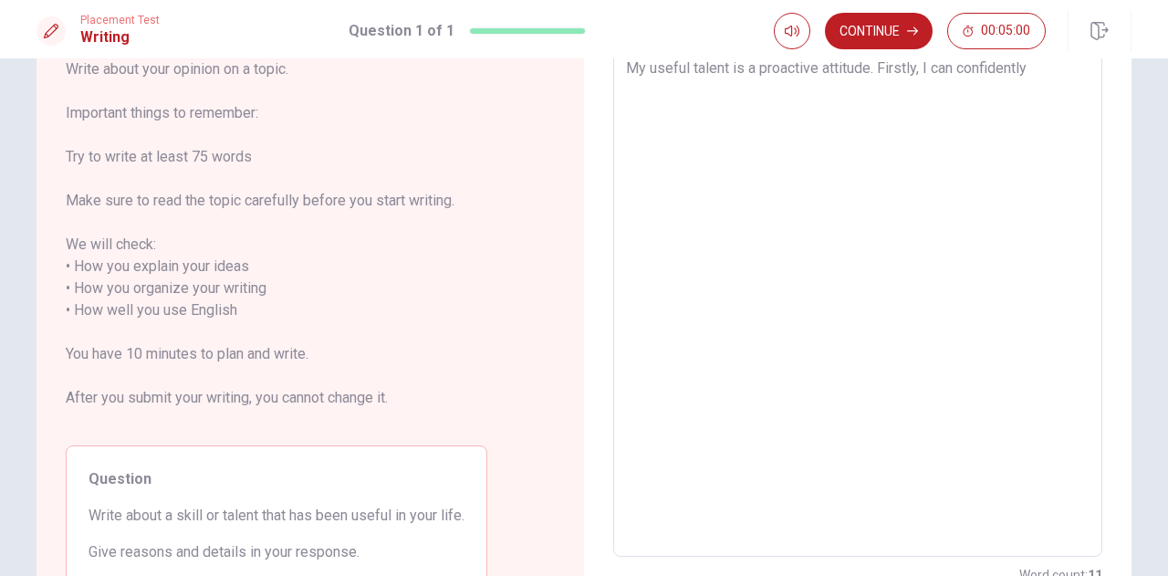
type textarea "x"
type textarea "My useful talent is a proactive attitude. Firstly, I can confidently"
type textarea "x"
type textarea "My useful talent is a proactive attitude. Firstly, I can confidently"
type textarea "x"
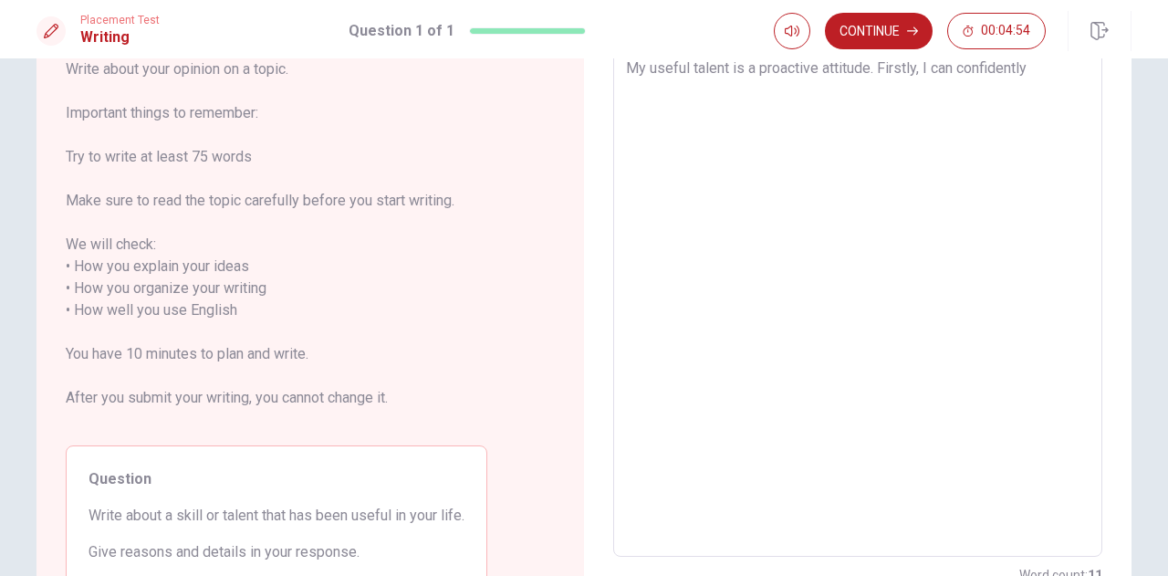
type textarea "My useful talent is a proactive attitude. Firstly, I can confidentl"
type textarea "x"
type textarea "My useful talent is a proactive attitude. Firstly, I can confident"
type textarea "x"
type textarea "My useful talent is a proactive attitude. Firstly, I can confiden"
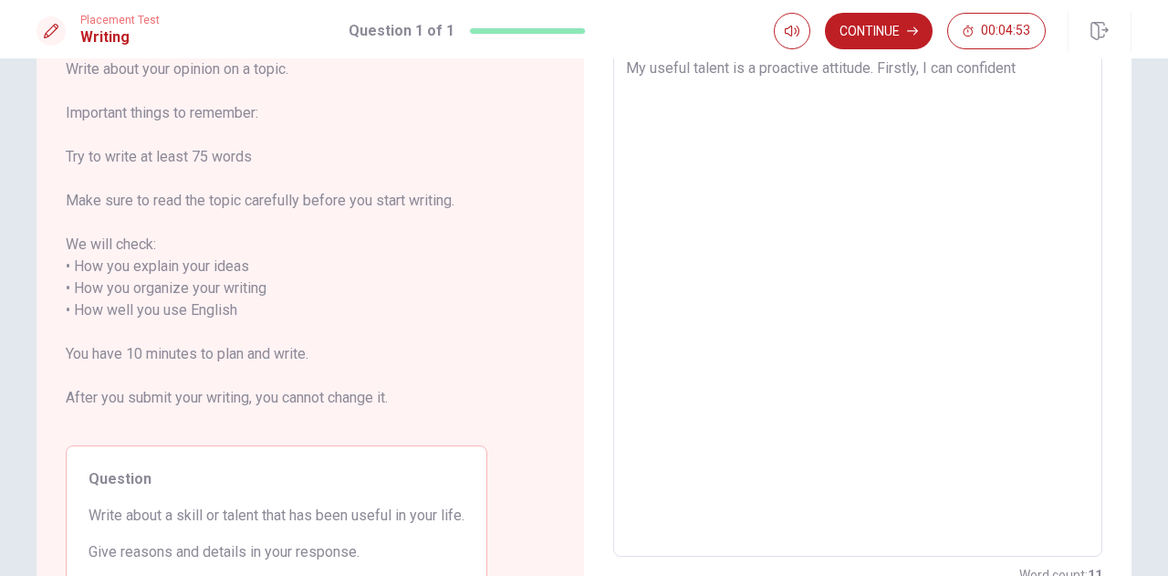
type textarea "x"
type textarea "My useful talent is a proactive attitude. Firstly, I can confide"
type textarea "x"
type textarea "My useful talent is a proactive attitude. Firstly, I can confid"
type textarea "x"
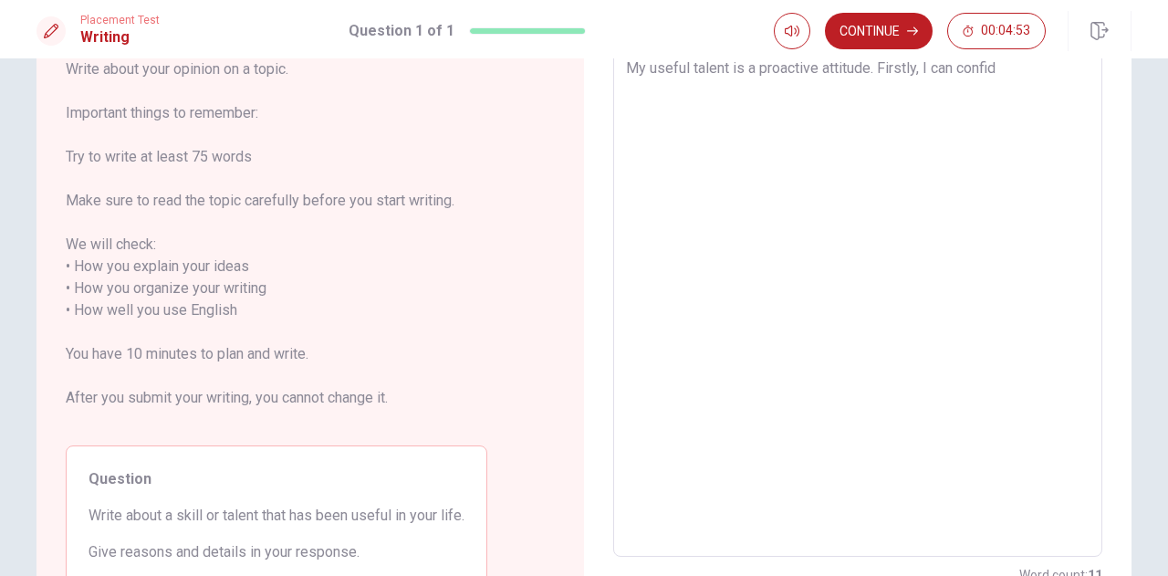
type textarea "My useful talent is a proactive attitude. Firstly, I can confi"
type textarea "x"
type textarea "My useful talent is a proactive attitude. Firstly, I can con"
type textarea "x"
type textarea "My useful talent is a proactive attitude. Firstly, I can co"
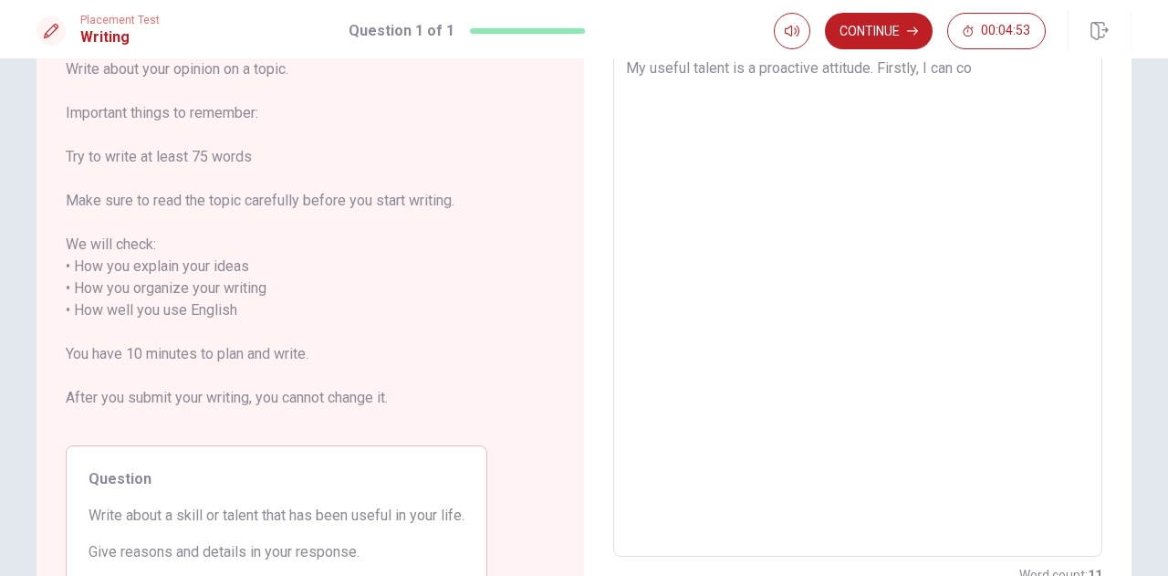
type textarea "x"
type textarea "My useful talent is a proactive attitude. Firstly, I can c"
type textarea "x"
type textarea "My useful talent is a proactive attitude. Firstly, I can"
type textarea "x"
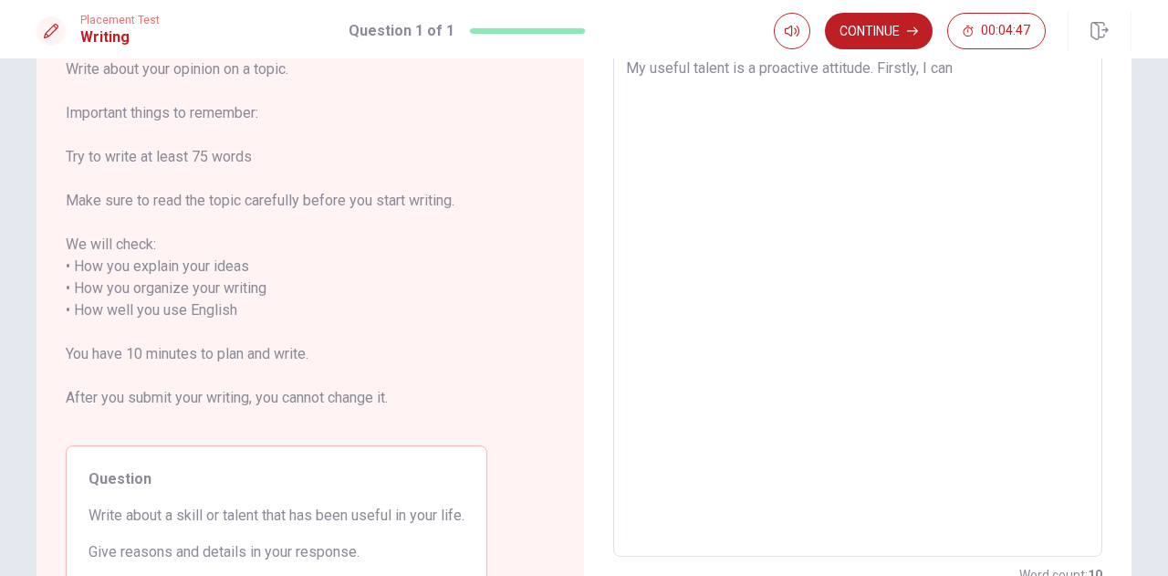
type textarea "My useful talent is a proactive attitude. Firstly, I can c"
type textarea "x"
type textarea "My useful talent is a proactive attitude. Firstly, I can co"
type textarea "x"
type textarea "My useful talent is a proactive attitude. Firstly, I can con"
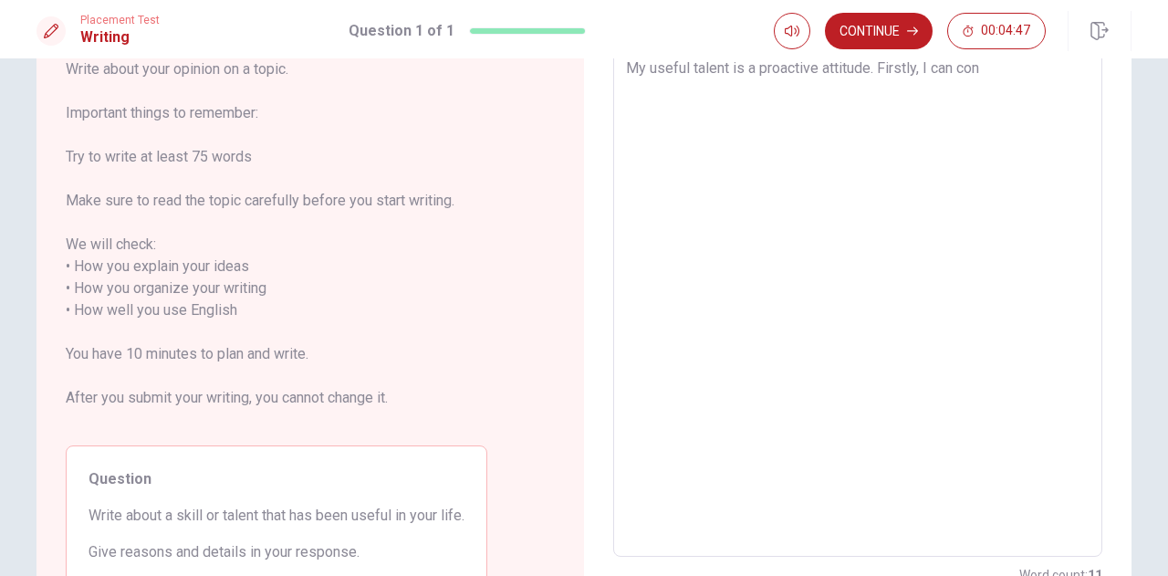
type textarea "x"
type textarea "My useful talent is a proactive attitude. Firstly, I can conf"
type textarea "x"
type textarea "My useful talent is a proactive attitude. Firstly, I can confi"
type textarea "x"
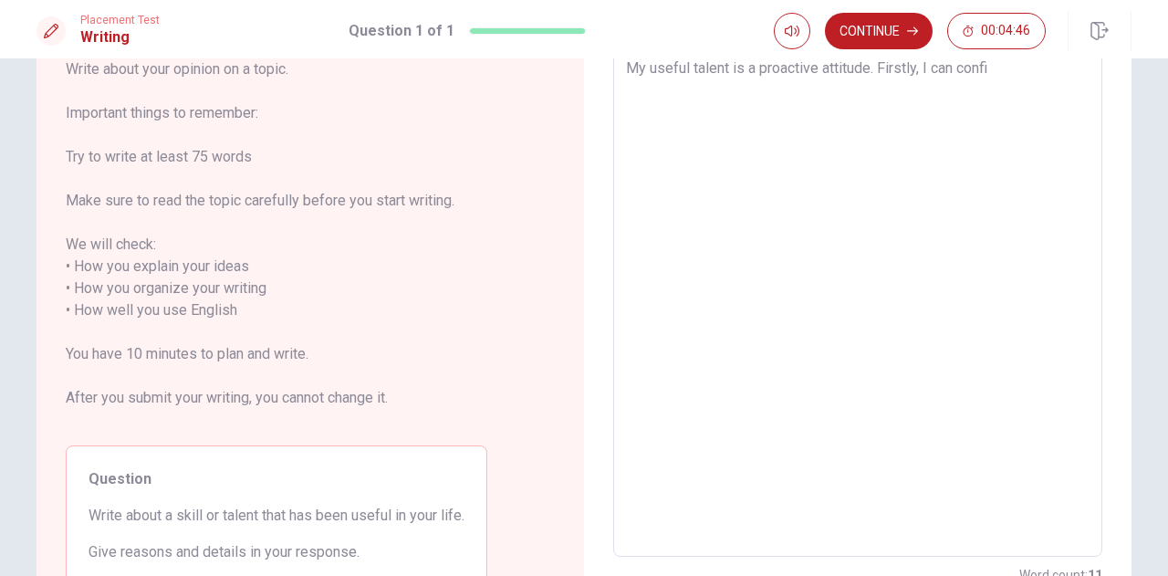
type textarea "My useful talent is a proactive attitude. Firstly, I can confid"
type textarea "x"
type textarea "My useful talent is a proactive attitude. Firstly, I can confide"
type textarea "x"
type textarea "My useful talent is a proactive attitude. Firstly, I can confiden"
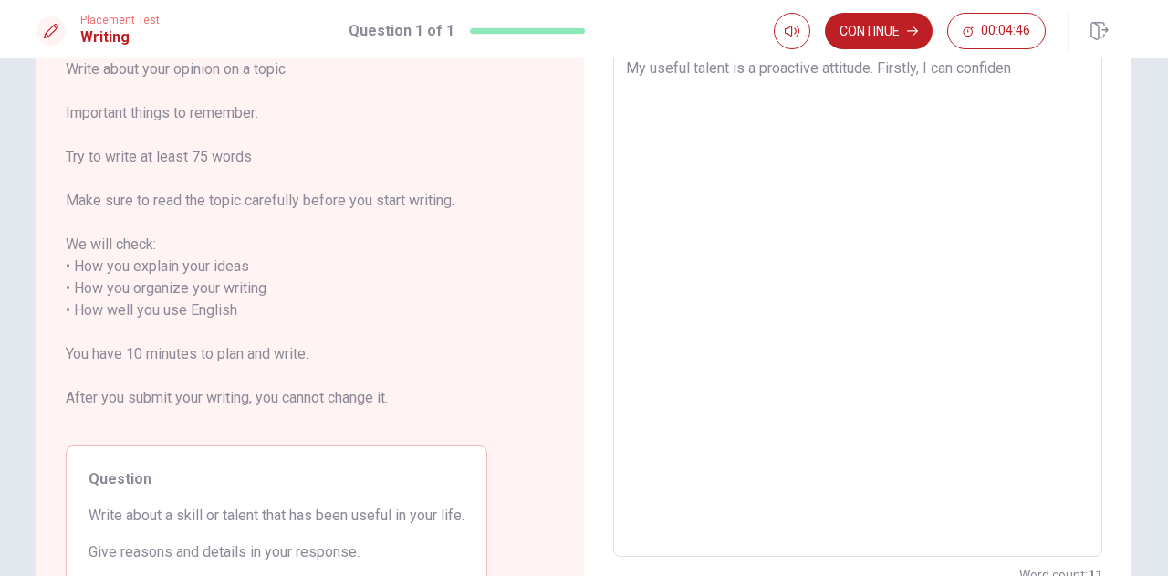
type textarea "x"
type textarea "My useful talent is a proactive attitude. Firstly, I can confident"
type textarea "x"
type textarea "My useful talent is a proactive attitude. Firstly, I can confidenta"
type textarea "x"
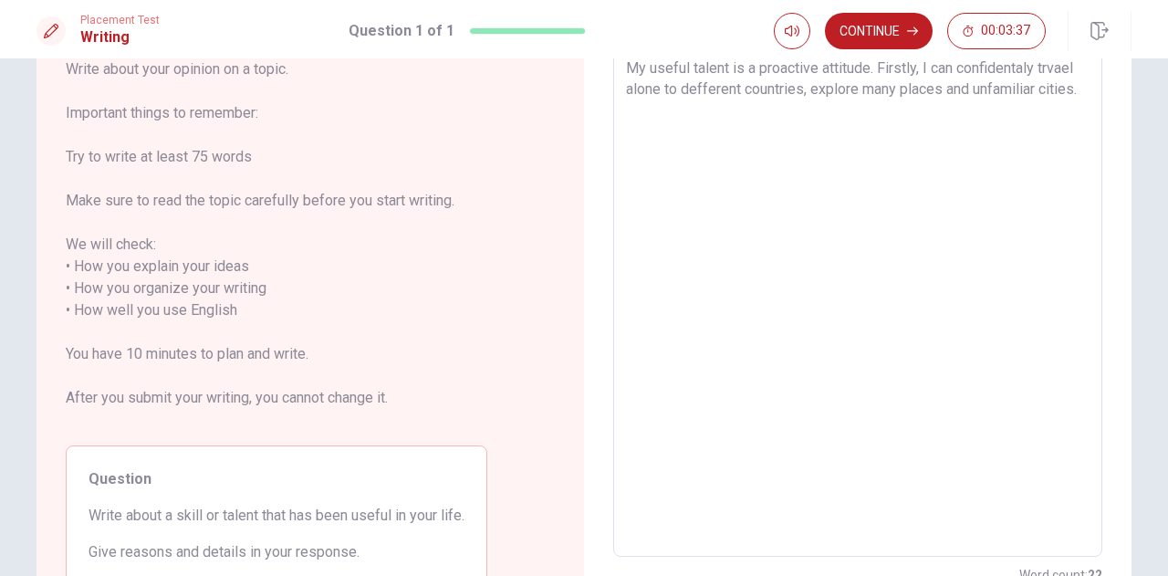
click at [693, 87] on textarea "My useful talent is a proactive attitude. Firstly, I can confidentaly trvael al…" at bounding box center [857, 299] width 463 height 484
click at [801, 90] on textarea "My useful talent is a proactive attitude. Firstly, I can confidentaly trvael al…" at bounding box center [857, 299] width 463 height 484
click at [1077, 90] on textarea "My useful talent is a proactive attitude. Firstly, I can confidentaly trvael al…" at bounding box center [857, 299] width 463 height 484
drag, startPoint x: 958, startPoint y: 68, endPoint x: 1040, endPoint y: 74, distance: 82.3
click at [1040, 74] on textarea "My useful talent is a proactive attitude. Firstly, I can confidentaly trvael al…" at bounding box center [857, 299] width 463 height 484
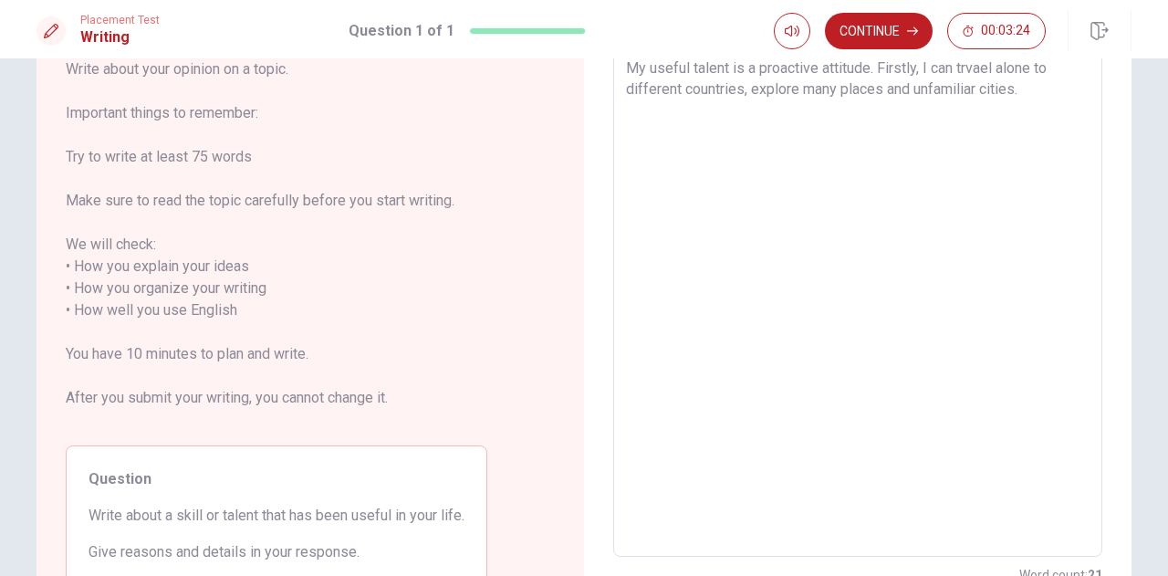
click at [1046, 87] on textarea "My useful talent is a proactive attitude. Firstly, I can trvael alone to differ…" at bounding box center [857, 299] width 463 height 484
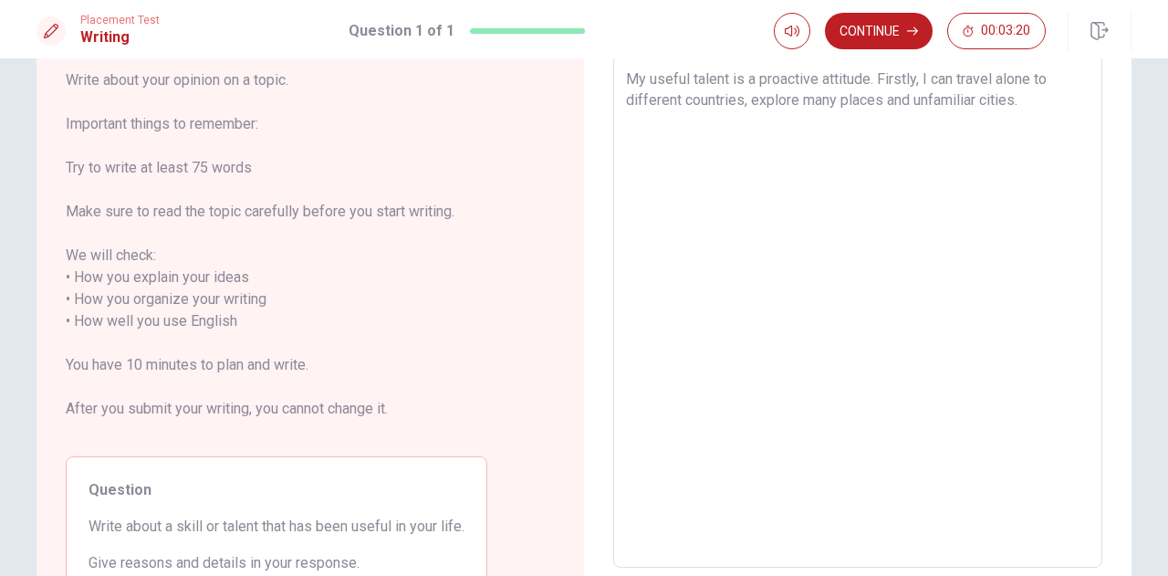
scroll to position [0, 0]
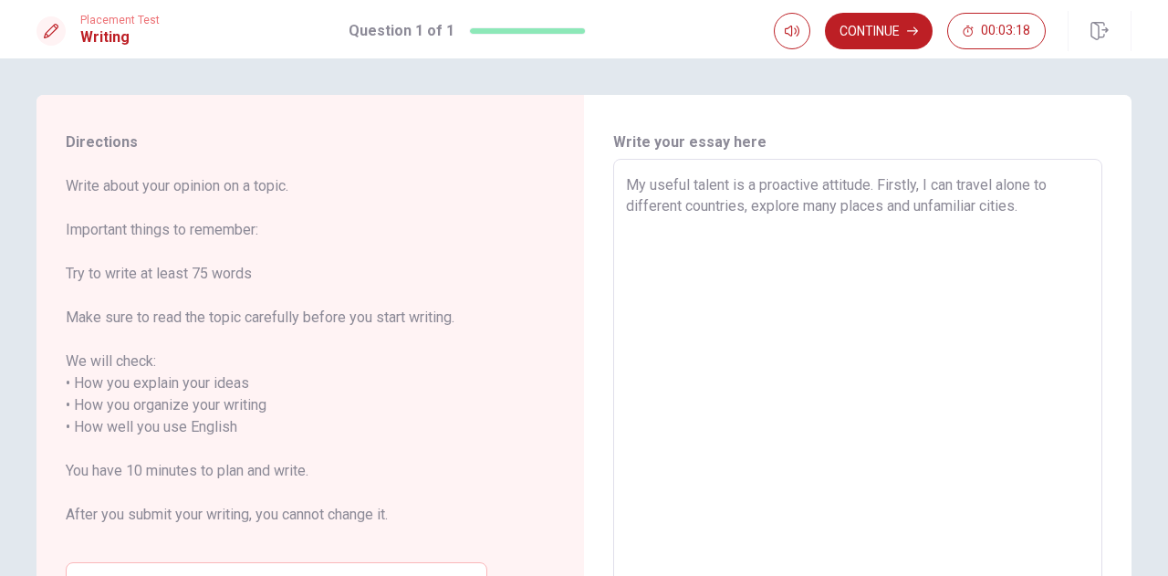
click at [1026, 207] on textarea "My useful talent is a proactive attitude. Firstly, I can travel alone to differ…" at bounding box center [857, 416] width 463 height 484
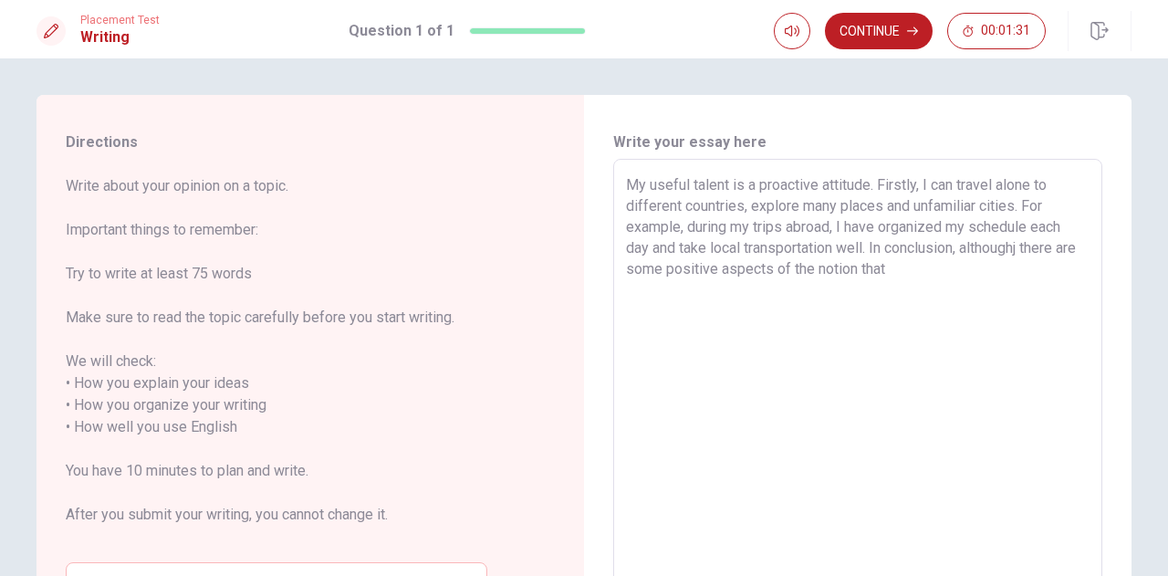
drag, startPoint x: 753, startPoint y: 186, endPoint x: 867, endPoint y: 191, distance: 114.1
click at [866, 191] on textarea "My useful talent is a proactive attitude. Firstly, I can travel alone to differ…" at bounding box center [857, 416] width 463 height 484
click at [927, 277] on textarea "My useful talent is a proactive attitude. Firstly, I can travel alone to differ…" at bounding box center [857, 416] width 463 height 484
drag, startPoint x: 645, startPoint y: 184, endPoint x: 725, endPoint y: 194, distance: 80.9
click at [725, 194] on textarea "My useful talent is a proactive attitude. Firstly, I can travel alone to differ…" at bounding box center [857, 416] width 463 height 484
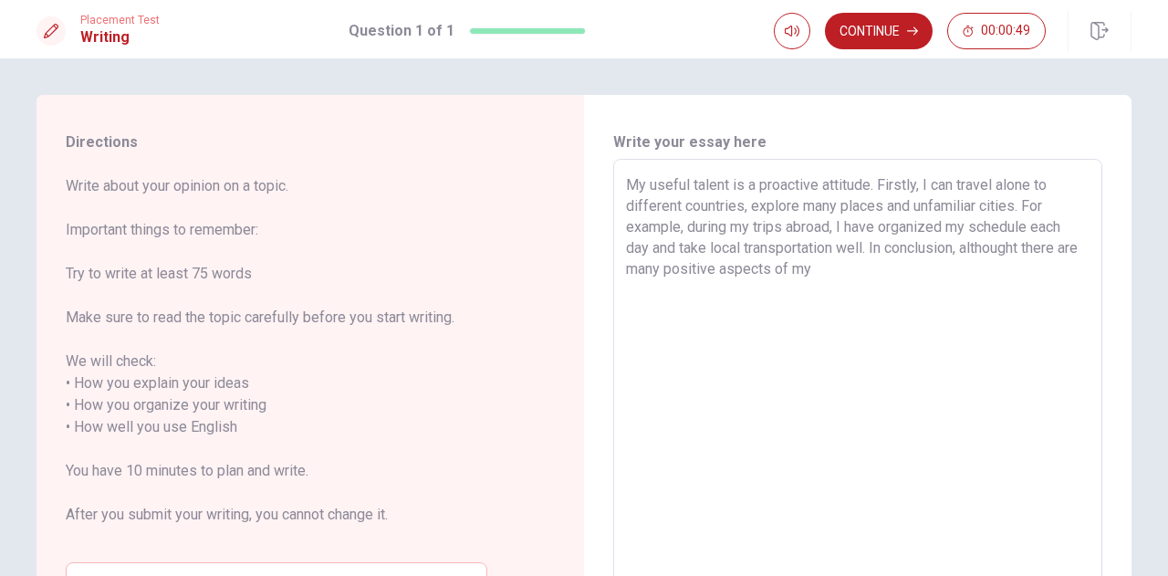
click at [892, 278] on textarea "My useful talent is a proactive attitude. Firstly, I can travel alone to differ…" at bounding box center [857, 416] width 463 height 484
paste textarea "u"
drag, startPoint x: 1025, startPoint y: 247, endPoint x: 974, endPoint y: 253, distance: 50.5
click at [974, 253] on textarea "My useful talent is a proactive attitude. Firstly, I can travel alone to differ…" at bounding box center [857, 416] width 463 height 484
click at [807, 273] on textarea "My useful talent is a proactive attitude. Firstly, I can travel alone to differ…" at bounding box center [857, 416] width 463 height 484
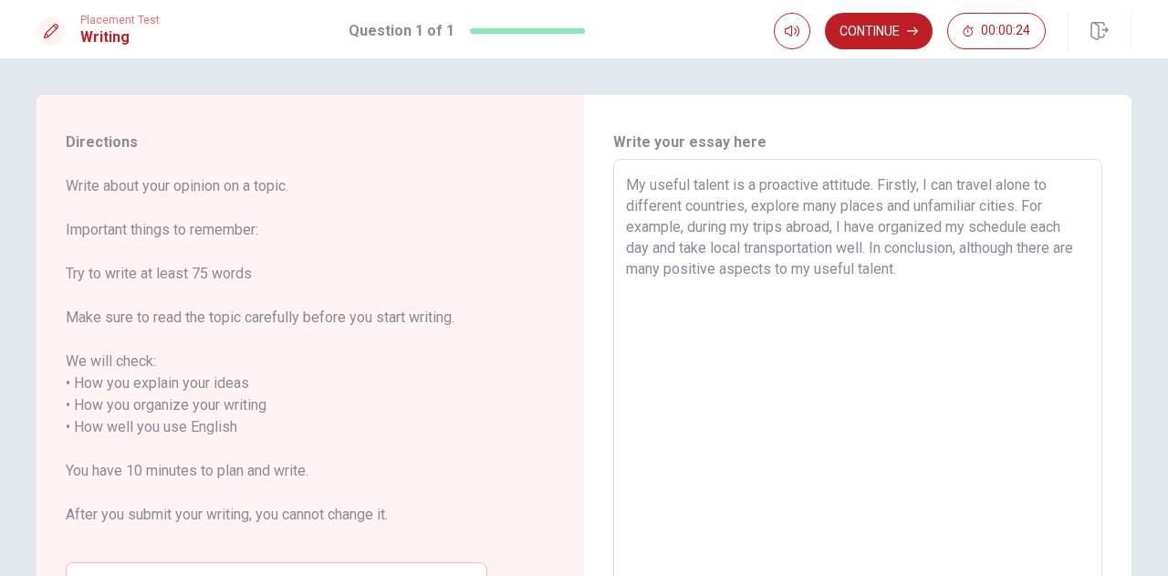
click at [874, 247] on textarea "My useful talent is a proactive attitude. Firstly, I can travel alone to differ…" at bounding box center [857, 416] width 463 height 484
click at [931, 260] on textarea "My useful talent is a proactive attitude. Firstly, I can travel alone to differ…" at bounding box center [857, 416] width 463 height 484
click at [869, 249] on textarea "My useful talent is a proactive attitude. Firstly, I can travel alone to differ…" at bounding box center [857, 416] width 463 height 484
click at [992, 274] on textarea "My useful talent is a proactive attitude. Firstly, I can travel alone to differ…" at bounding box center [857, 416] width 463 height 484
click at [929, 273] on textarea "My useful talent is a proactive attitude. Firstly, I can travel alone to differ…" at bounding box center [857, 416] width 463 height 484
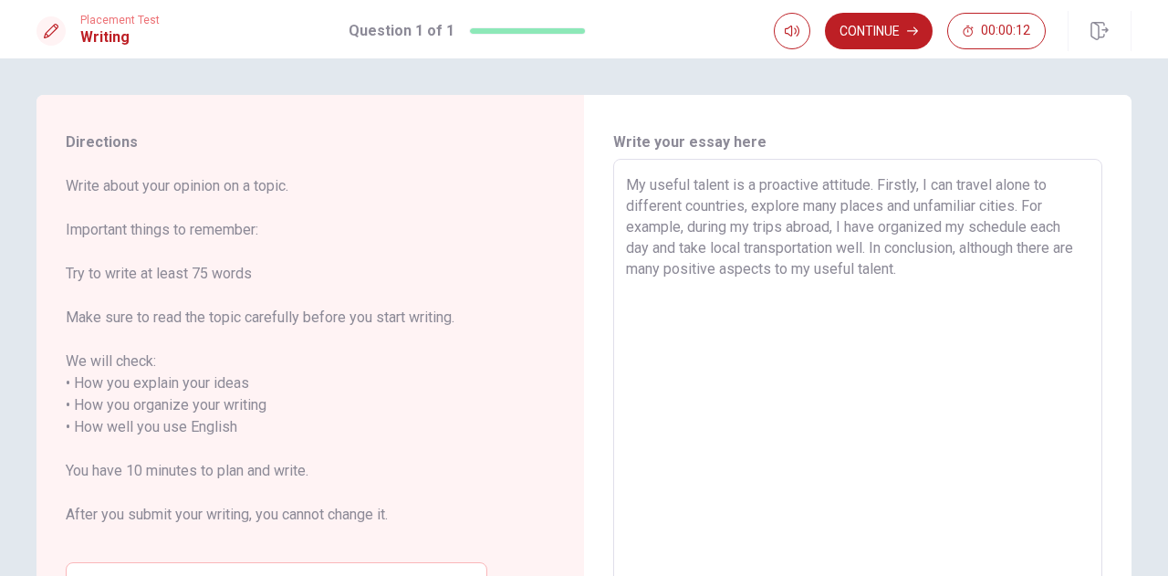
drag, startPoint x: 934, startPoint y: 271, endPoint x: 870, endPoint y: 247, distance: 69.0
click at [870, 247] on textarea "My useful talent is a proactive attitude. Firstly, I can travel alone to differ…" at bounding box center [857, 416] width 463 height 484
click at [930, 276] on textarea "My useful talent is a proactive attitude. Firstly, I can travel alone to differ…" at bounding box center [857, 416] width 463 height 484
click at [865, 247] on textarea "My useful talent is a proactive attitude. Firstly, I can travel alone to differ…" at bounding box center [857, 416] width 463 height 484
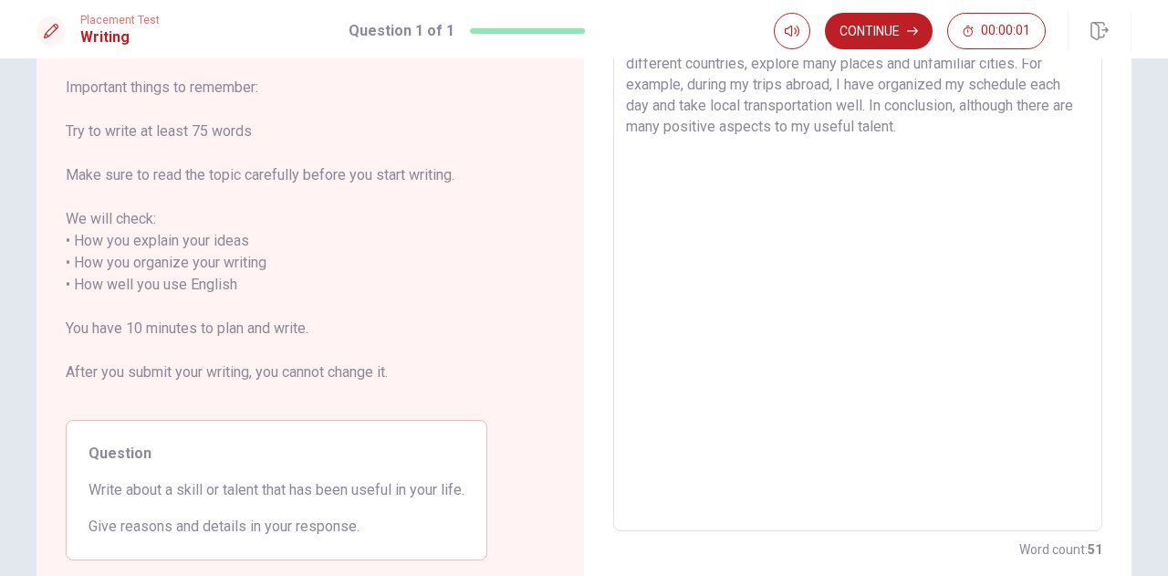
scroll to position [182, 0]
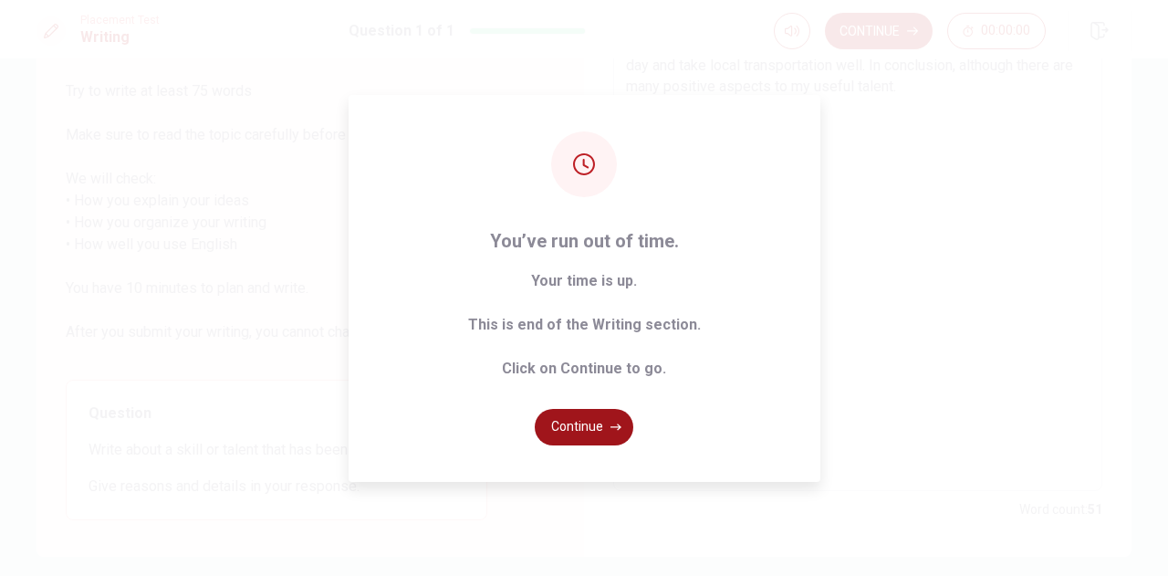
click at [598, 424] on button "Continue" at bounding box center [584, 427] width 99 height 36
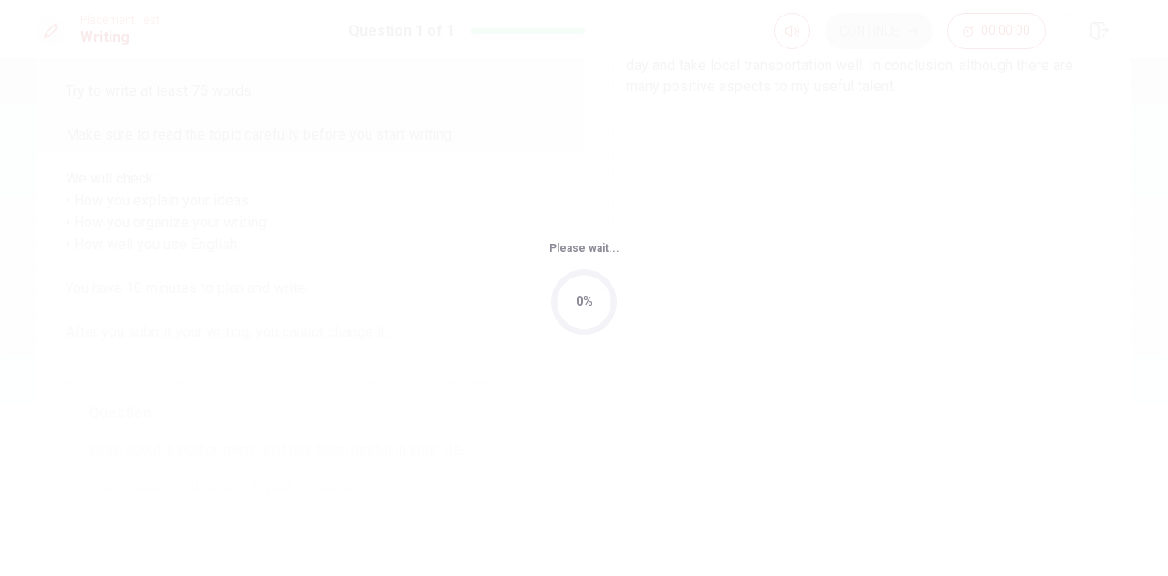
scroll to position [0, 0]
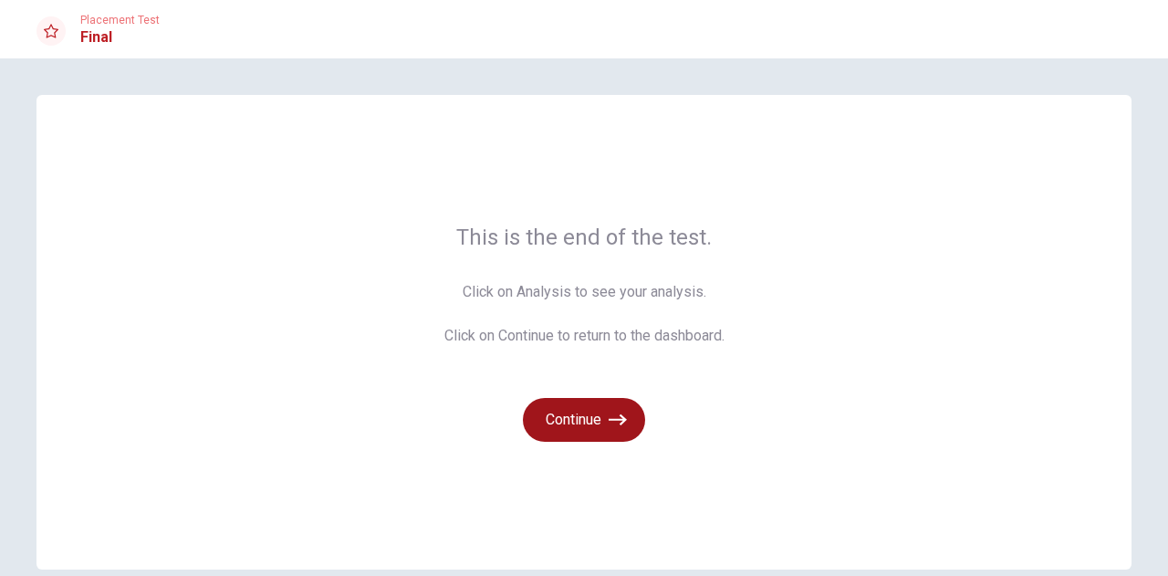
click at [602, 413] on button "Continue" at bounding box center [584, 420] width 122 height 44
